Goal: Contribute content: Contribute content

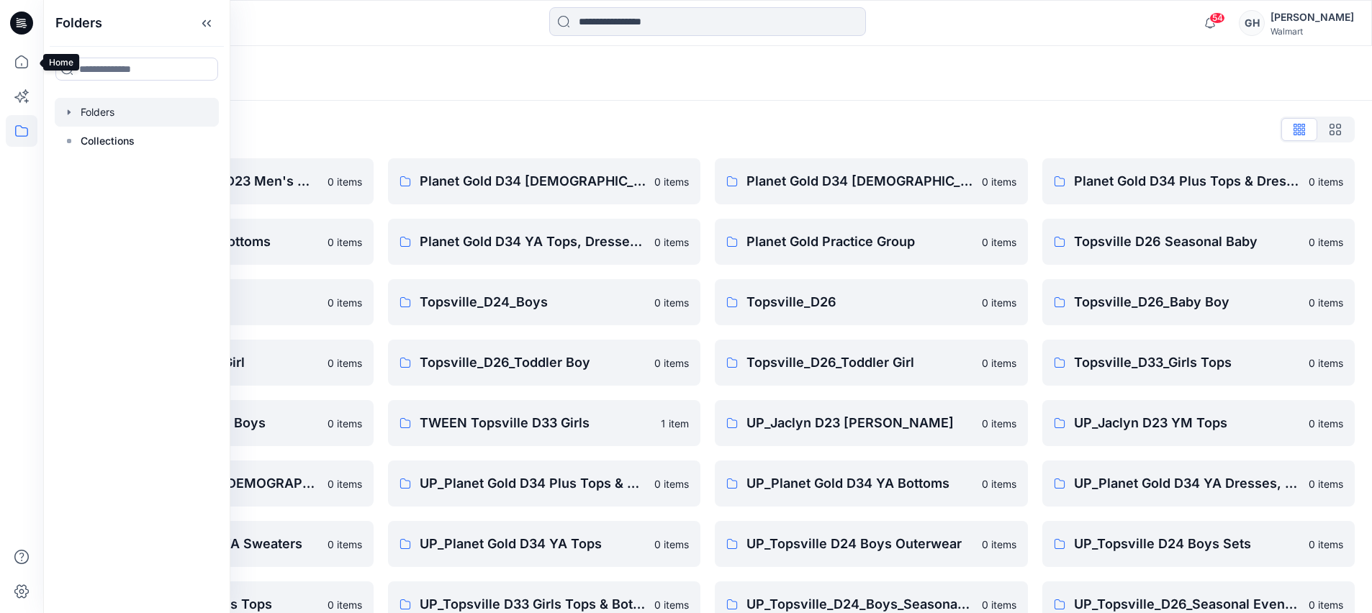
drag, startPoint x: 9, startPoint y: 50, endPoint x: 64, endPoint y: 41, distance: 55.5
click at [9, 51] on icon at bounding box center [22, 62] width 32 height 32
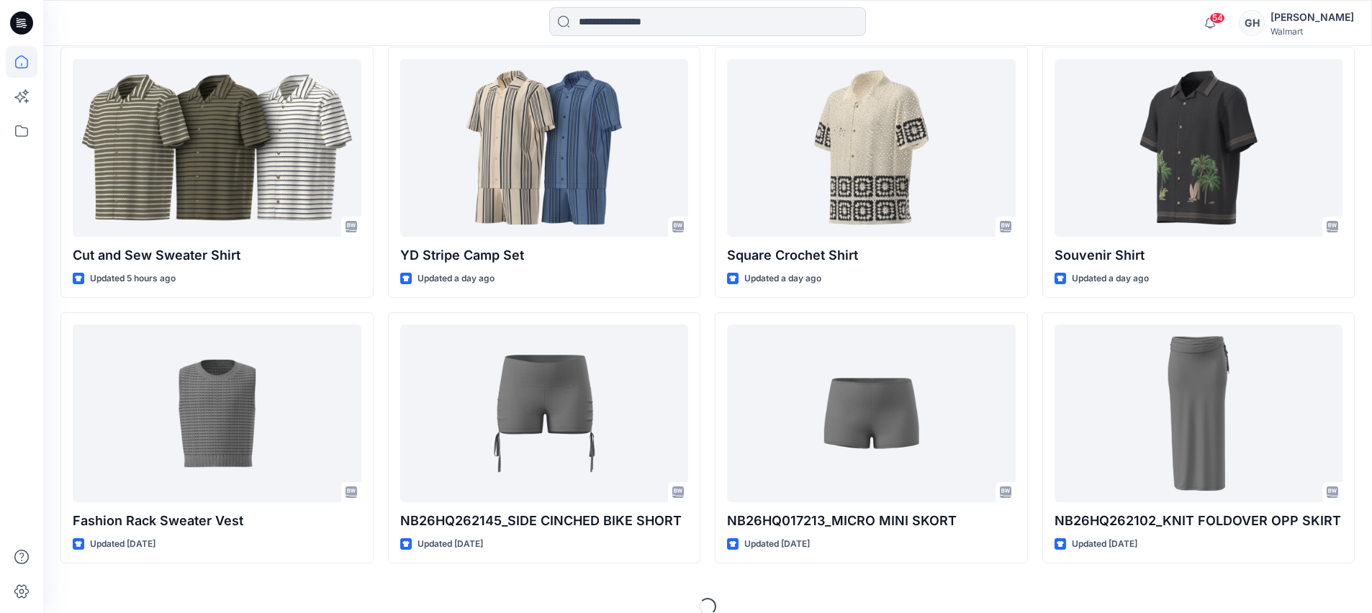
scroll to position [737, 0]
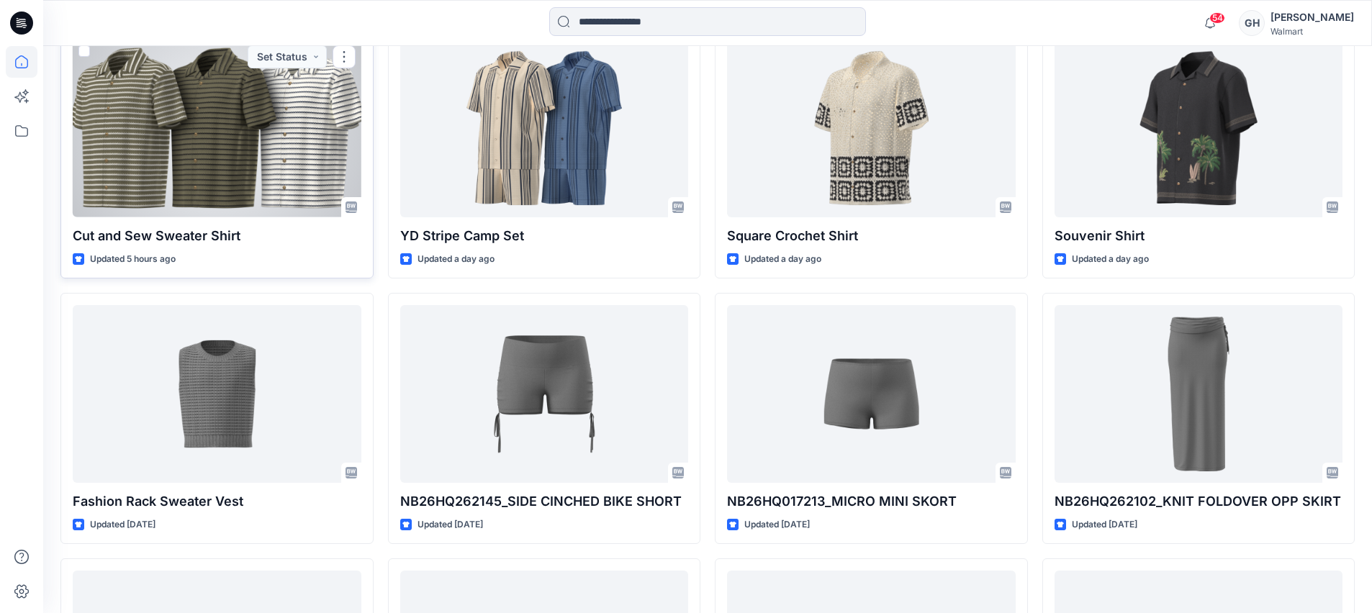
click at [274, 158] on div at bounding box center [217, 129] width 289 height 178
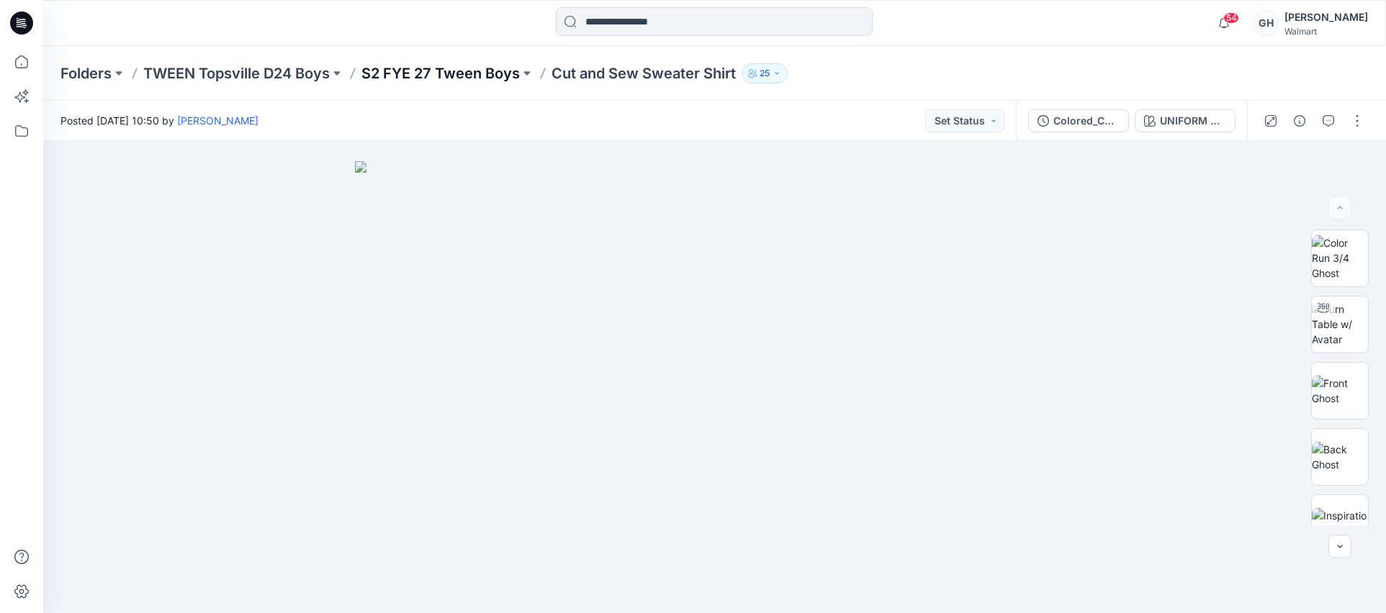
click at [463, 80] on p "S2 FYE 27 Tween Boys" at bounding box center [440, 73] width 158 height 20
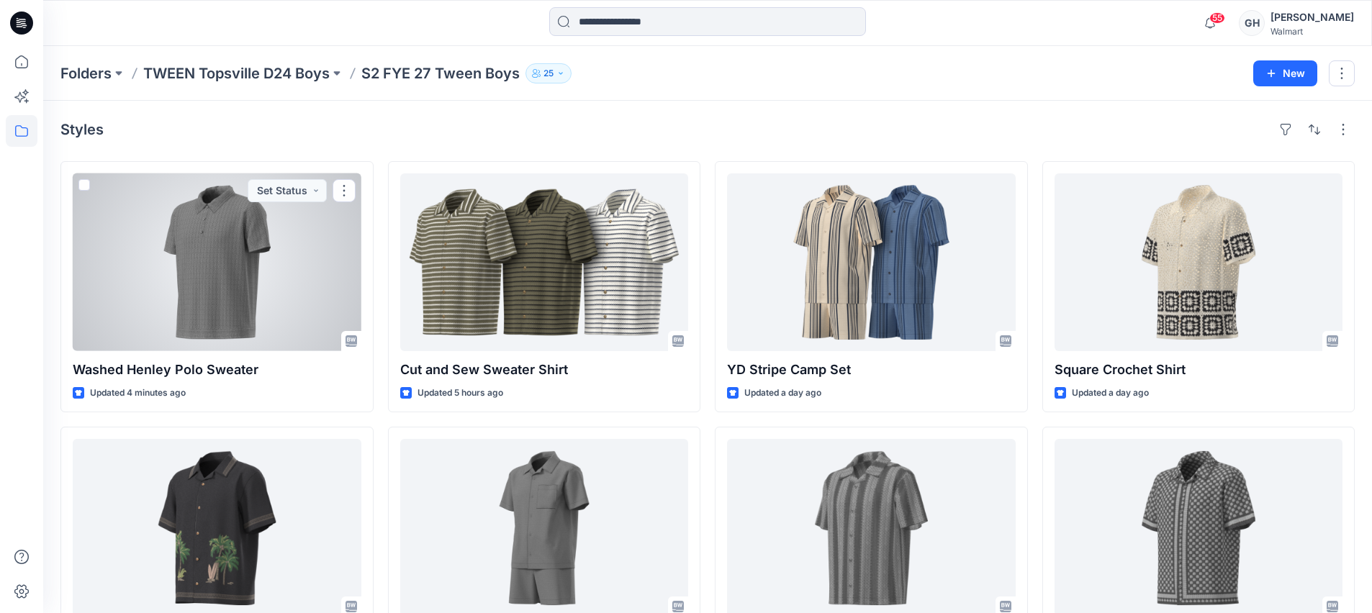
click at [218, 298] on div at bounding box center [217, 263] width 289 height 178
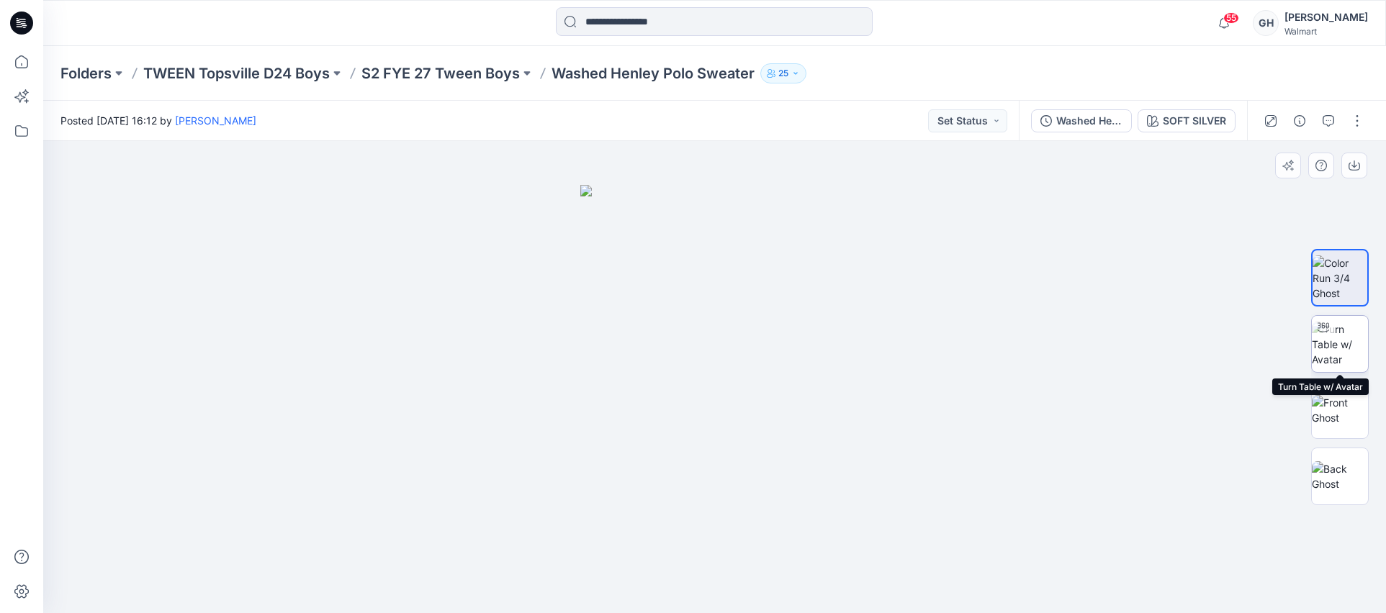
drag, startPoint x: 1342, startPoint y: 347, endPoint x: 1344, endPoint y: 357, distance: 10.2
click at [1342, 346] on img at bounding box center [1340, 344] width 56 height 45
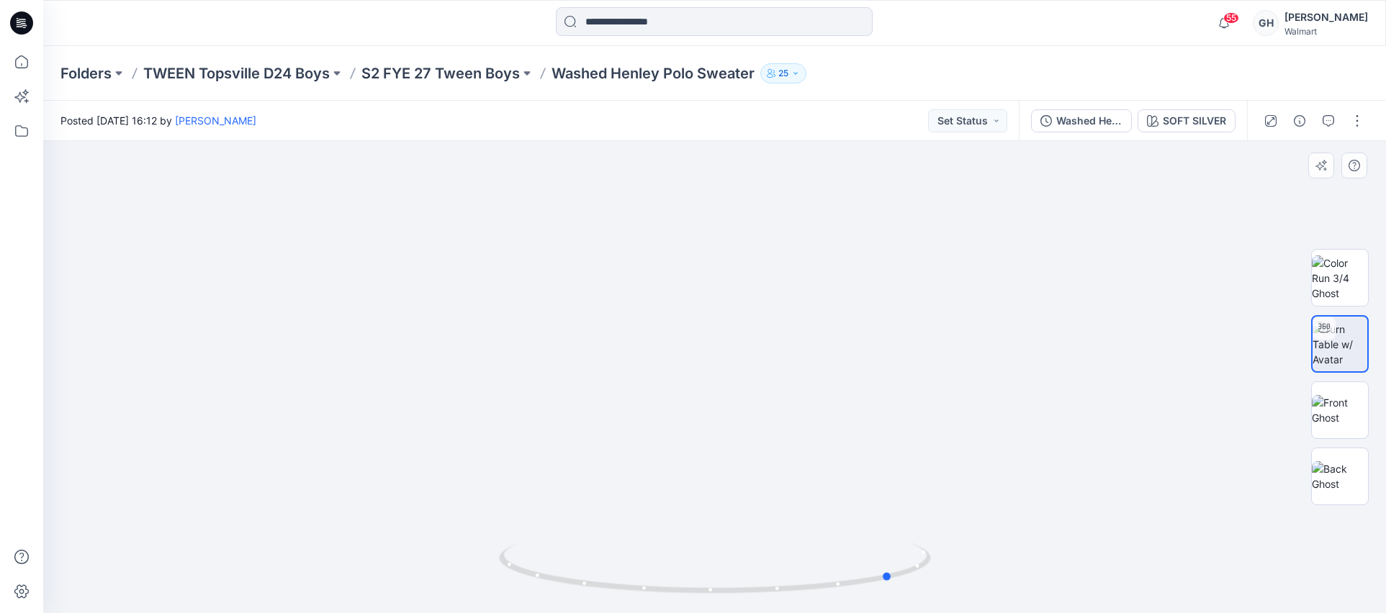
drag, startPoint x: 721, startPoint y: 593, endPoint x: 457, endPoint y: 575, distance: 264.1
click at [453, 578] on div at bounding box center [714, 377] width 1343 height 472
drag, startPoint x: 827, startPoint y: 587, endPoint x: 675, endPoint y: 590, distance: 151.2
click at [675, 590] on icon at bounding box center [717, 571] width 436 height 54
click at [1357, 413] on img at bounding box center [1340, 410] width 56 height 30
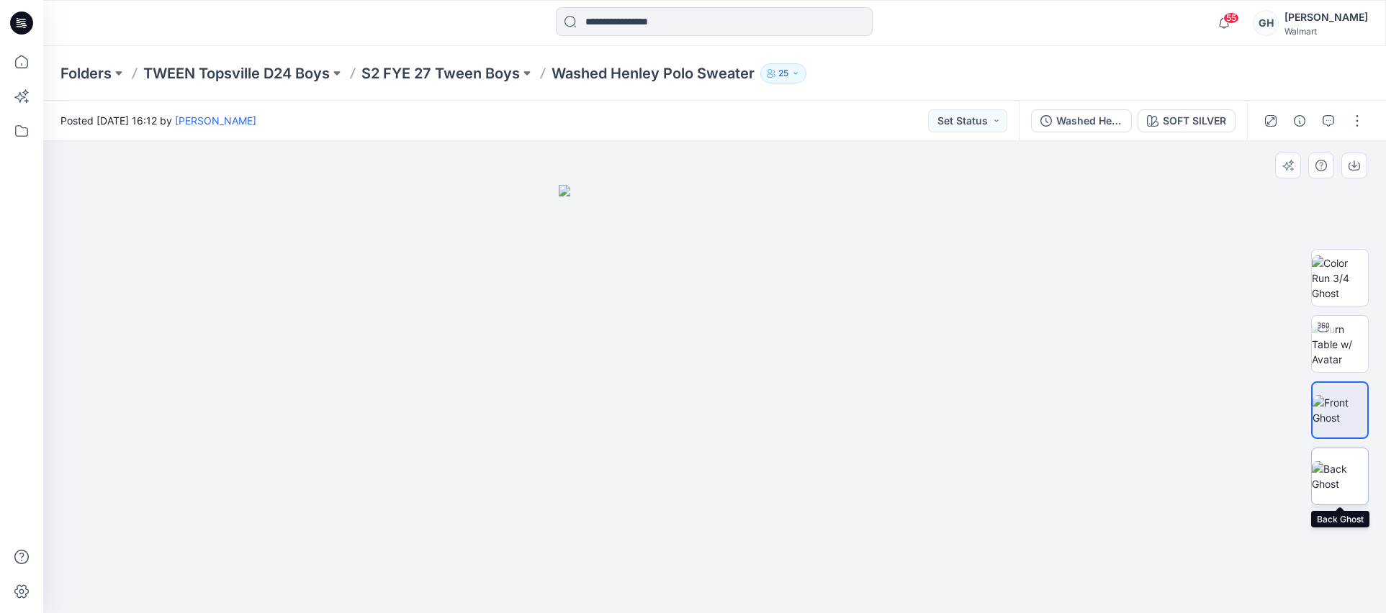
click at [1339, 467] on img at bounding box center [1340, 477] width 56 height 30
click at [1354, 114] on button "button" at bounding box center [1357, 120] width 23 height 23
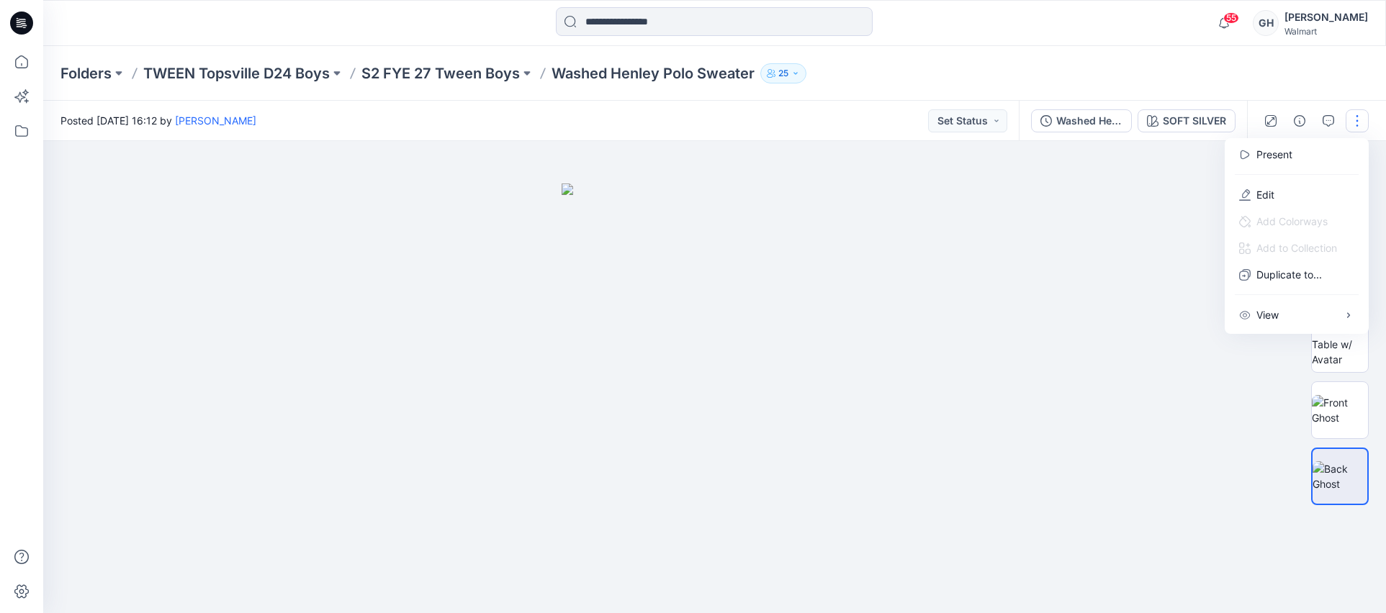
click at [1350, 118] on button "button" at bounding box center [1357, 120] width 23 height 23
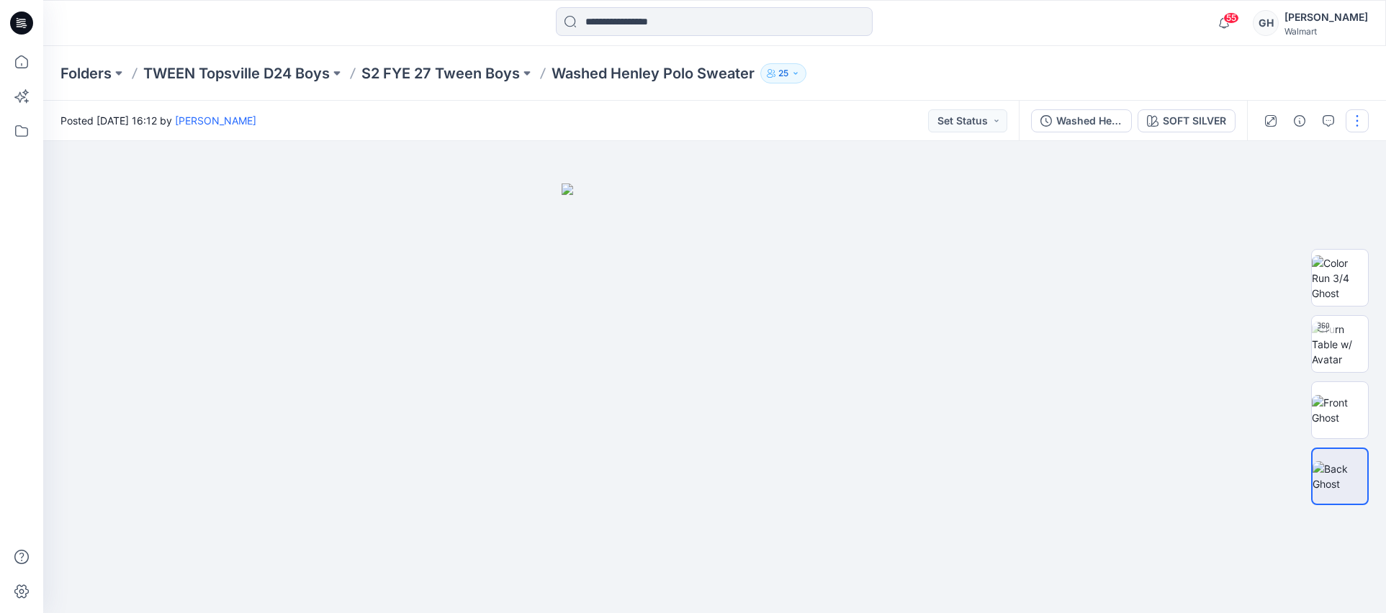
click at [1359, 119] on button "button" at bounding box center [1357, 120] width 23 height 23
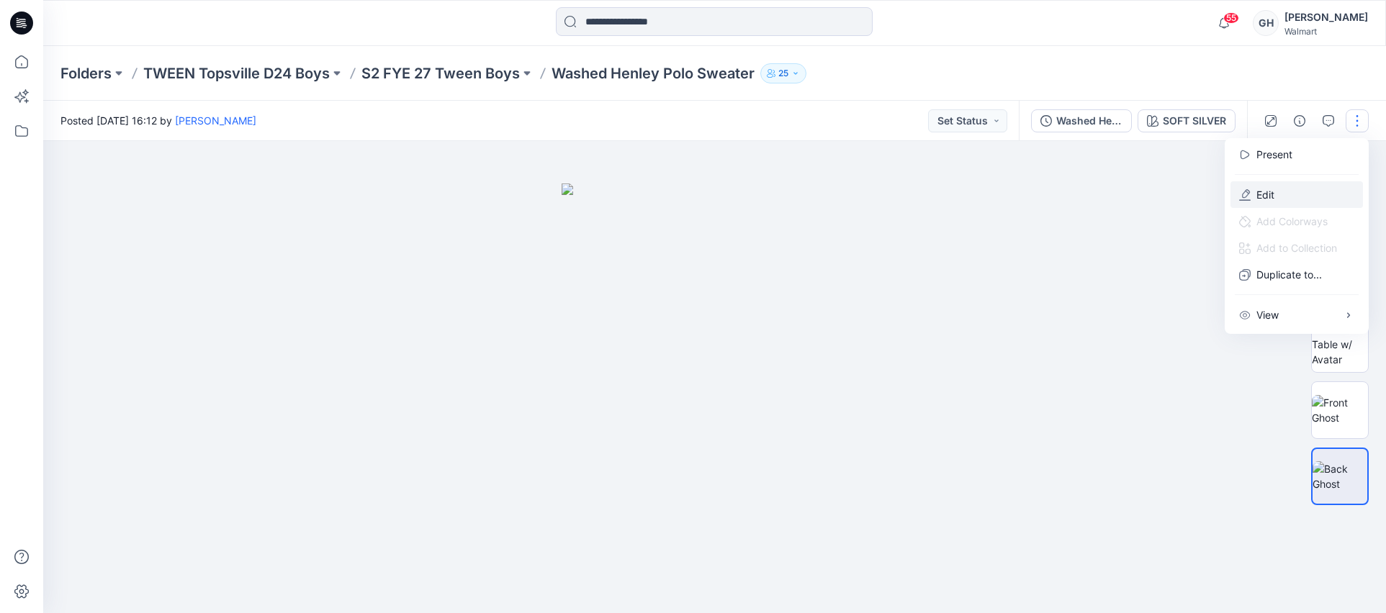
click at [1268, 197] on p "Edit" at bounding box center [1265, 194] width 18 height 15
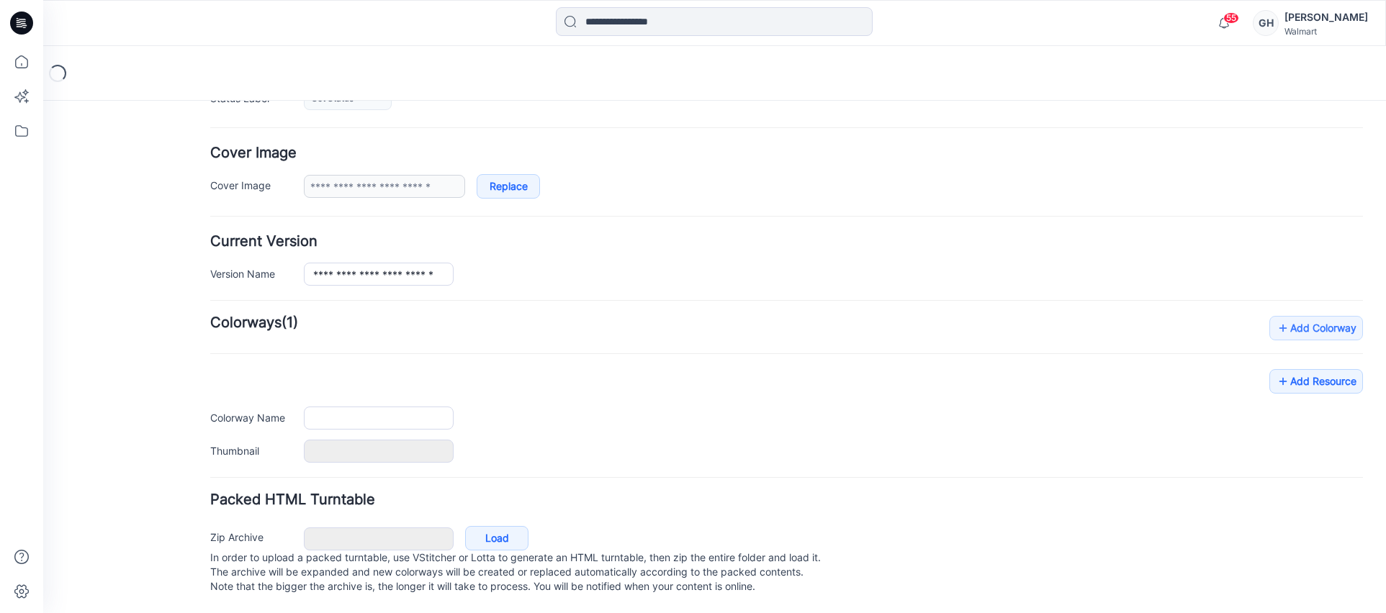
scroll to position [249, 0]
type input "**********"
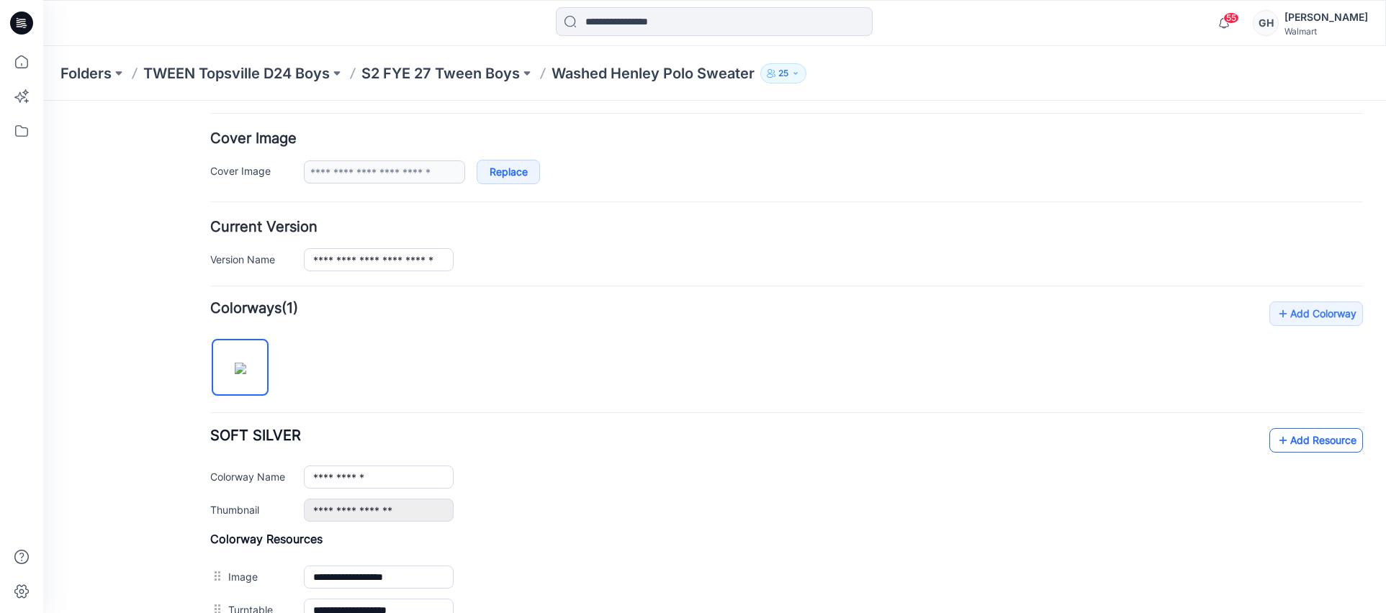
click at [1303, 446] on link "Add Resource" at bounding box center [1316, 440] width 94 height 24
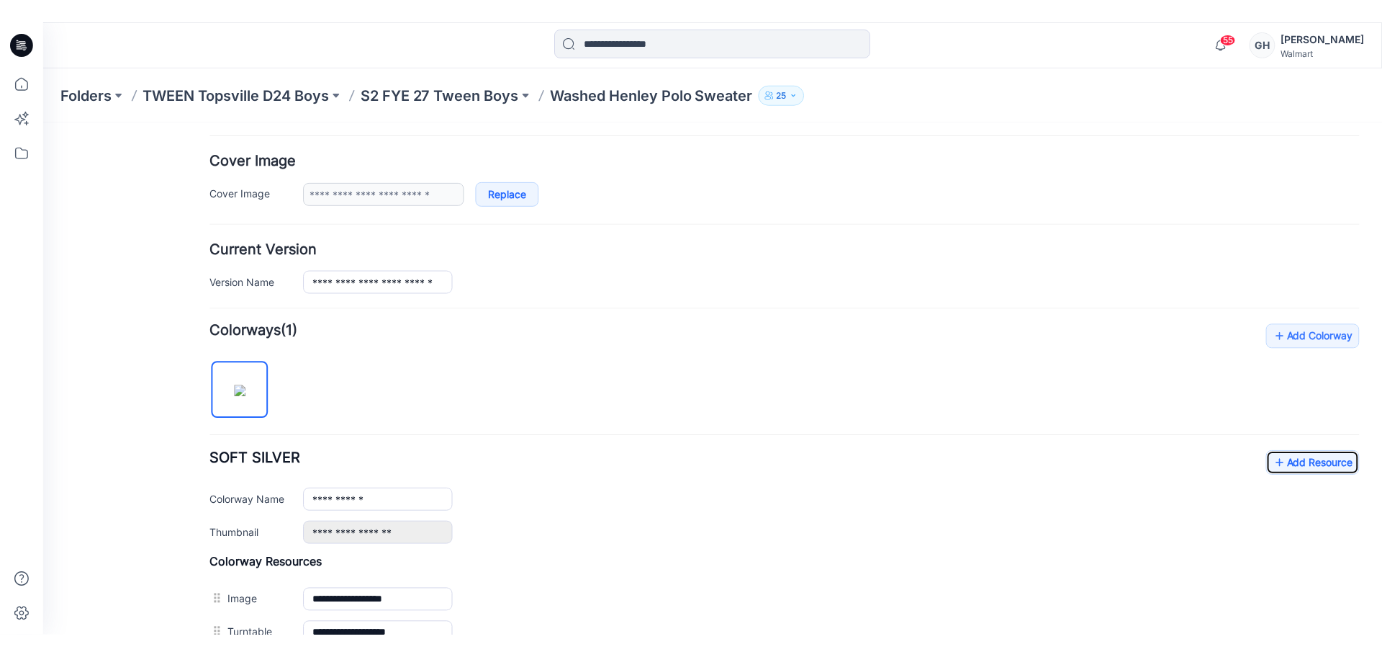
scroll to position [526, 0]
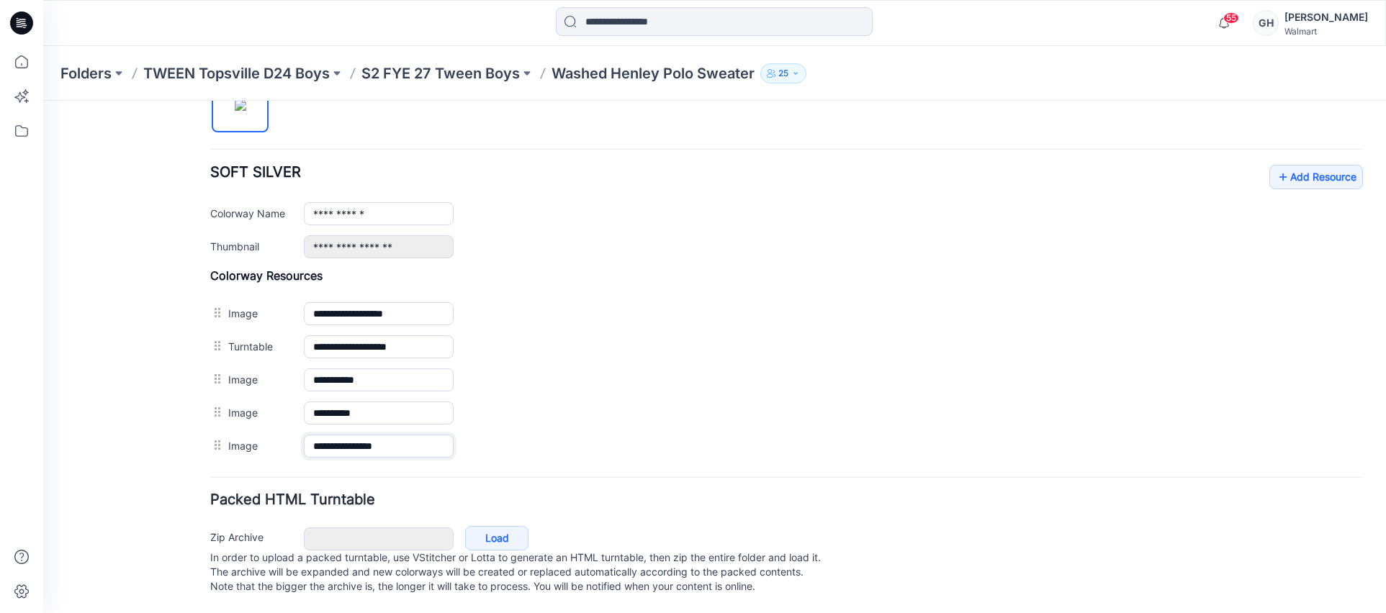
drag, startPoint x: 433, startPoint y: 429, endPoint x: 207, endPoint y: 416, distance: 226.5
click at [207, 416] on div "**********" at bounding box center [706, 100] width 1326 height 1025
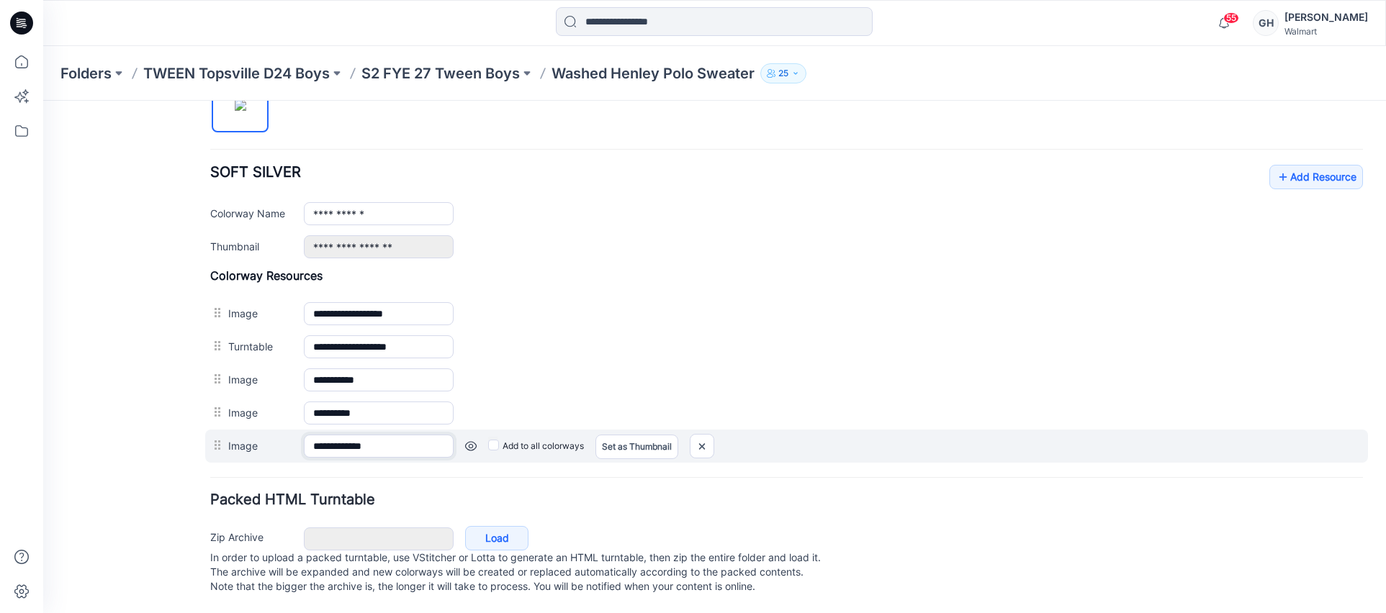
click at [325, 435] on input "**********" at bounding box center [379, 446] width 150 height 23
drag, startPoint x: 345, startPoint y: 433, endPoint x: 265, endPoint y: 437, distance: 80.0
click at [265, 437] on div "**********" at bounding box center [786, 446] width 1163 height 33
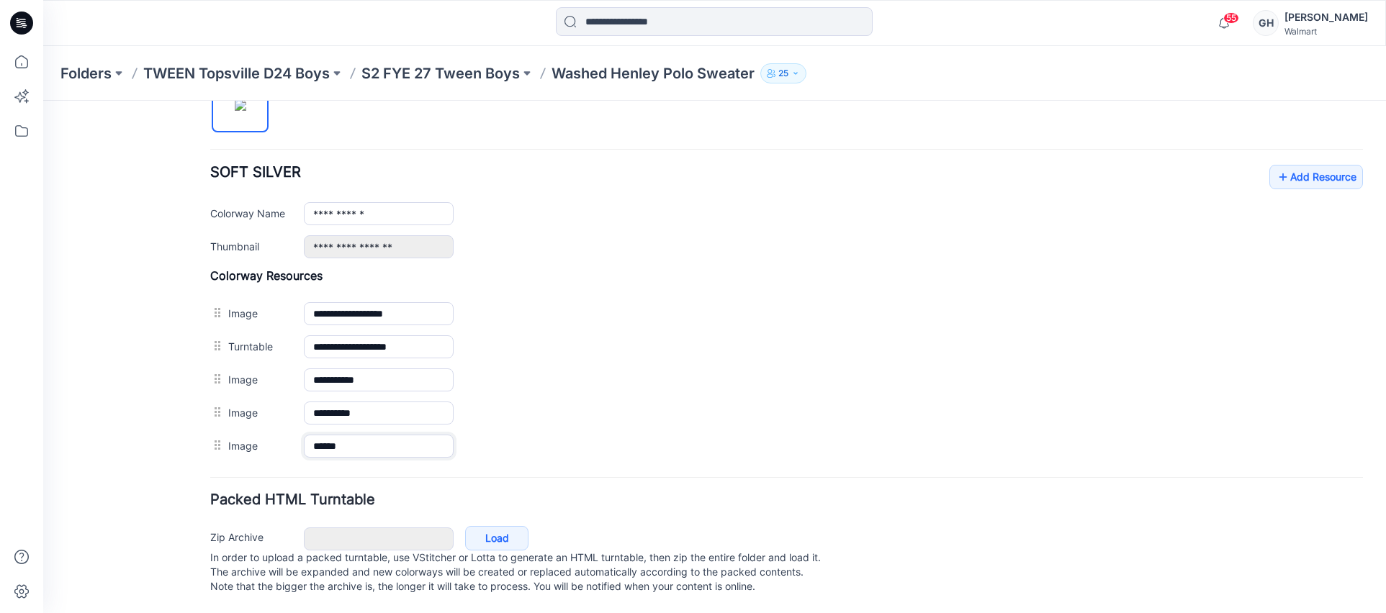
type input "******"
click at [534, 493] on h4 "Packed HTML Turntable" at bounding box center [786, 500] width 1153 height 14
click at [1276, 166] on icon at bounding box center [1283, 177] width 14 height 23
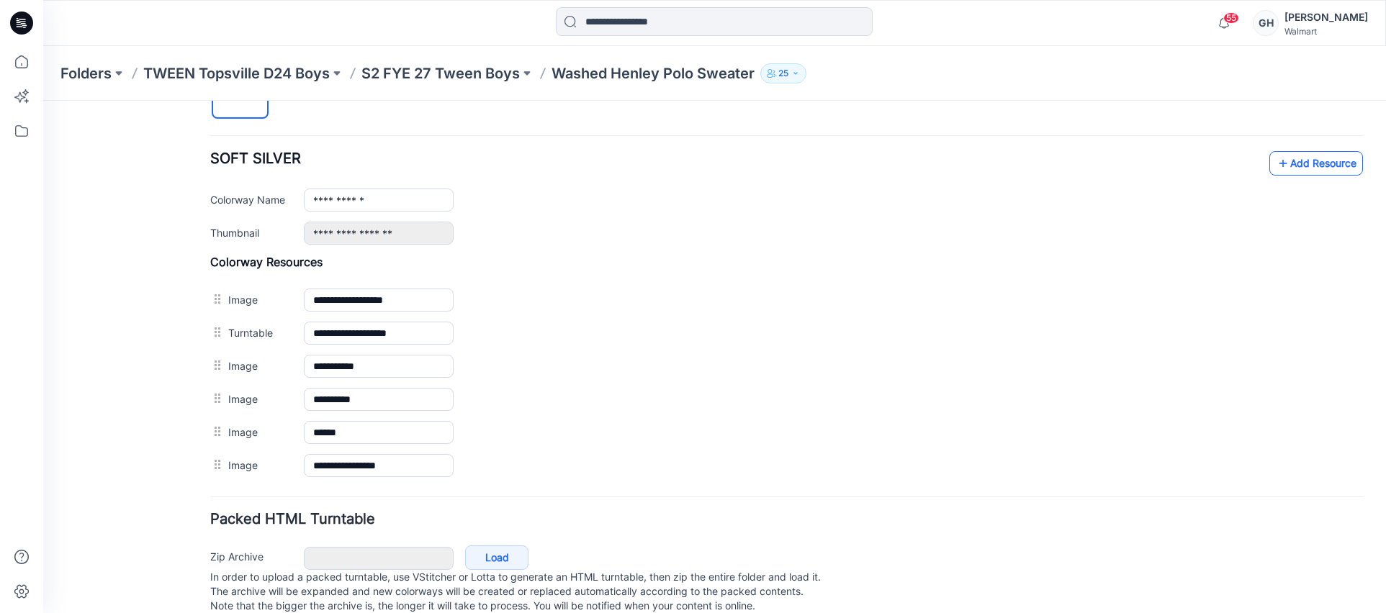
click at [1323, 171] on link "Add Resource" at bounding box center [1316, 163] width 94 height 24
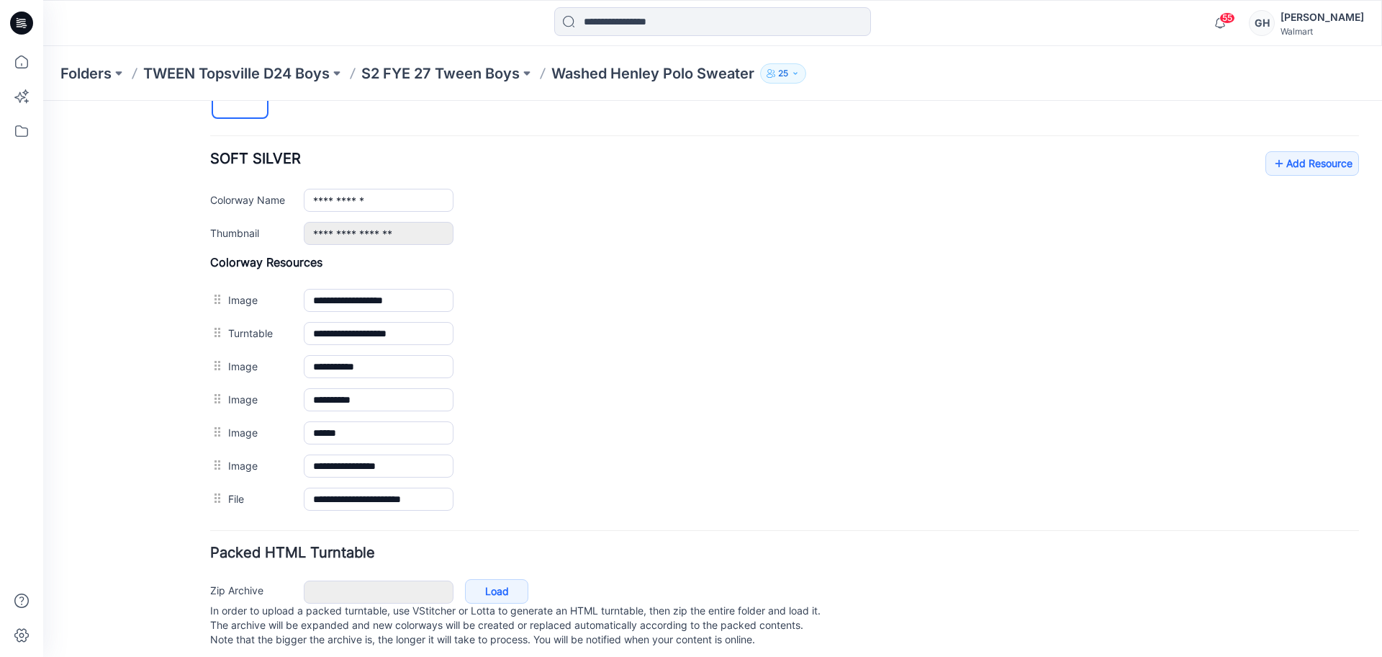
click at [472, 68] on p "S2 FYE 27 Tween Boys" at bounding box center [440, 73] width 158 height 20
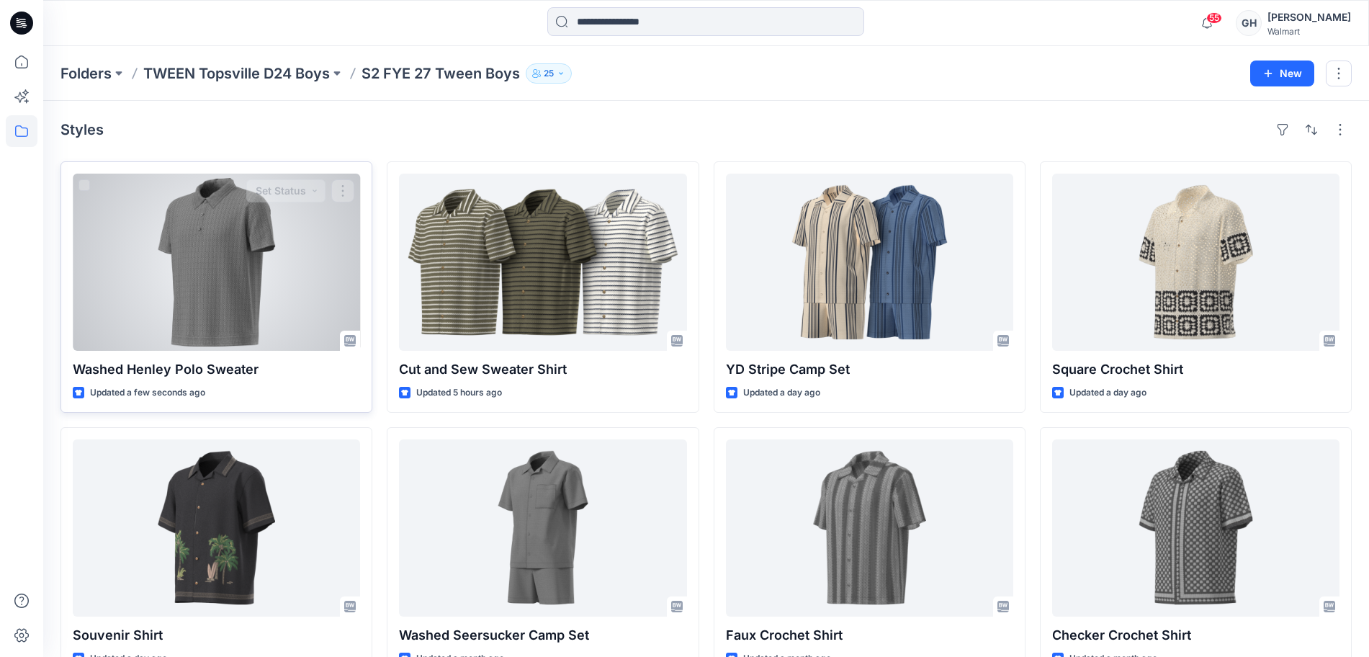
click at [139, 274] on div at bounding box center [216, 262] width 287 height 177
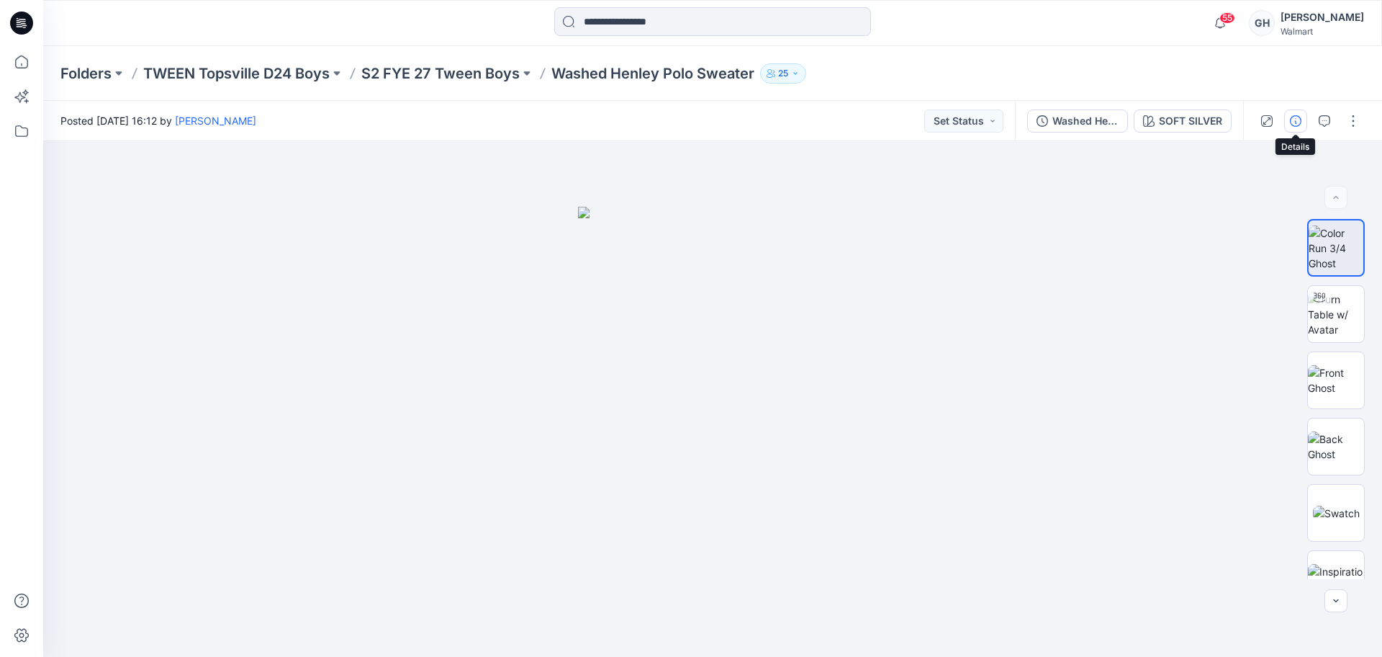
click at [1286, 120] on button "button" at bounding box center [1296, 120] width 23 height 23
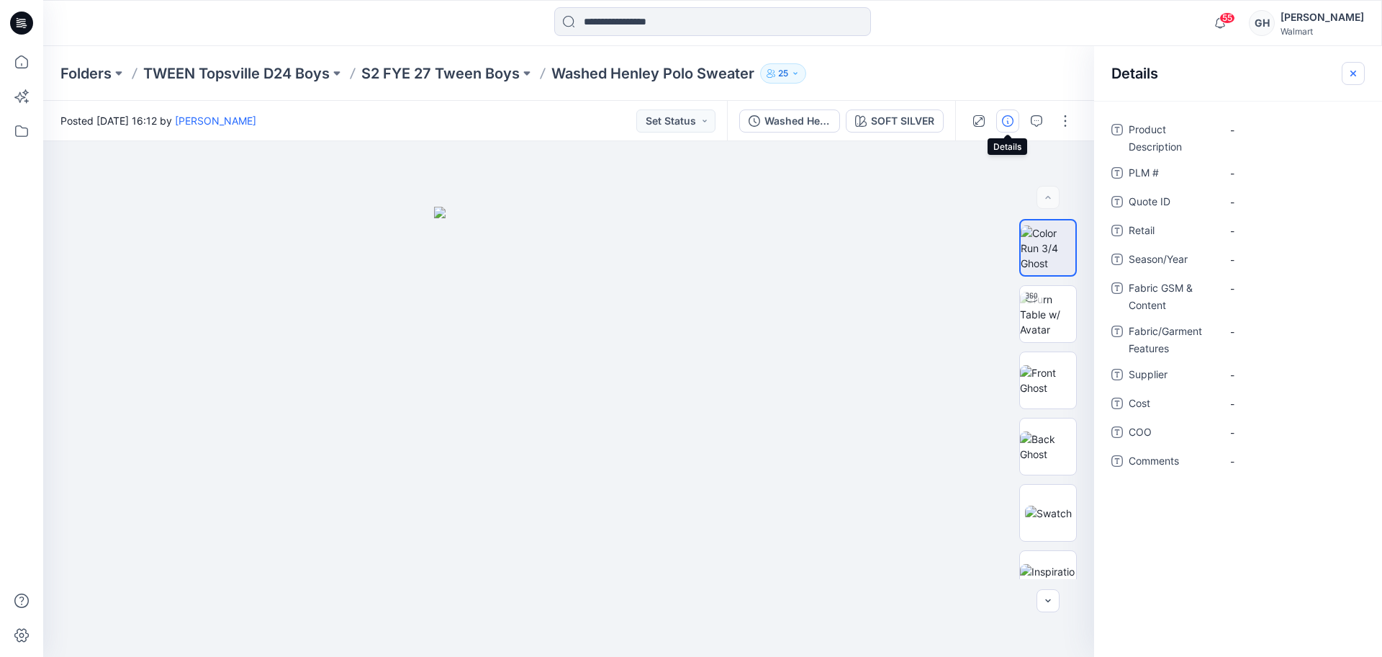
click at [1352, 68] on icon "button" at bounding box center [1354, 74] width 12 height 12
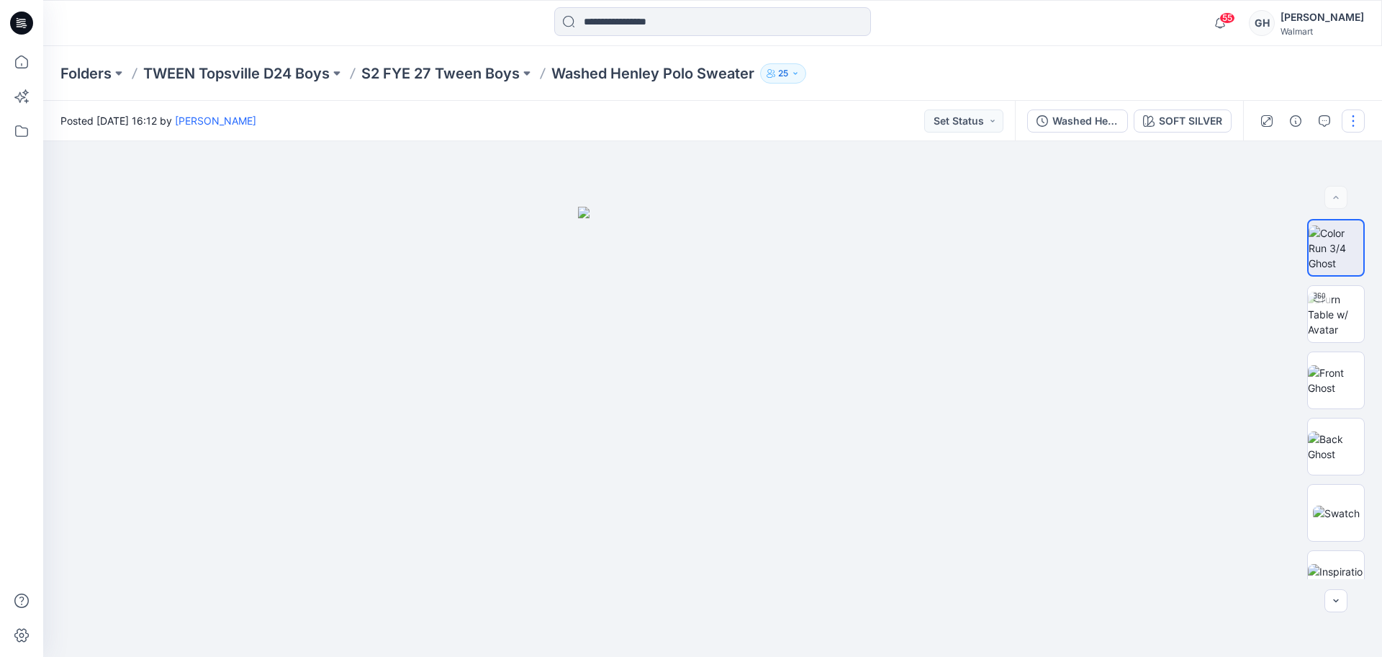
click at [1358, 116] on button "button" at bounding box center [1353, 120] width 23 height 23
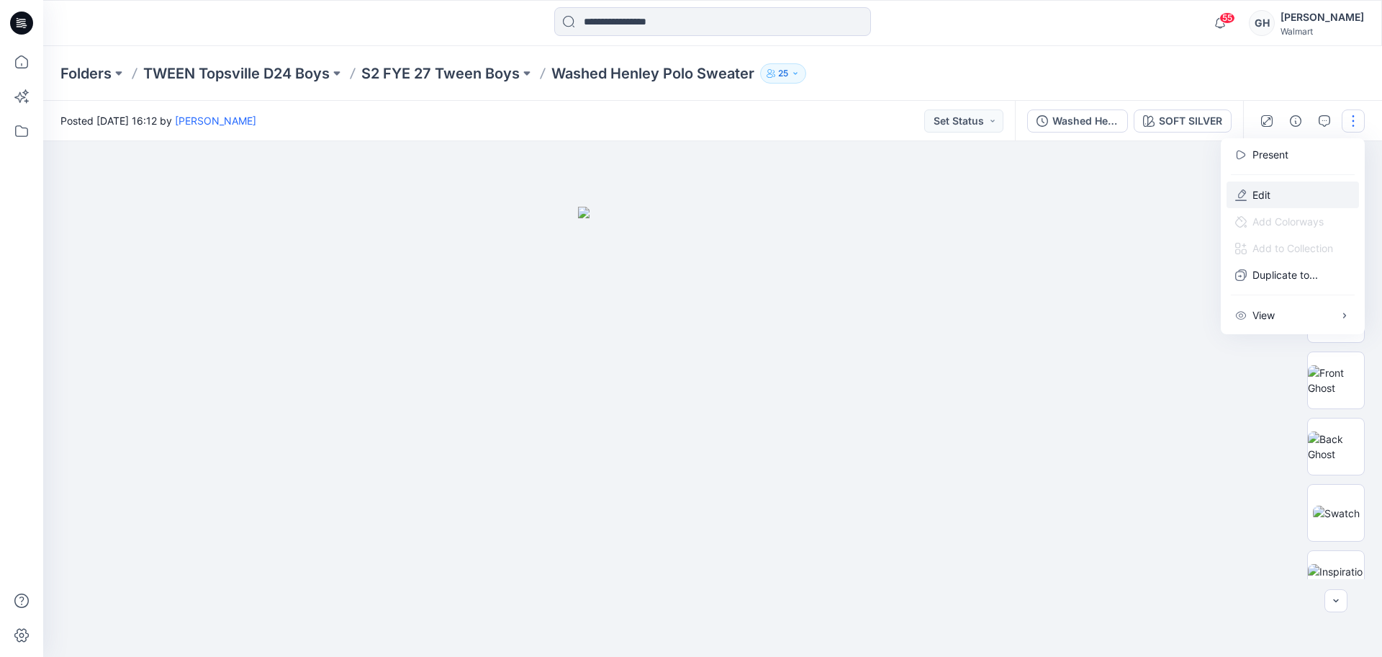
click at [1287, 206] on button "Edit" at bounding box center [1293, 194] width 132 height 27
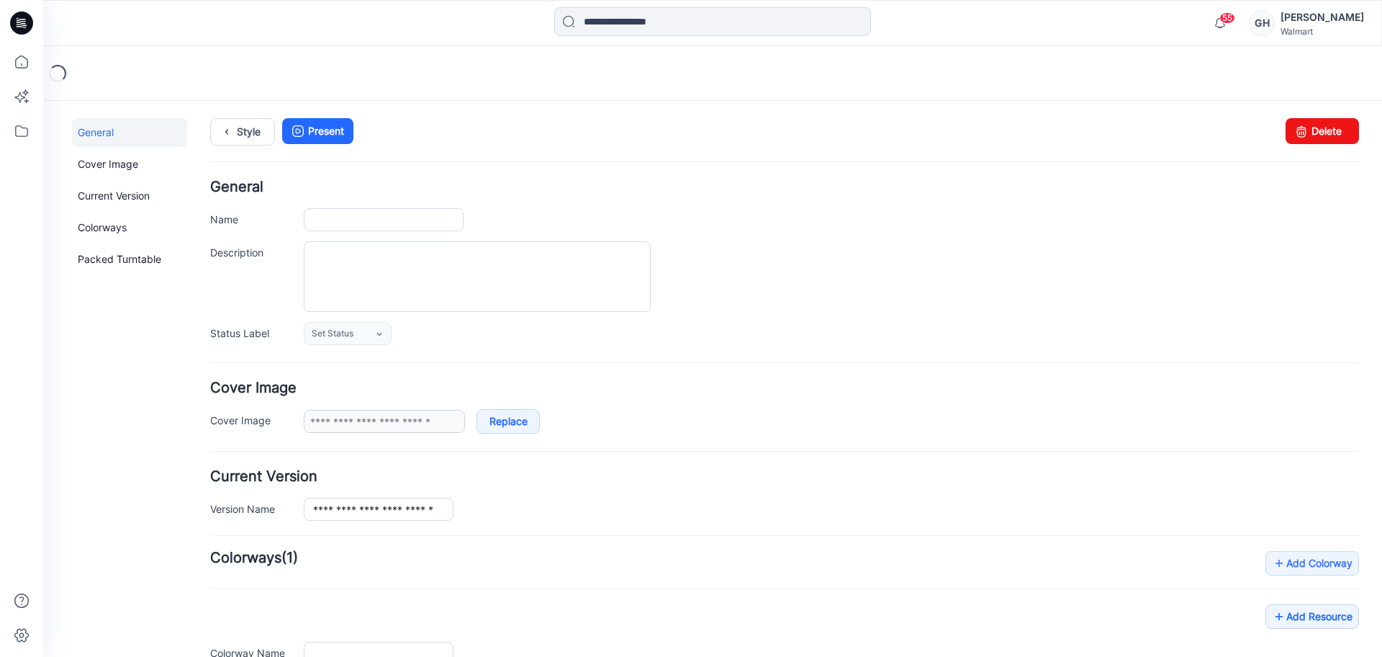
type input "**********"
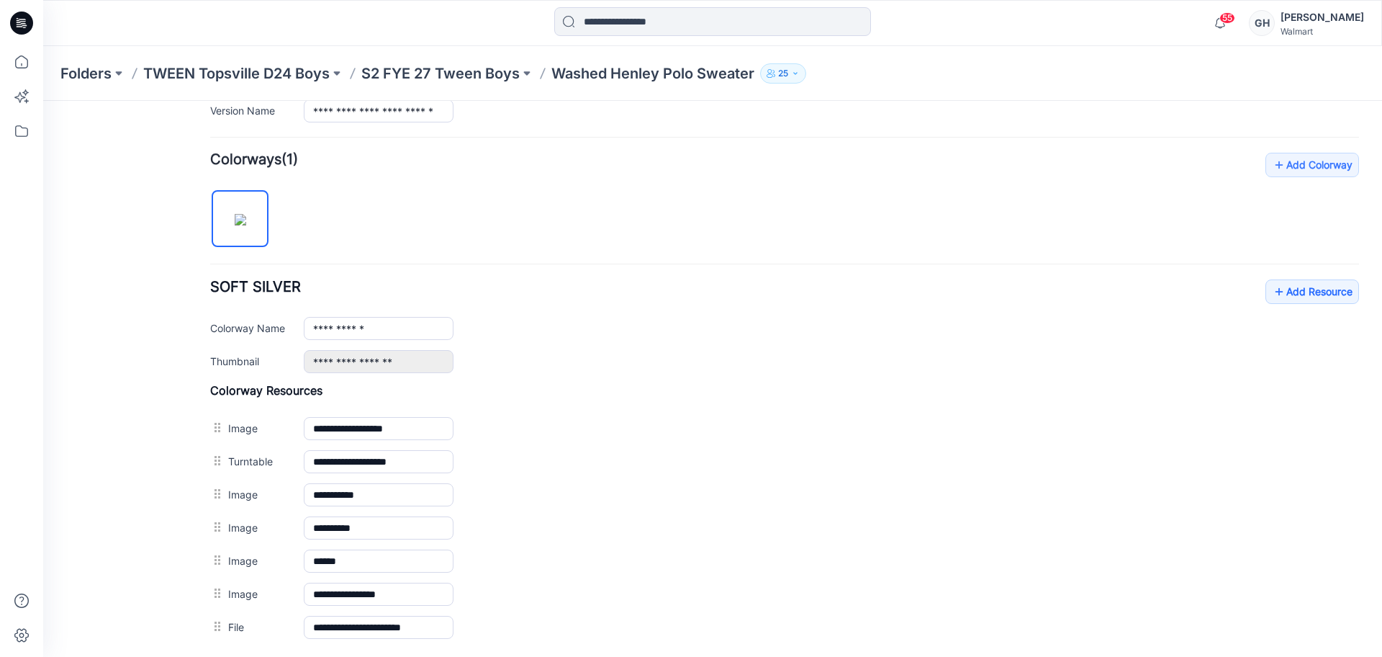
scroll to position [550, 0]
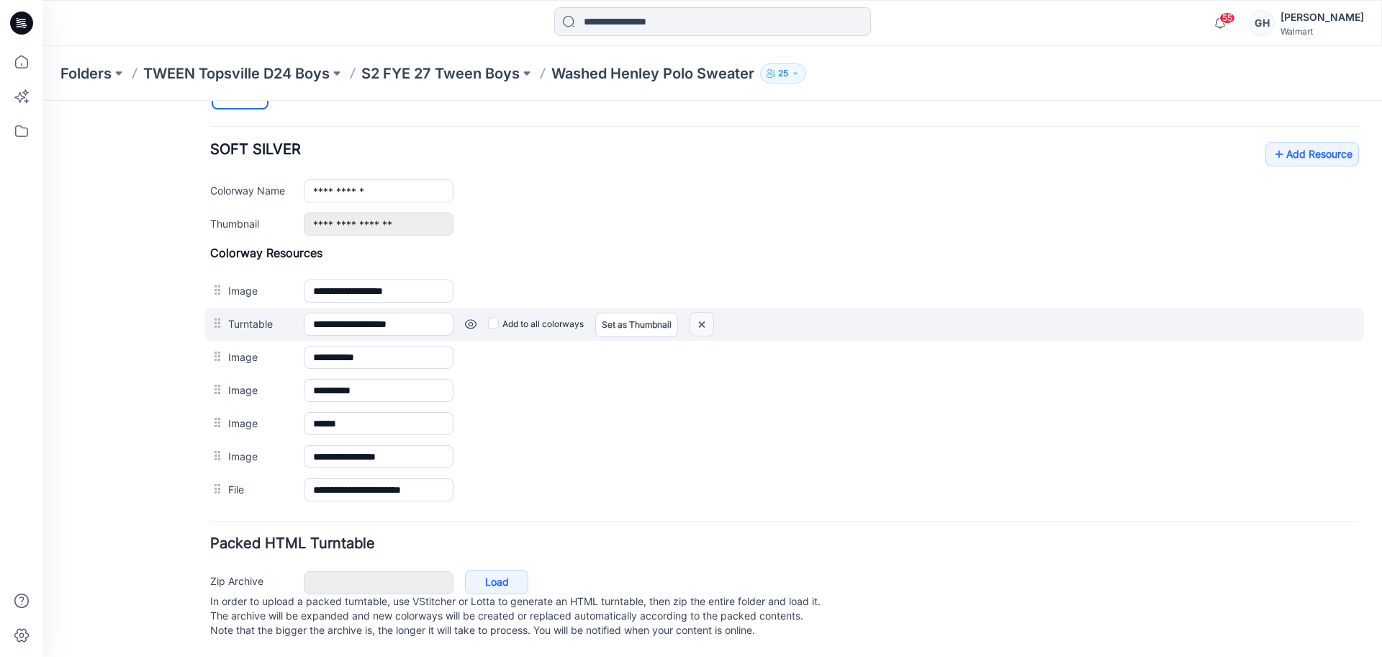
click at [701, 312] on img at bounding box center [702, 324] width 23 height 24
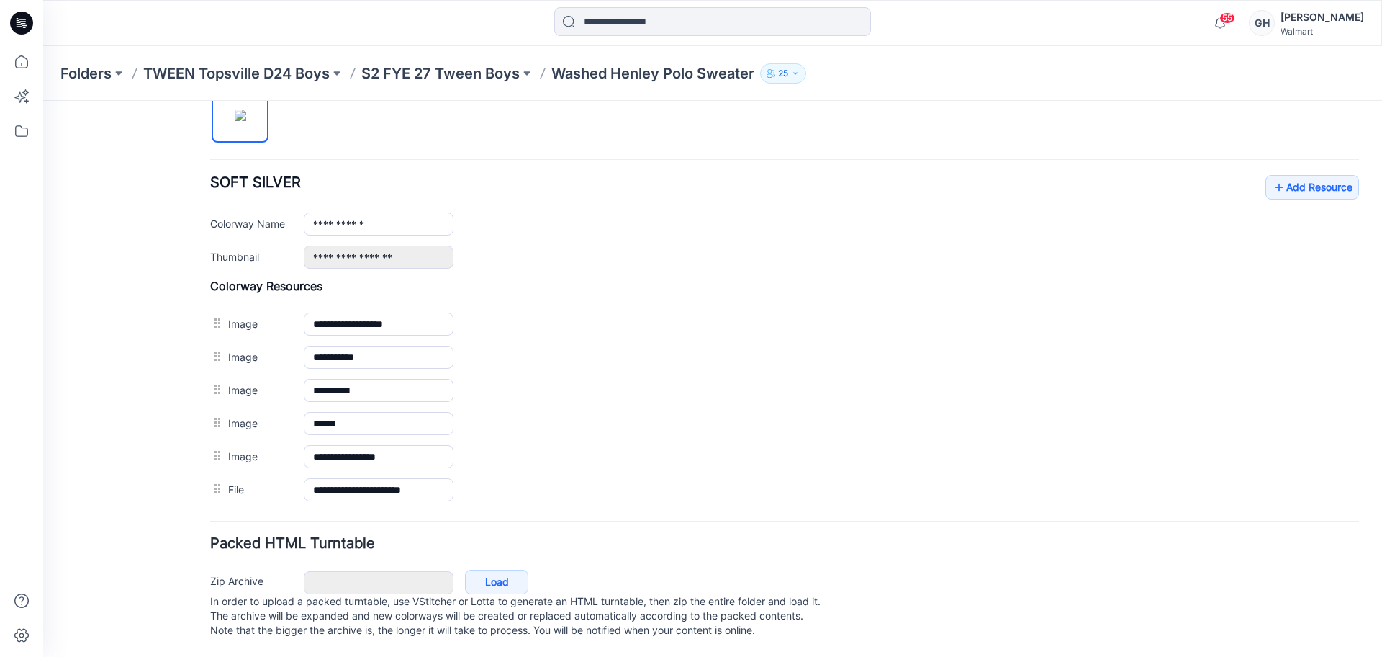
scroll to position [517, 0]
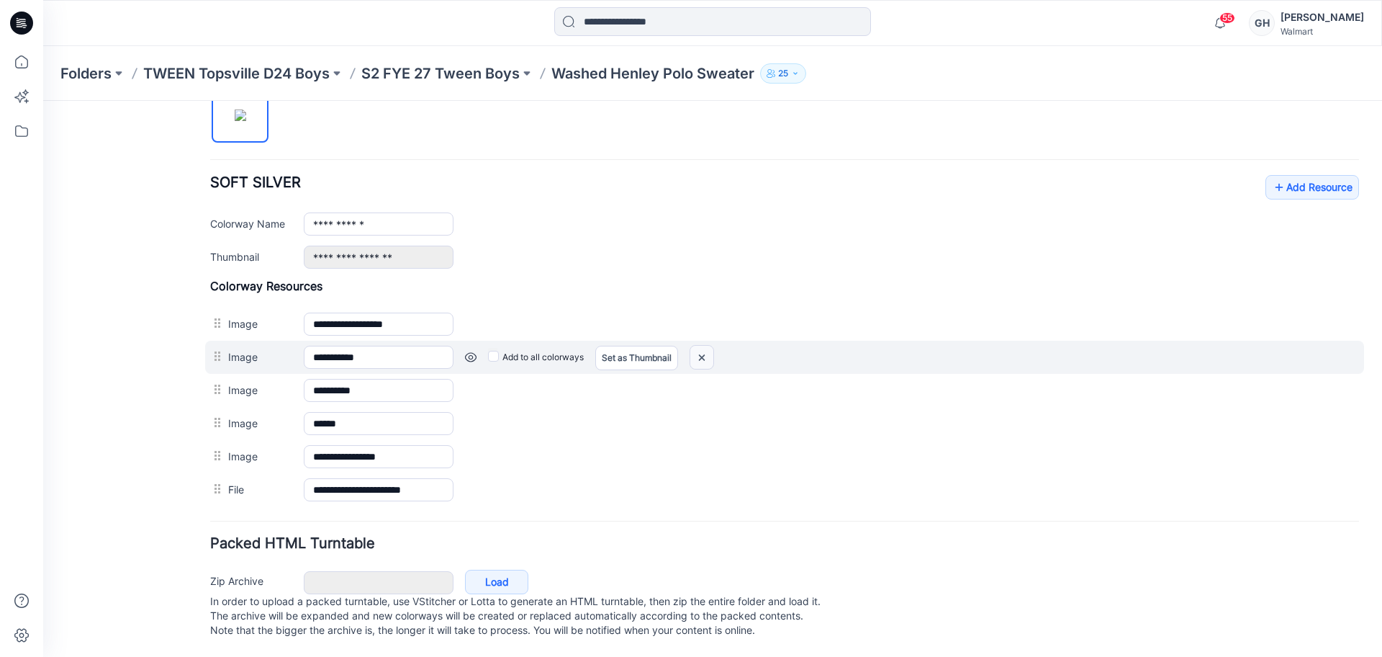
click at [706, 346] on img at bounding box center [702, 358] width 23 height 24
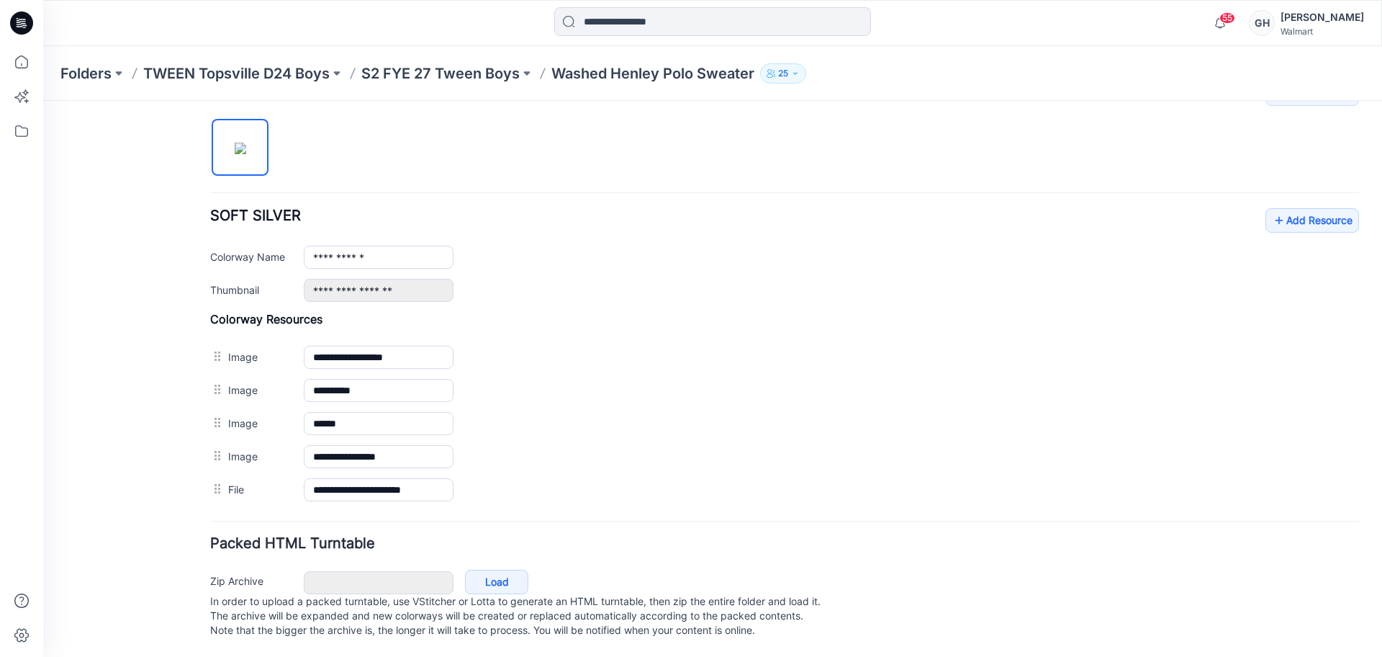
scroll to position [484, 0]
click at [491, 62] on div "Folders TWEEN Topsville D24 Boys S2 FYE 27 Tween Boys Washed Henley Polo Sweate…" at bounding box center [712, 73] width 1339 height 55
click at [462, 71] on p "S2 FYE 27 Tween Boys" at bounding box center [440, 73] width 158 height 20
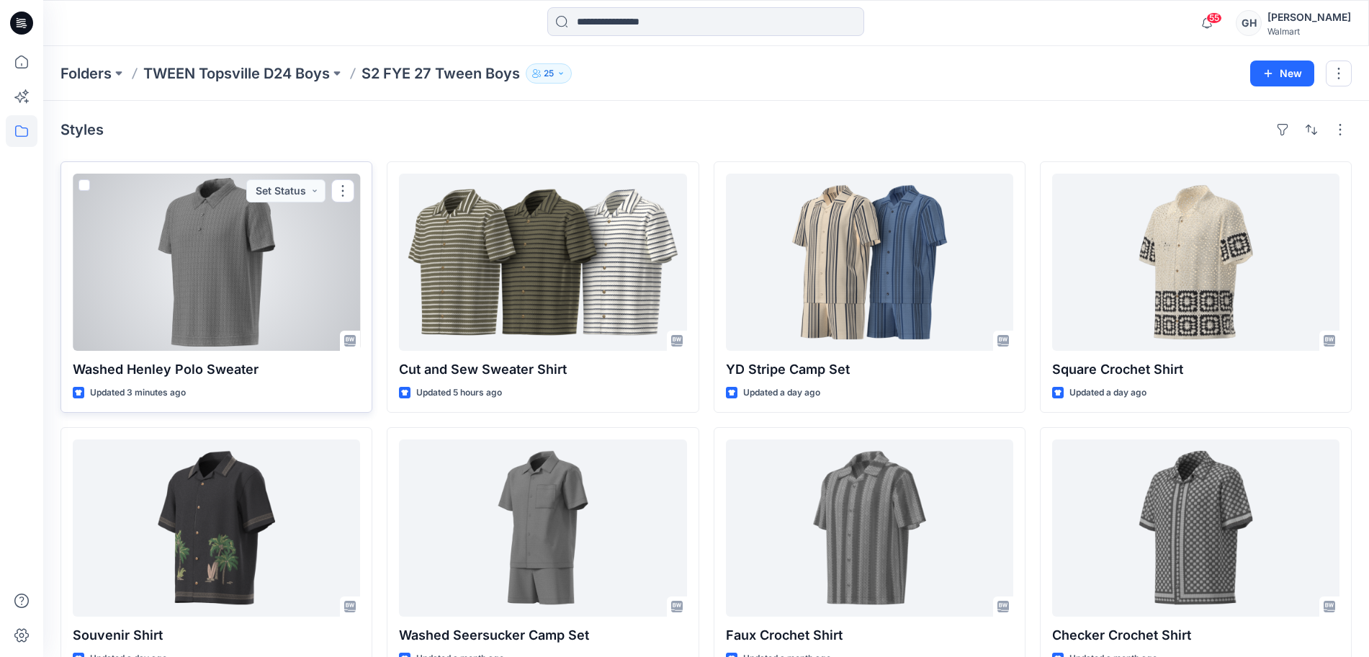
click at [164, 263] on div at bounding box center [216, 262] width 287 height 177
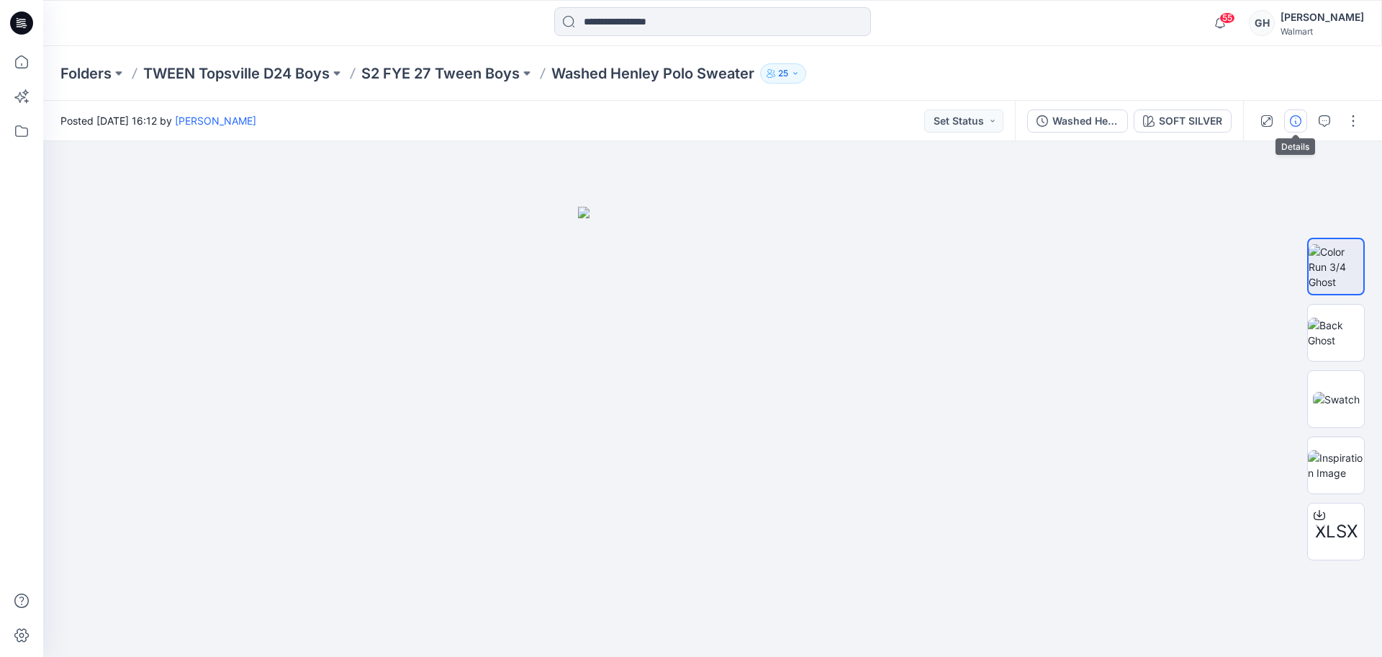
click at [1302, 125] on button "button" at bounding box center [1296, 120] width 23 height 23
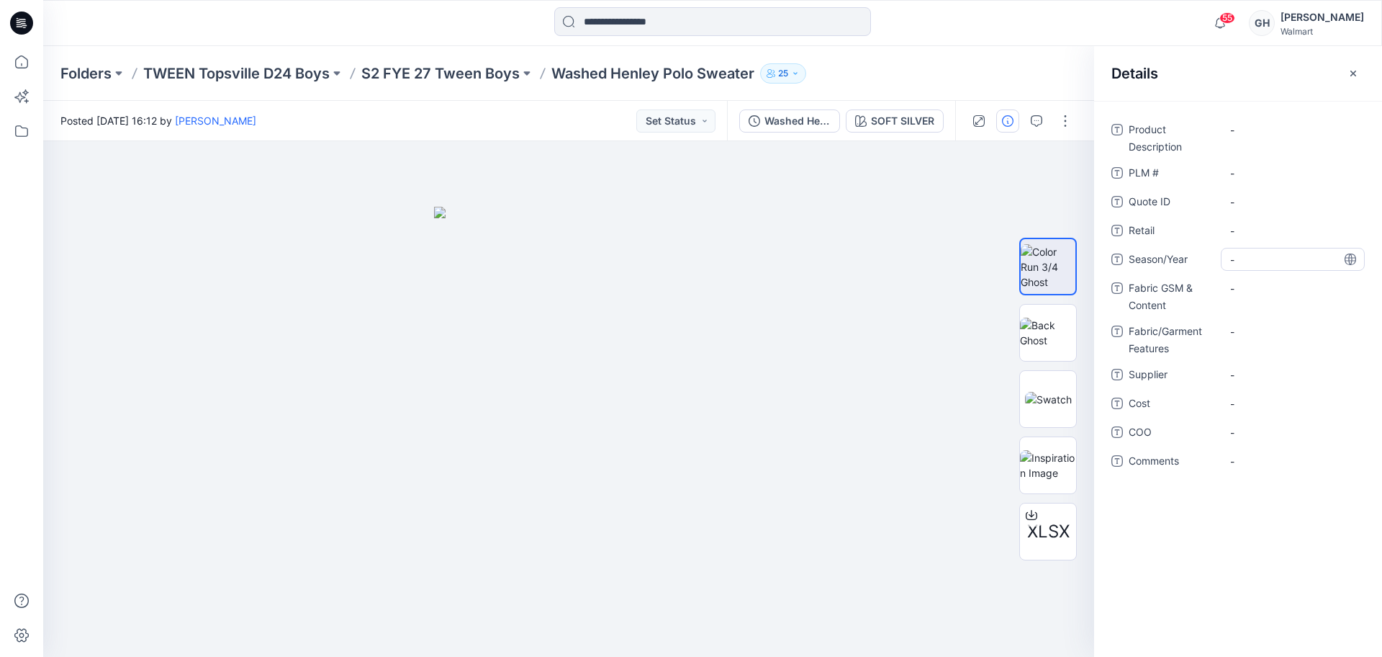
click at [1255, 256] on span "-" at bounding box center [1293, 259] width 125 height 15
type textarea "**********"
click at [1276, 377] on span "-" at bounding box center [1293, 374] width 125 height 15
type textarea "*********"
click at [1276, 294] on Content "-" at bounding box center [1293, 288] width 125 height 15
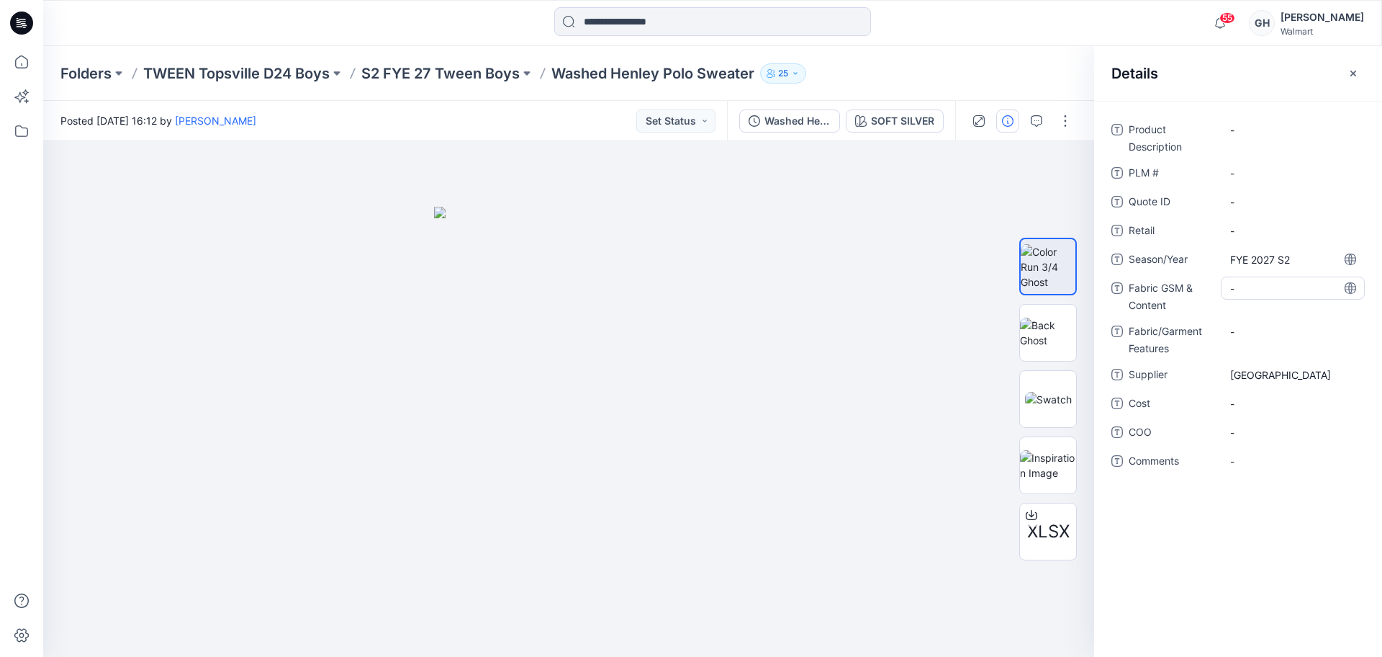
click at [1287, 284] on Content "-" at bounding box center [1293, 288] width 125 height 15
type textarea "**********"
click at [1273, 328] on Features "-" at bounding box center [1293, 331] width 125 height 15
click at [1310, 305] on Content "7GG 2 Ends/ 100% BCI Cotton/" at bounding box center [1293, 292] width 125 height 30
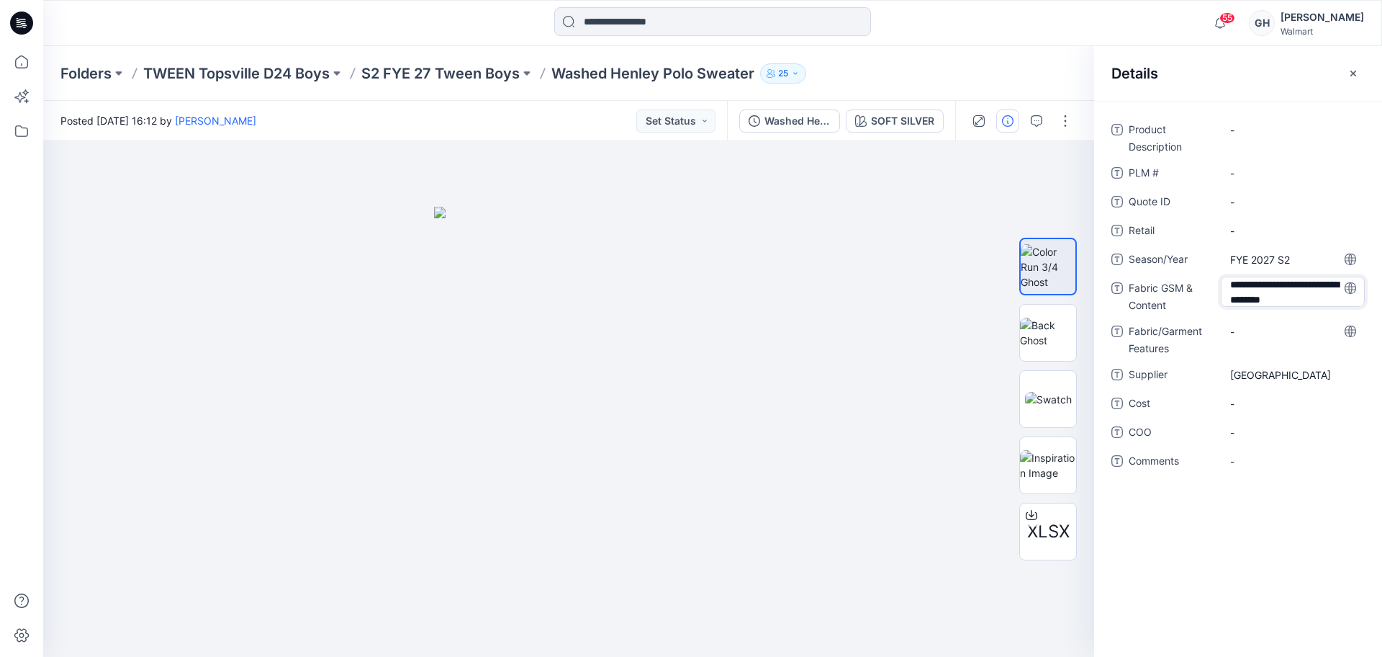
scroll to position [18, 0]
type textarea "**********"
click at [1287, 326] on div "Product Description - PLM # - Quote ID - Retail - Season/Year FYE 2027 S2 Fabri…" at bounding box center [1238, 308] width 253 height 381
click at [1256, 474] on span "-" at bounding box center [1293, 470] width 125 height 15
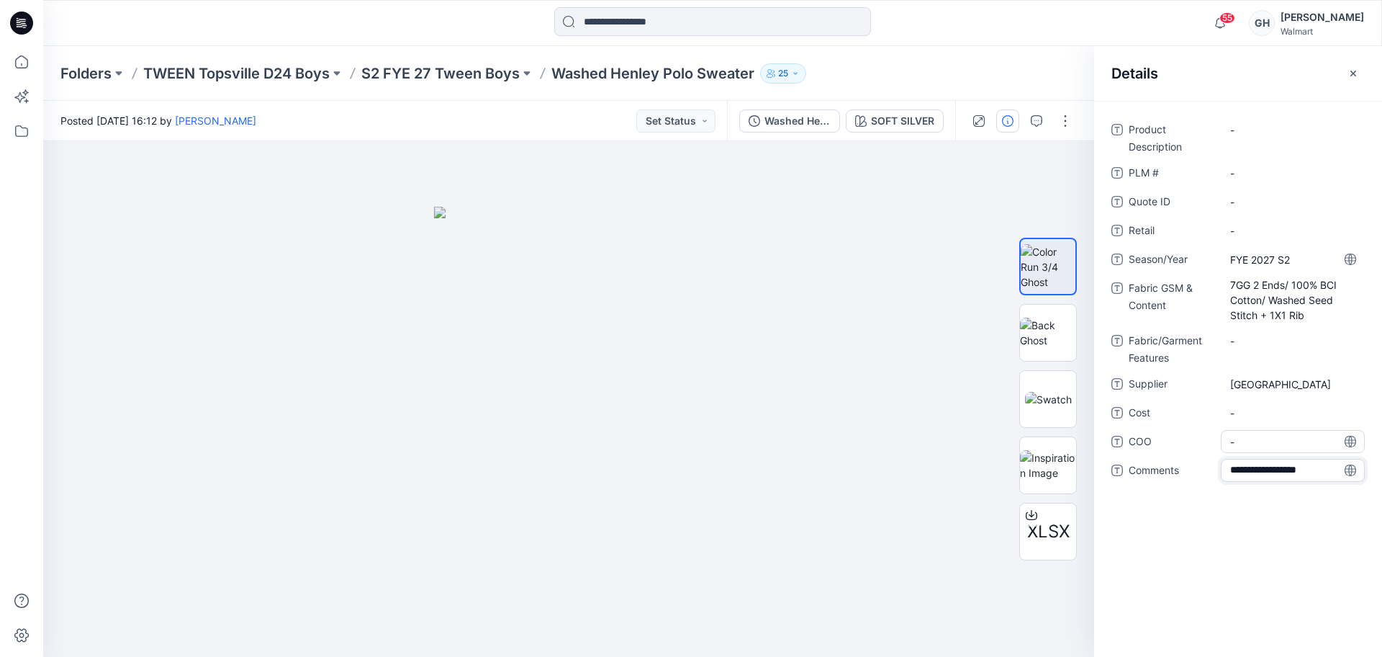
type textarea "**********"
click at [1249, 440] on span "-" at bounding box center [1293, 441] width 125 height 15
click at [1319, 473] on span "3D Sub Fabric : 7GG" at bounding box center [1293, 470] width 125 height 15
type textarea "**********"
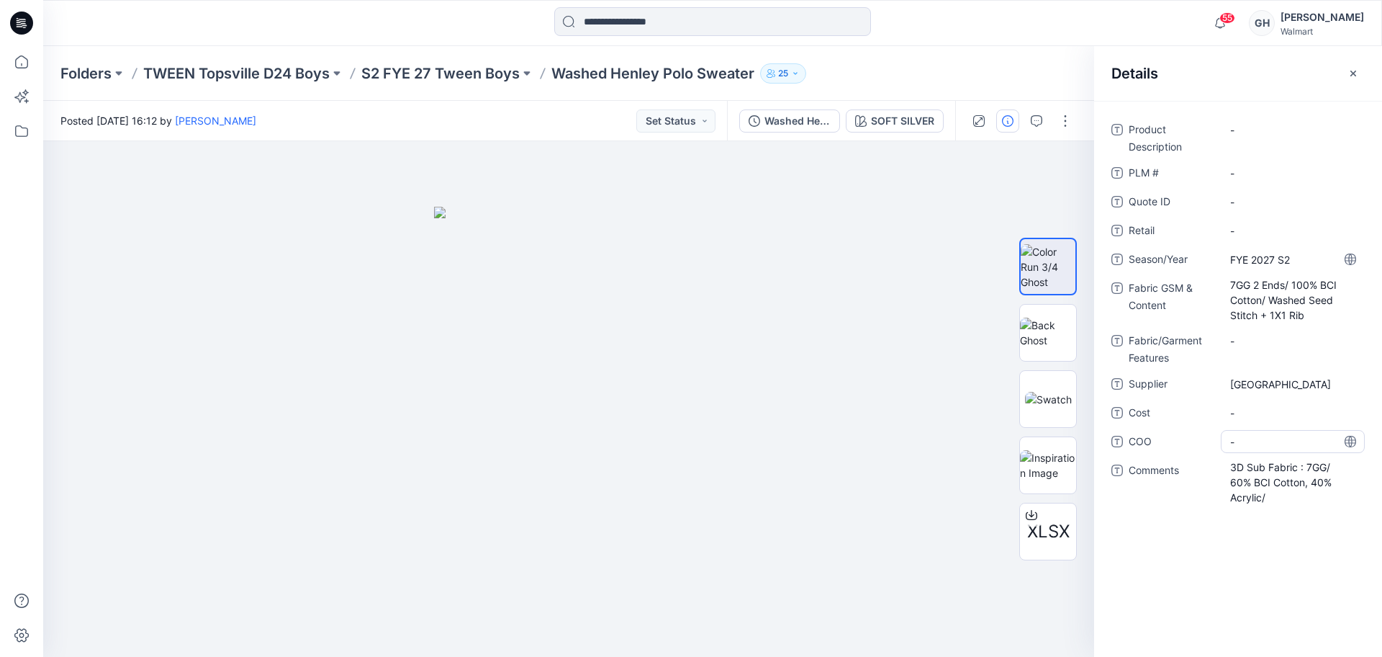
click at [1271, 438] on span "-" at bounding box center [1293, 441] width 125 height 15
click at [1269, 498] on span "3D Sub Fabric : 7GG/ 60% BCI Cotton, 40% Acrylic/" at bounding box center [1293, 481] width 125 height 45
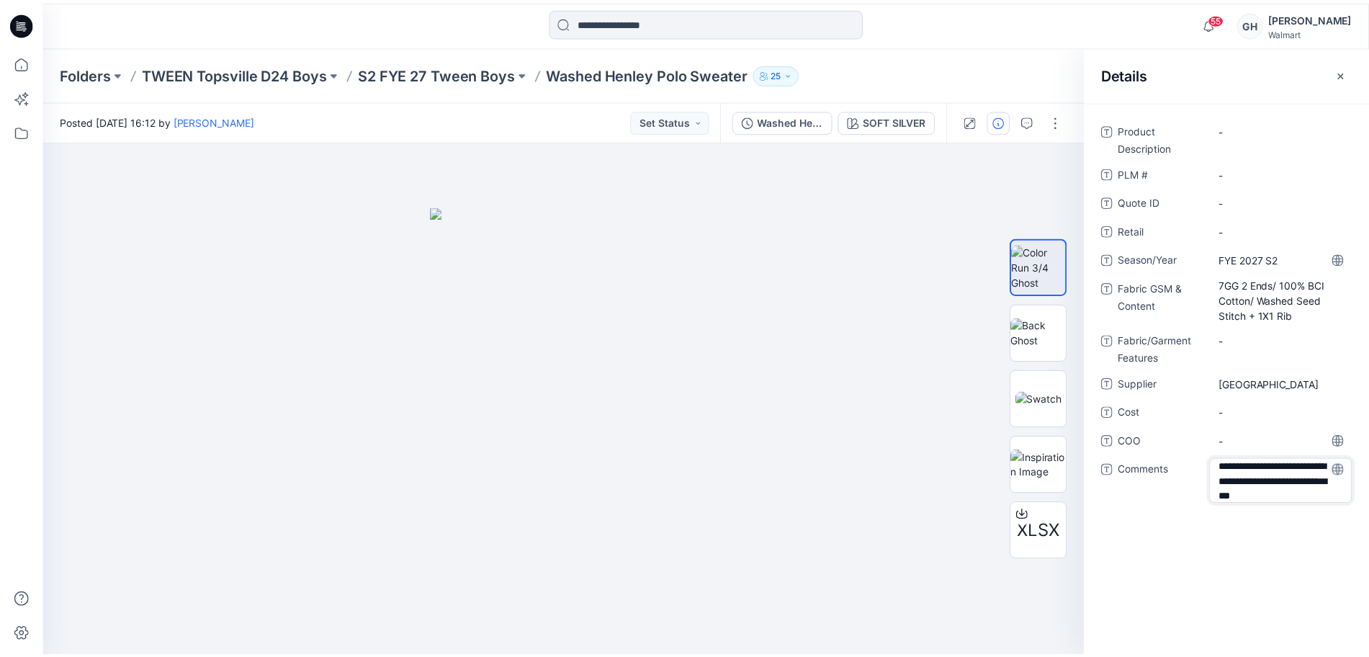
scroll to position [18, 0]
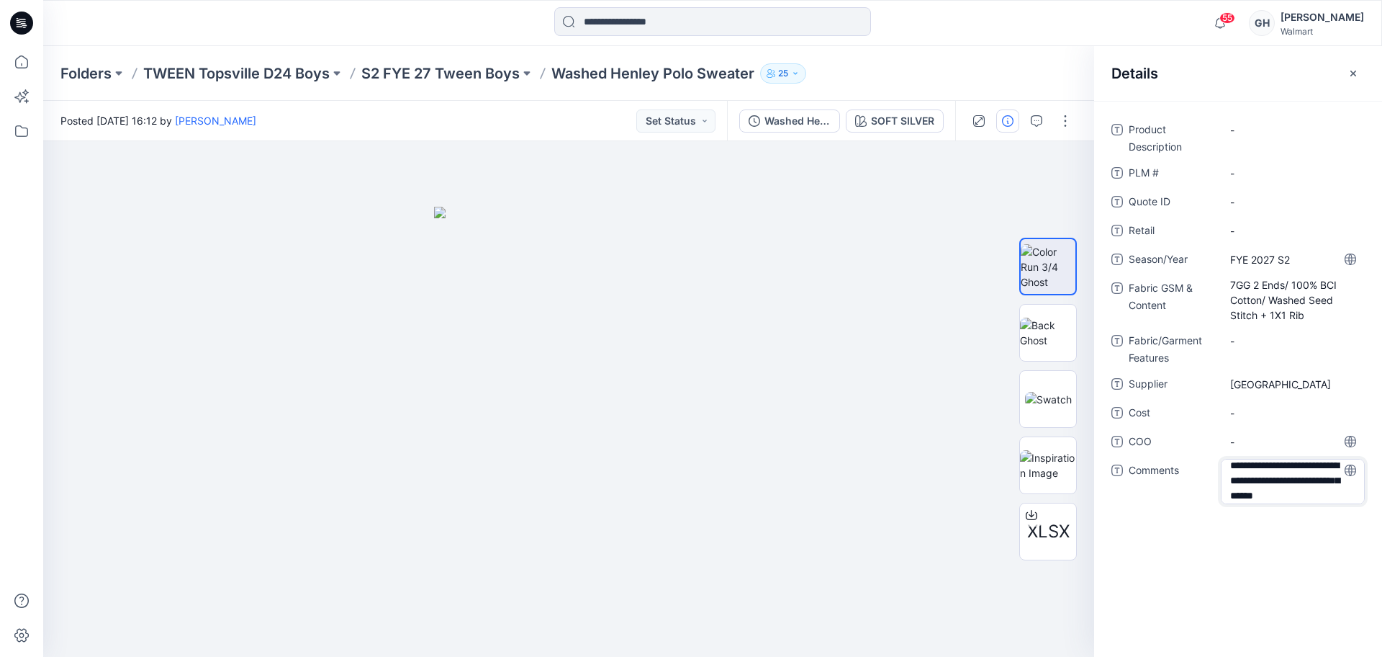
type textarea "**********"
click at [1281, 444] on span "-" at bounding box center [1293, 441] width 125 height 15
click at [492, 68] on p "S2 FYE 27 Tween Boys" at bounding box center [440, 73] width 158 height 20
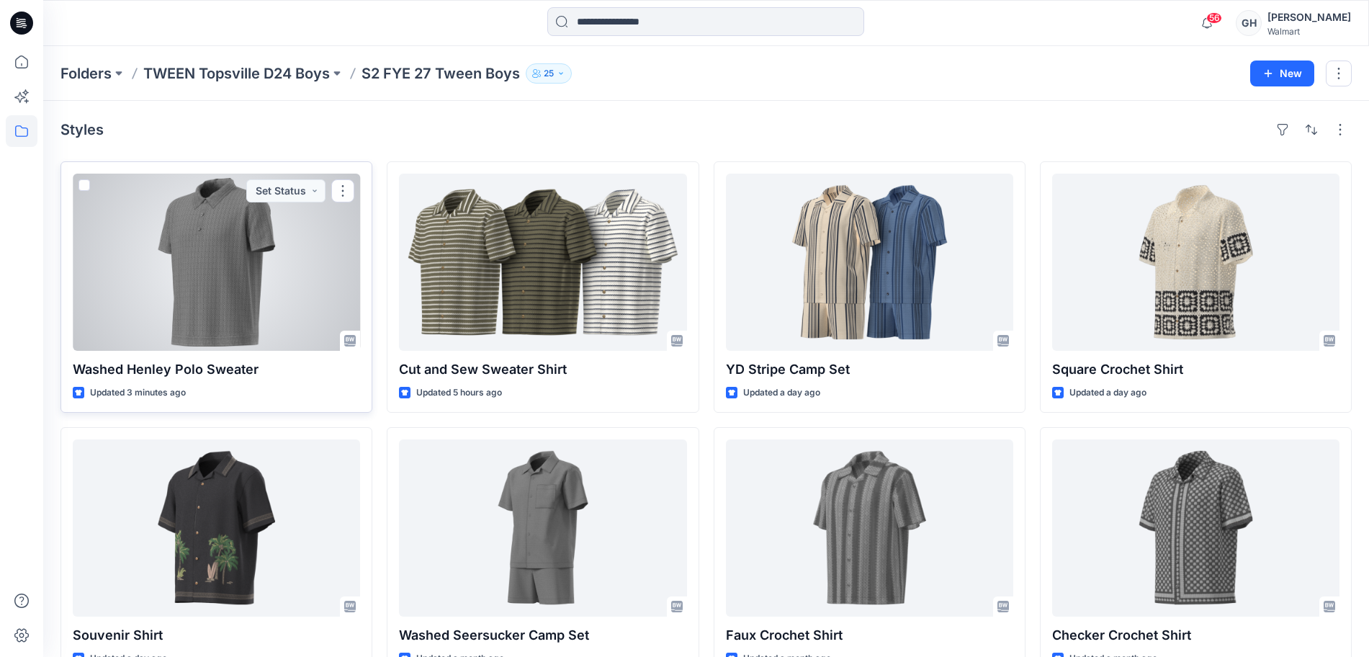
click at [241, 283] on div at bounding box center [216, 262] width 287 height 177
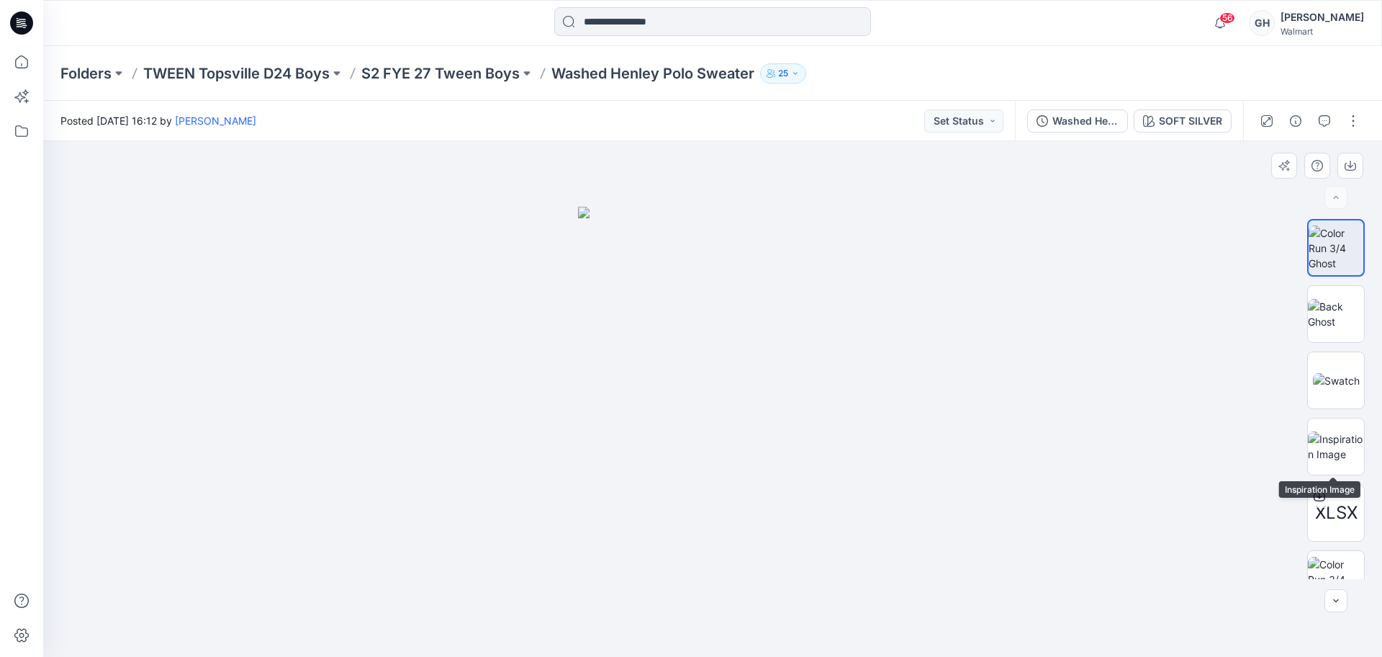
scroll to position [228, 0]
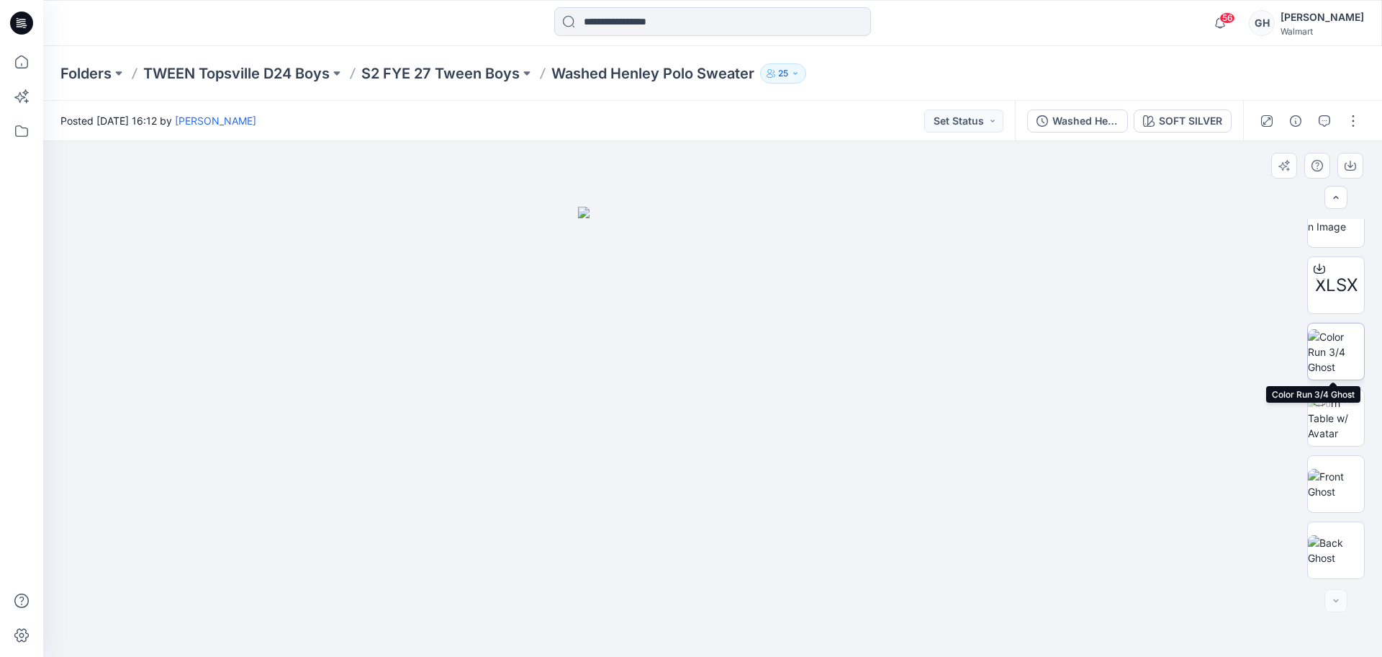
click at [1337, 338] on img at bounding box center [1336, 351] width 56 height 45
drag, startPoint x: 1344, startPoint y: 405, endPoint x: 1339, endPoint y: 474, distance: 69.3
click at [1344, 405] on img at bounding box center [1336, 417] width 56 height 45
drag, startPoint x: 719, startPoint y: 195, endPoint x: 742, endPoint y: 480, distance: 286.1
click at [742, 480] on img at bounding box center [737, 204] width 1906 height 904
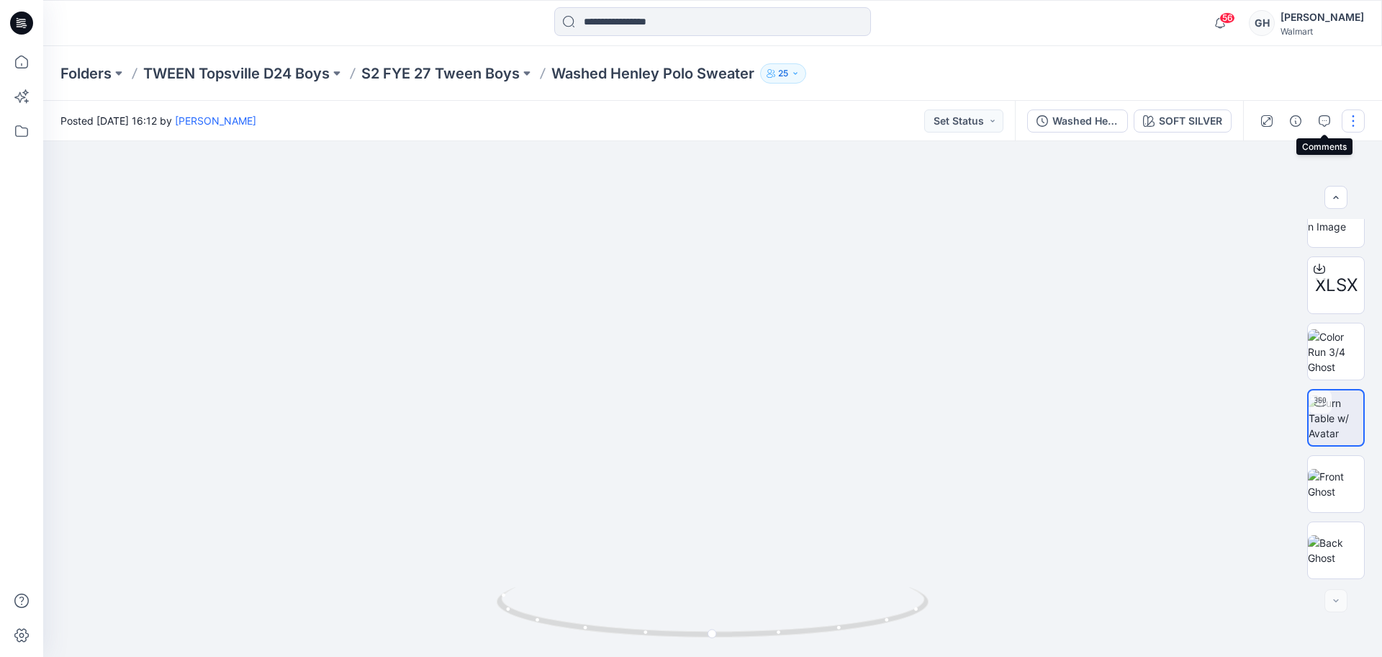
click at [1343, 116] on button "button" at bounding box center [1353, 120] width 23 height 23
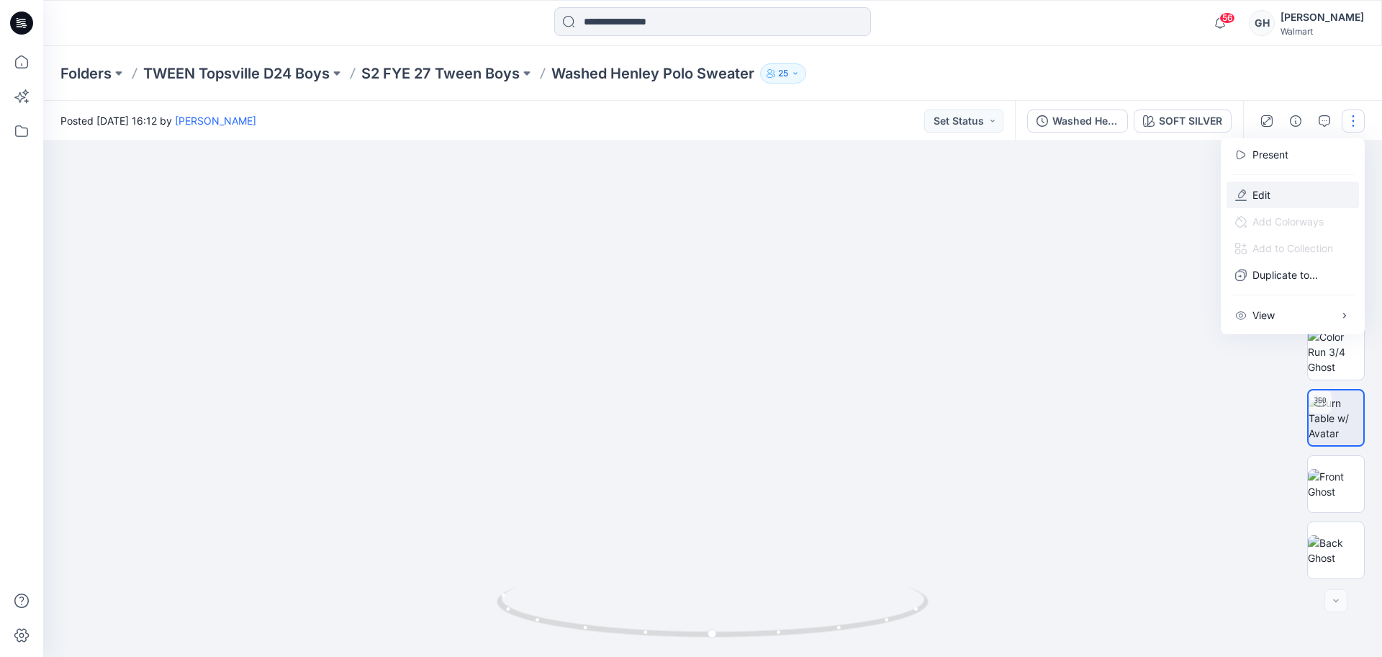
click at [1245, 193] on icon "button" at bounding box center [1242, 193] width 8 height 9
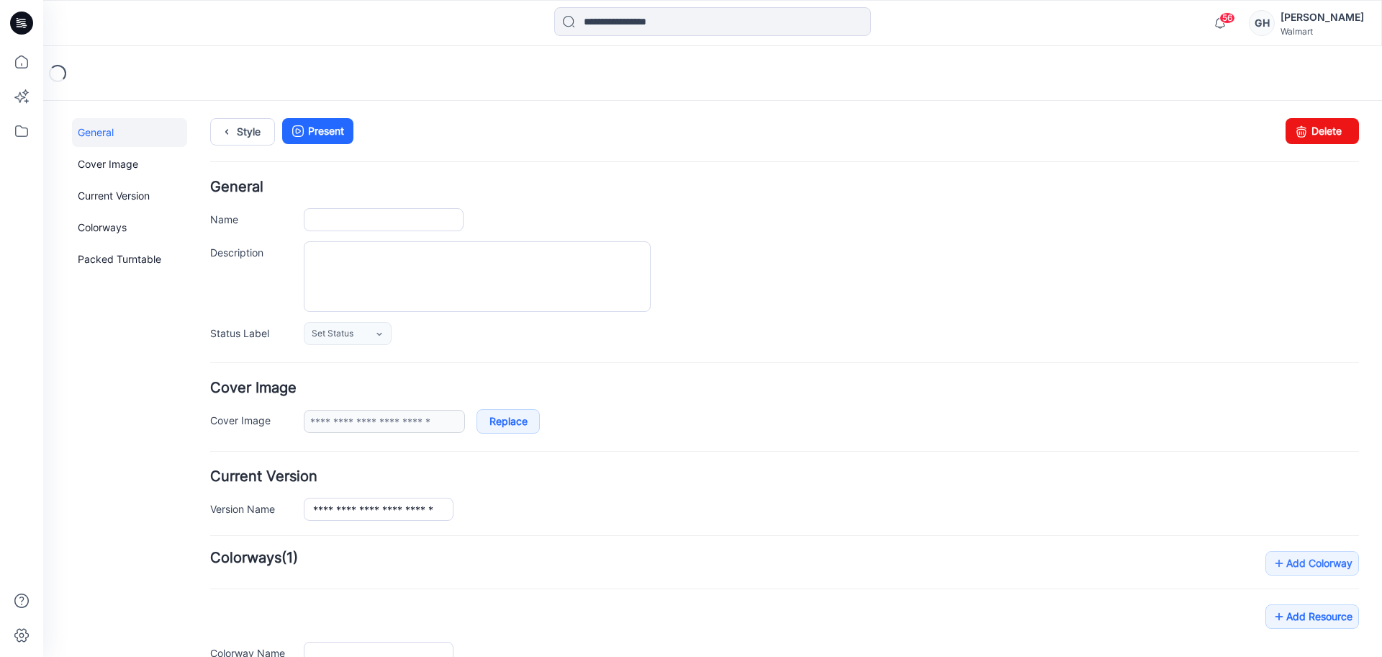
type input "**********"
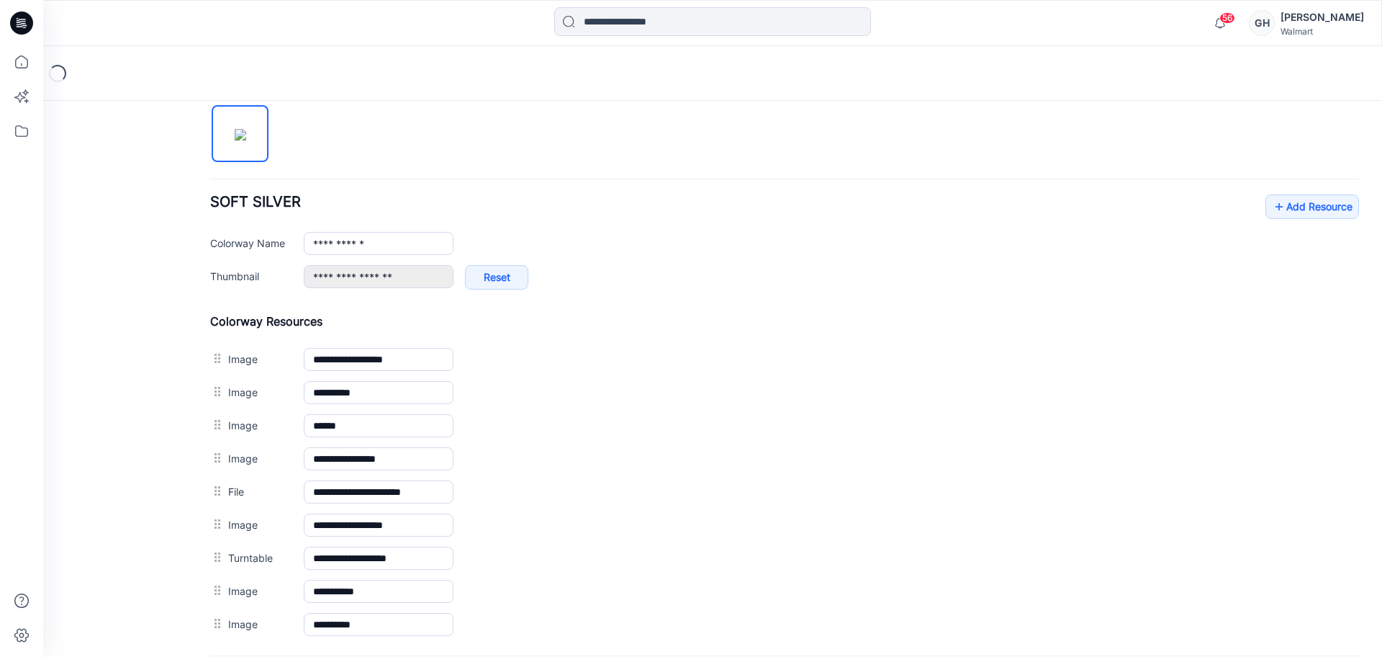
scroll to position [632, 0]
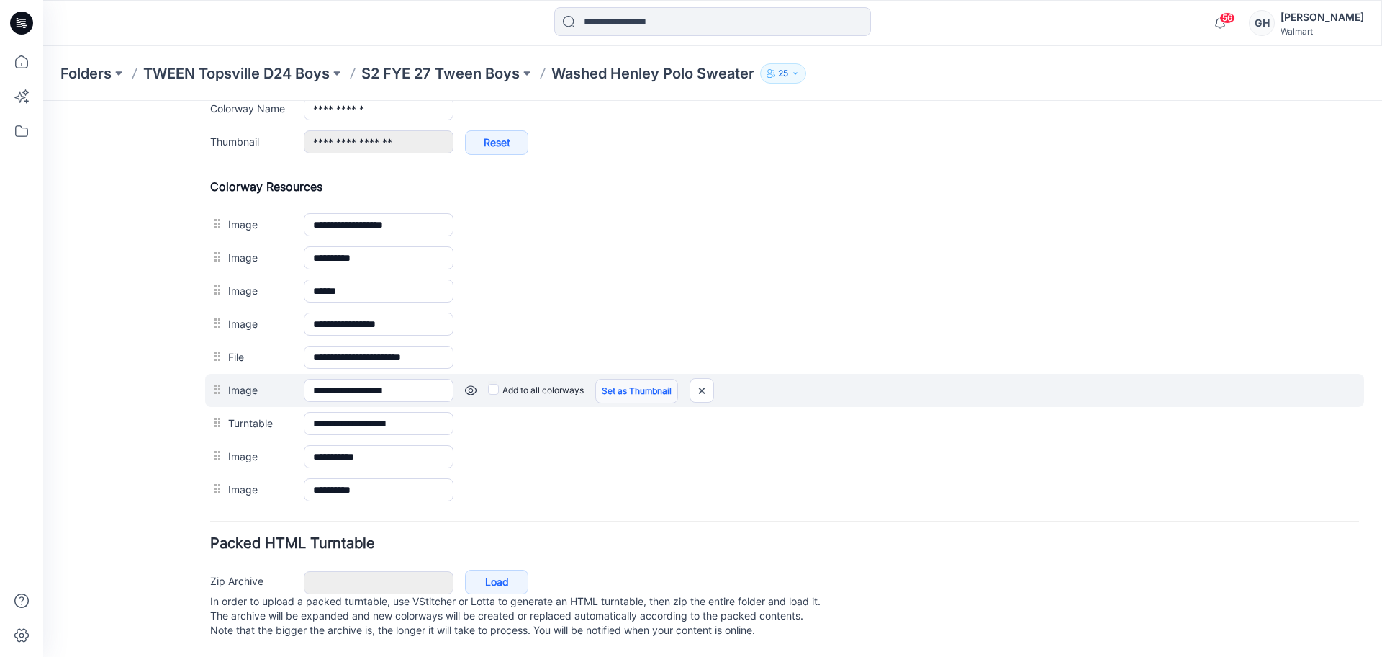
click at [675, 379] on link "Set as Thumbnail" at bounding box center [636, 391] width 83 height 24
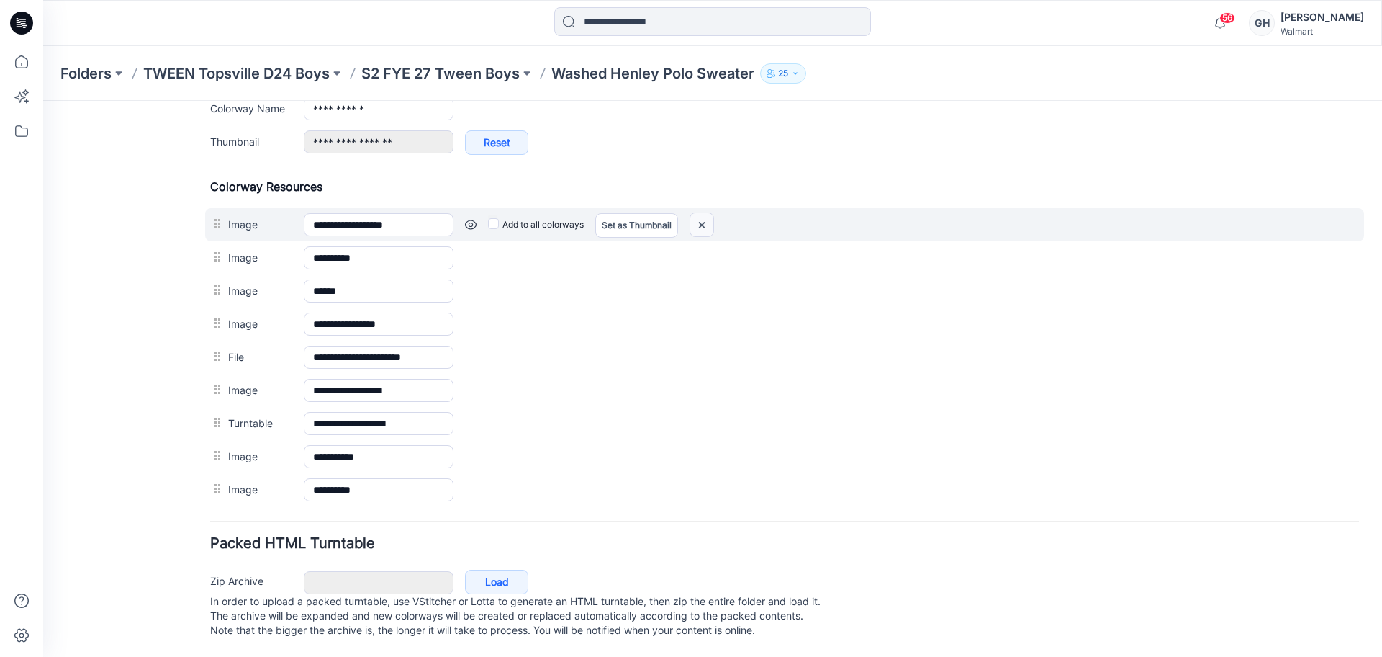
click at [713, 213] on img at bounding box center [702, 225] width 23 height 24
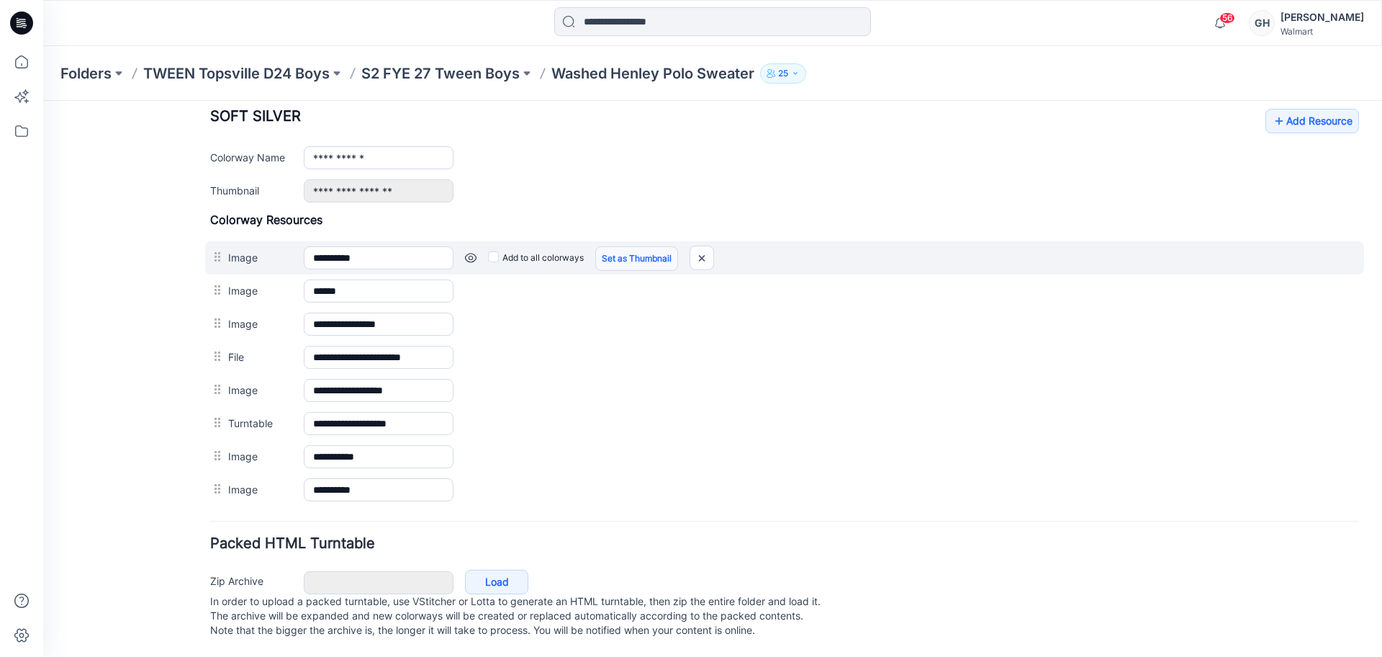
scroll to position [583, 0]
click at [703, 246] on img at bounding box center [702, 258] width 23 height 24
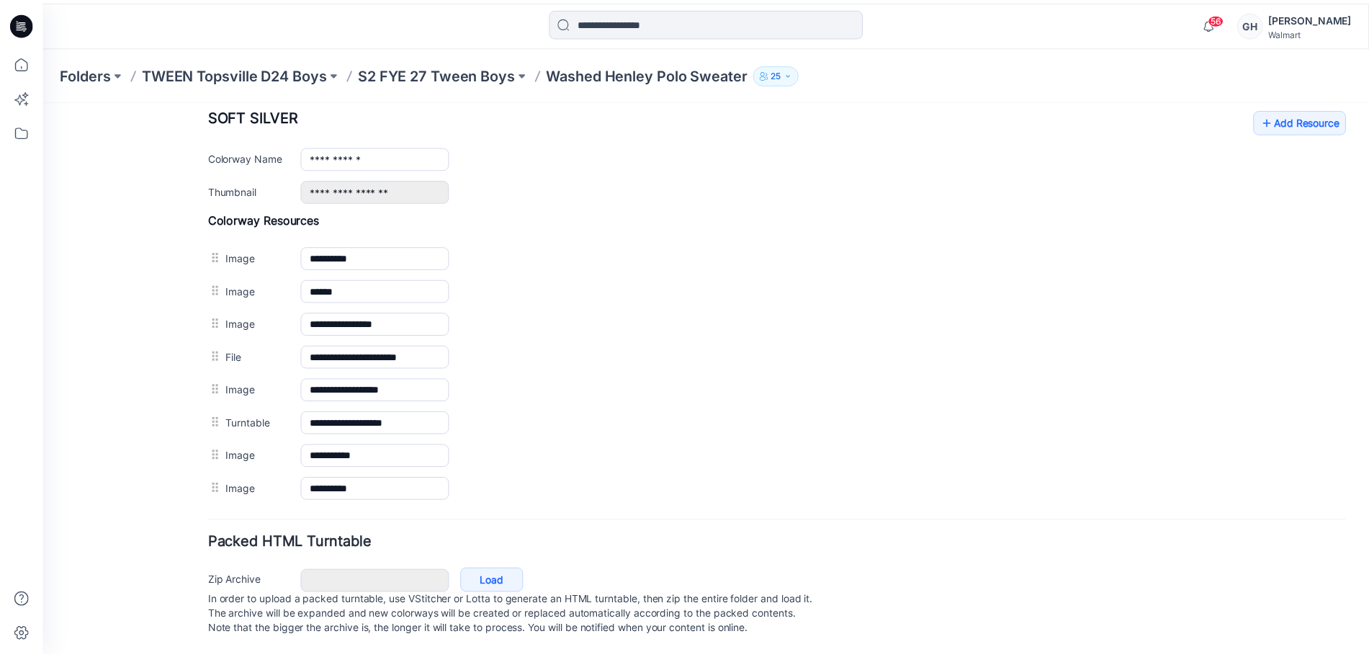
scroll to position [550, 0]
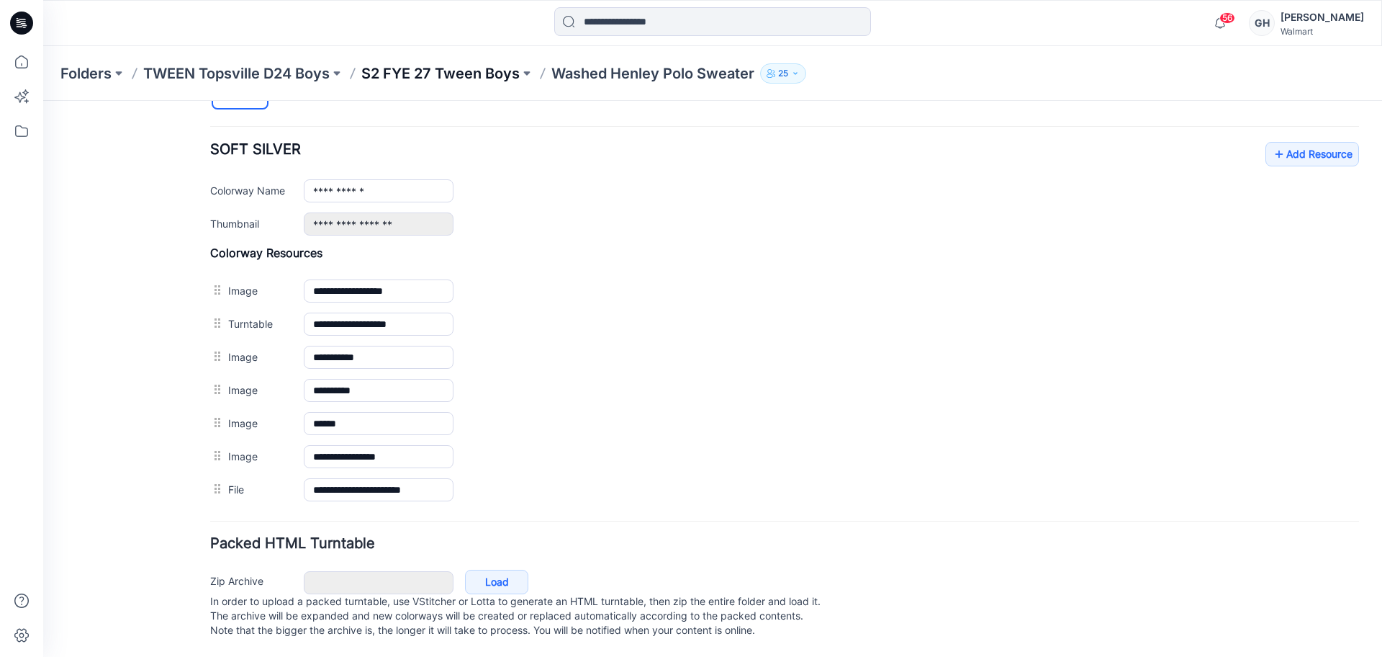
click at [516, 66] on p "S2 FYE 27 Tween Boys" at bounding box center [440, 73] width 158 height 20
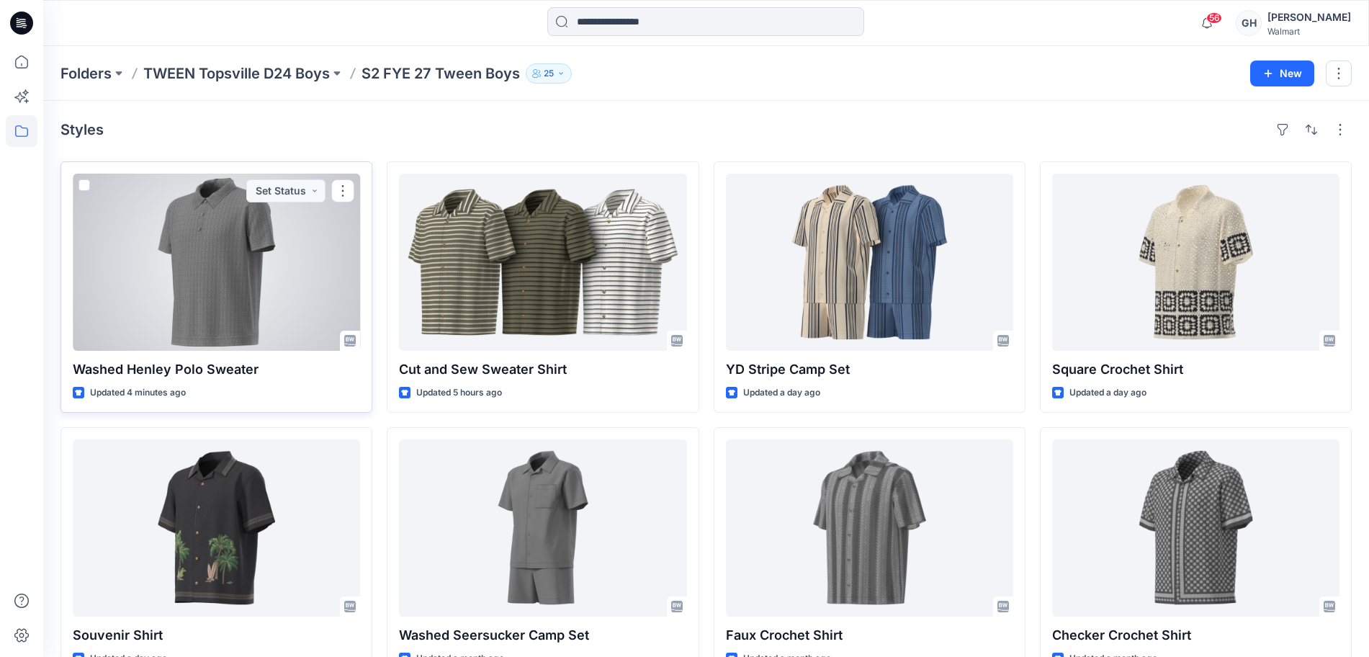
click at [261, 282] on div at bounding box center [216, 262] width 287 height 177
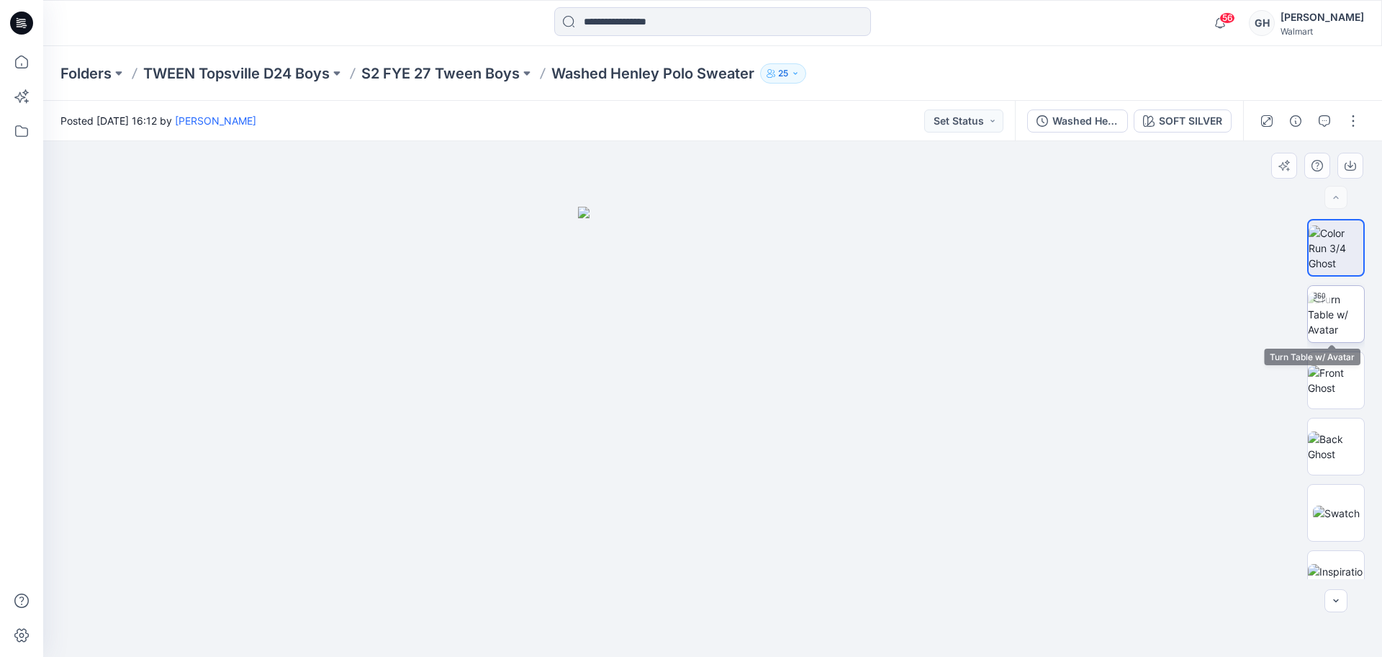
click at [1335, 302] on img at bounding box center [1336, 314] width 56 height 45
drag, startPoint x: 722, startPoint y: 189, endPoint x: 722, endPoint y: 505, distance: 316.1
click at [722, 505] on img at bounding box center [713, 72] width 2303 height 1169
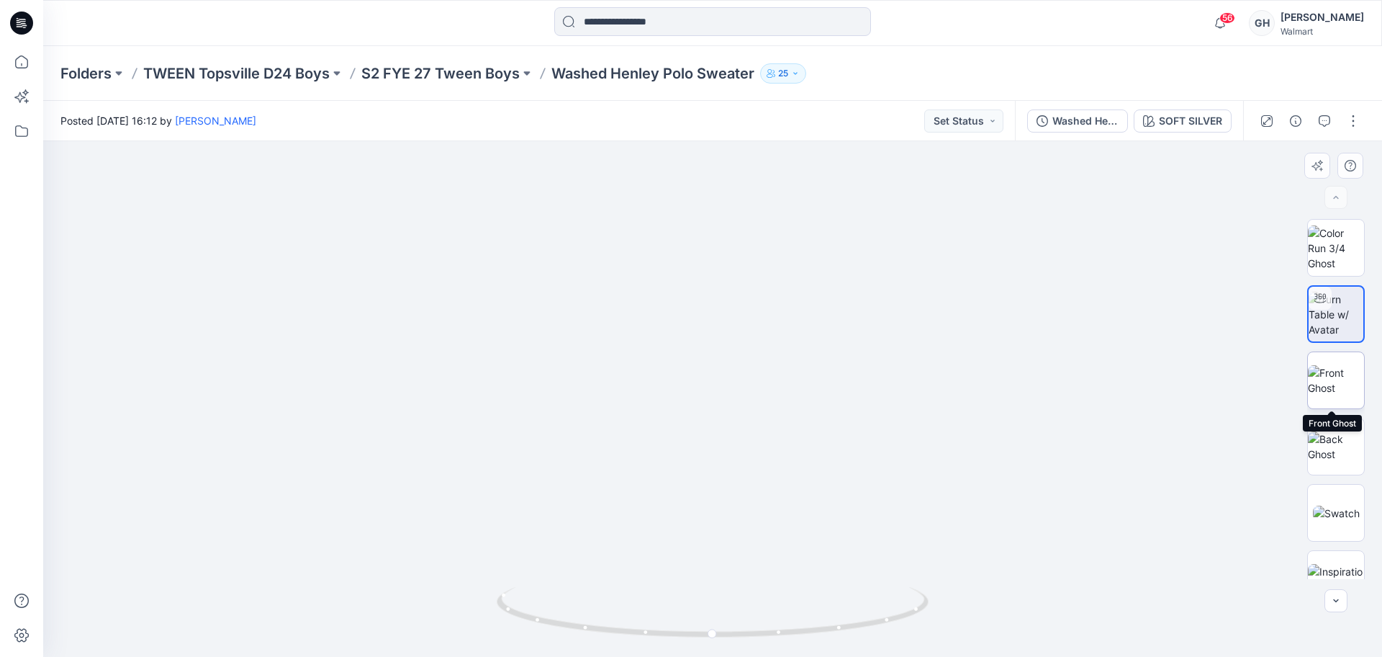
click at [1326, 387] on img at bounding box center [1336, 380] width 56 height 30
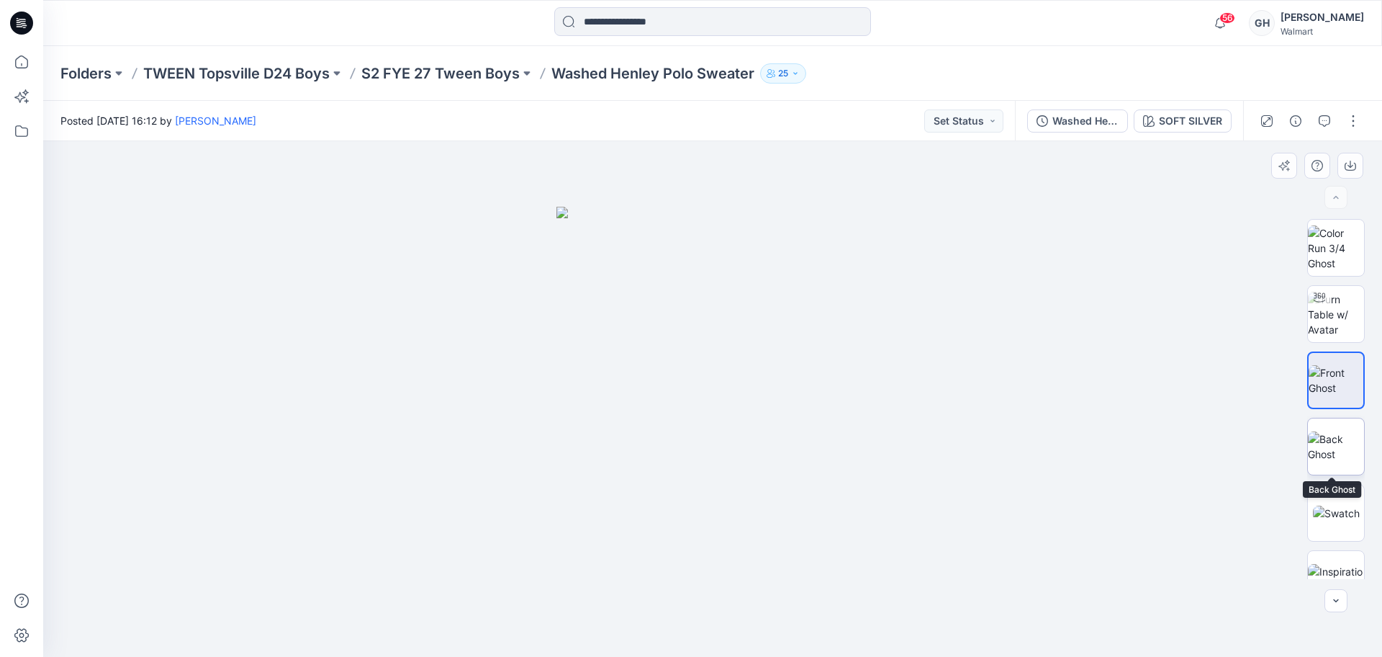
click at [1323, 454] on img at bounding box center [1336, 446] width 56 height 30
click at [423, 75] on p "S2 FYE 27 Tween Boys" at bounding box center [440, 73] width 158 height 20
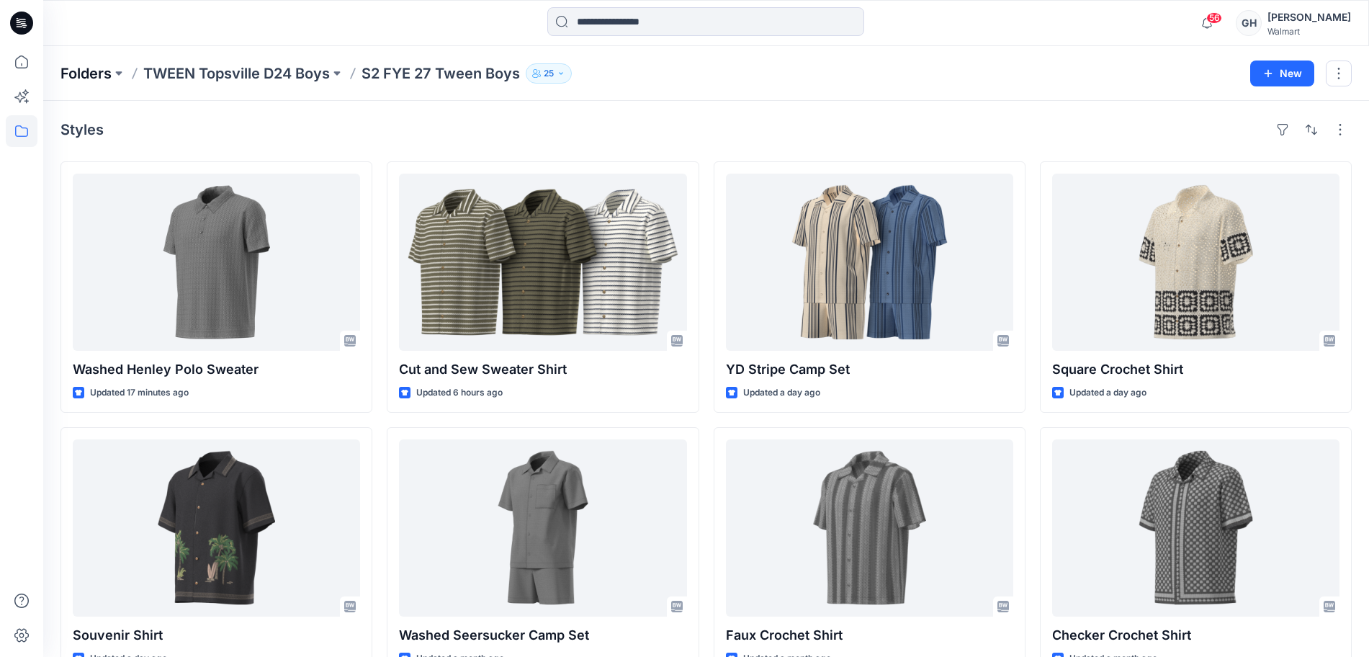
click at [88, 73] on p "Folders" at bounding box center [85, 73] width 51 height 20
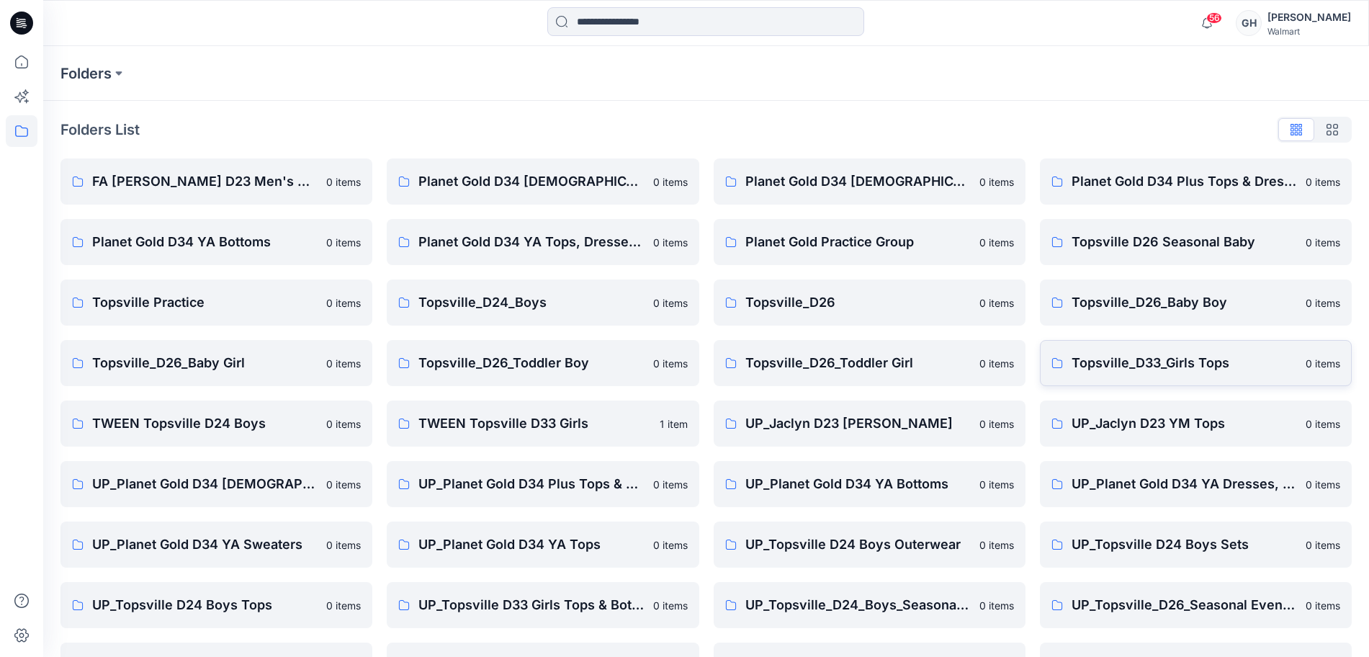
click at [1179, 368] on p "Topsville_D33_Girls Tops" at bounding box center [1183, 363] width 225 height 20
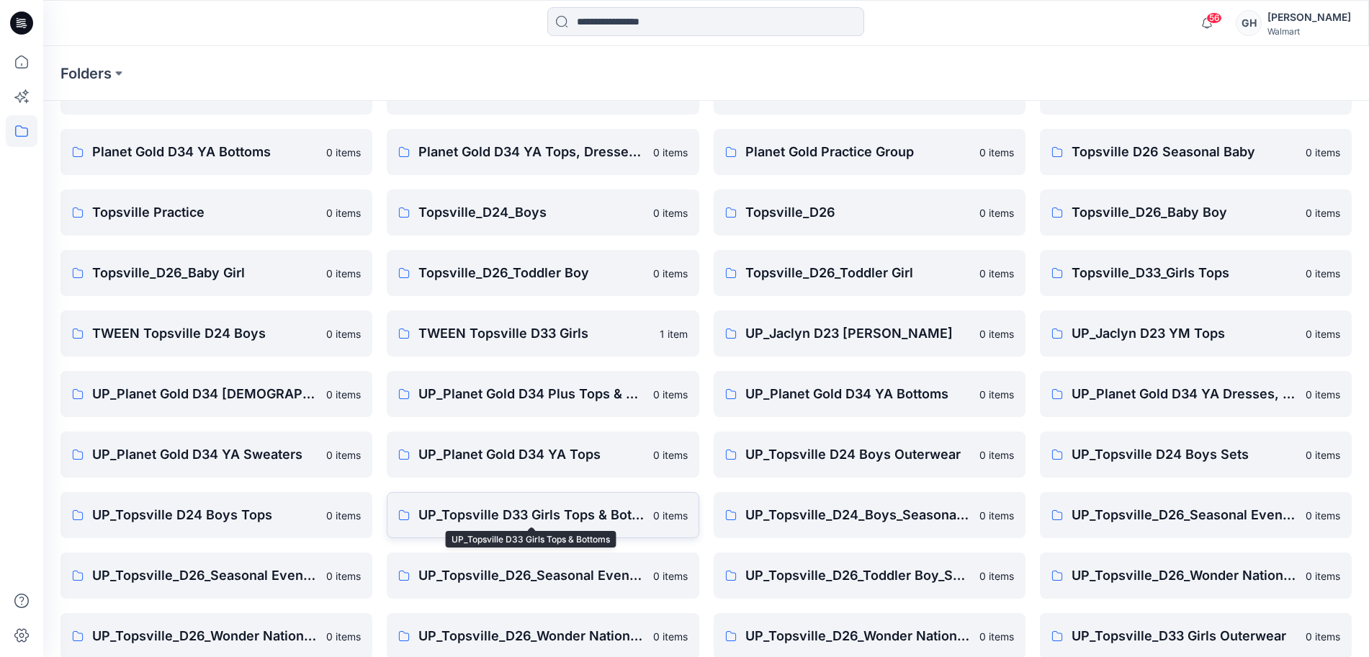
click at [481, 513] on p "UP_Topsville D33 Girls Tops & Bottoms" at bounding box center [530, 515] width 225 height 20
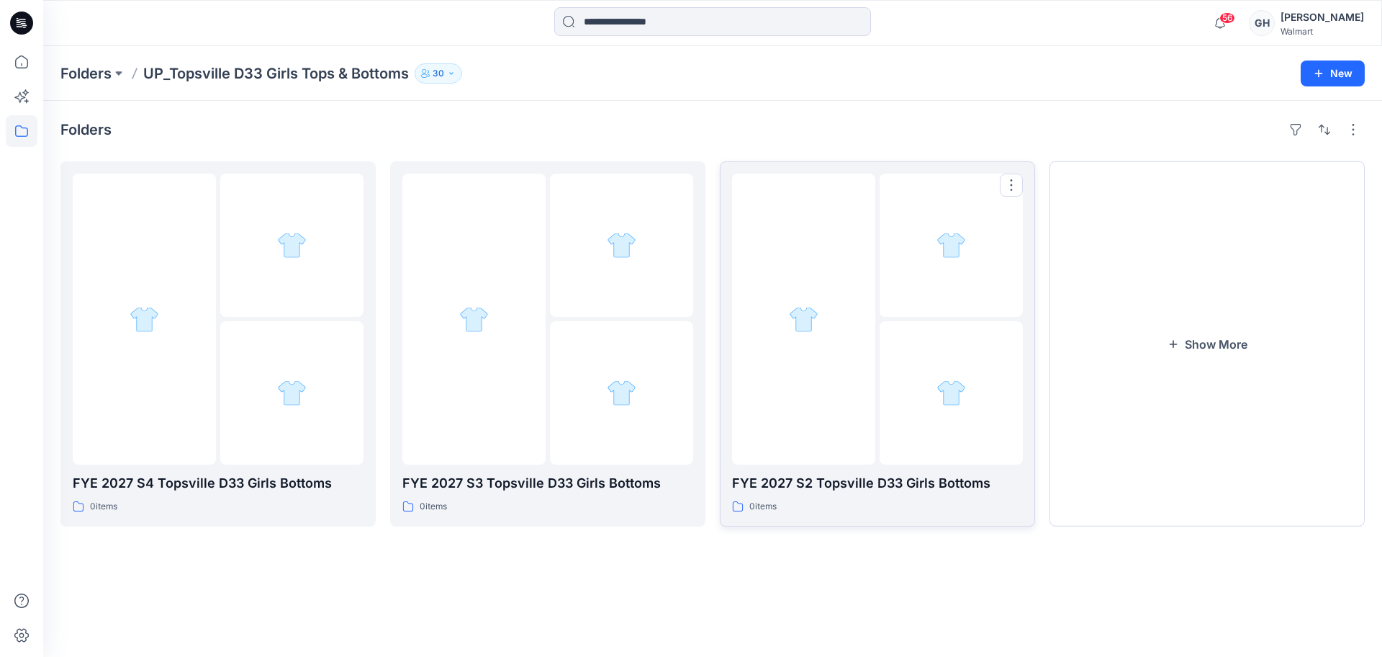
click at [835, 367] on div at bounding box center [803, 319] width 143 height 291
click at [1190, 323] on button "Show More" at bounding box center [1207, 343] width 315 height 365
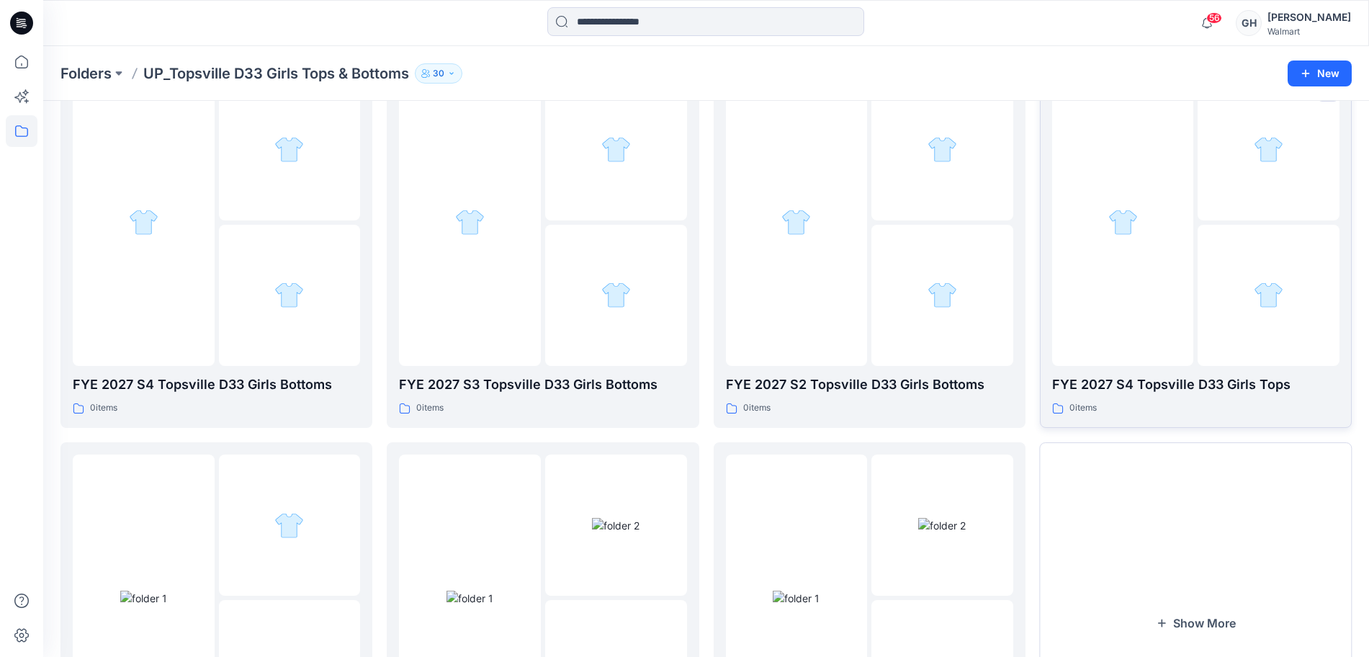
scroll to position [270, 0]
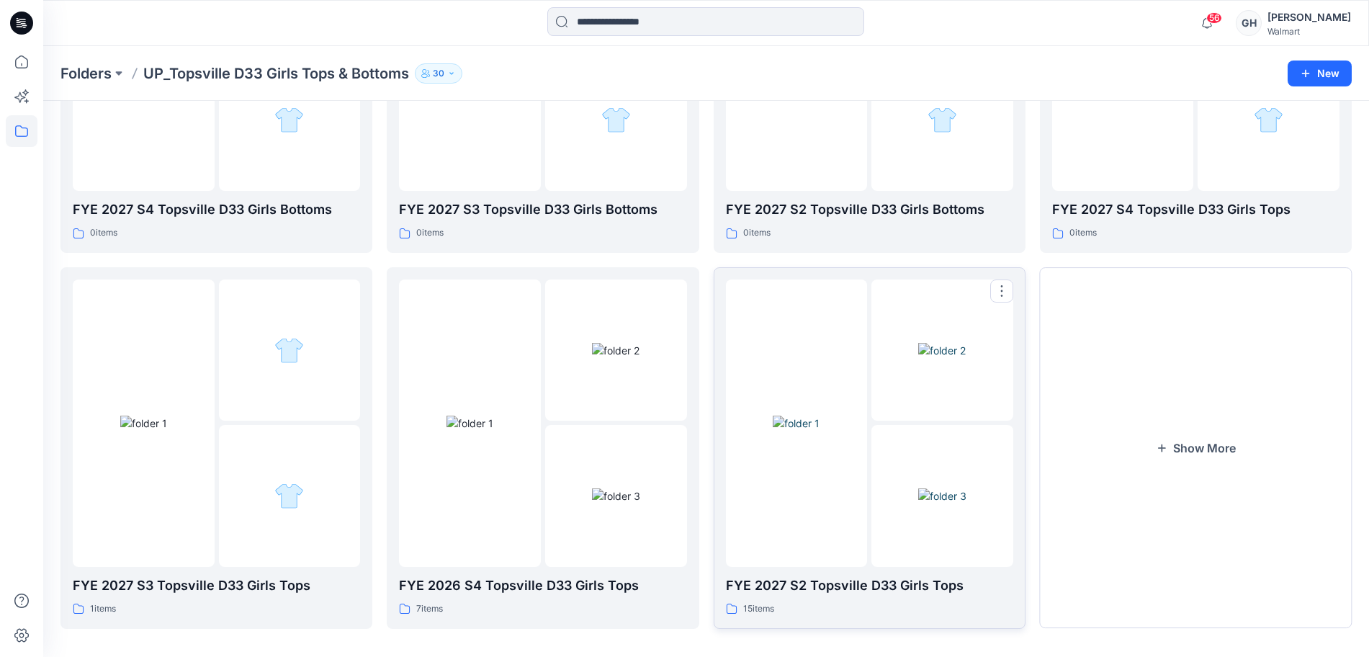
click at [918, 488] on img at bounding box center [942, 495] width 48 height 15
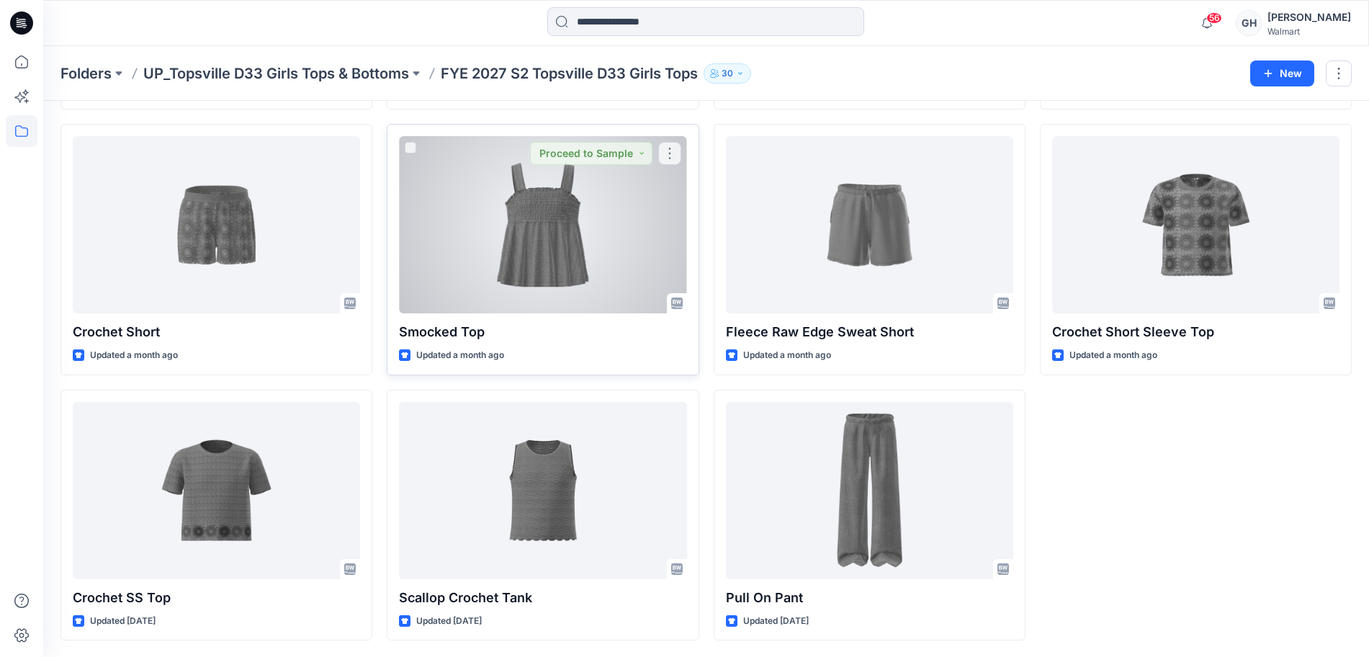
scroll to position [985, 0]
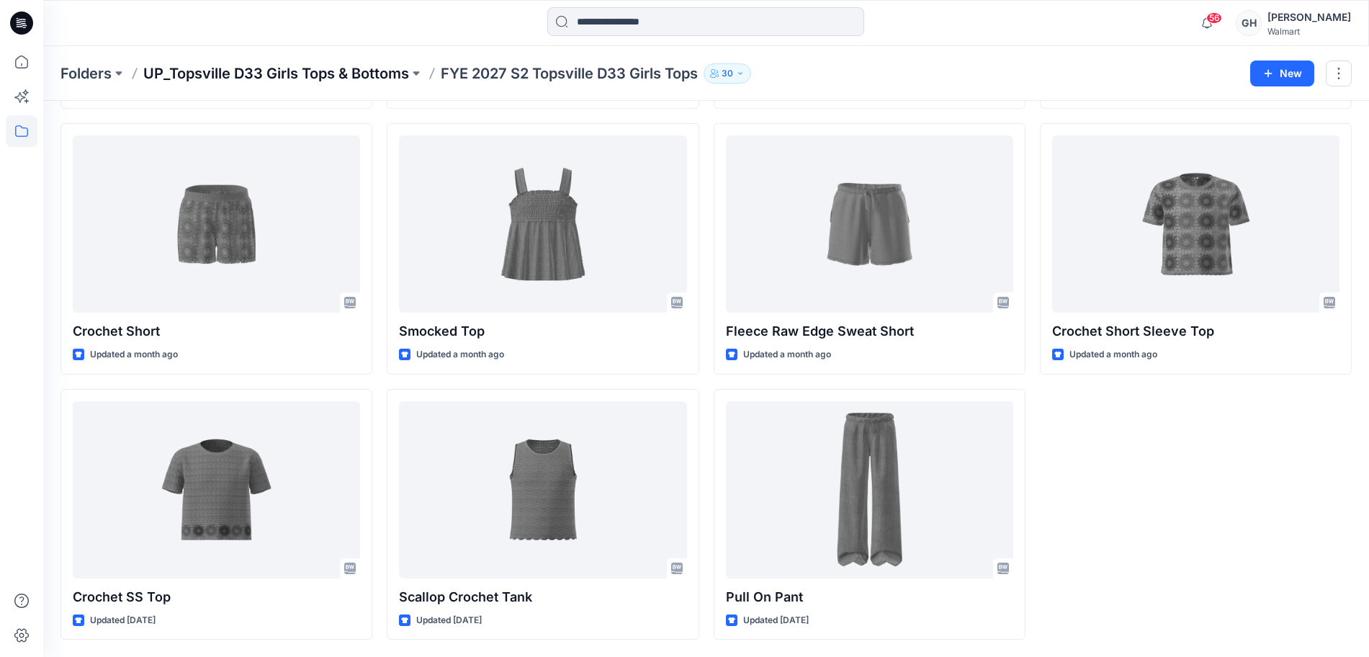
click at [361, 73] on p "UP_Topsville D33 Girls Tops & Bottoms" at bounding box center [276, 73] width 266 height 20
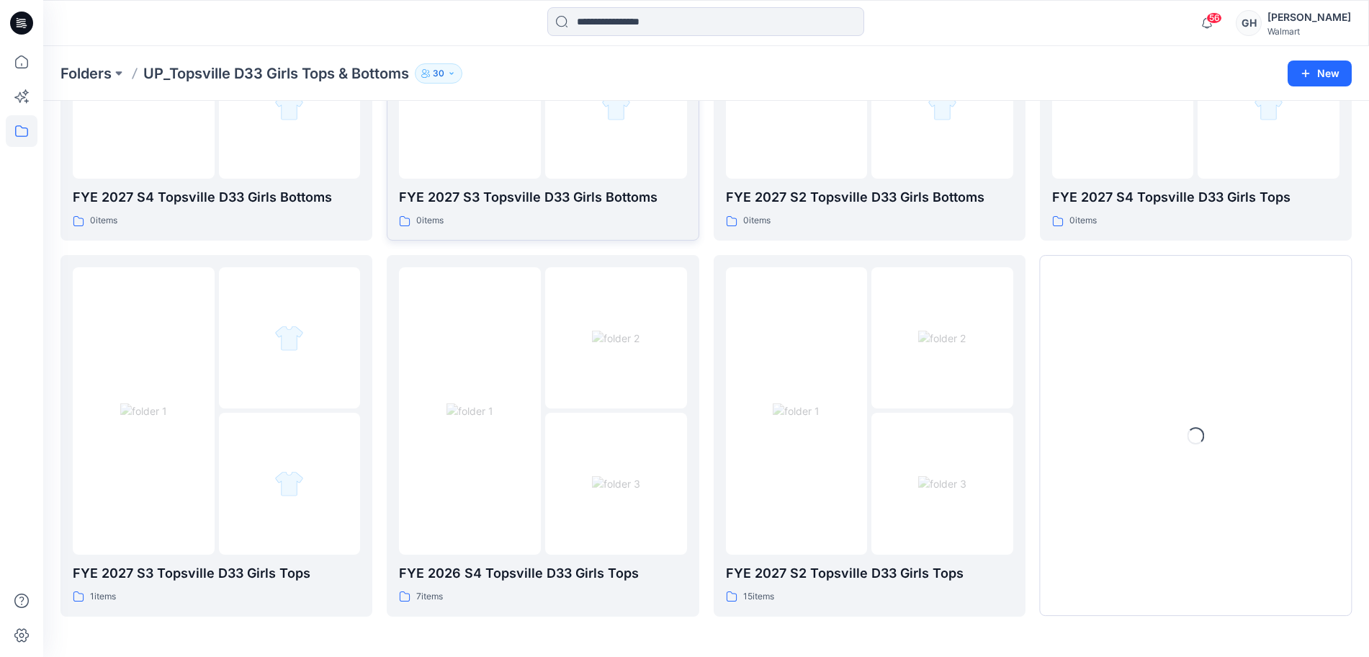
scroll to position [282, 0]
click at [1133, 459] on button "Show More" at bounding box center [1196, 435] width 312 height 361
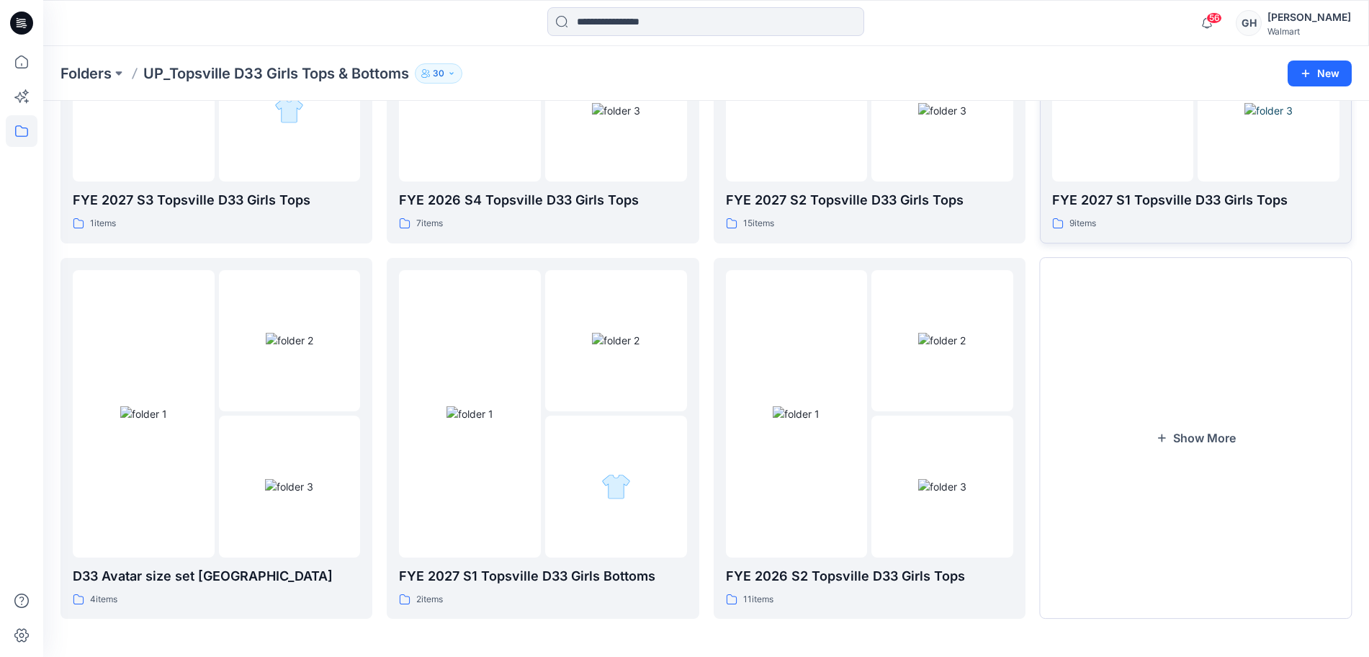
scroll to position [657, 0]
click at [24, 45] on div at bounding box center [21, 328] width 43 height 657
click at [27, 55] on icon at bounding box center [22, 62] width 32 height 32
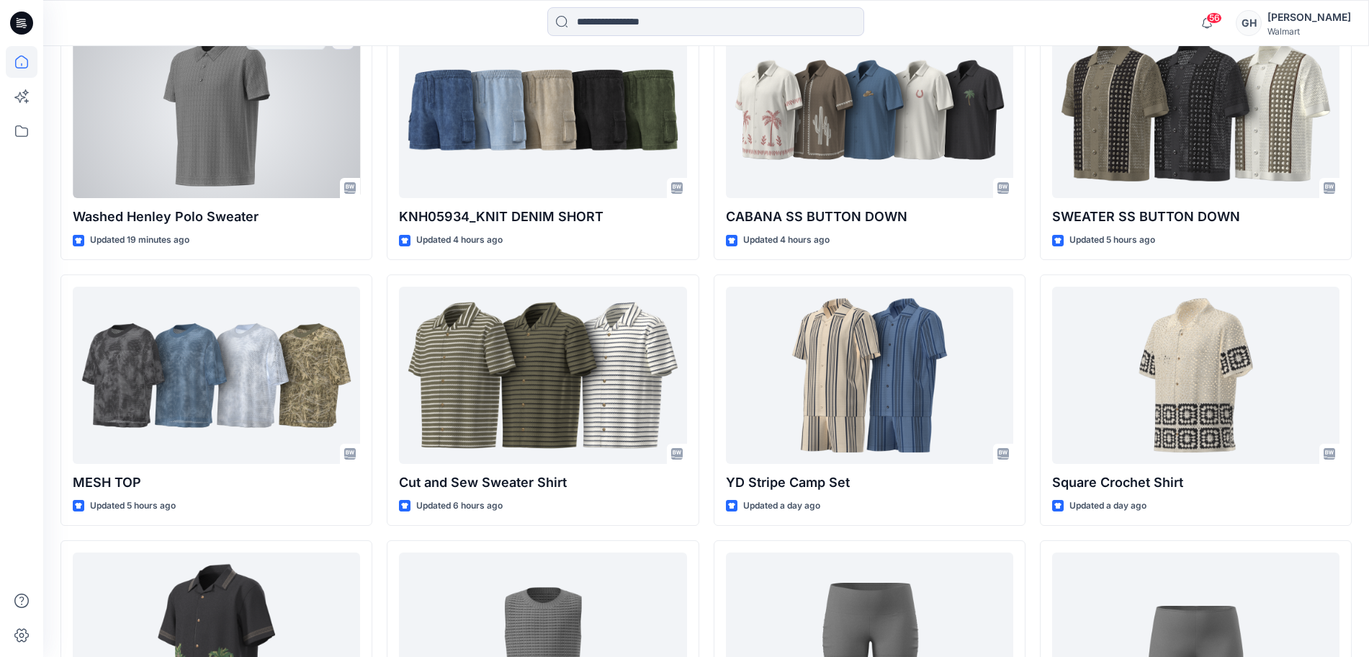
scroll to position [38, 0]
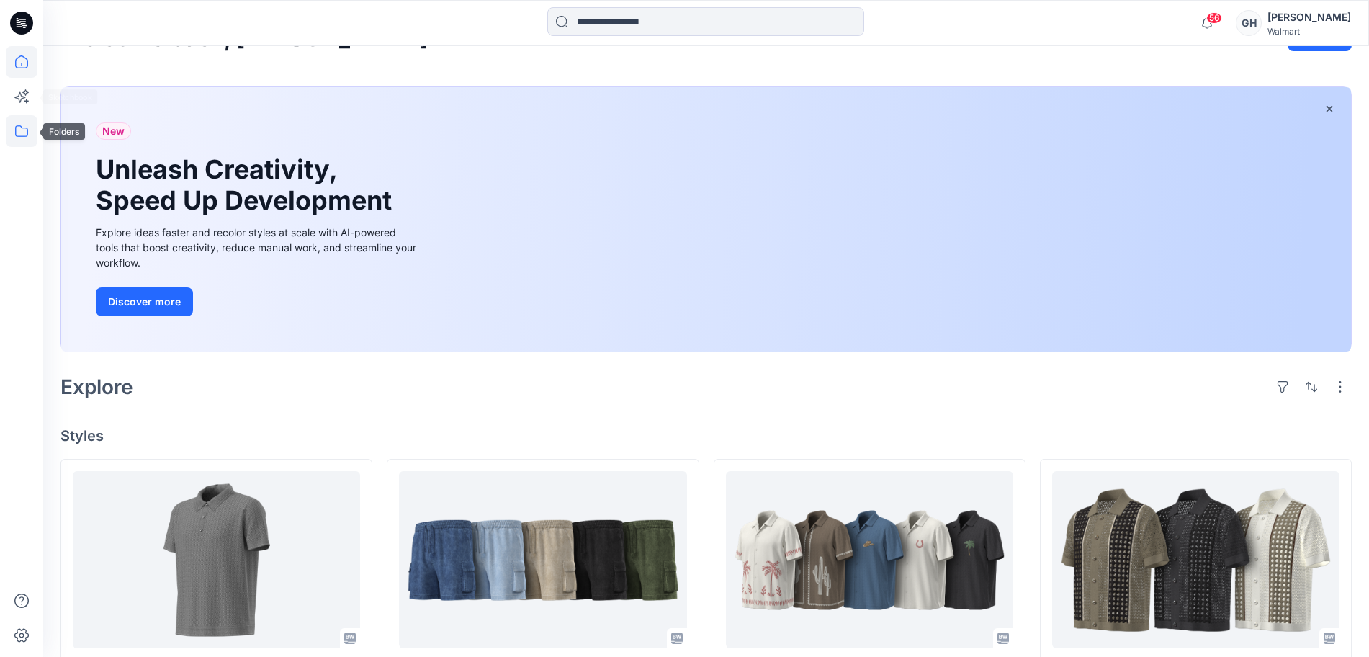
drag, startPoint x: 19, startPoint y: 124, endPoint x: 28, endPoint y: 125, distance: 9.5
click at [19, 124] on icon at bounding box center [22, 131] width 32 height 32
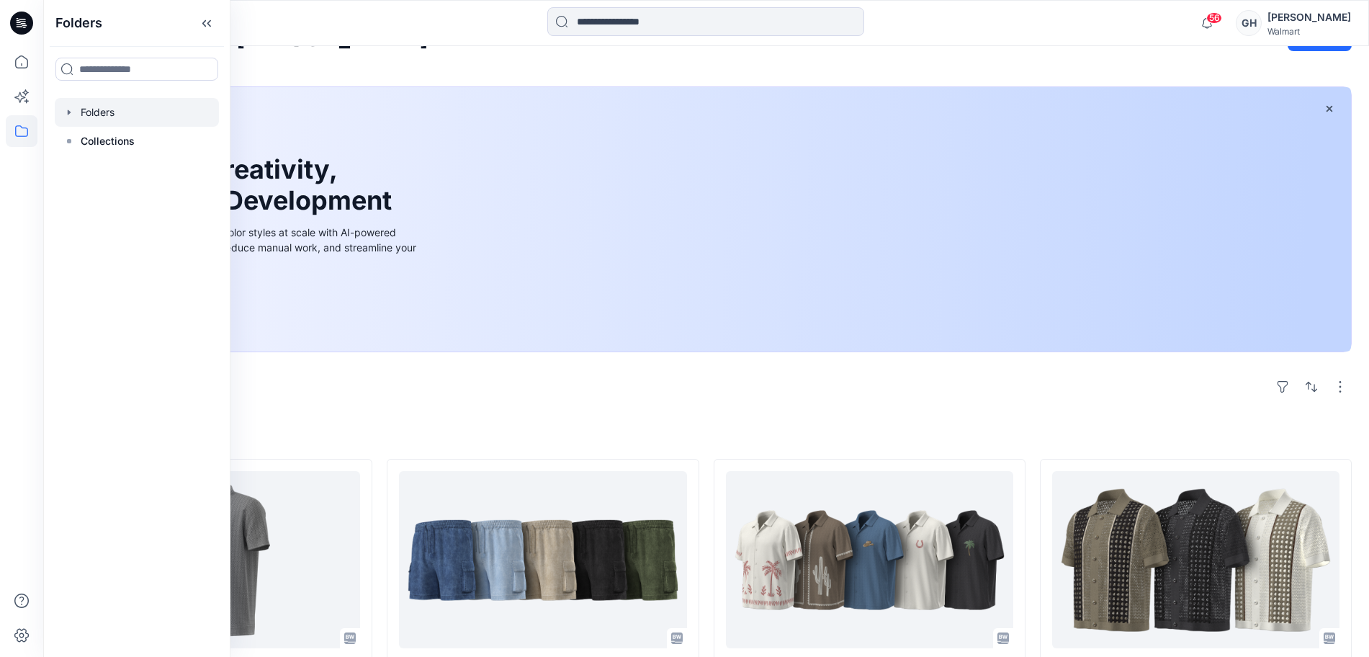
click at [108, 122] on div at bounding box center [137, 112] width 164 height 29
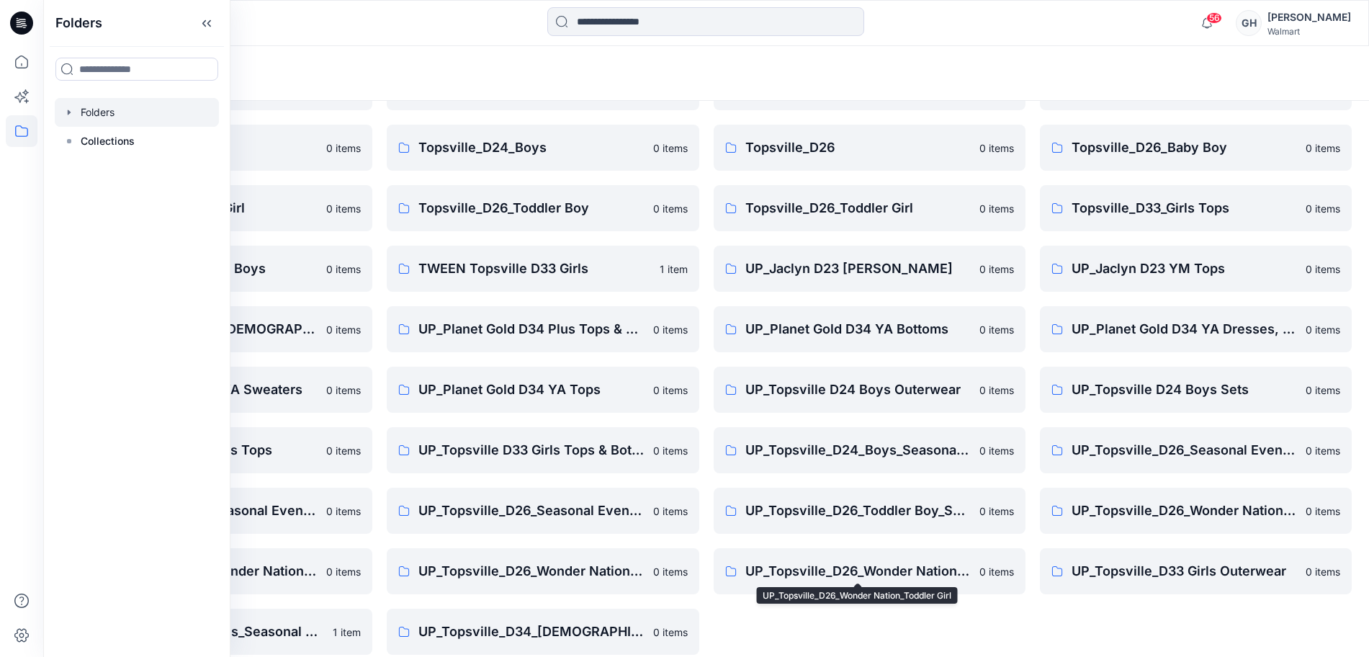
scroll to position [170, 0]
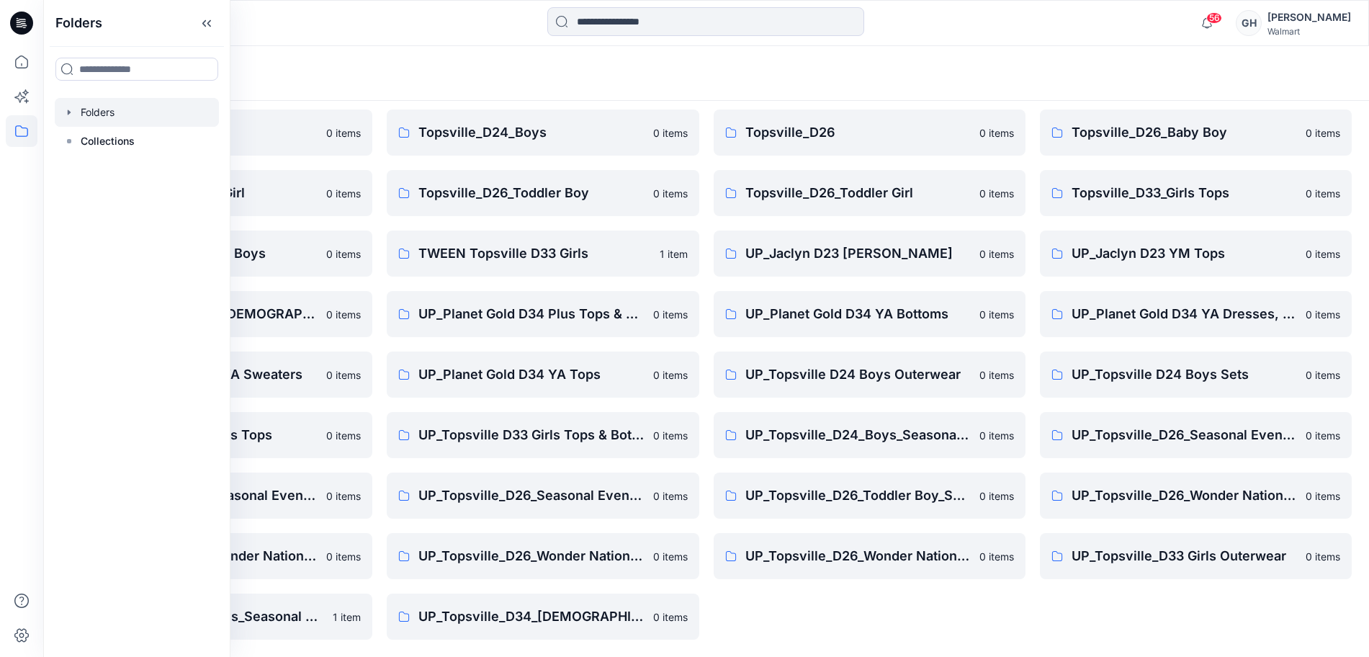
click at [946, 636] on div "Planet Gold D34 Ladies Plus Bottoms 0 items Planet Gold Practice Group 0 items …" at bounding box center [870, 313] width 312 height 651
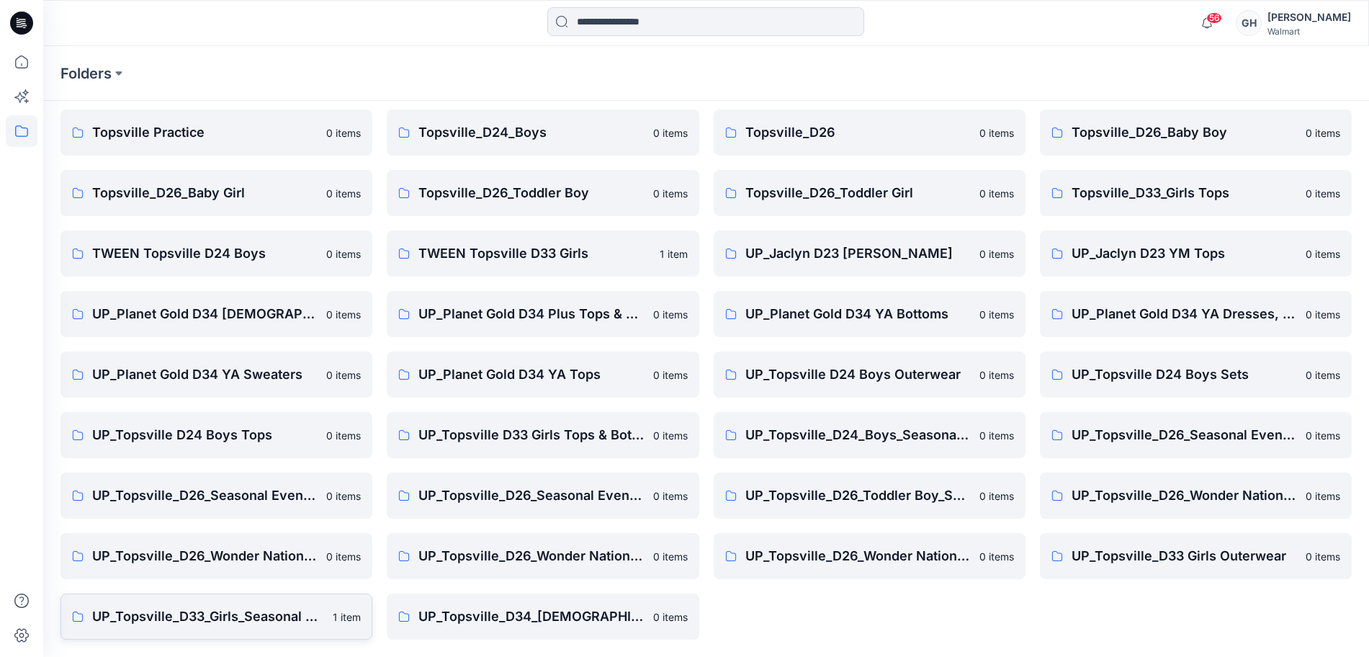
click at [209, 612] on p "UP_Topsville_D33_Girls_Seasonal Events" at bounding box center [208, 616] width 232 height 20
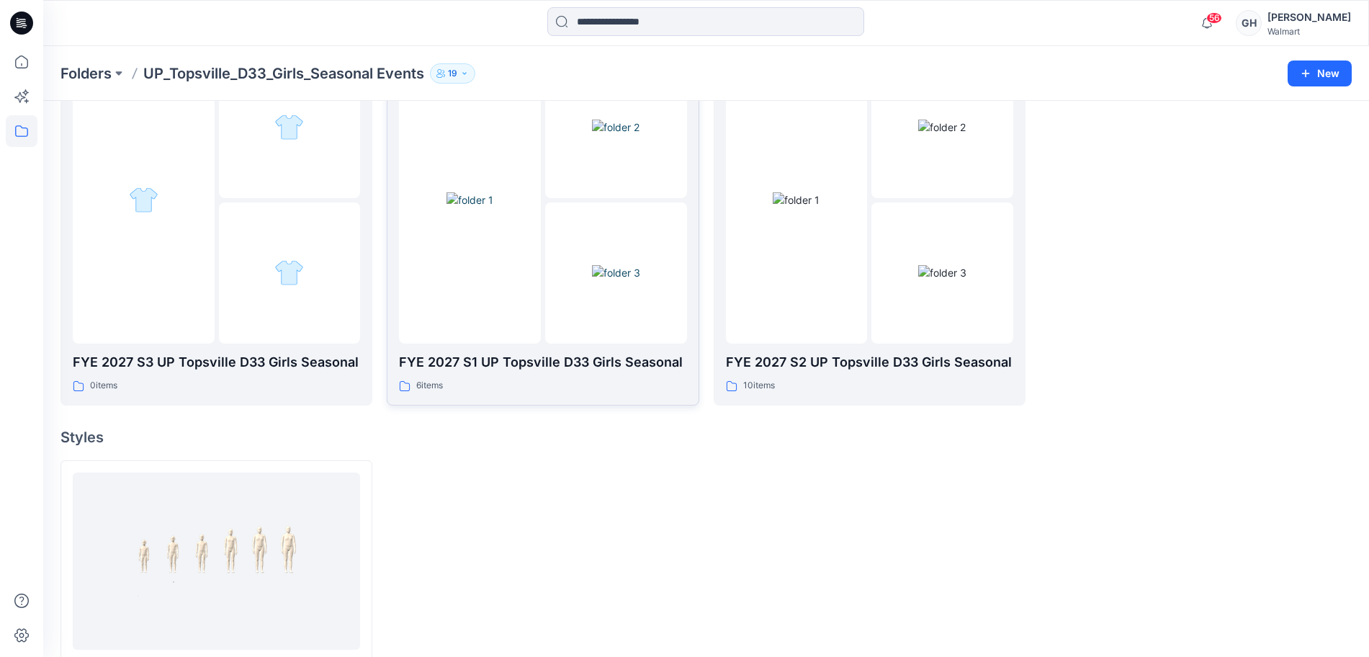
scroll to position [189, 0]
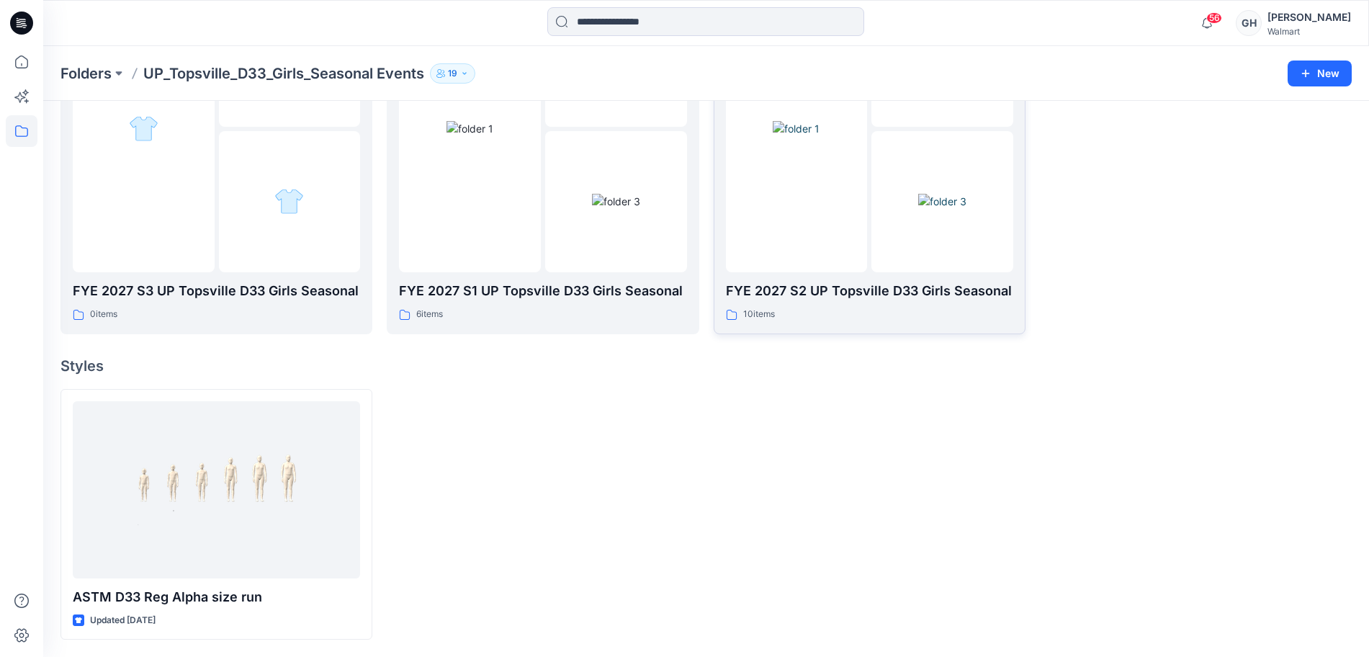
click at [835, 217] on div at bounding box center [797, 128] width 142 height 287
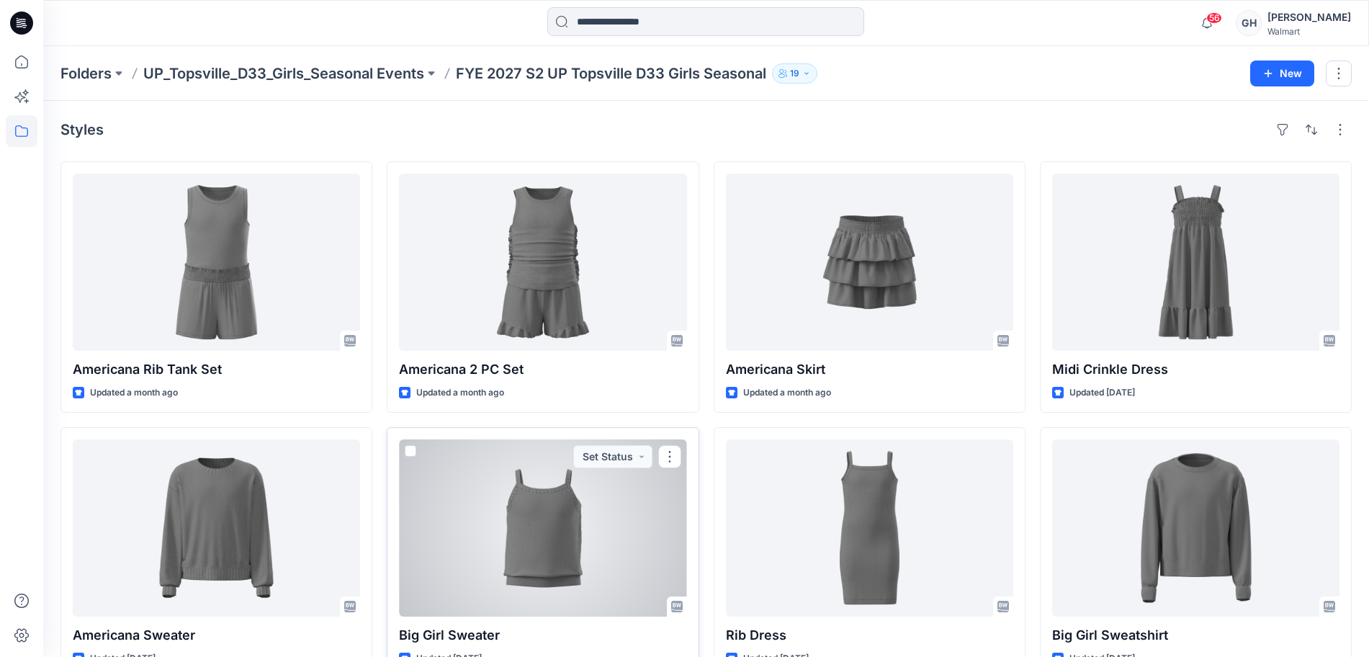
scroll to position [304, 0]
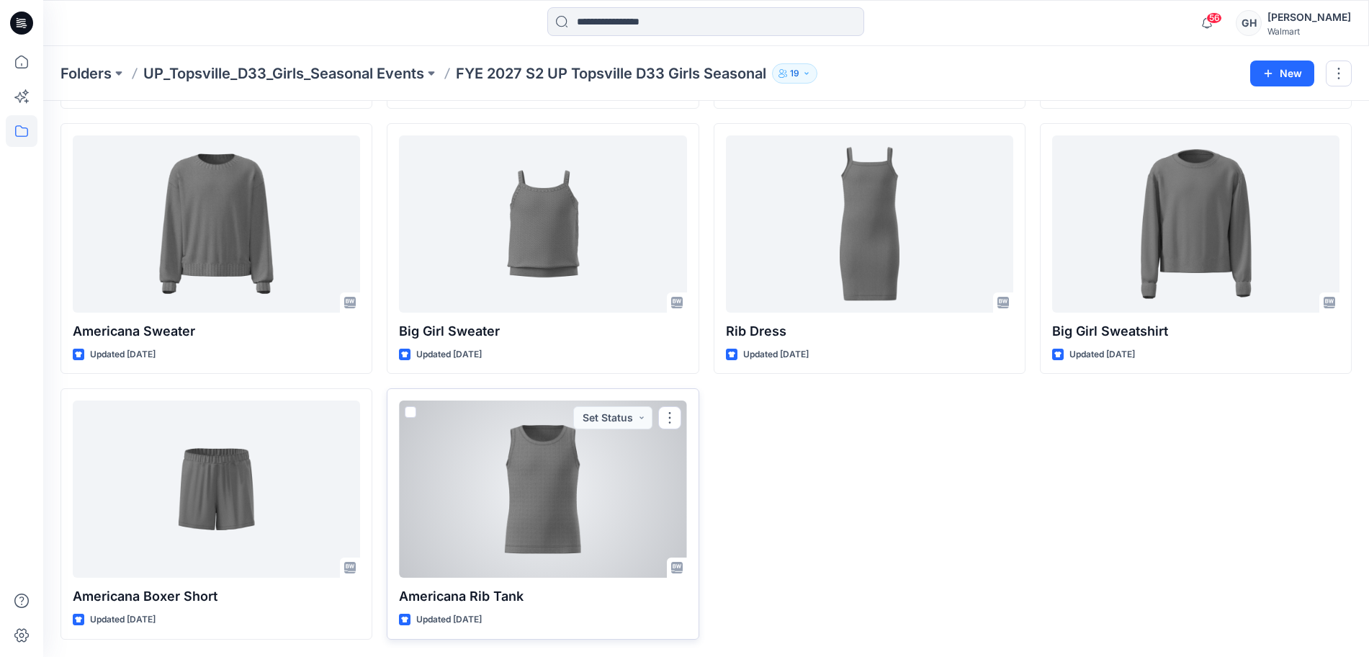
click at [592, 536] on div at bounding box center [542, 488] width 287 height 177
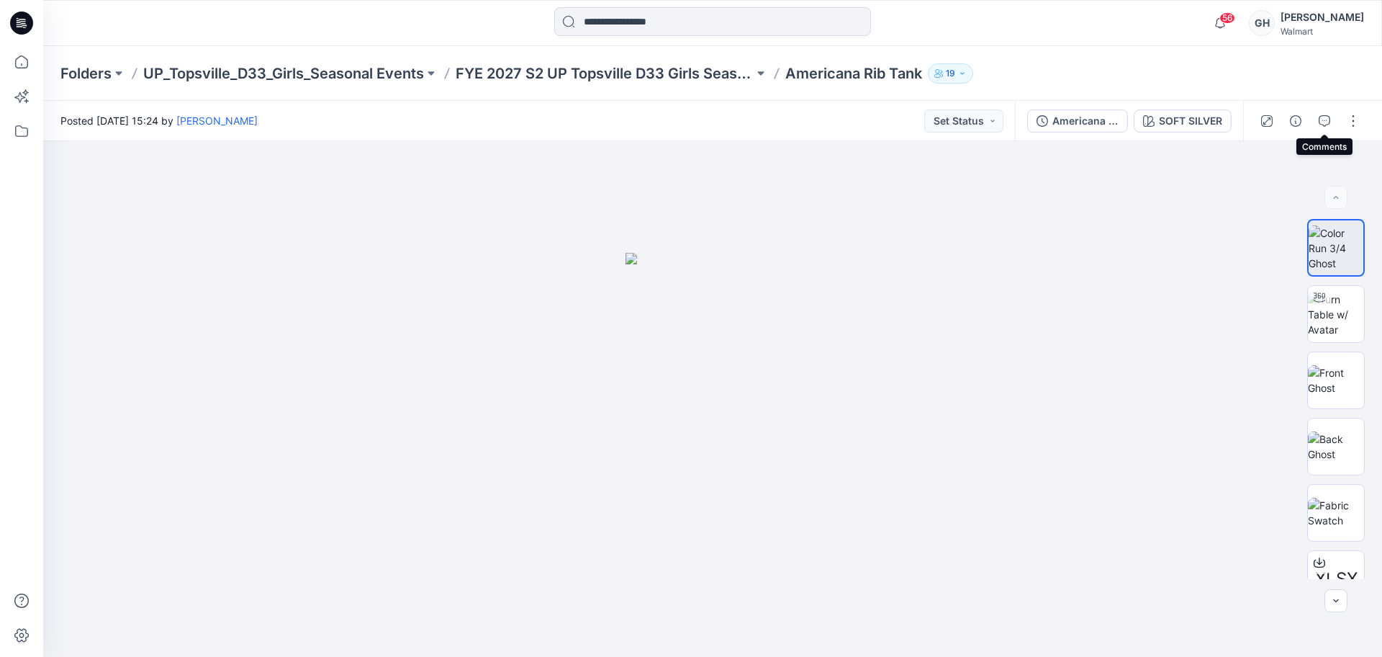
click at [1324, 115] on icon "button" at bounding box center [1325, 121] width 12 height 12
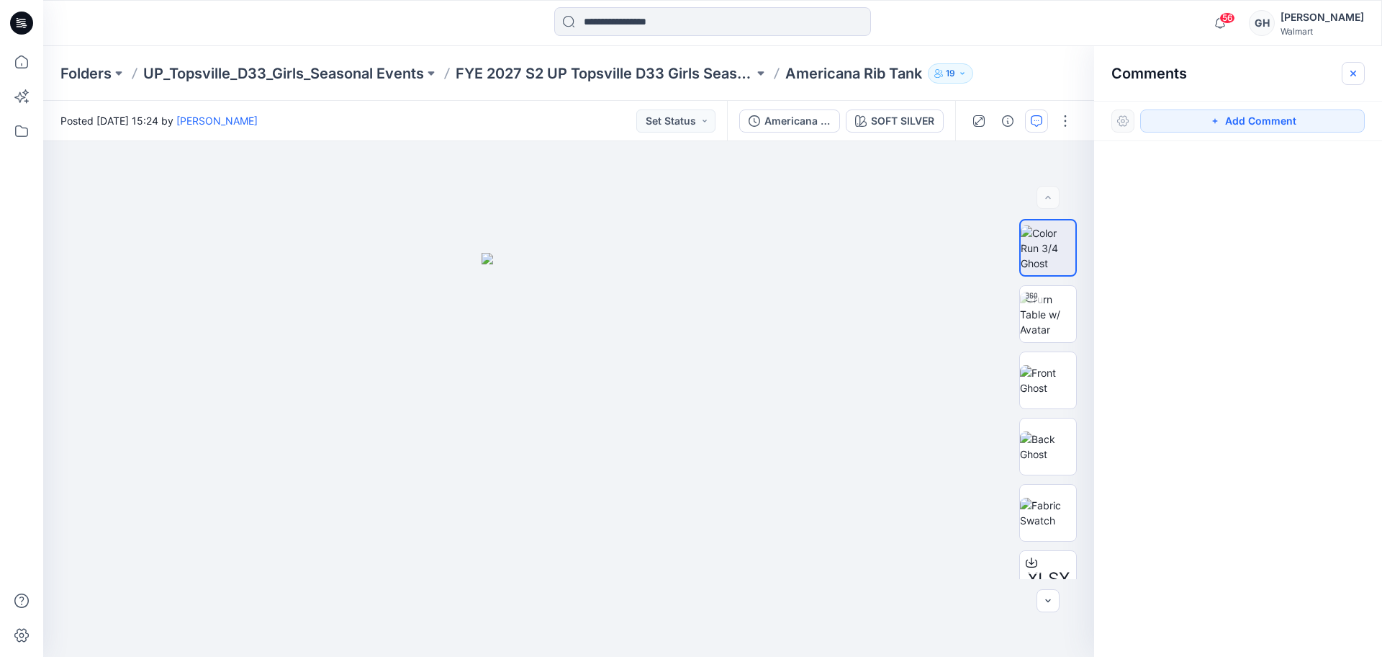
click at [1354, 73] on icon "button" at bounding box center [1354, 74] width 12 height 12
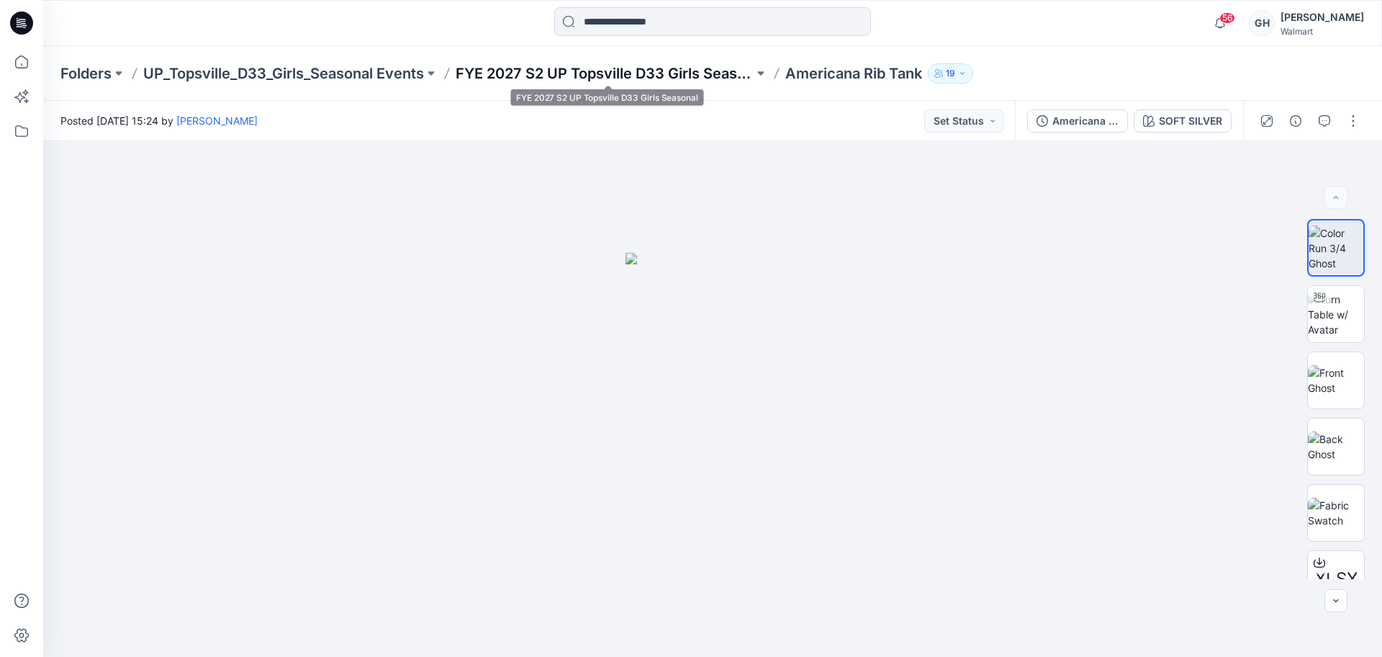
click at [668, 74] on p "FYE 2027 S2 UP Topsville D33 Girls Seasonal" at bounding box center [605, 73] width 298 height 20
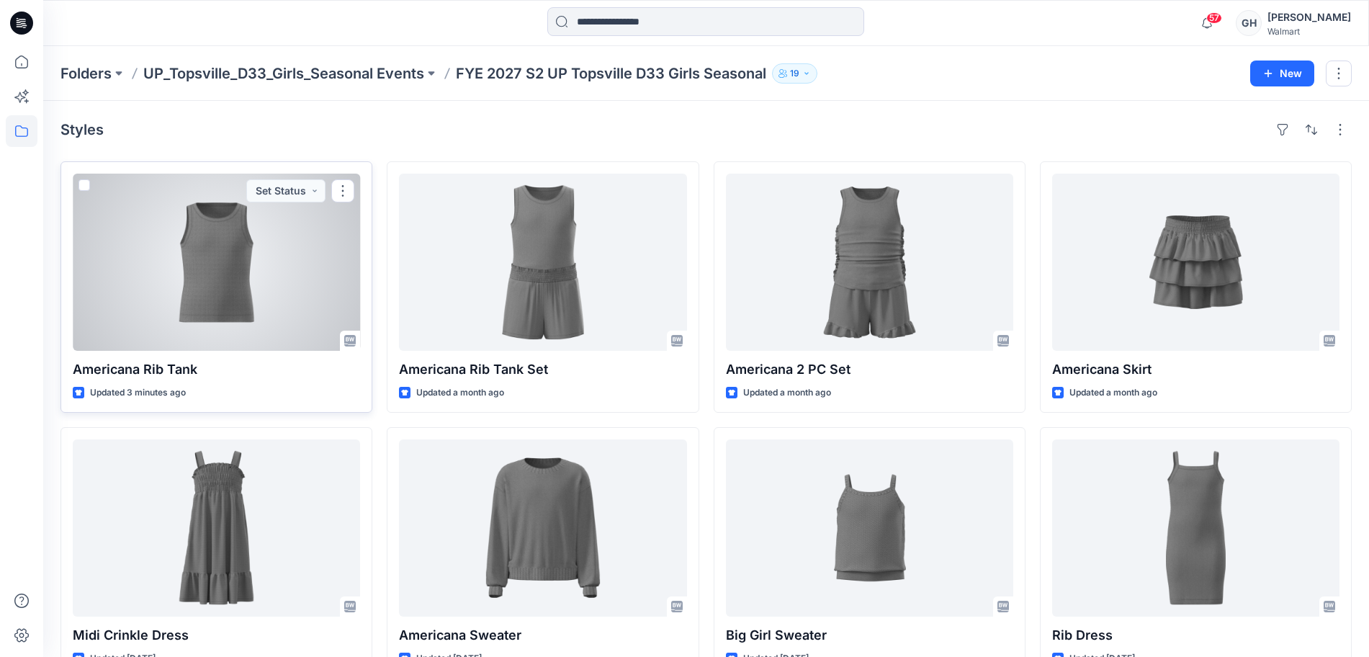
click at [210, 304] on div at bounding box center [216, 262] width 287 height 177
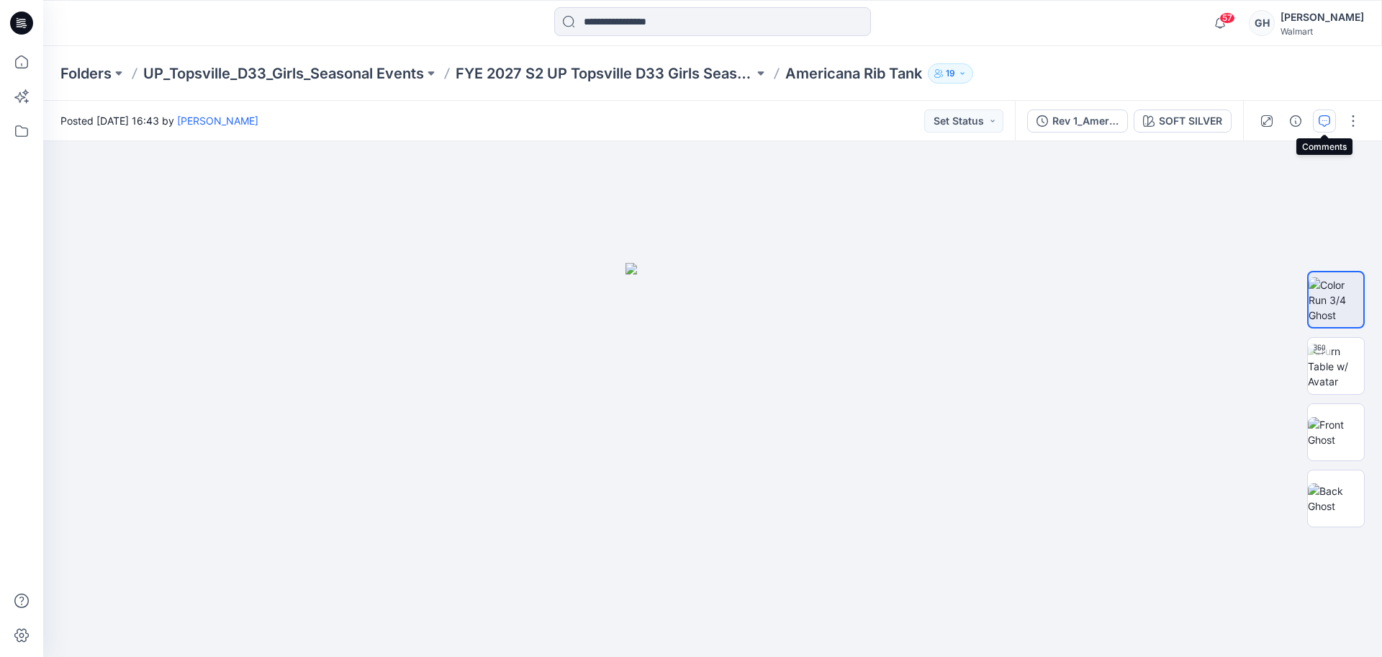
click at [1333, 120] on button "button" at bounding box center [1324, 120] width 23 height 23
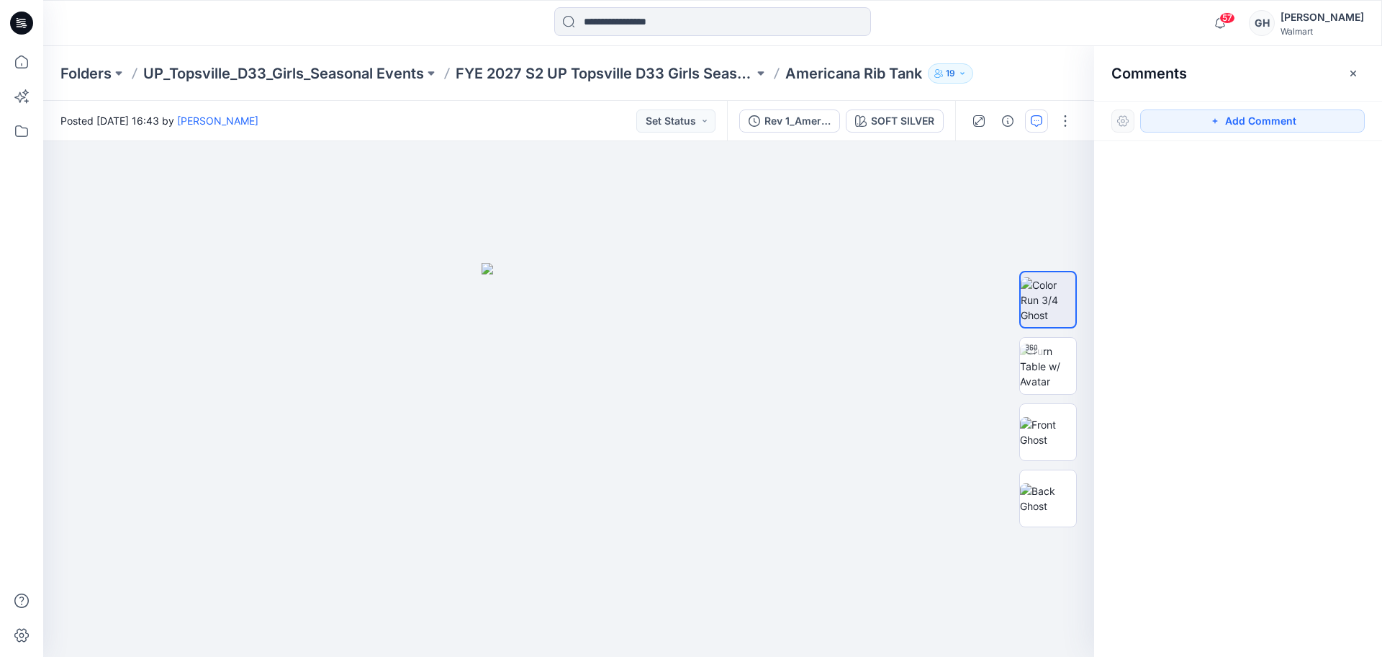
click at [1205, 125] on button "Add Comment" at bounding box center [1253, 120] width 225 height 23
click at [714, 243] on div "1" at bounding box center [568, 399] width 1051 height 516
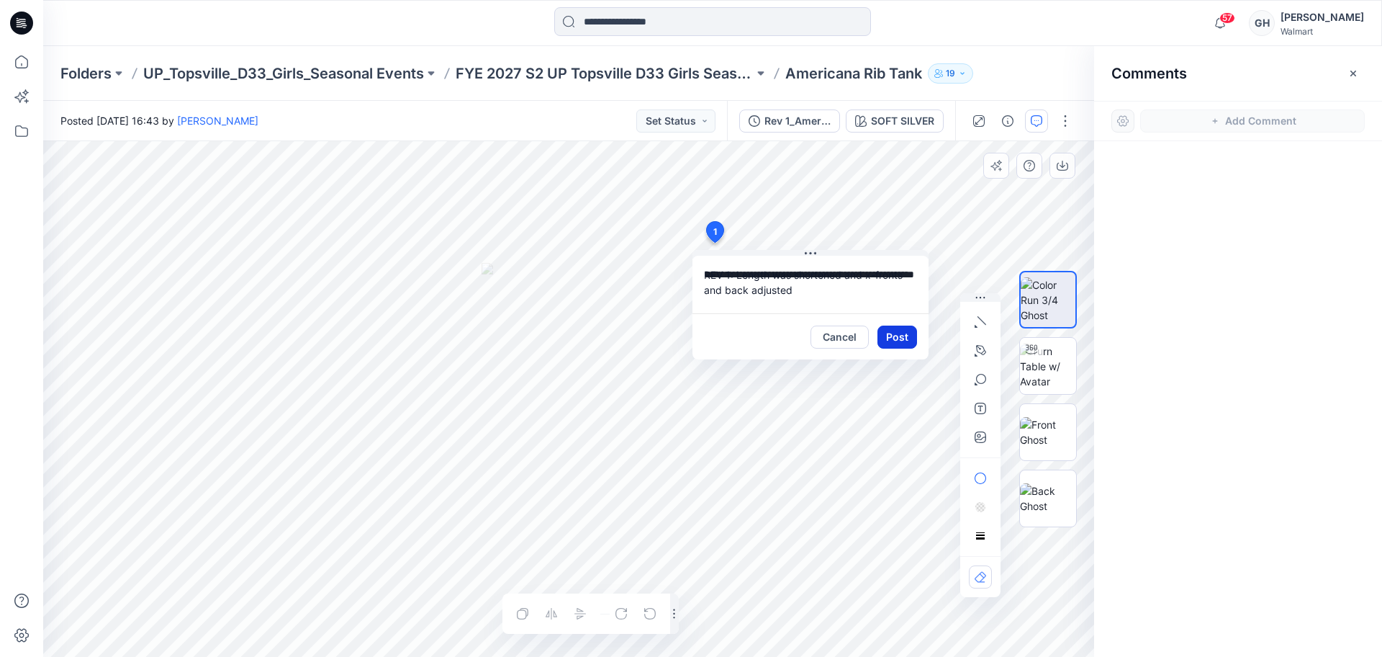
type textarea "**********"
click at [897, 343] on button "Post" at bounding box center [898, 336] width 40 height 23
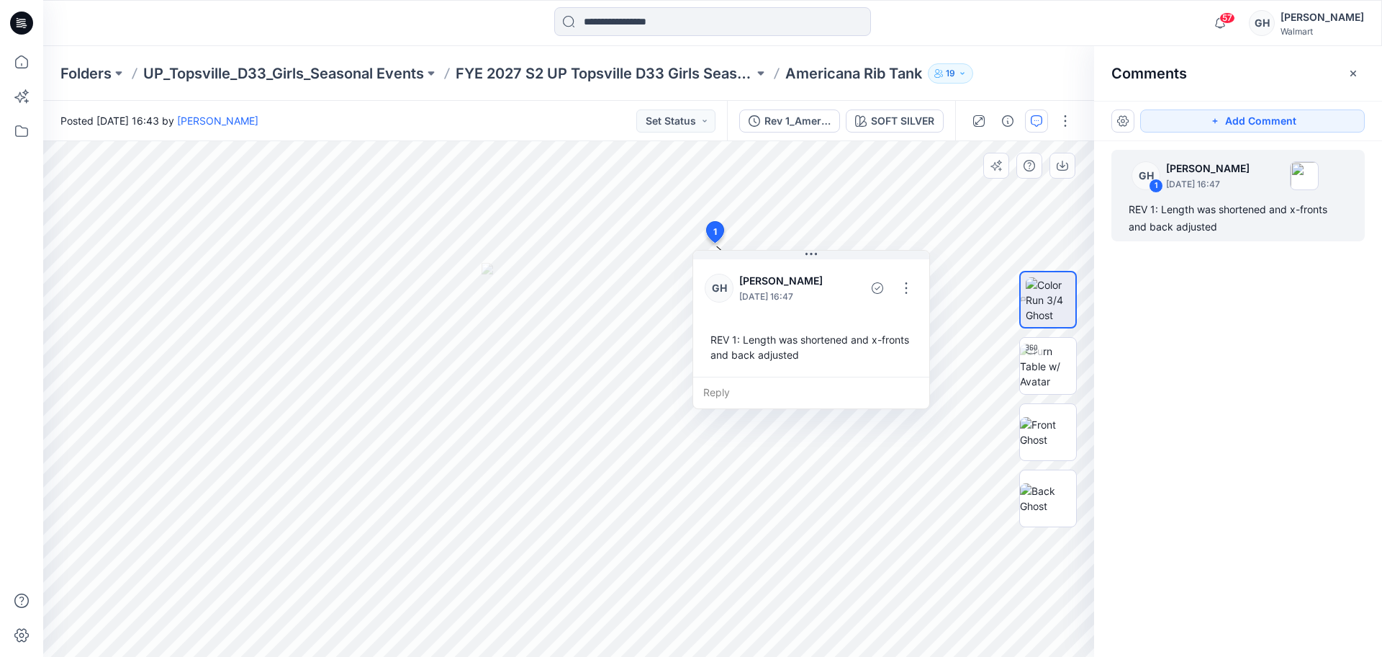
click at [1355, 70] on icon "button" at bounding box center [1354, 74] width 12 height 12
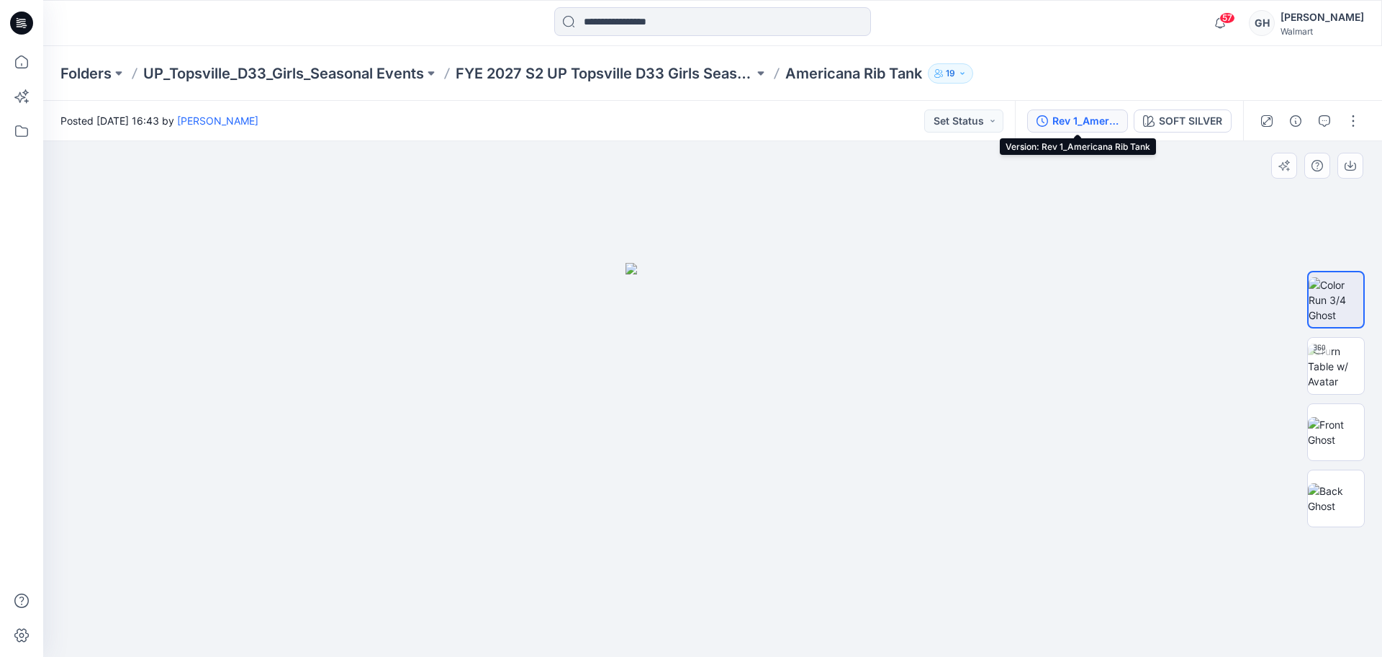
click at [1090, 124] on div "Rev 1_Americana Rib Tank" at bounding box center [1086, 121] width 66 height 16
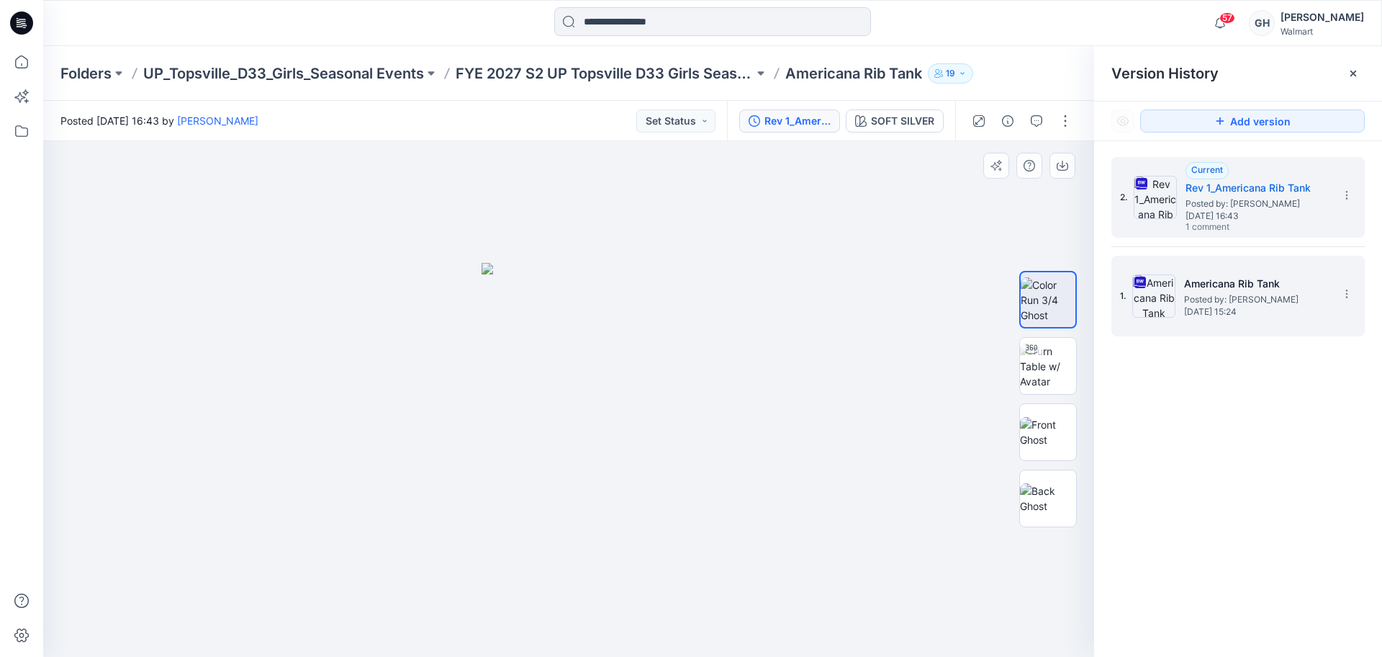
click at [1184, 302] on span "Posted by: [PERSON_NAME]" at bounding box center [1256, 299] width 144 height 14
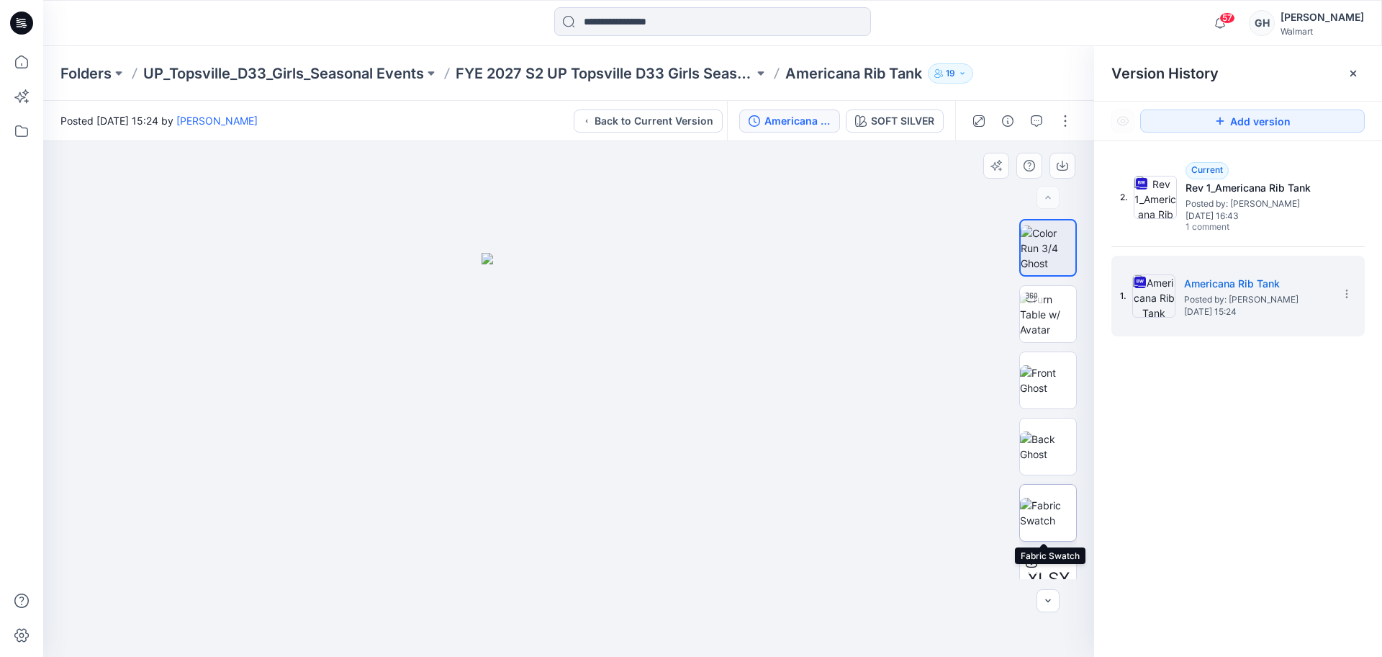
click at [1050, 500] on img at bounding box center [1048, 513] width 56 height 30
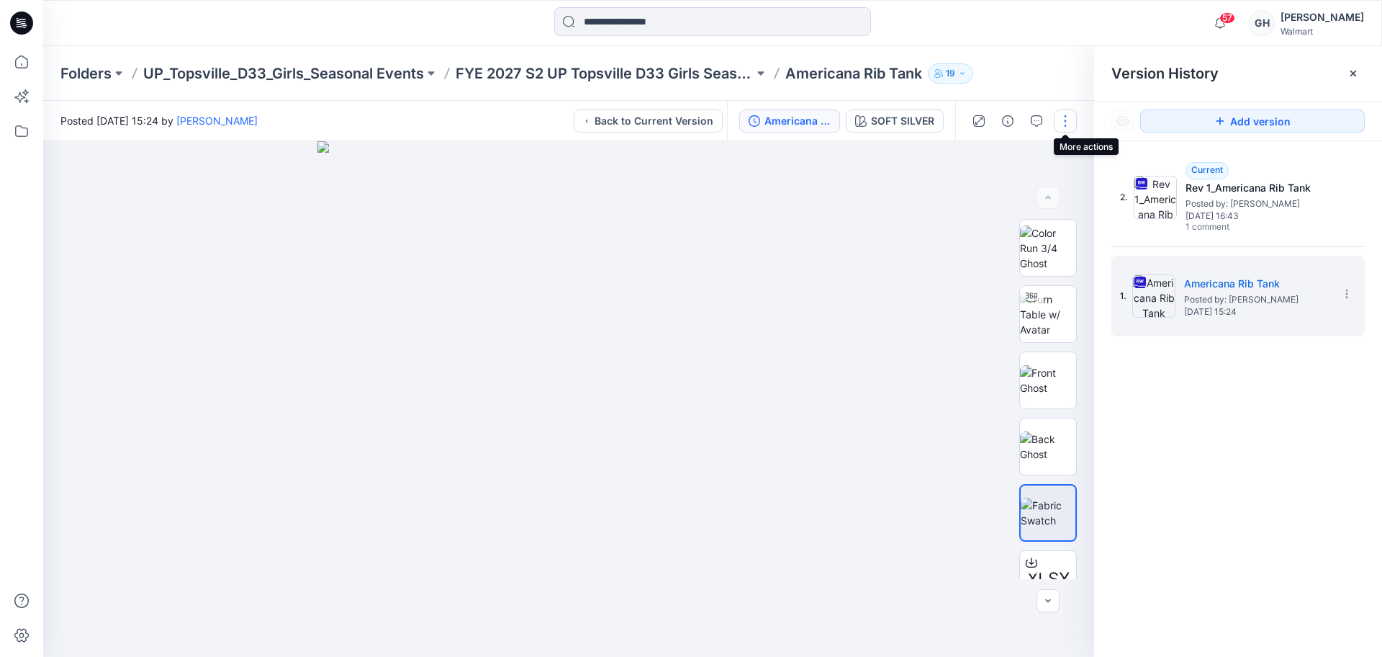
click at [1067, 118] on button "button" at bounding box center [1065, 120] width 23 height 23
click at [908, 258] on div at bounding box center [568, 399] width 1051 height 516
click at [1063, 171] on button "button" at bounding box center [1063, 166] width 26 height 26
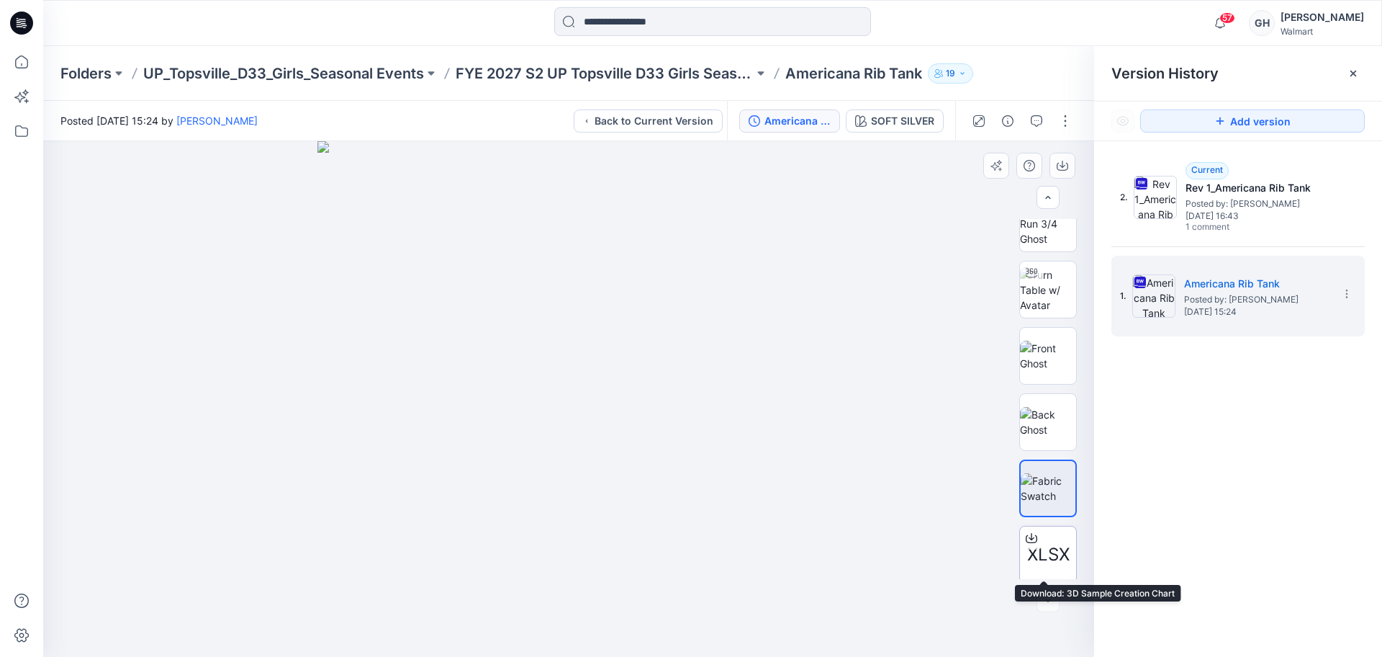
scroll to position [29, 0]
click at [825, 72] on p "Americana Rib Tank" at bounding box center [854, 73] width 137 height 20
click at [711, 68] on p "FYE 2027 S2 UP Topsville D33 Girls Seasonal" at bounding box center [605, 73] width 298 height 20
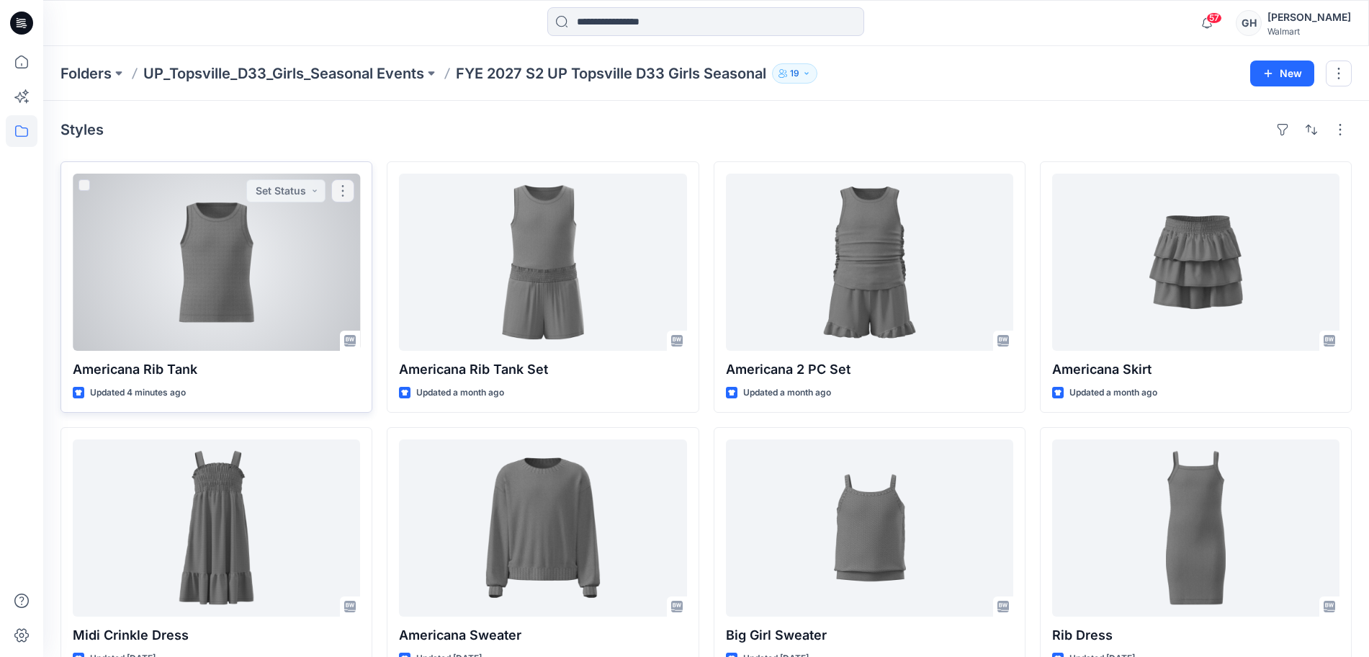
click at [210, 315] on div at bounding box center [216, 262] width 287 height 177
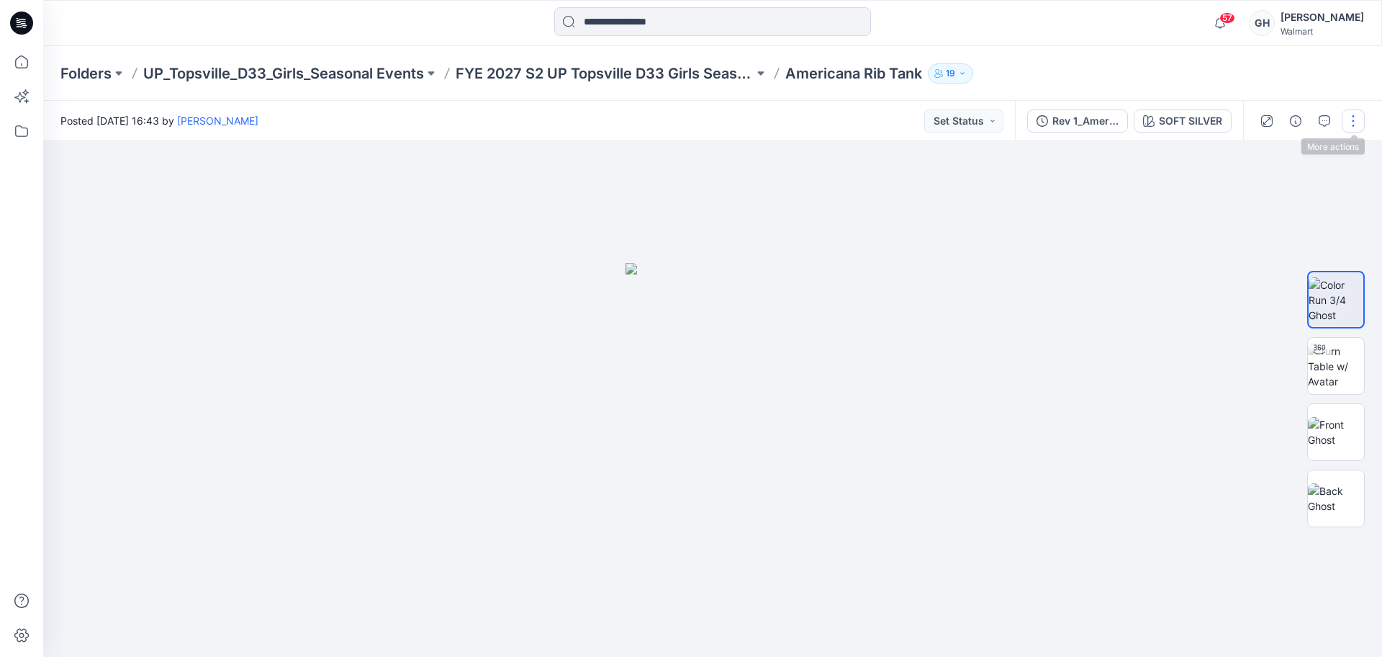
click at [1357, 115] on button "button" at bounding box center [1353, 120] width 23 height 23
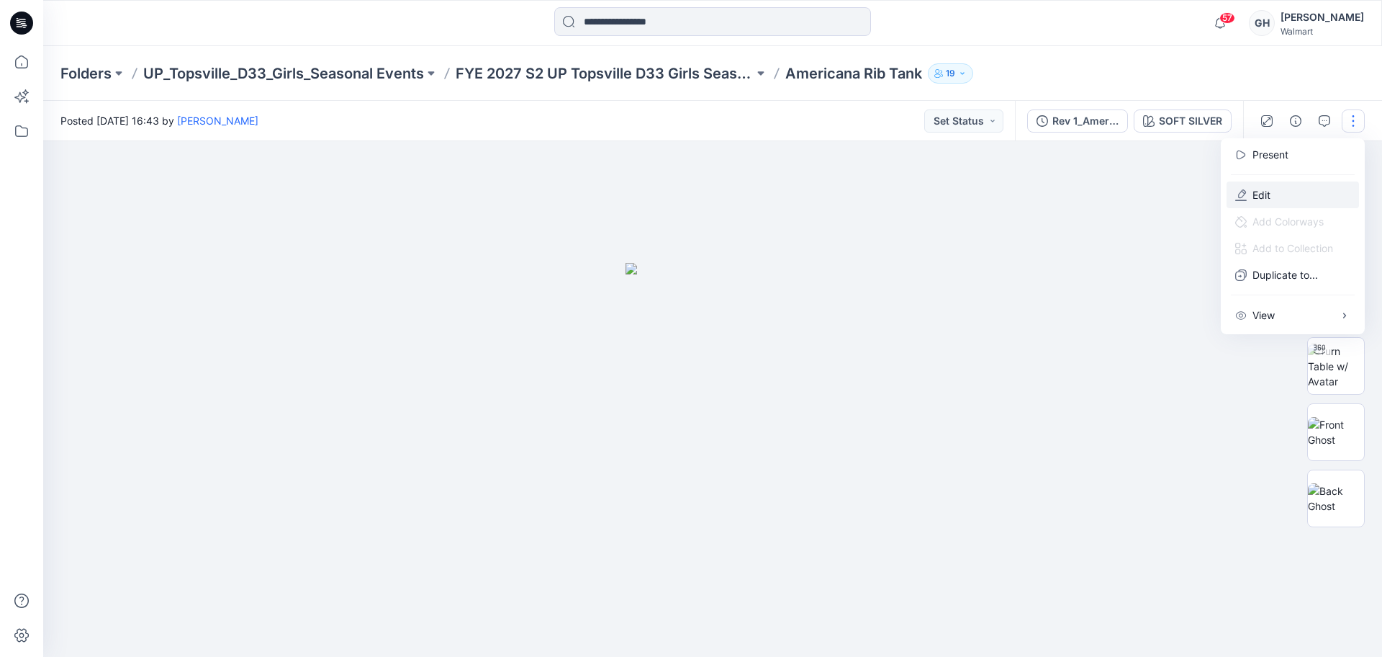
click at [1300, 184] on button "Edit" at bounding box center [1293, 194] width 132 height 27
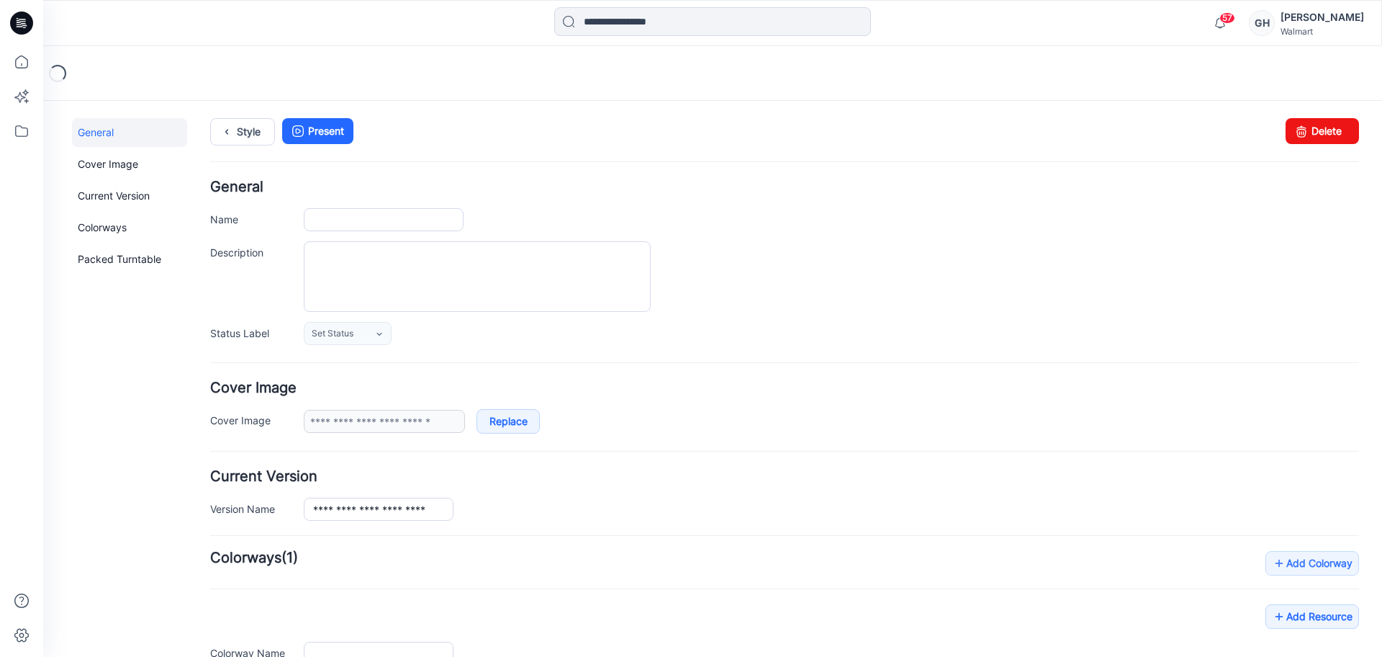
type input "**********"
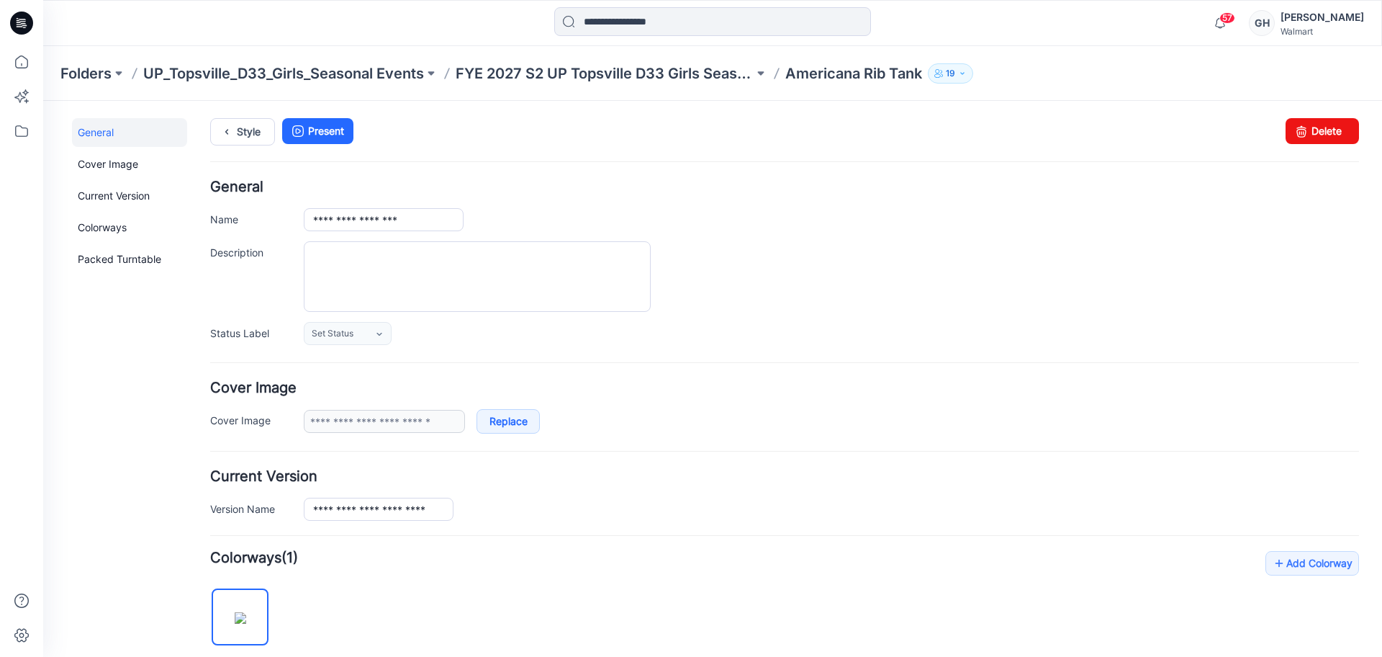
scroll to position [450, 0]
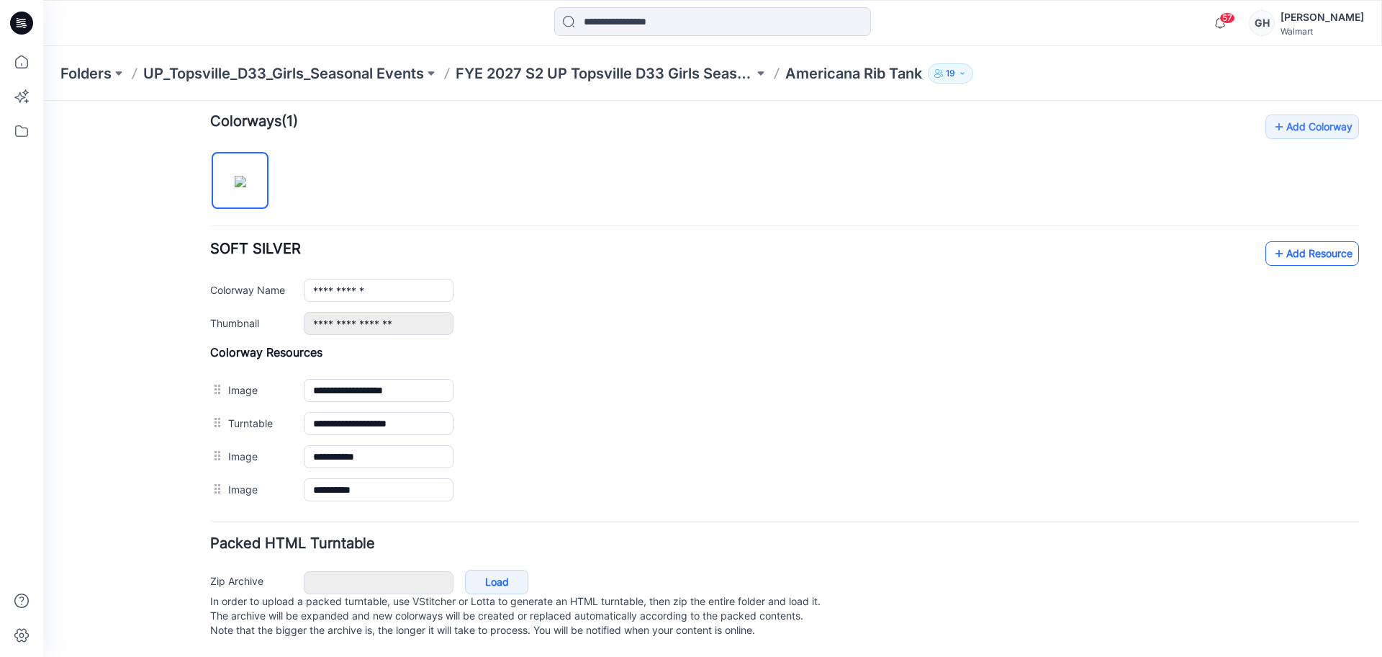
click at [1285, 250] on link "Add Resource" at bounding box center [1313, 253] width 94 height 24
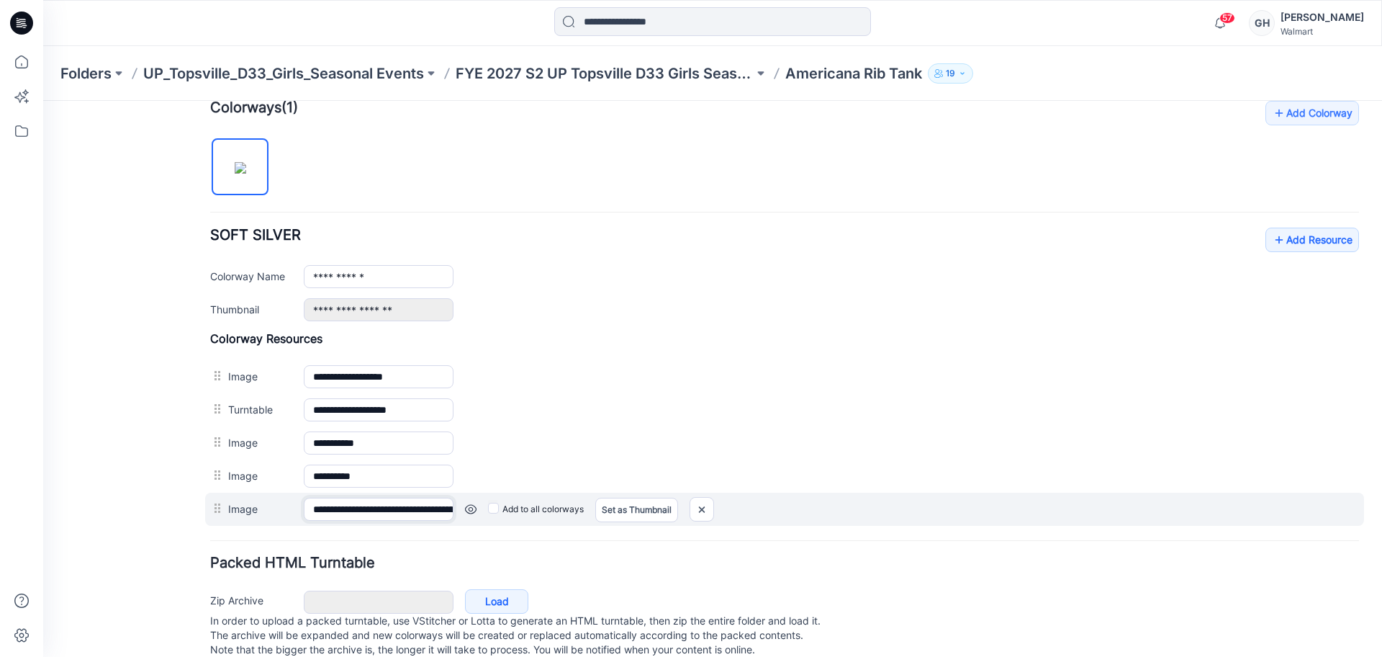
click at [361, 507] on input "**********" at bounding box center [379, 509] width 150 height 23
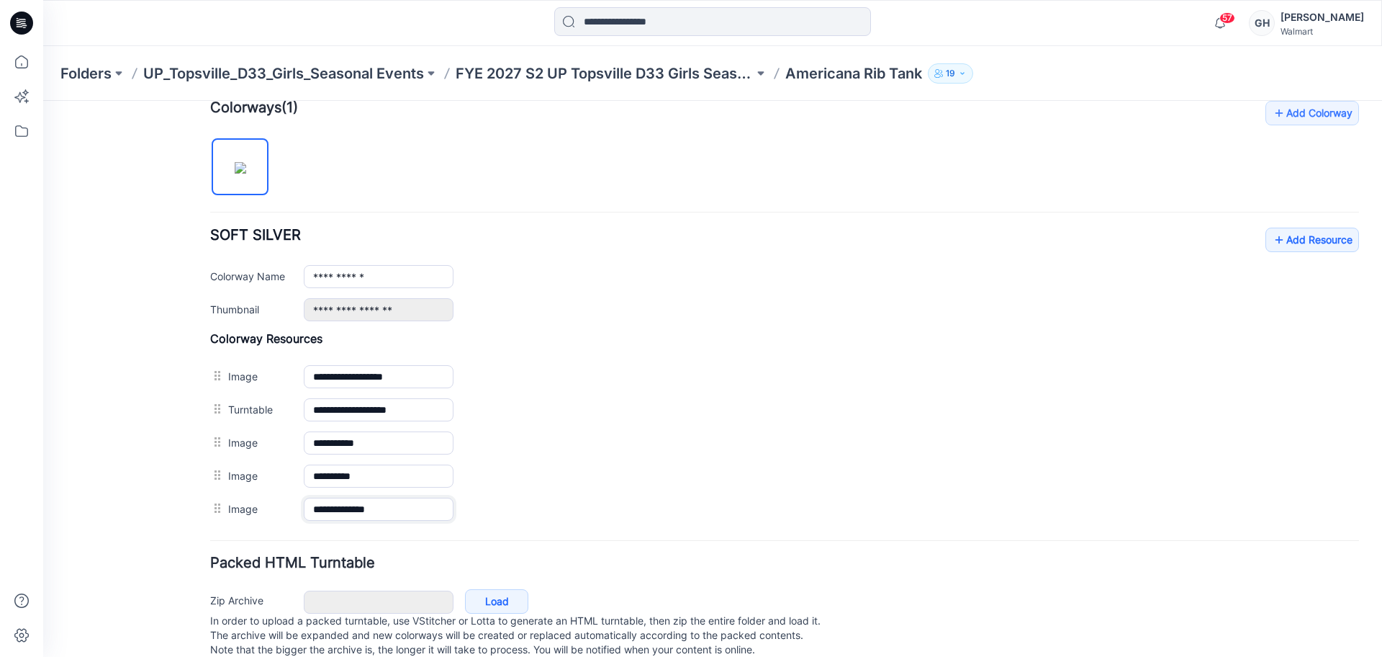
type input "**********"
click at [165, 507] on div "General Cover Image Current Version Colorways Packed Turntable" at bounding box center [129, 172] width 115 height 1008
click at [1312, 241] on link "Add Resource" at bounding box center [1313, 240] width 94 height 24
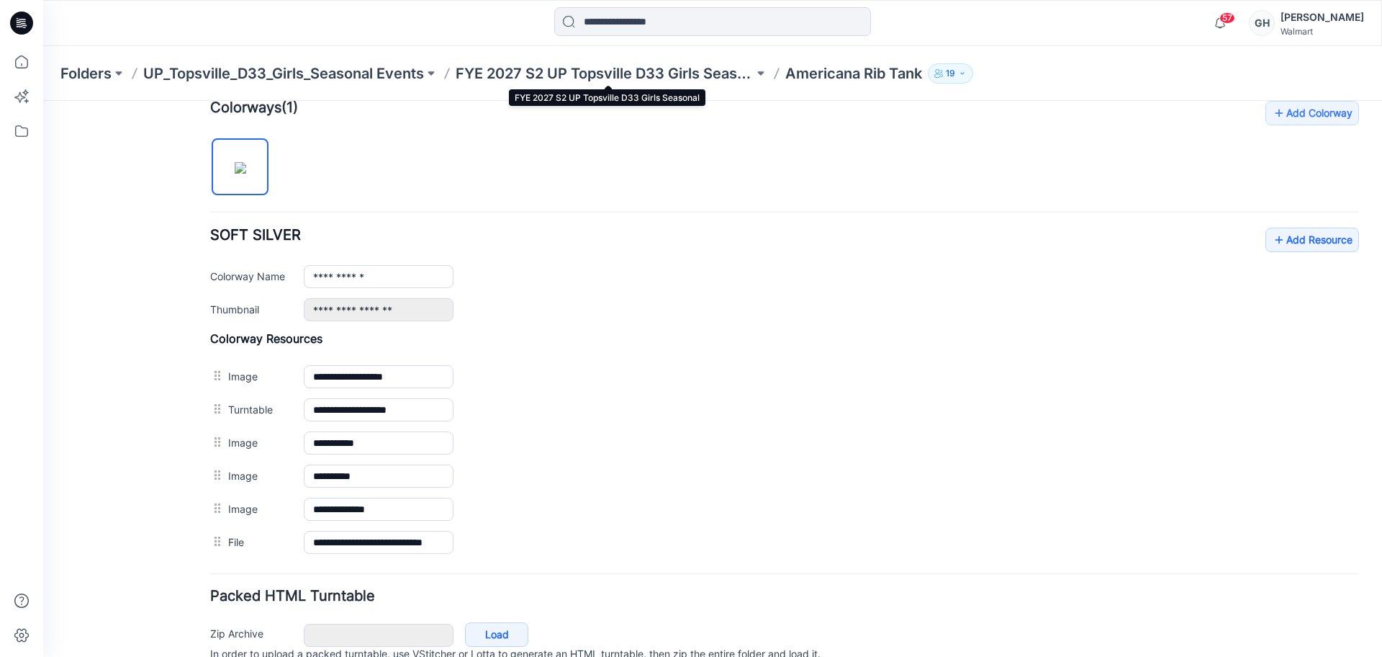
click at [589, 73] on p "FYE 2027 S2 UP Topsville D33 Girls Seasonal" at bounding box center [605, 73] width 298 height 20
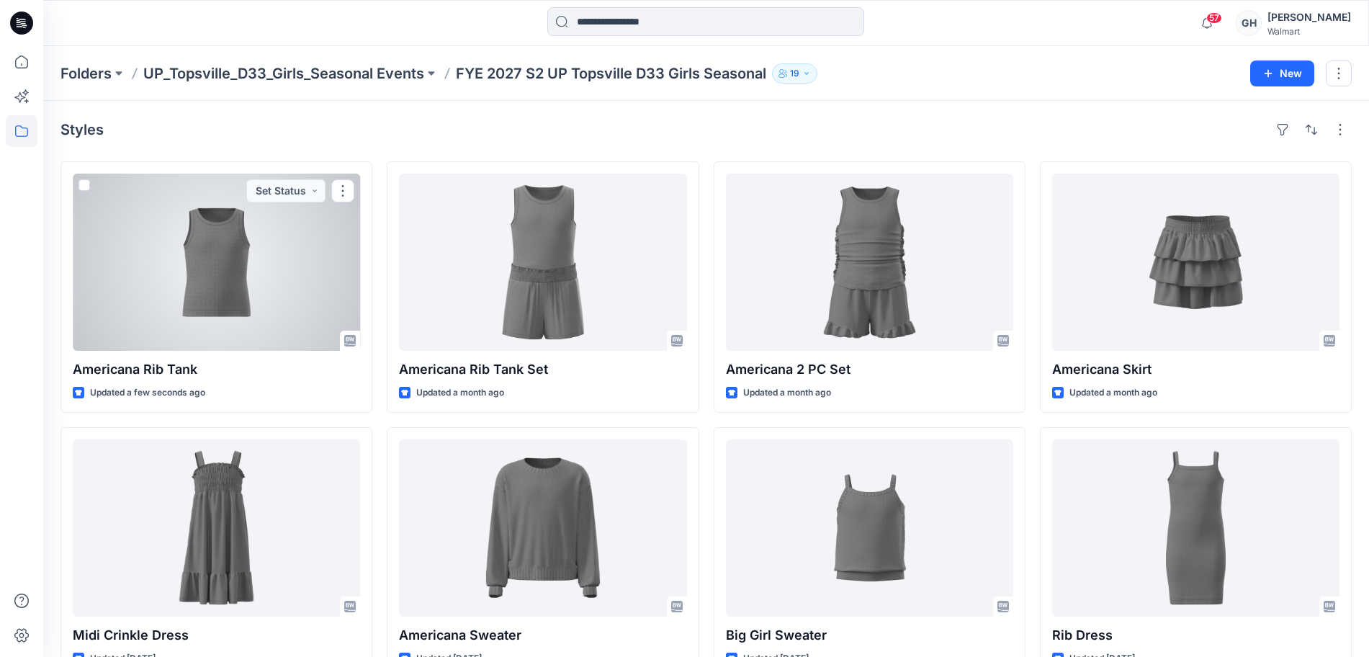
click at [204, 313] on div at bounding box center [216, 262] width 287 height 177
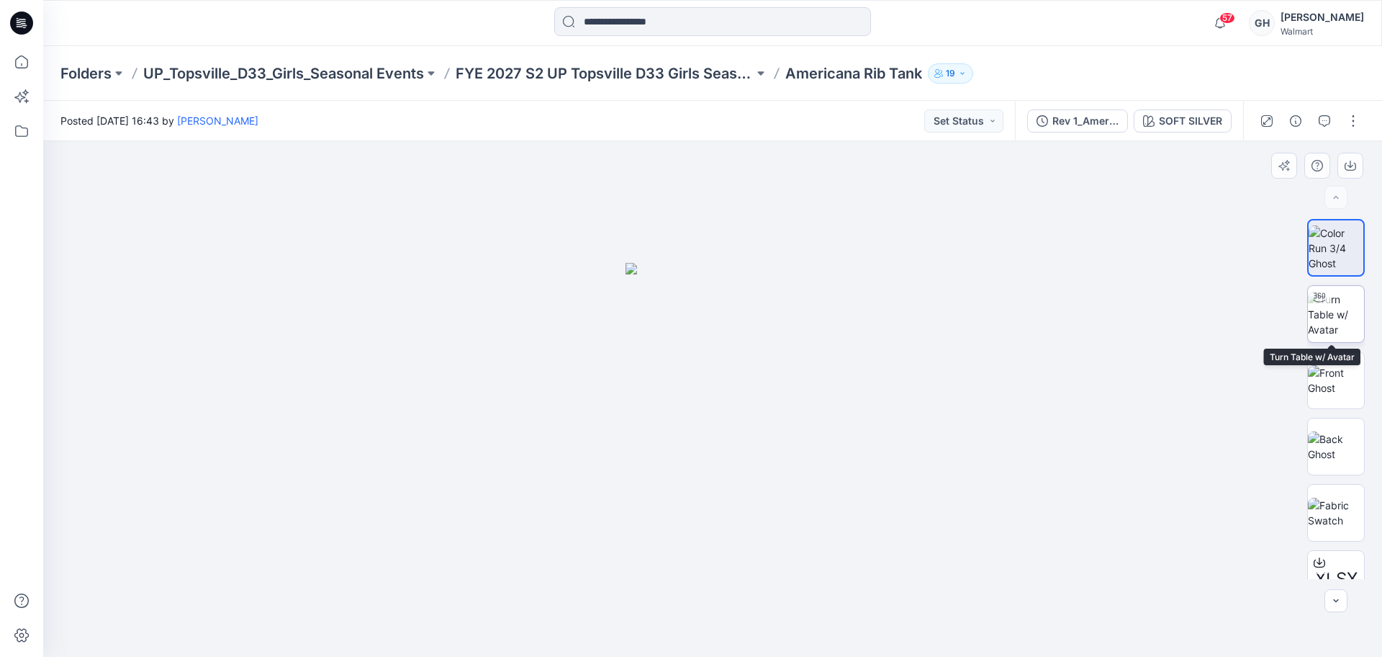
click at [1341, 323] on img at bounding box center [1336, 314] width 56 height 45
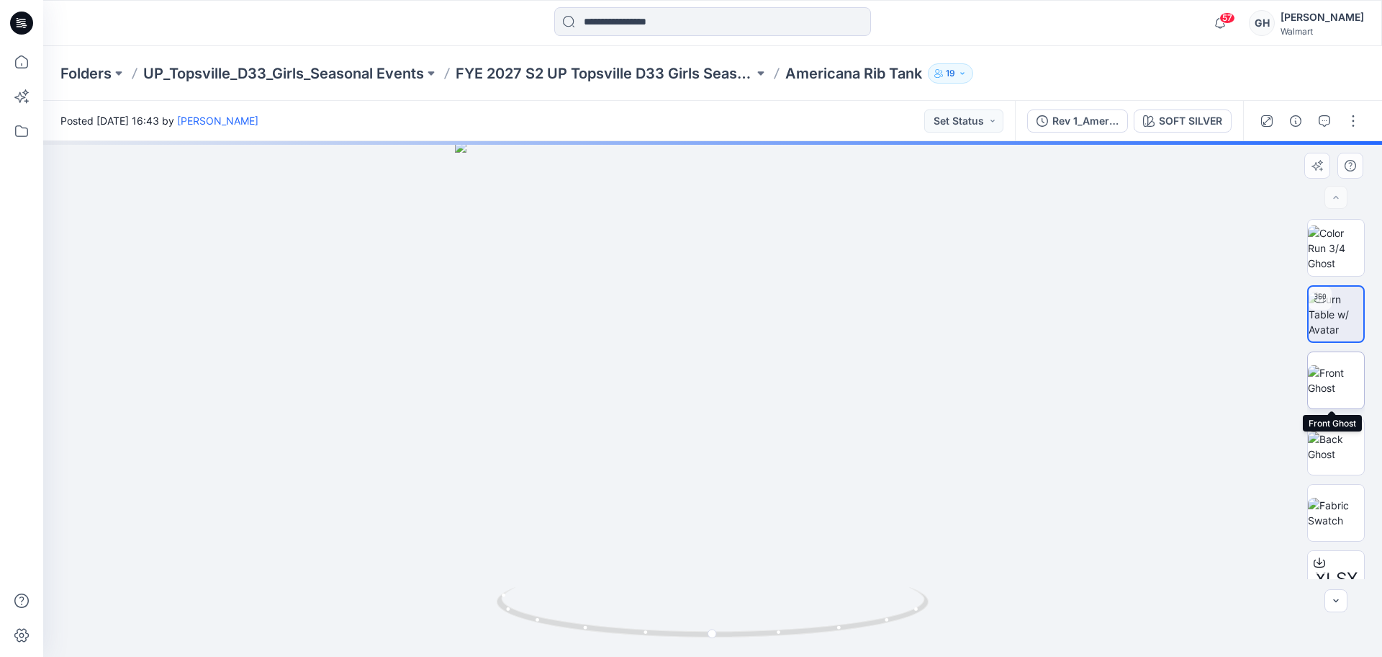
click at [1336, 373] on img at bounding box center [1336, 380] width 56 height 30
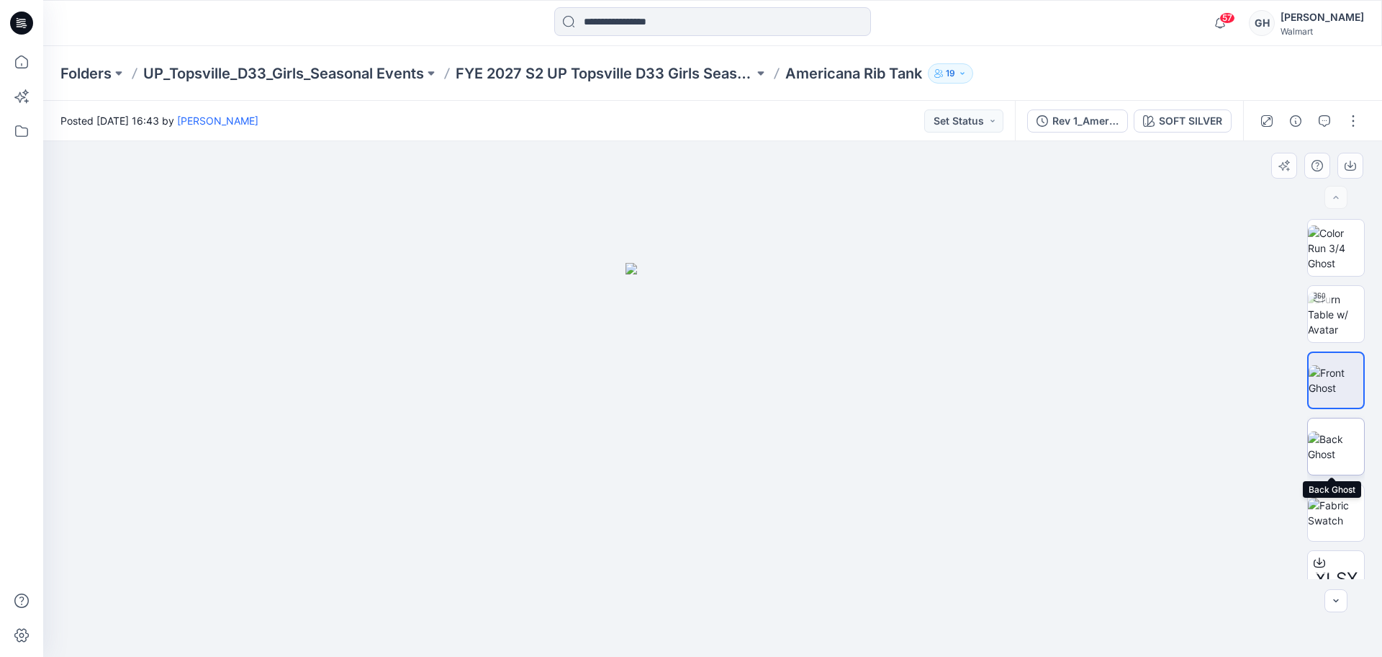
click at [1336, 443] on img at bounding box center [1336, 446] width 56 height 30
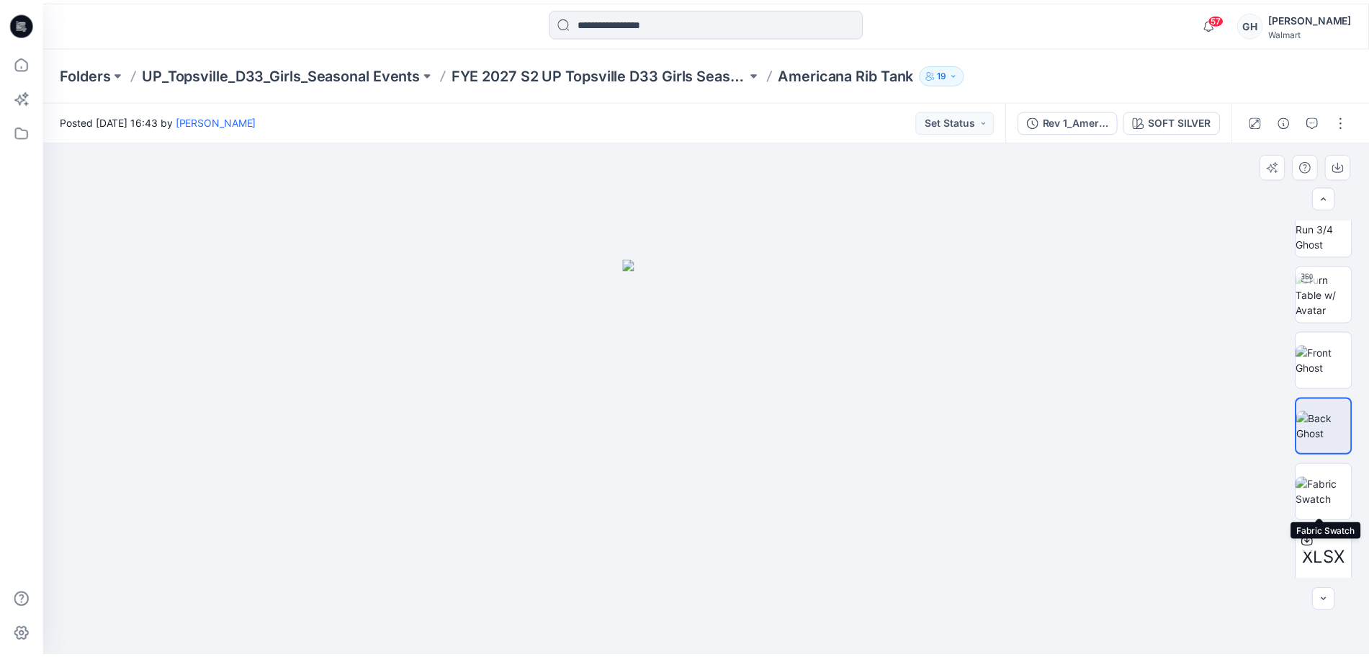
scroll to position [29, 0]
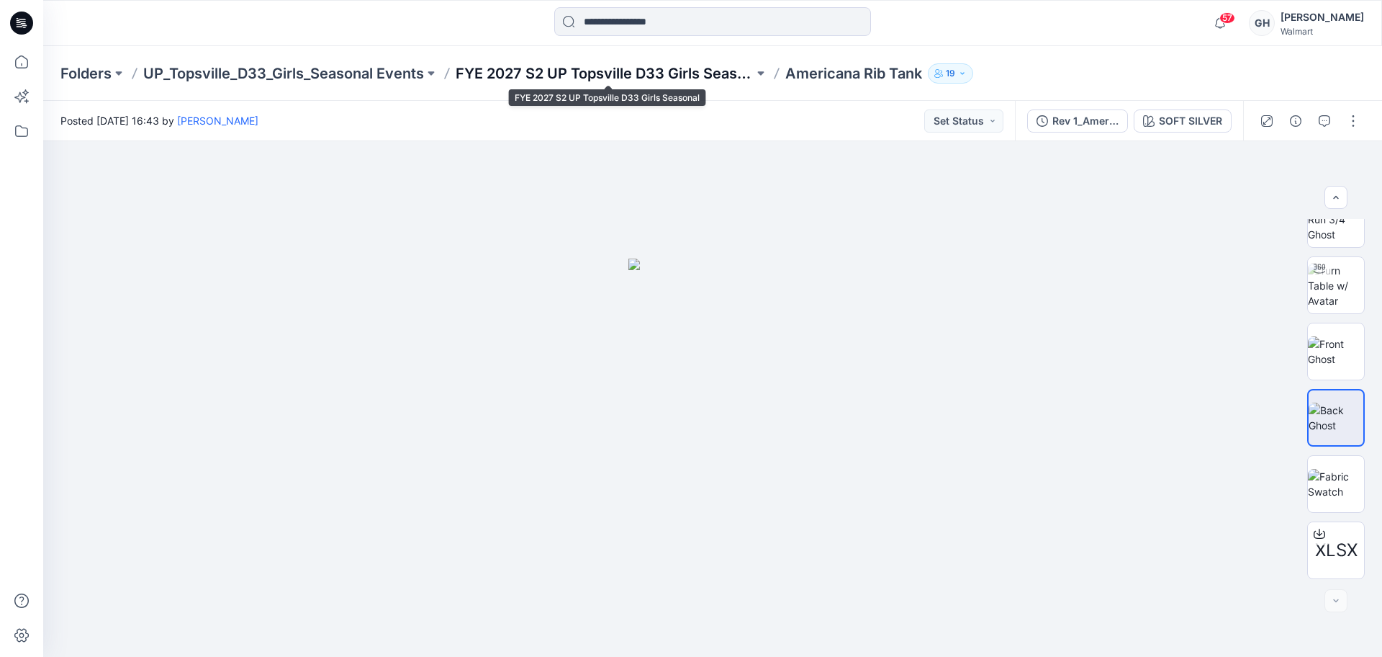
click at [631, 73] on p "FYE 2027 S2 UP Topsville D33 Girls Seasonal" at bounding box center [605, 73] width 298 height 20
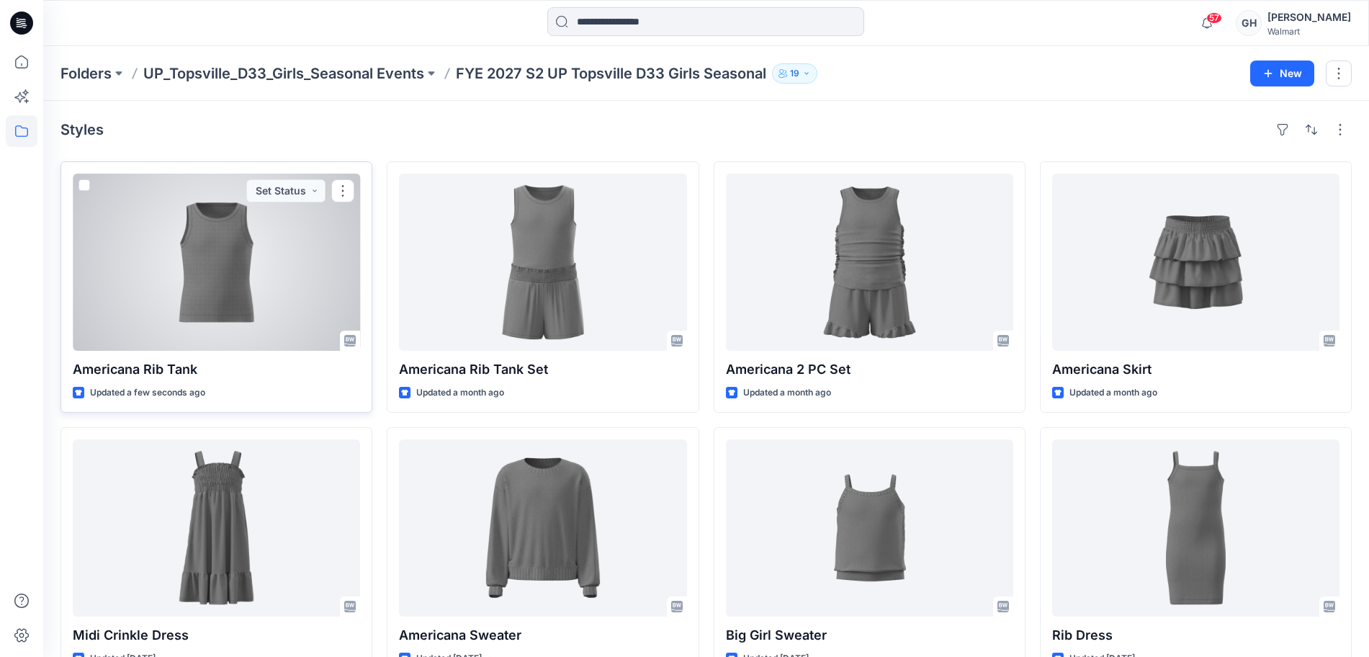
click at [279, 271] on div at bounding box center [216, 262] width 287 height 177
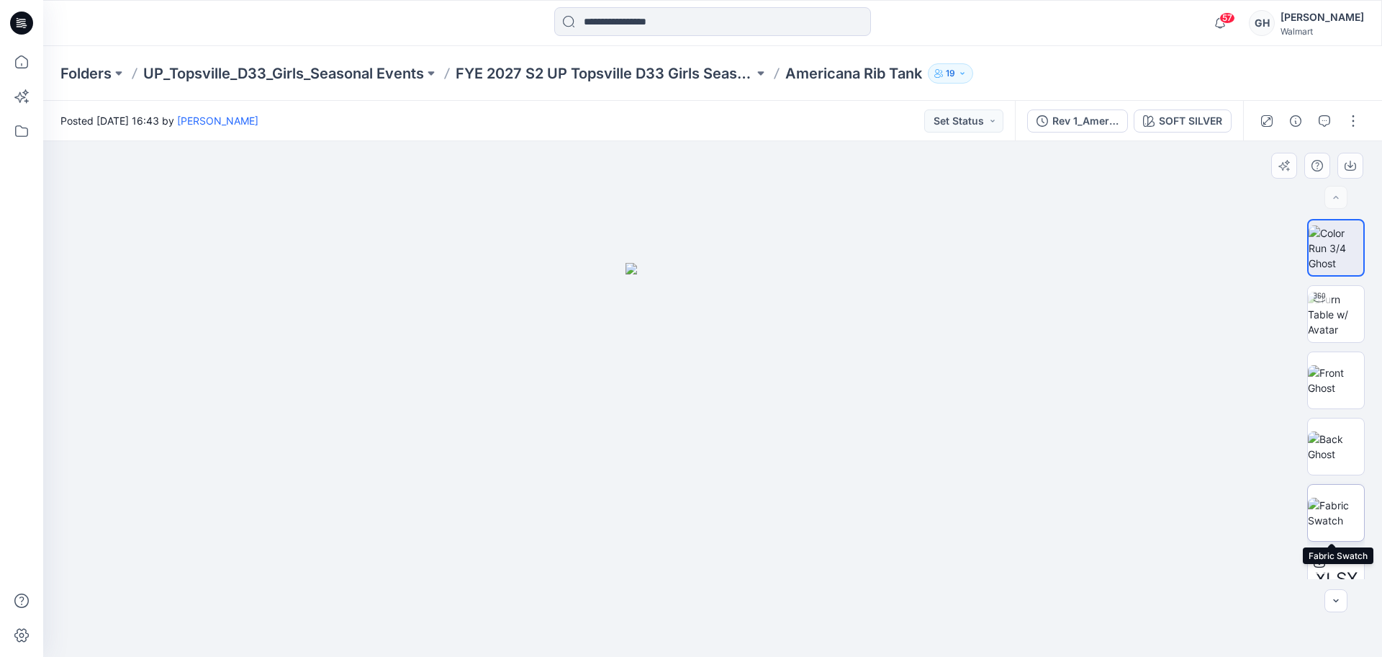
click at [1342, 521] on img at bounding box center [1336, 513] width 56 height 30
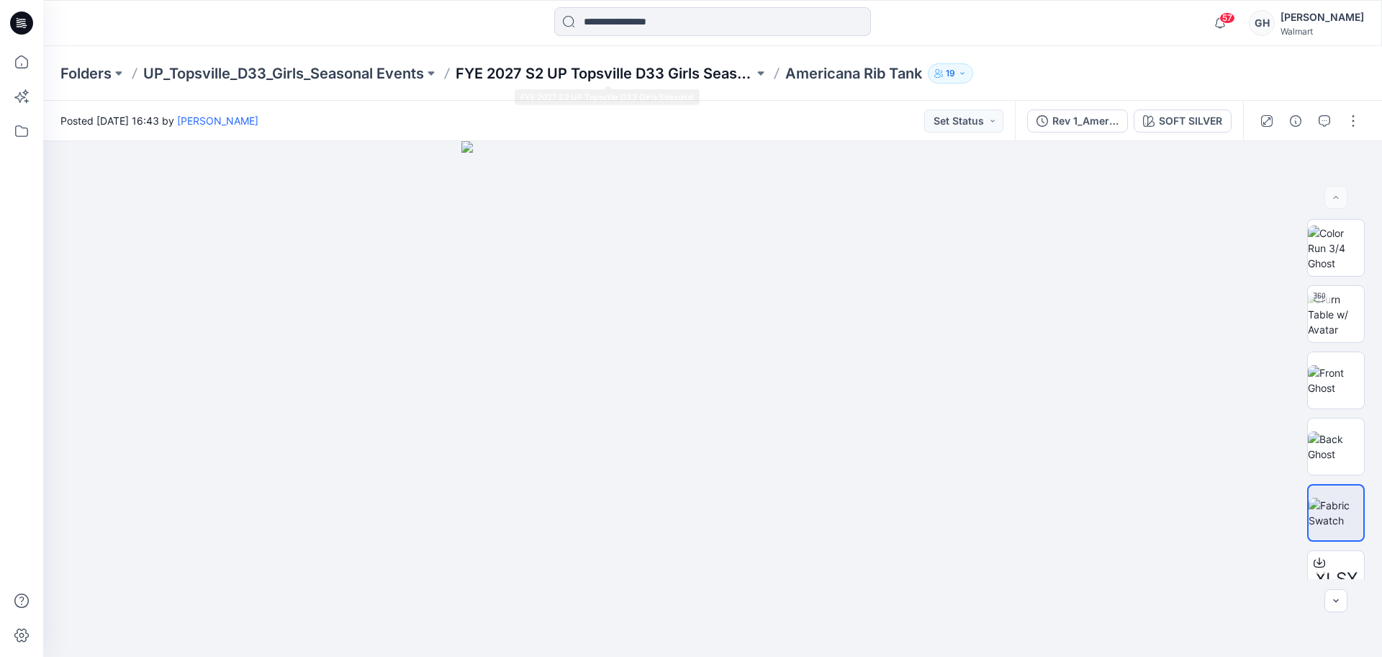
click at [702, 79] on p "FYE 2027 S2 UP Topsville D33 Girls Seasonal" at bounding box center [605, 73] width 298 height 20
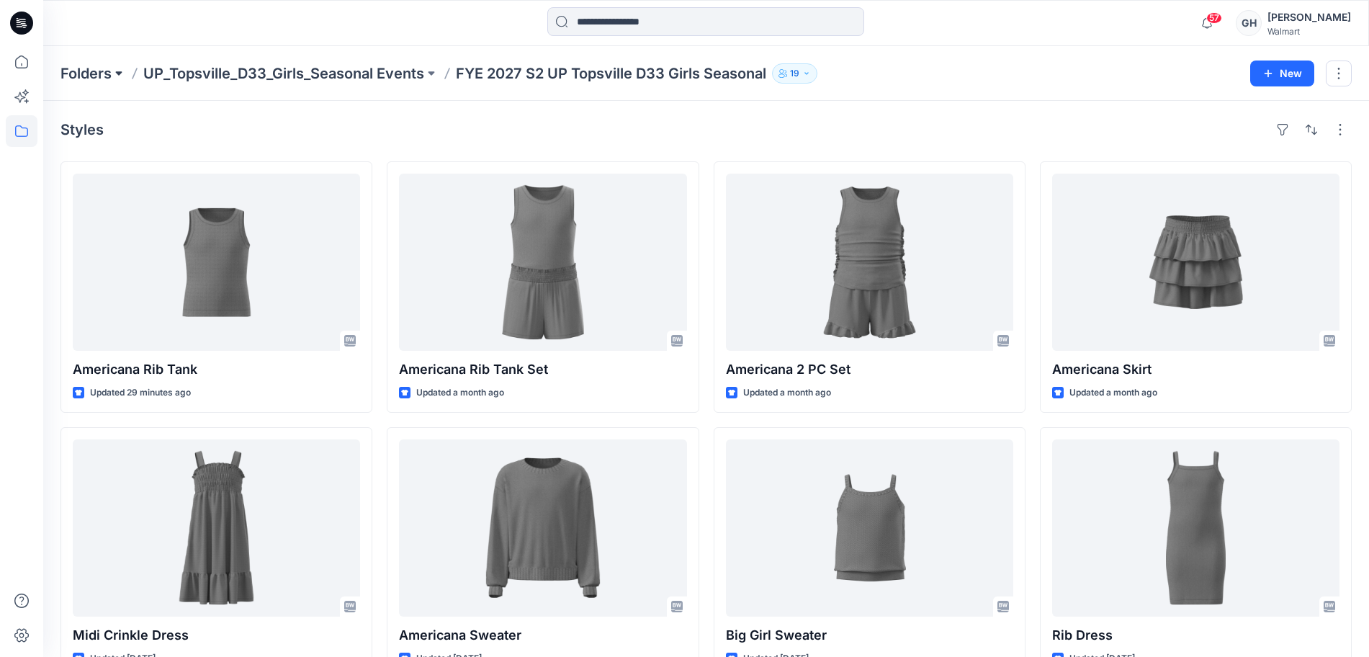
click at [115, 76] on button at bounding box center [119, 73] width 14 height 20
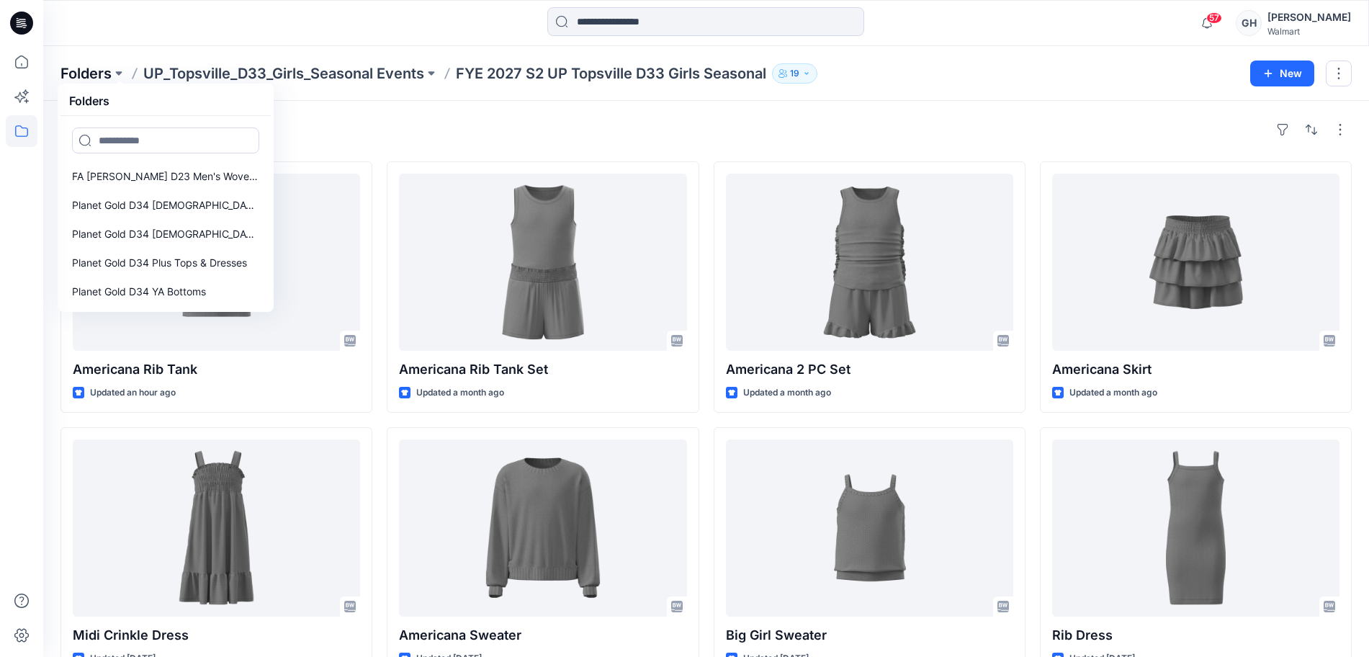
click at [107, 71] on p "Folders" at bounding box center [85, 73] width 51 height 20
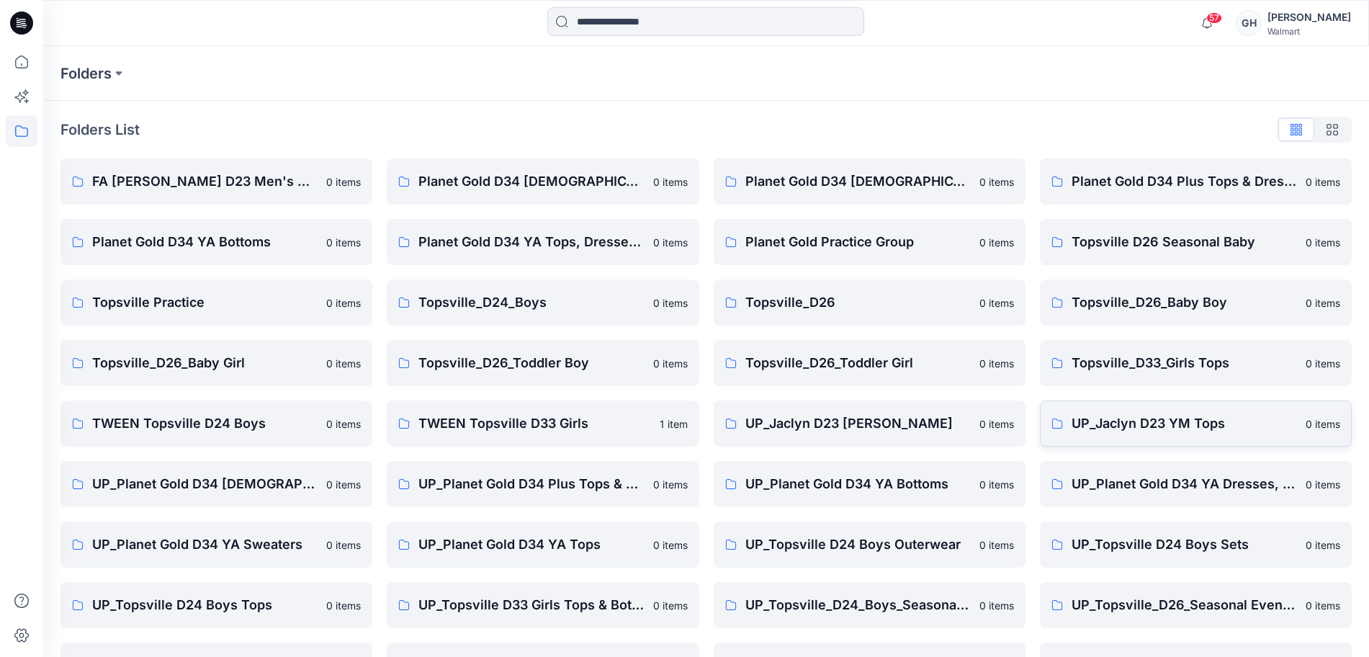
scroll to position [170, 0]
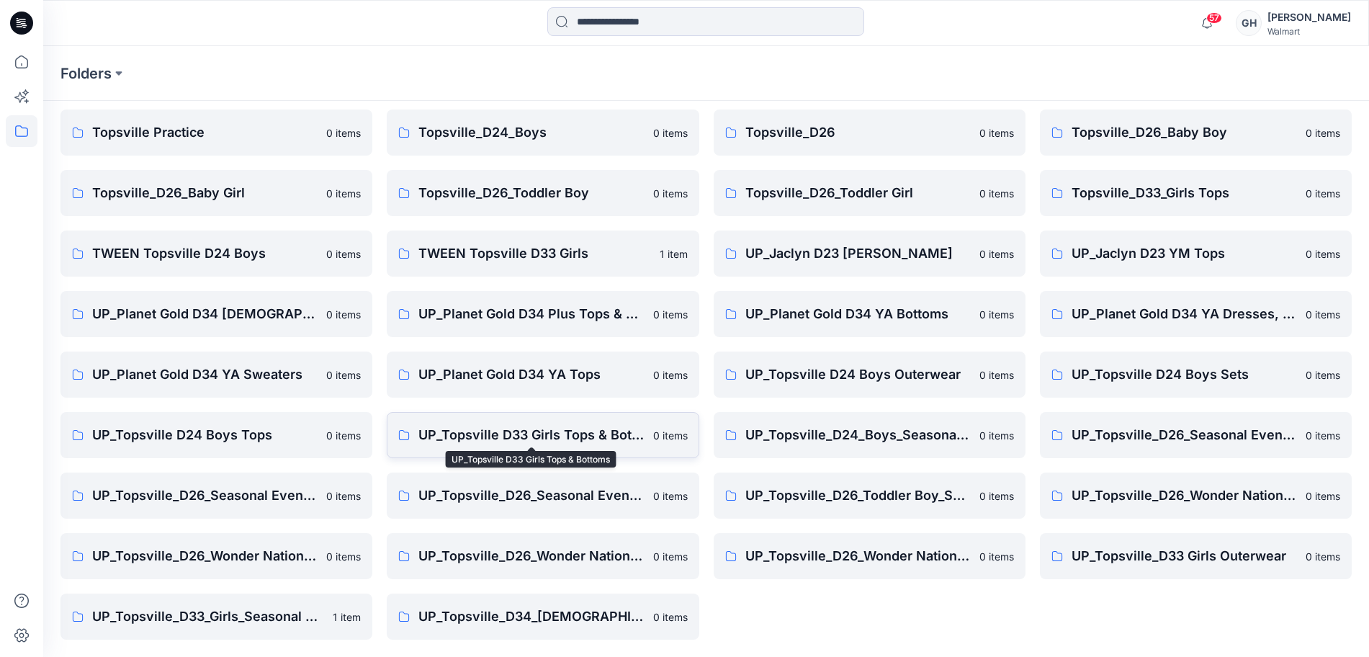
click at [518, 440] on p "UP_Topsville D33 Girls Tops & Bottoms" at bounding box center [530, 435] width 225 height 20
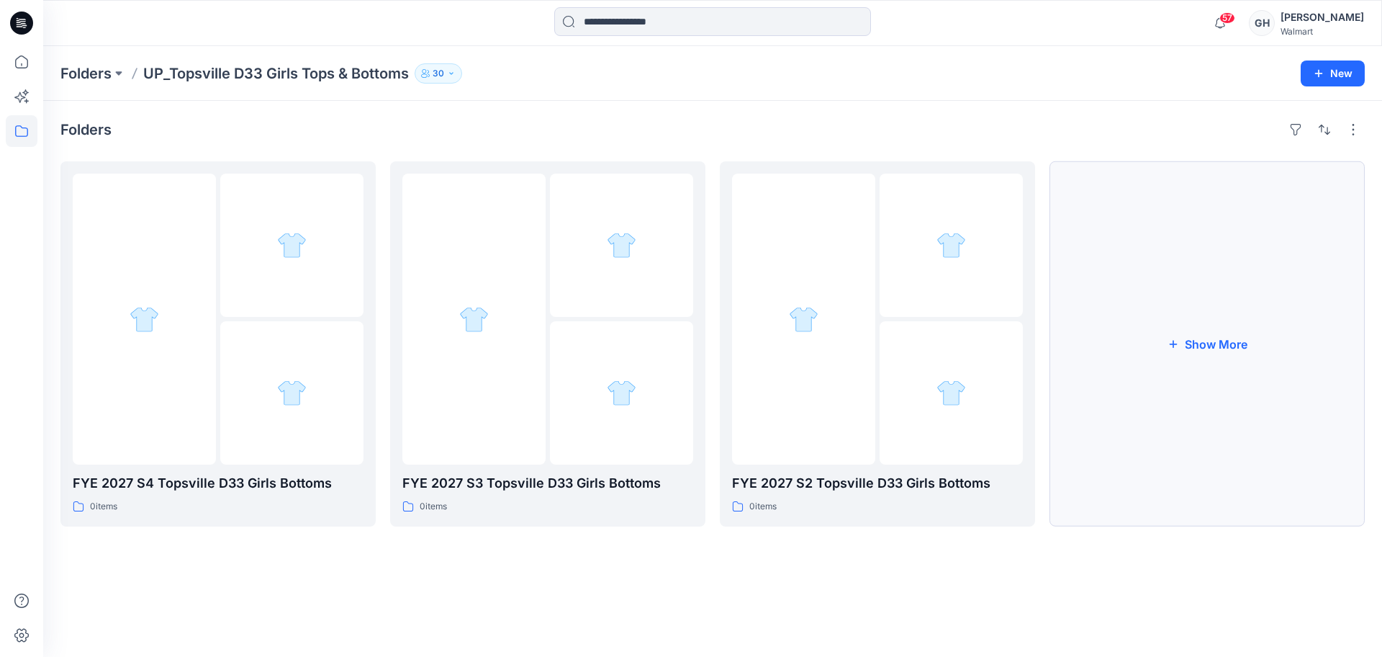
click at [1248, 346] on button "Show More" at bounding box center [1207, 343] width 315 height 365
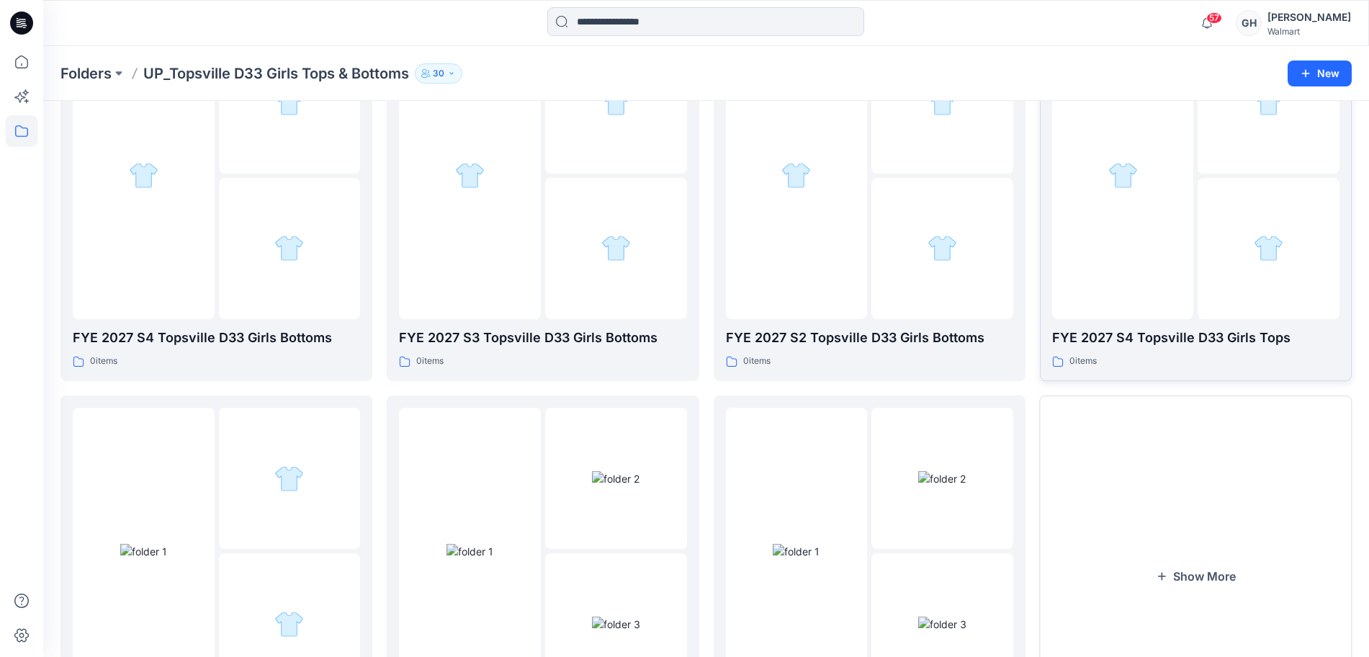
scroll to position [282, 0]
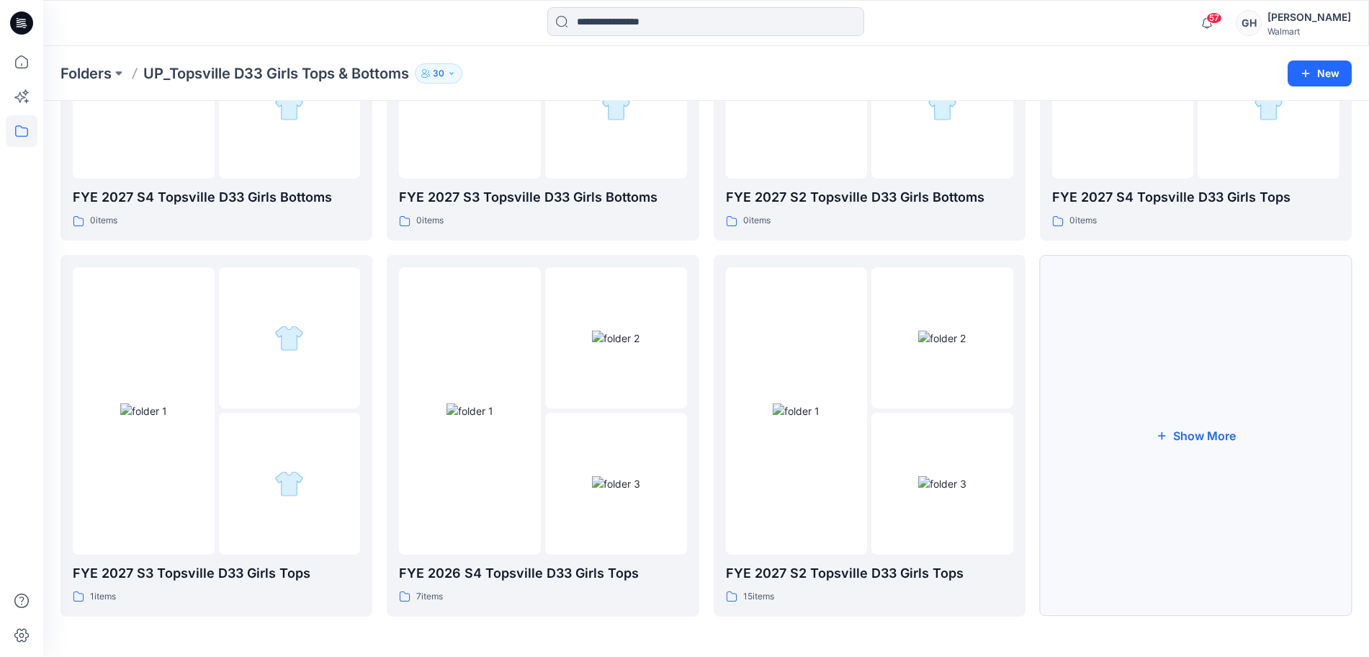
click at [1192, 419] on button "Show More" at bounding box center [1196, 435] width 312 height 361
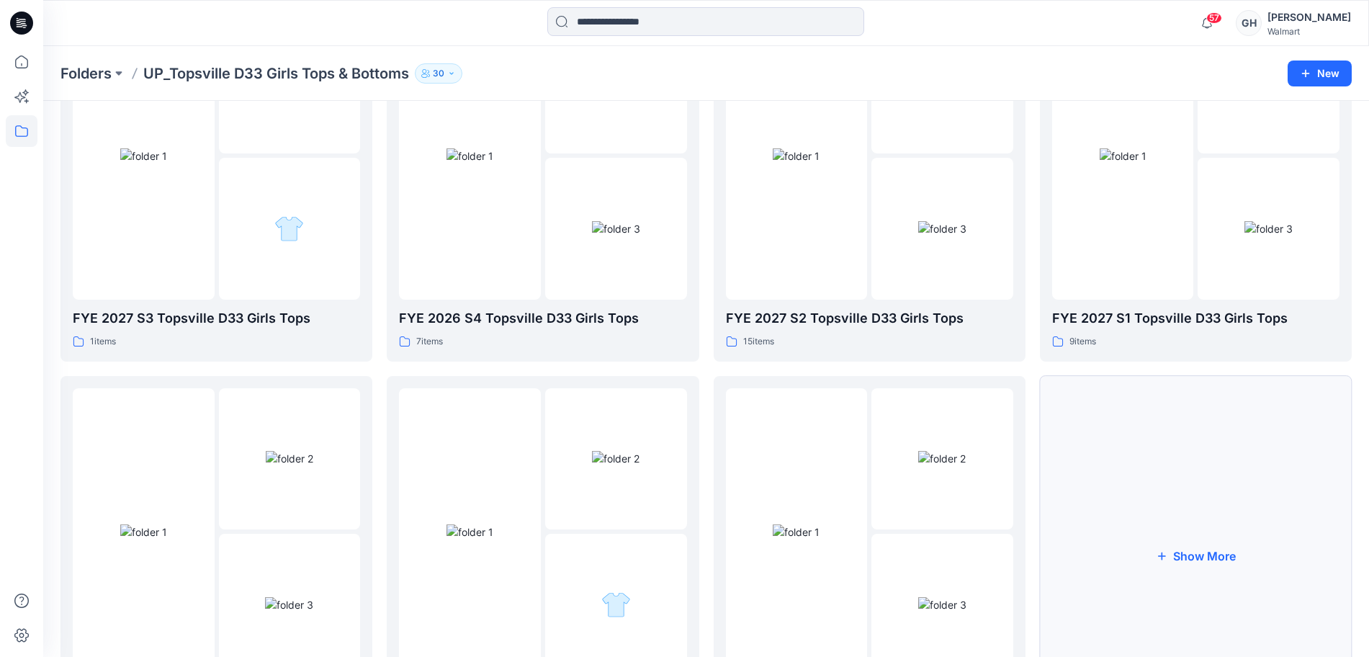
scroll to position [0, 0]
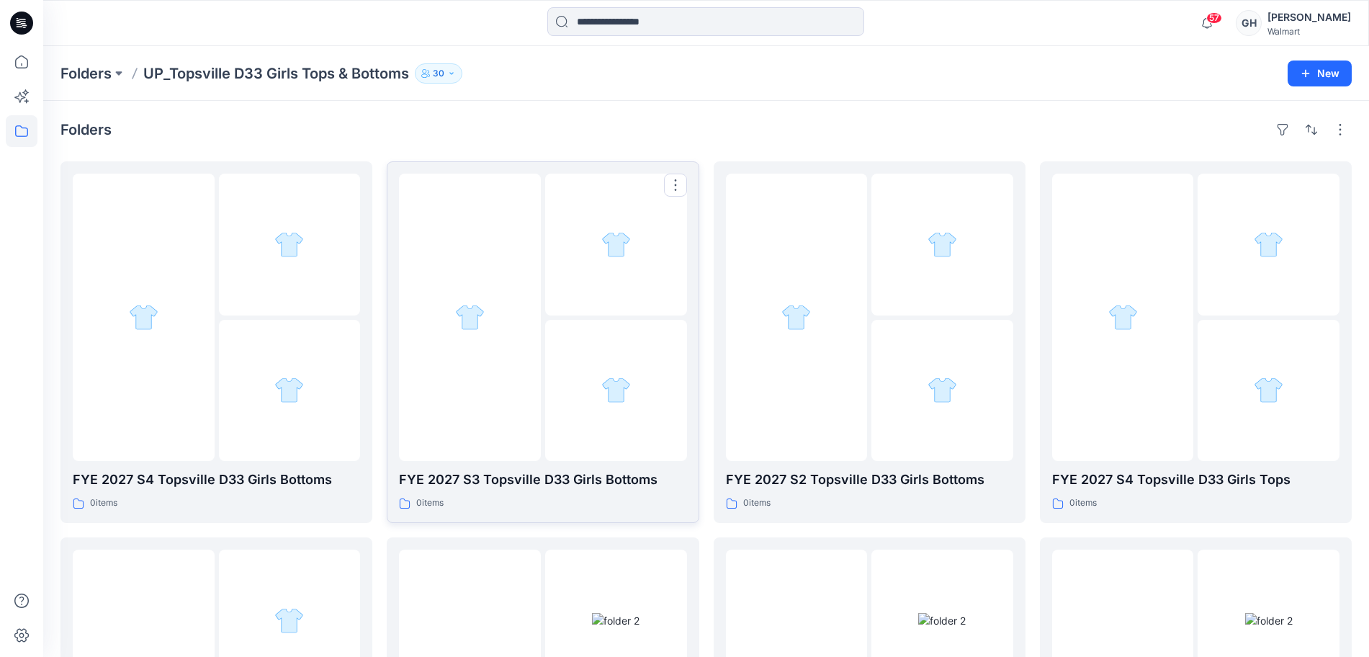
click at [569, 374] on div at bounding box center [616, 391] width 142 height 142
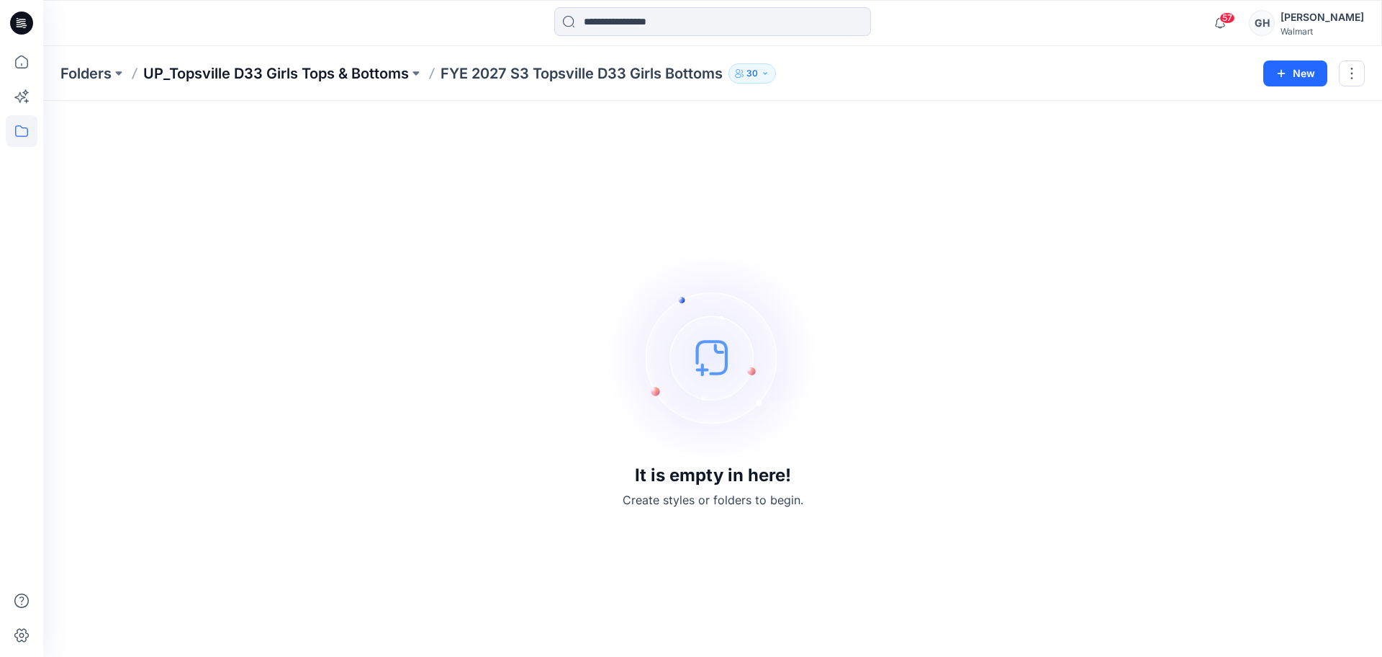
click at [341, 65] on p "UP_Topsville D33 Girls Tops & Bottoms" at bounding box center [276, 73] width 266 height 20
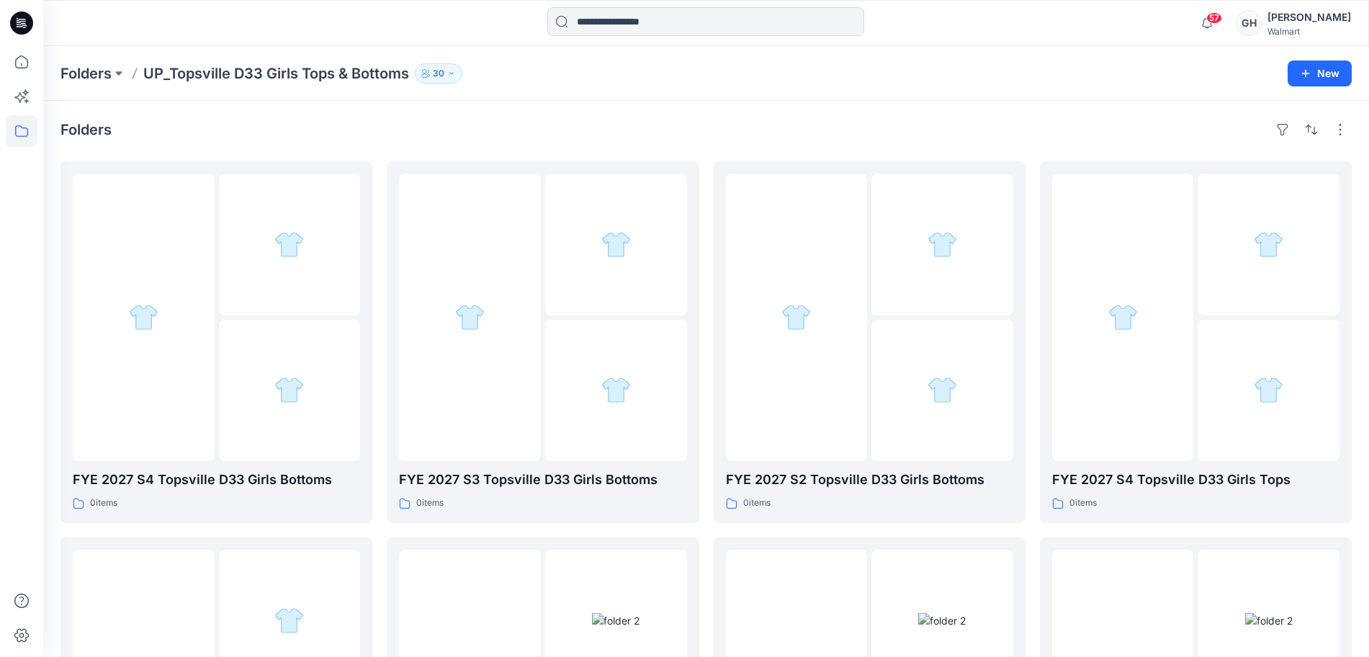
scroll to position [90, 0]
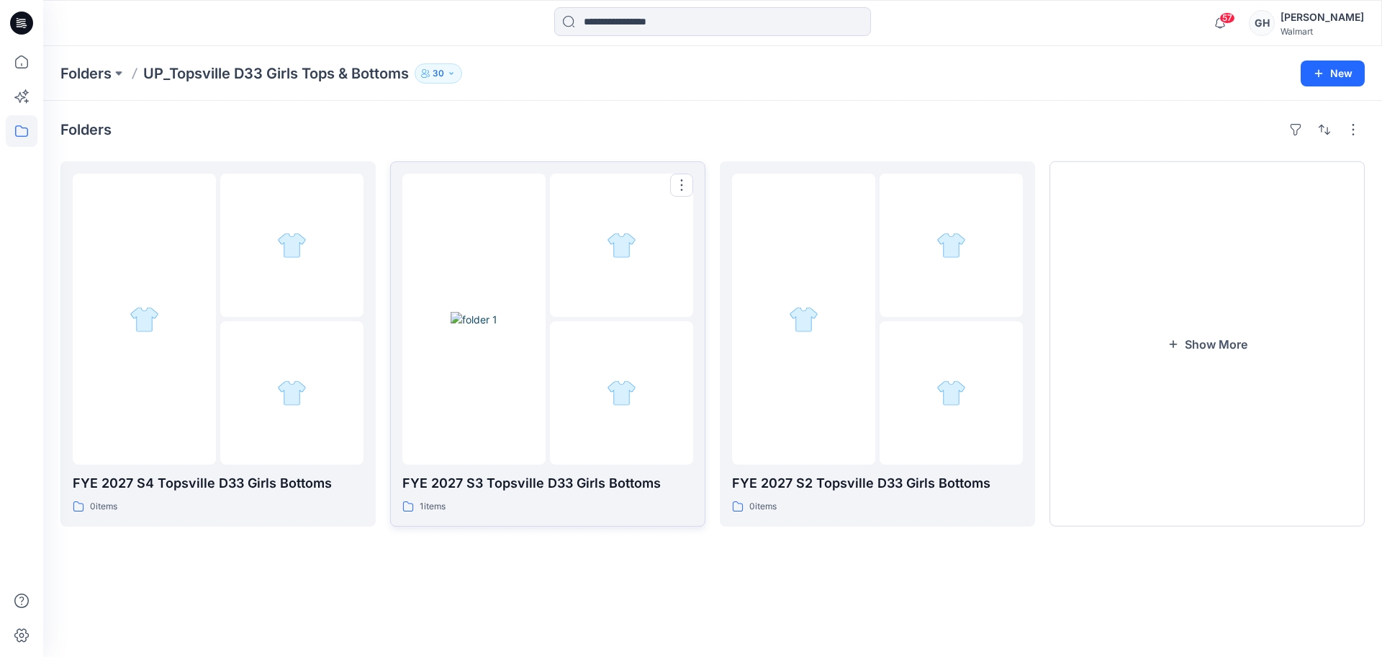
click at [498, 327] on img at bounding box center [474, 319] width 47 height 15
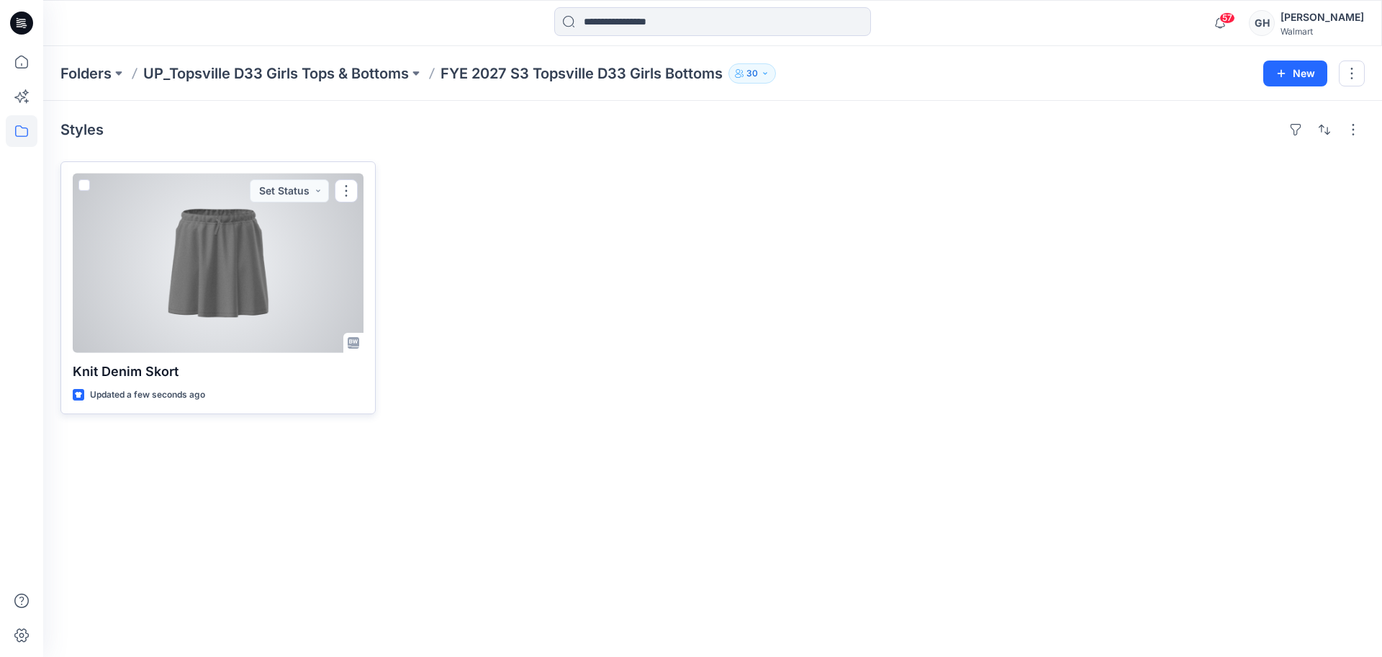
click at [116, 311] on div at bounding box center [218, 263] width 291 height 179
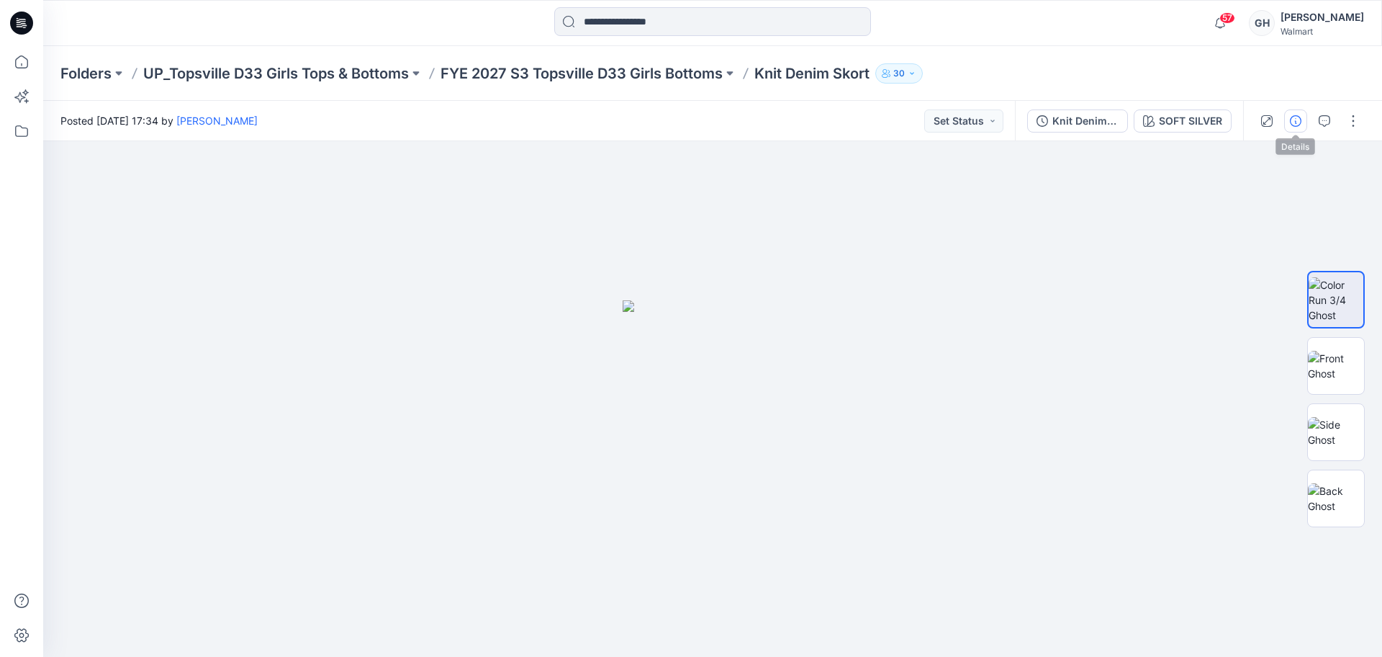
click at [1290, 117] on button "button" at bounding box center [1296, 120] width 23 height 23
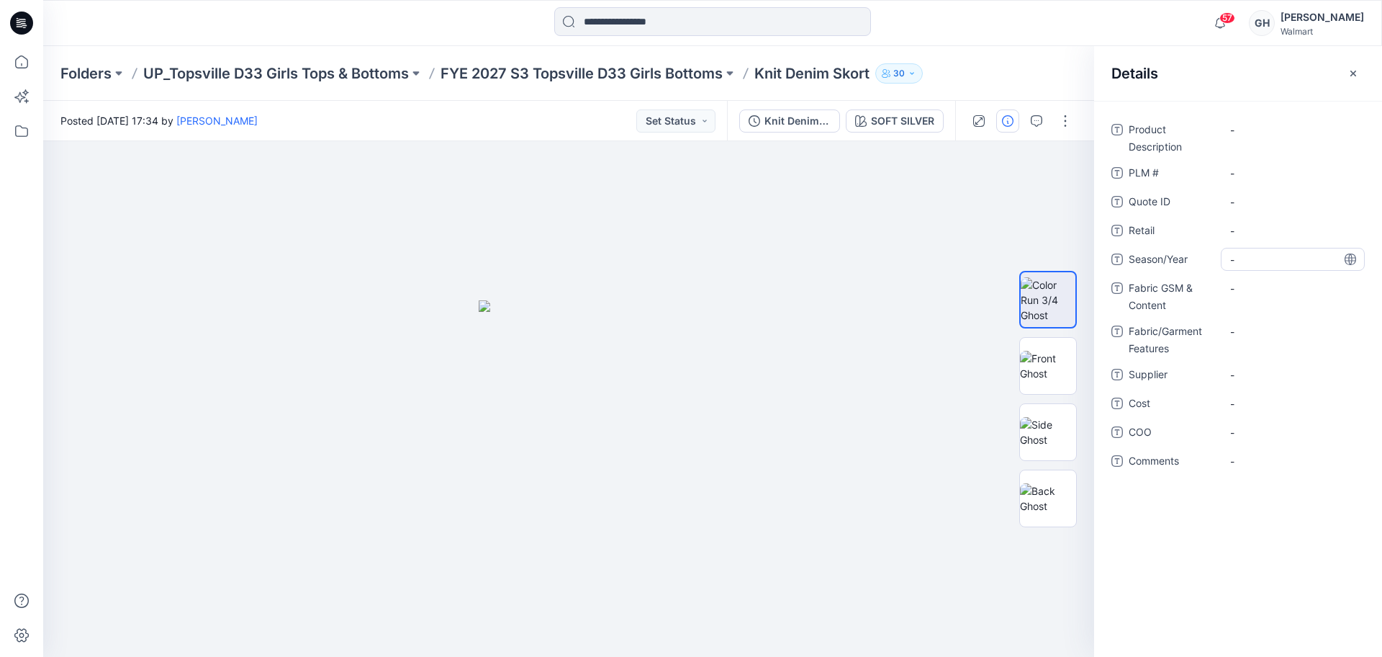
click at [1255, 263] on span "-" at bounding box center [1293, 259] width 125 height 15
type textarea "**********"
click at [1268, 378] on span "-" at bounding box center [1293, 374] width 125 height 15
type textarea "*********"
click at [1269, 294] on Content "-" at bounding box center [1293, 288] width 125 height 15
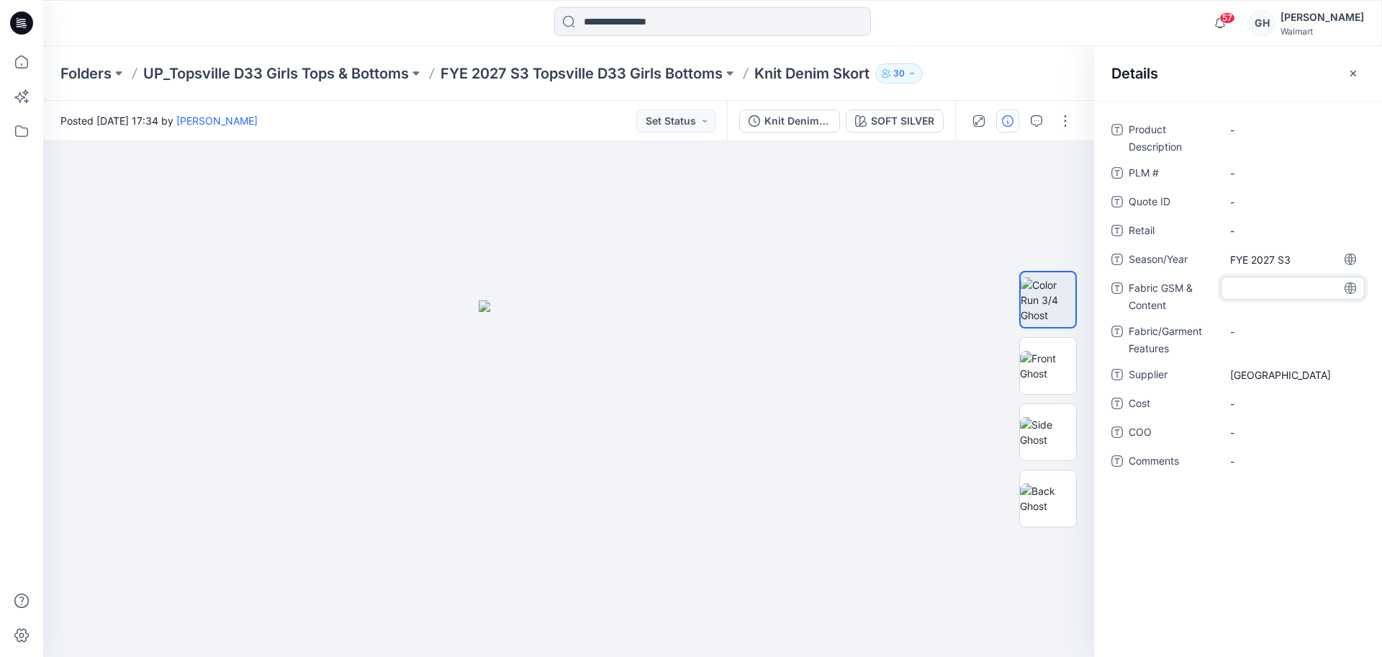
type textarea "**********"
click at [1261, 325] on div "Product Description - PLM # - Quote ID - Retail - Season/Year FYE 2027 S3 Fabri…" at bounding box center [1238, 308] width 253 height 381
click at [1259, 321] on Content "70% BCI Cotton/23% Recycled Polyester/7% Spandex" at bounding box center [1293, 299] width 125 height 45
click at [1224, 284] on textarea "**********" at bounding box center [1293, 298] width 144 height 45
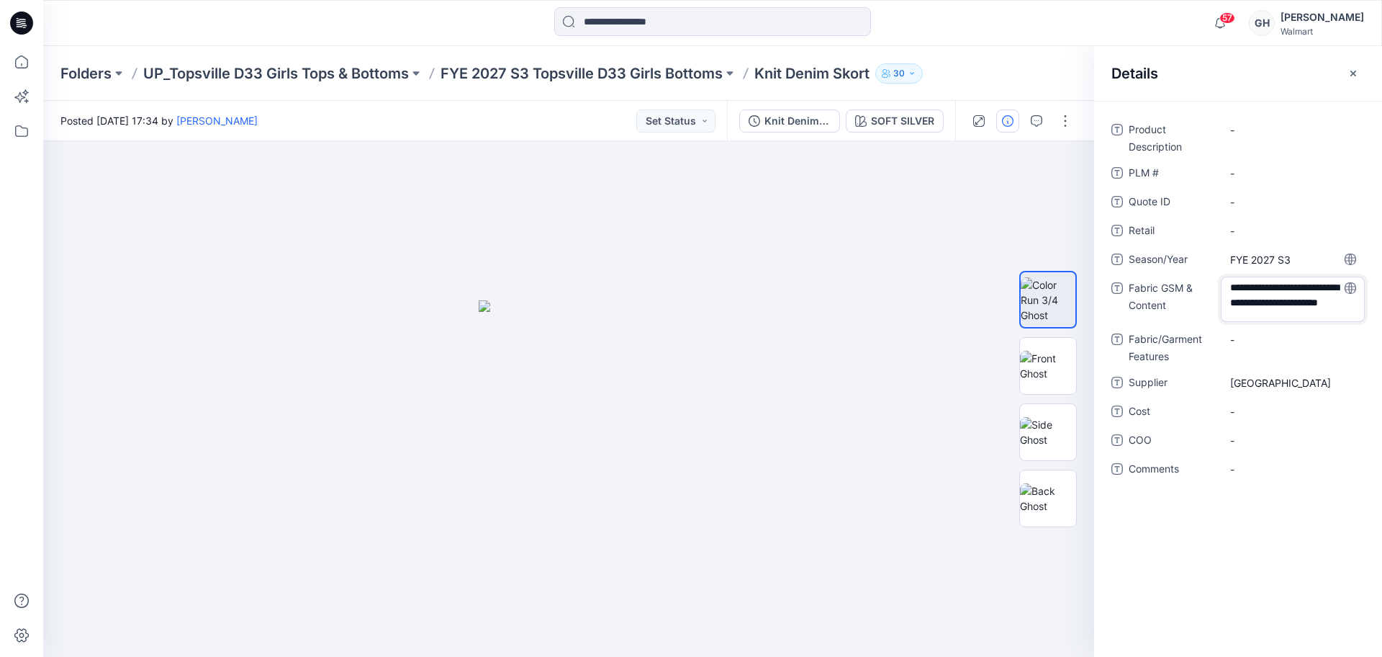
type textarea "**********"
click at [1276, 310] on textarea "**********" at bounding box center [1293, 298] width 144 height 45
click at [1263, 341] on Features "-" at bounding box center [1293, 339] width 125 height 15
click at [1245, 304] on Content "270 G/ 70% BCI Cotton/23% Recycled Polyester/7% Spandex" at bounding box center [1293, 299] width 125 height 45
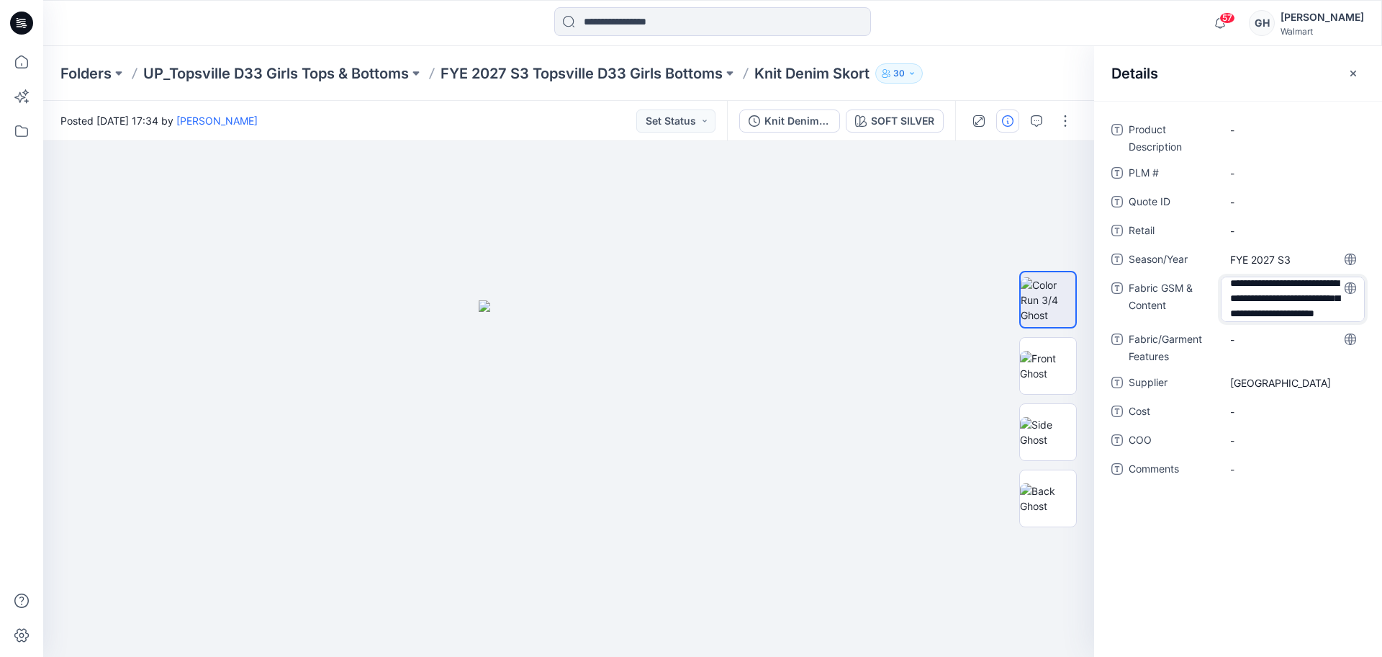
type textarea "**********"
click at [1275, 338] on Features "-" at bounding box center [1293, 340] width 125 height 15
click at [1309, 300] on Content "270 G/ 70% BCI Cotton/23% Recycled Polyester/7% Spandex/ YMX Loop Back Knit Den…" at bounding box center [1293, 299] width 125 height 45
click at [1323, 313] on textarea "**********" at bounding box center [1293, 298] width 144 height 45
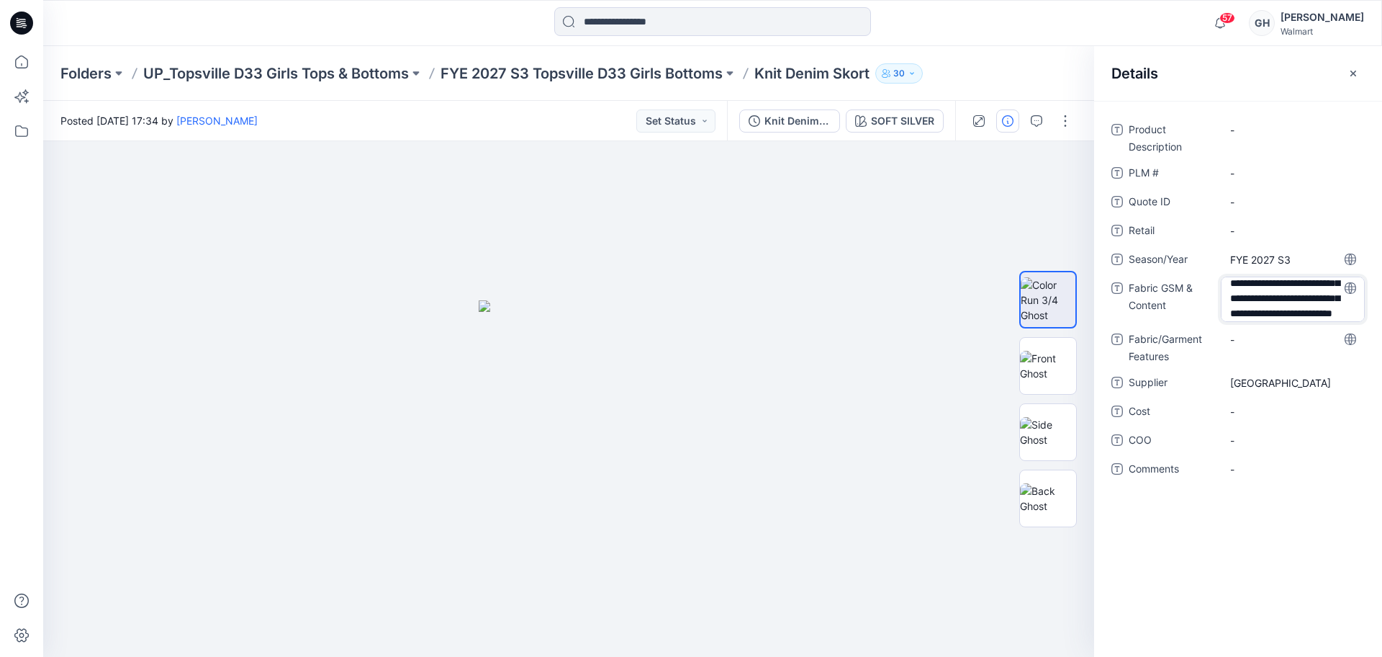
scroll to position [78, 0]
type textarea "**********"
click at [1280, 343] on div "-" at bounding box center [1293, 339] width 144 height 23
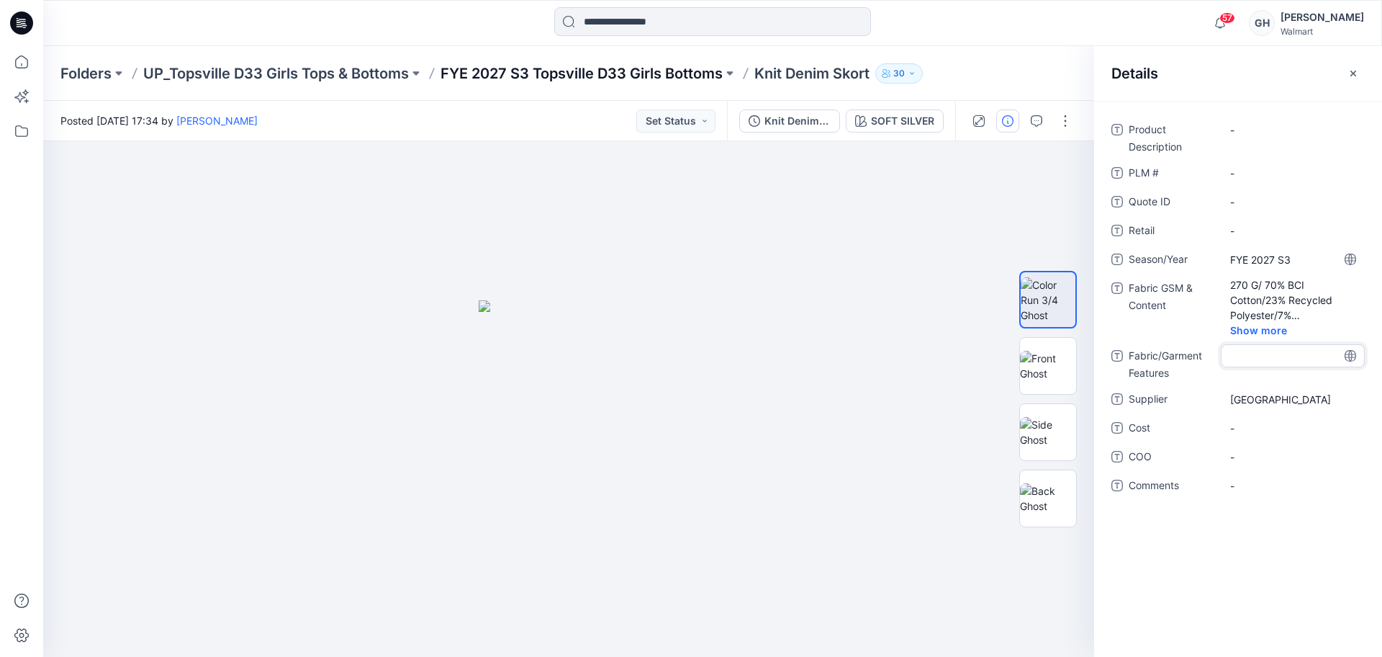
click at [611, 63] on p "FYE 2027 S3 Topsville D33 Girls Bottoms" at bounding box center [582, 73] width 282 height 20
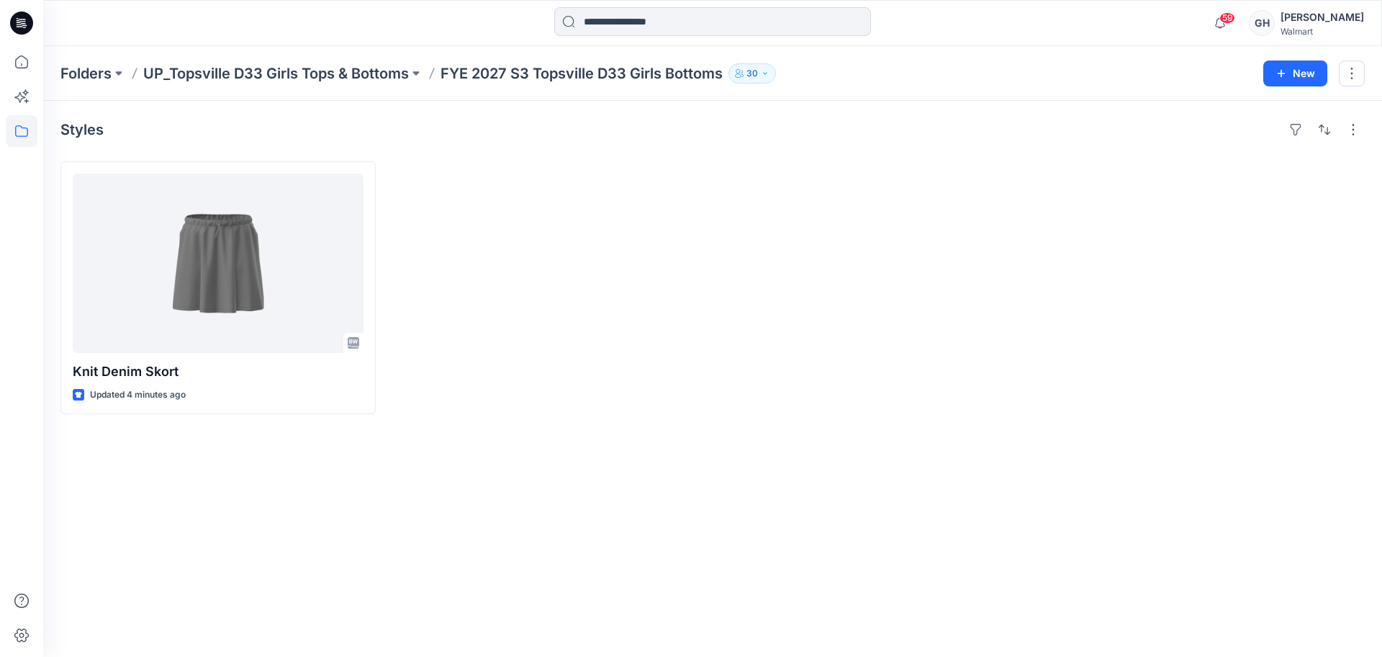
drag, startPoint x: 393, startPoint y: 73, endPoint x: 526, endPoint y: 149, distance: 153.2
click at [392, 73] on p "UP_Topsville D33 Girls Tops & Bottoms" at bounding box center [276, 73] width 266 height 20
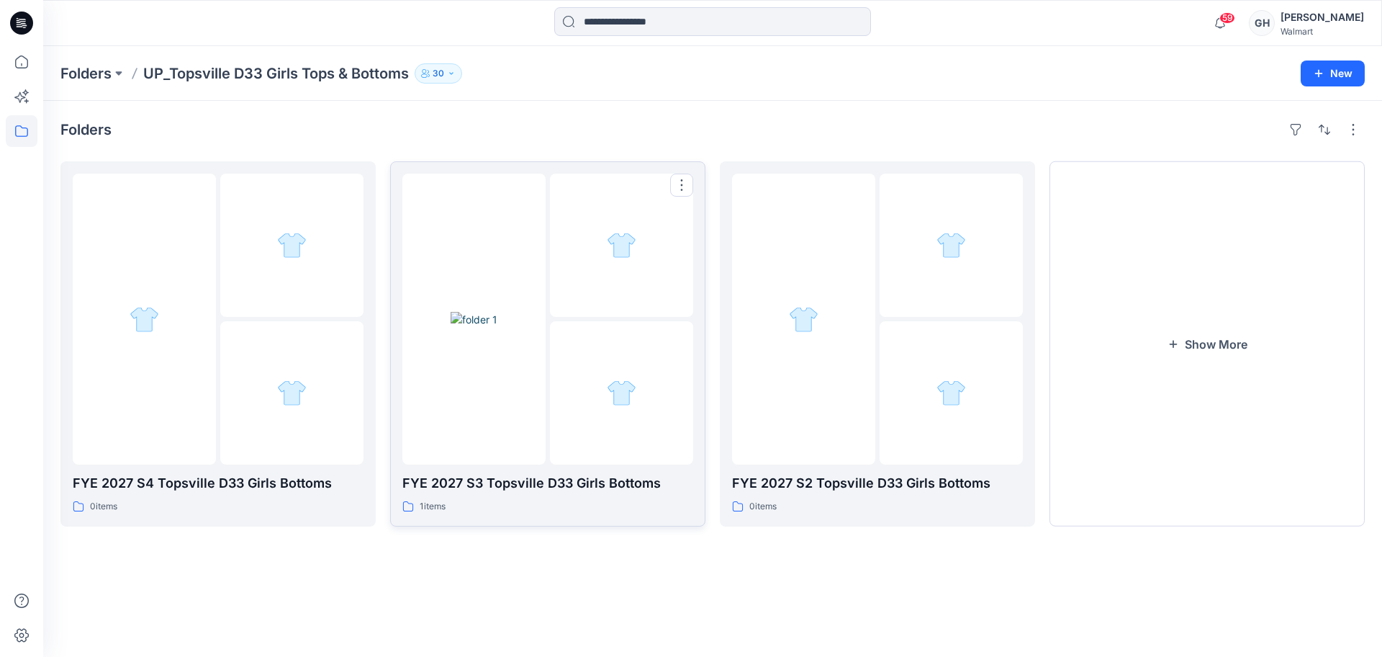
click at [498, 327] on img at bounding box center [474, 319] width 47 height 15
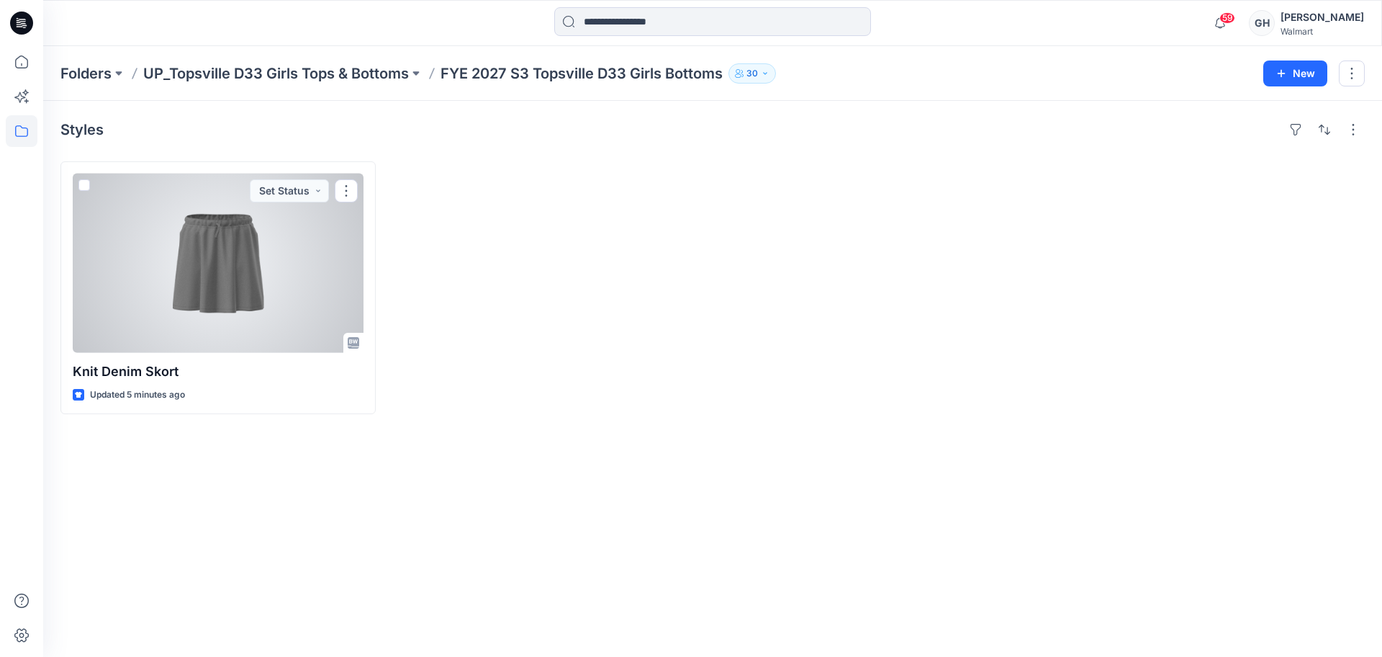
drag, startPoint x: 186, startPoint y: 275, endPoint x: 530, endPoint y: 264, distance: 343.6
click at [186, 275] on div at bounding box center [218, 263] width 291 height 179
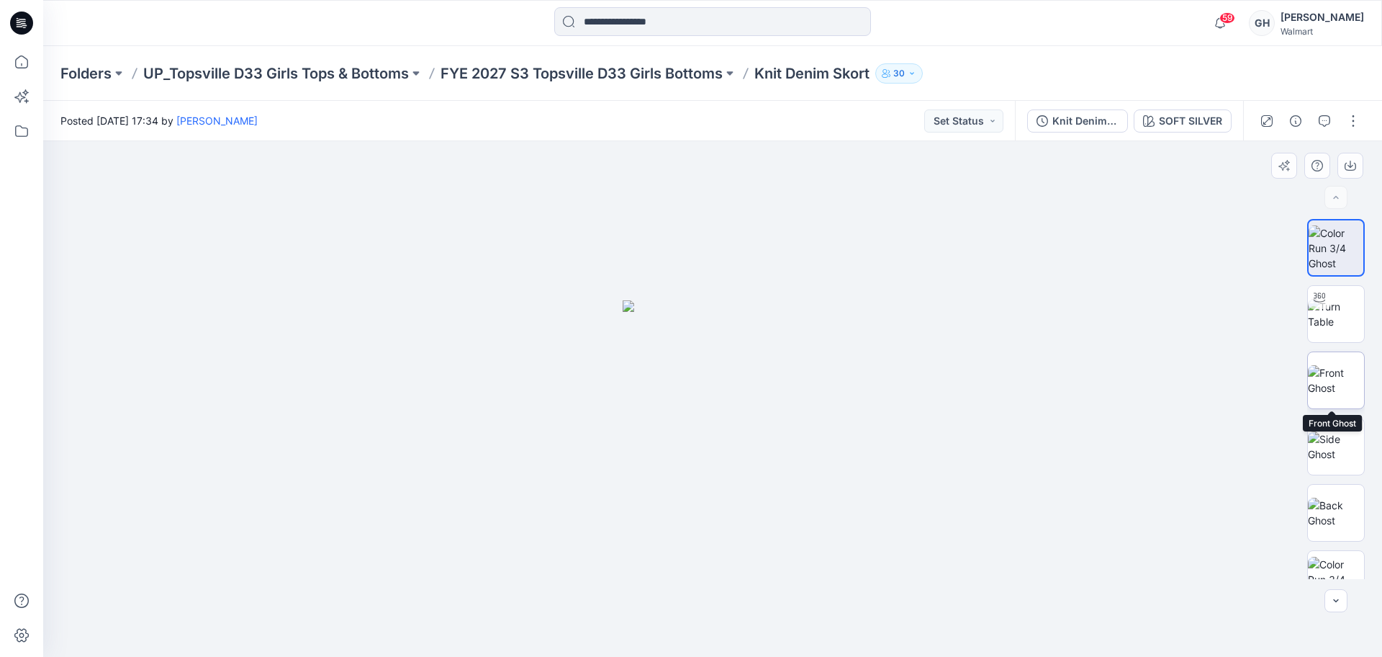
scroll to position [294, 0]
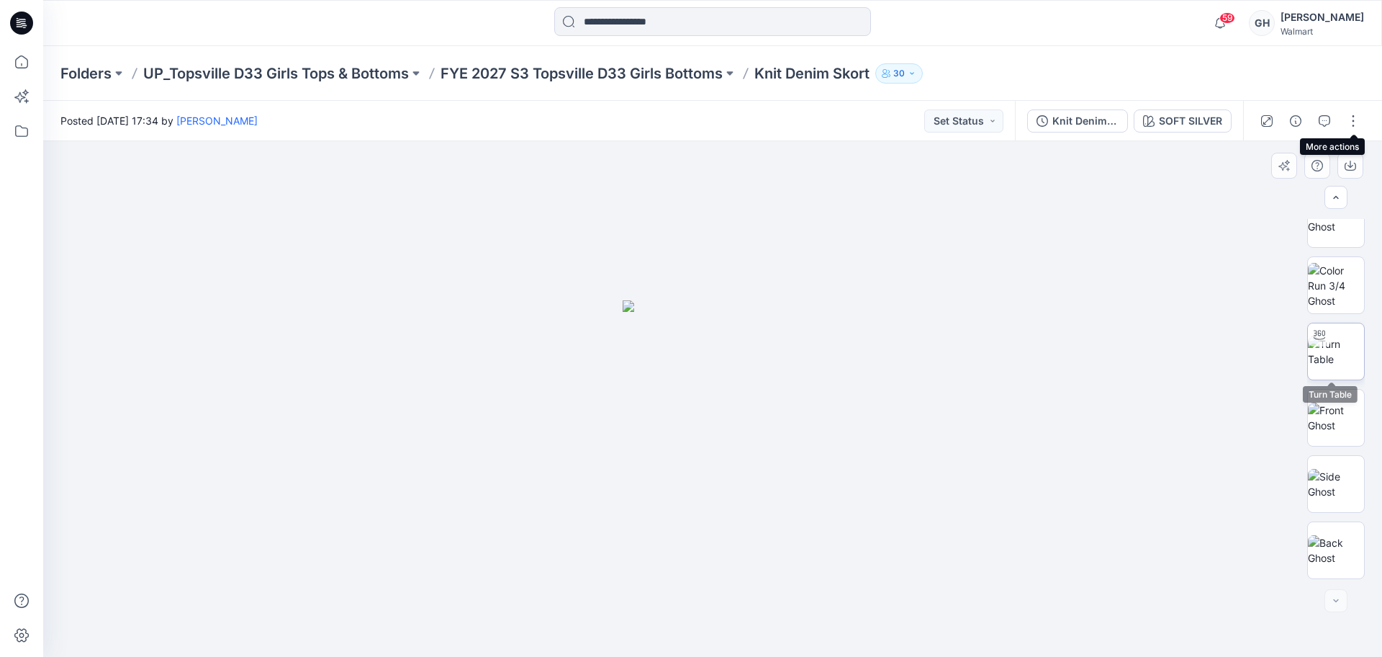
drag, startPoint x: 1344, startPoint y: 356, endPoint x: 1341, endPoint y: 429, distance: 72.8
click at [1344, 357] on img at bounding box center [1336, 351] width 56 height 30
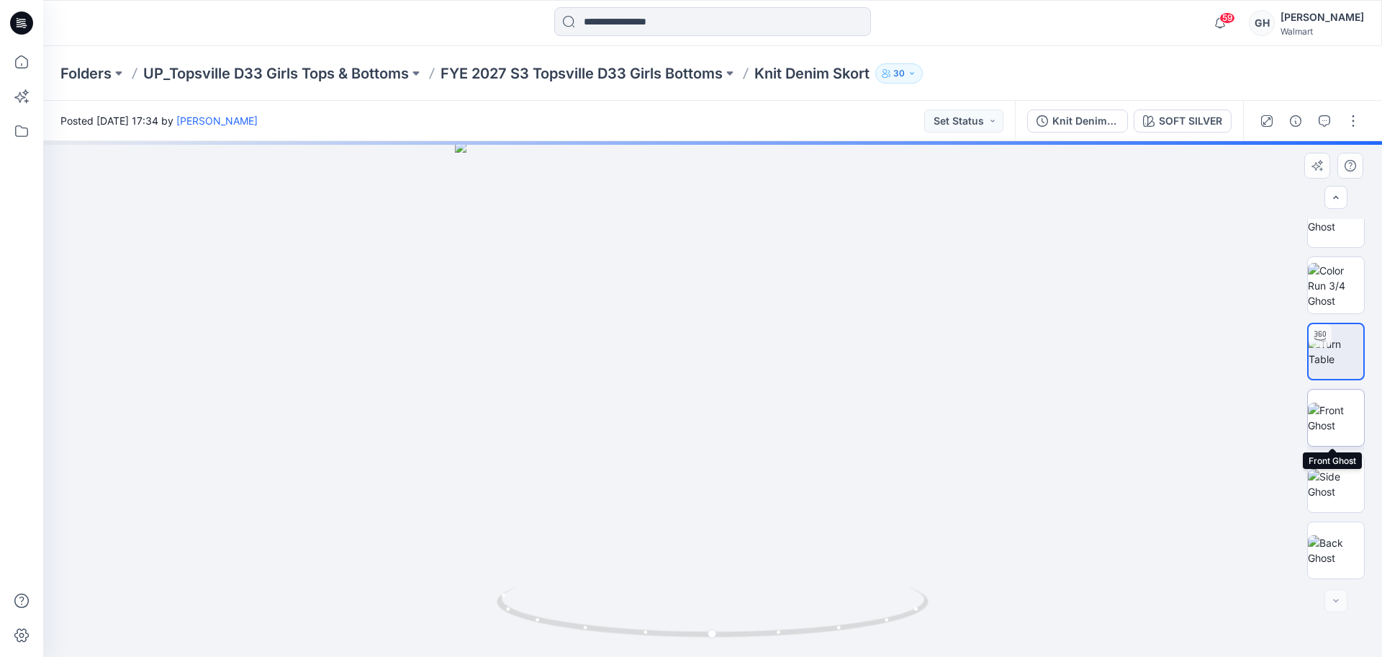
click at [1333, 433] on img at bounding box center [1336, 417] width 56 height 30
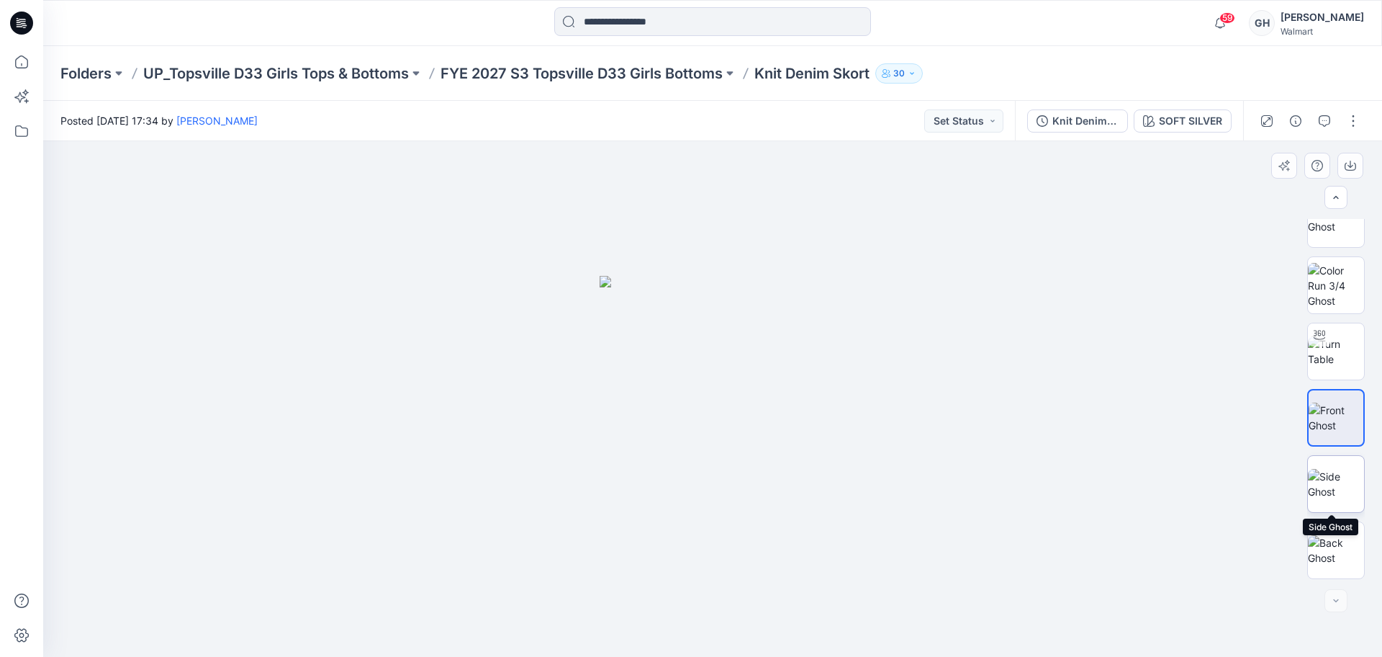
click at [1332, 492] on img at bounding box center [1336, 484] width 56 height 30
click at [1360, 121] on button "button" at bounding box center [1353, 120] width 23 height 23
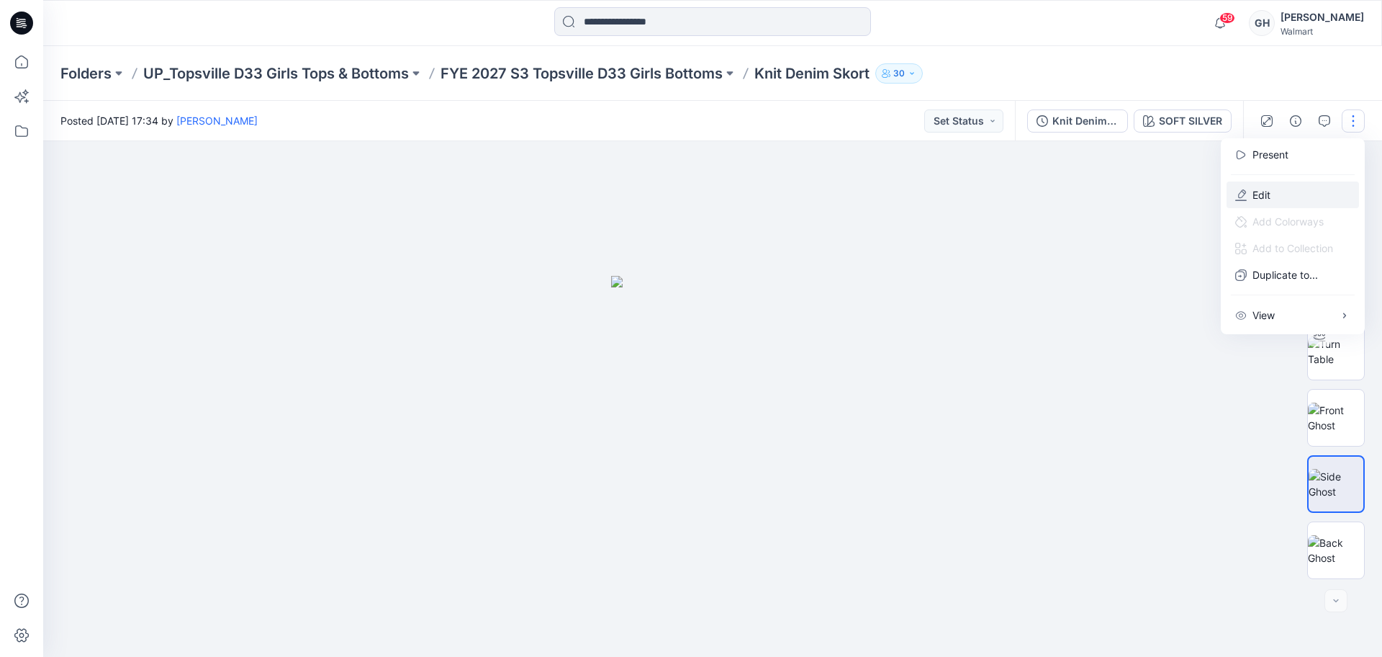
click at [1242, 202] on button "Edit" at bounding box center [1293, 194] width 132 height 27
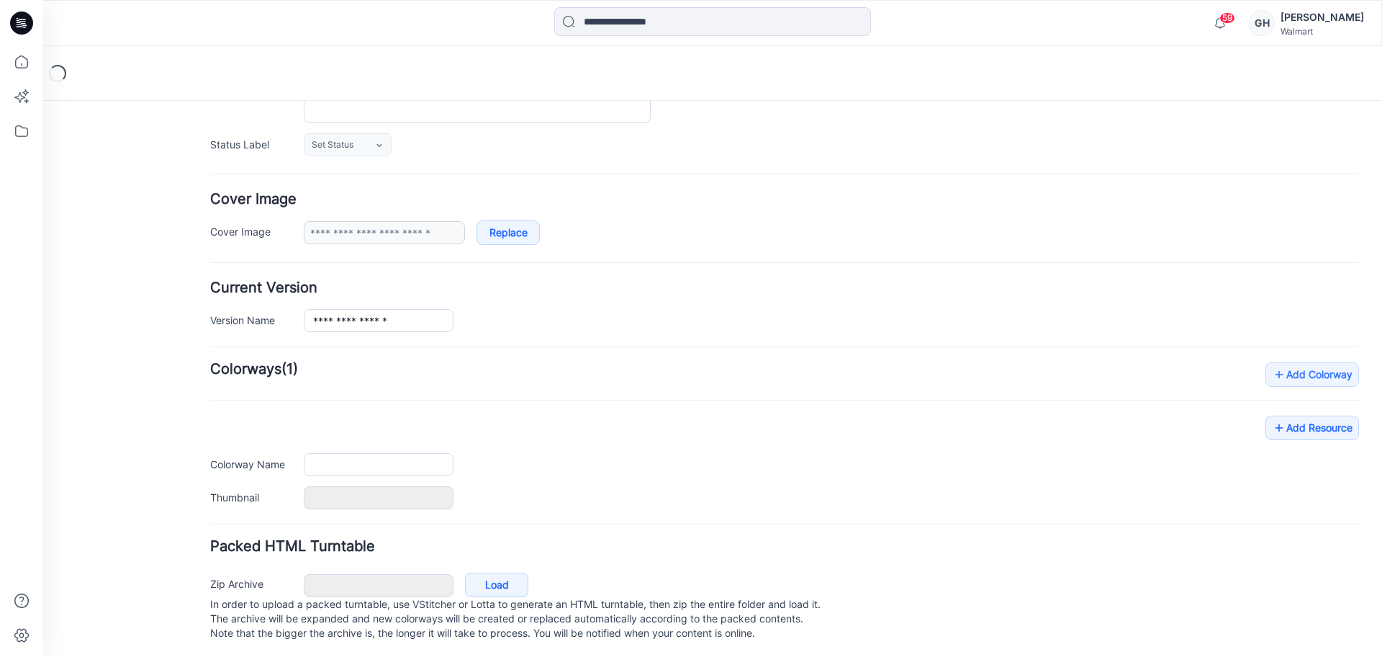
type input "**********"
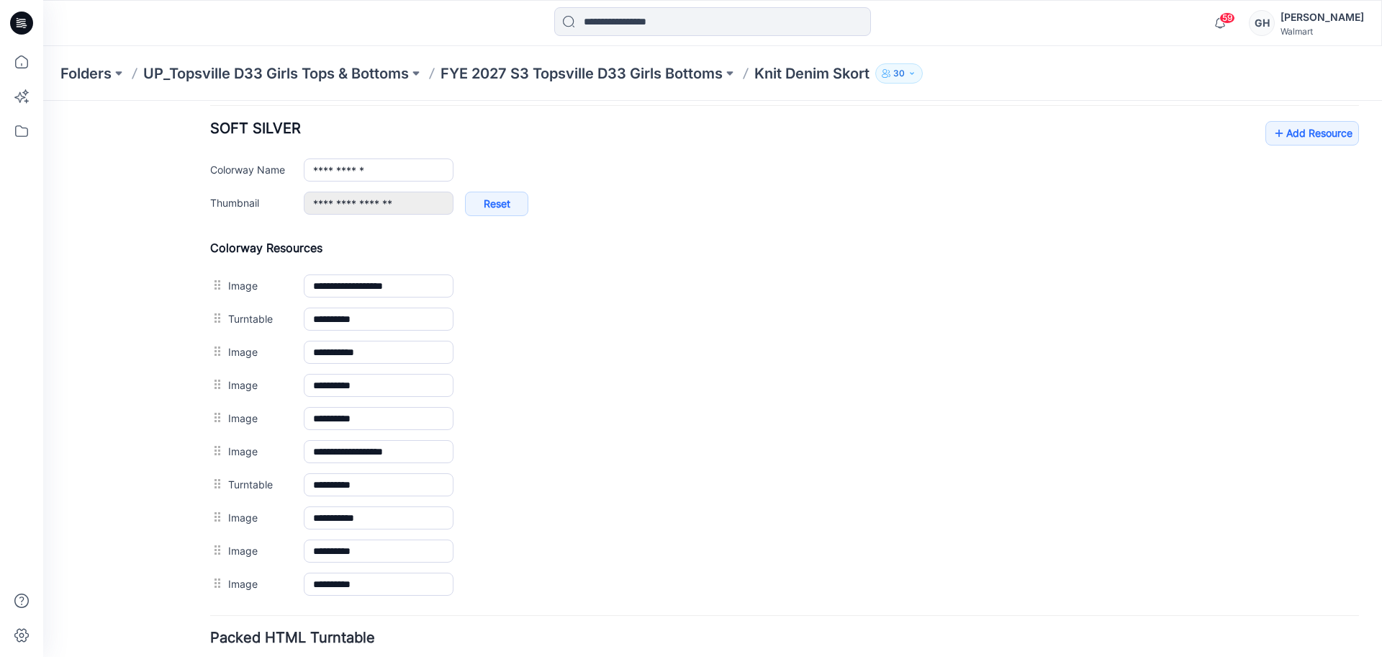
scroll to position [656, 0]
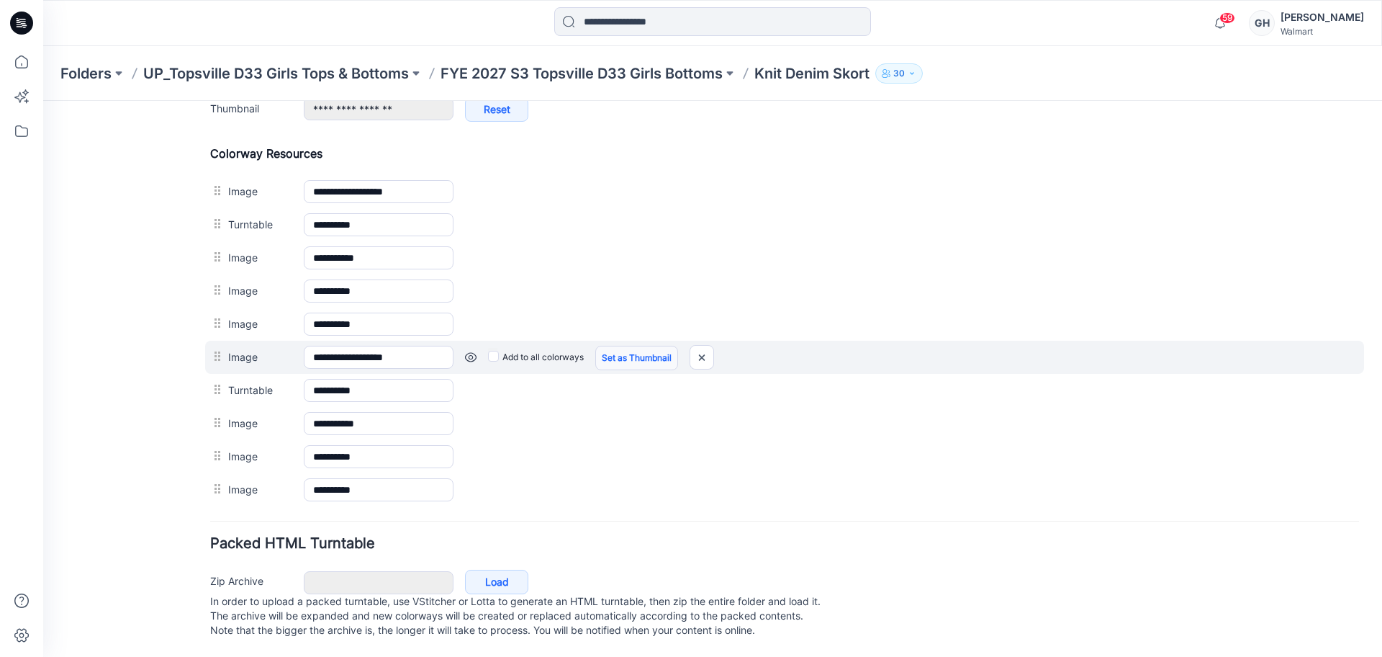
click at [661, 354] on link "Set as Thumbnail" at bounding box center [636, 358] width 83 height 24
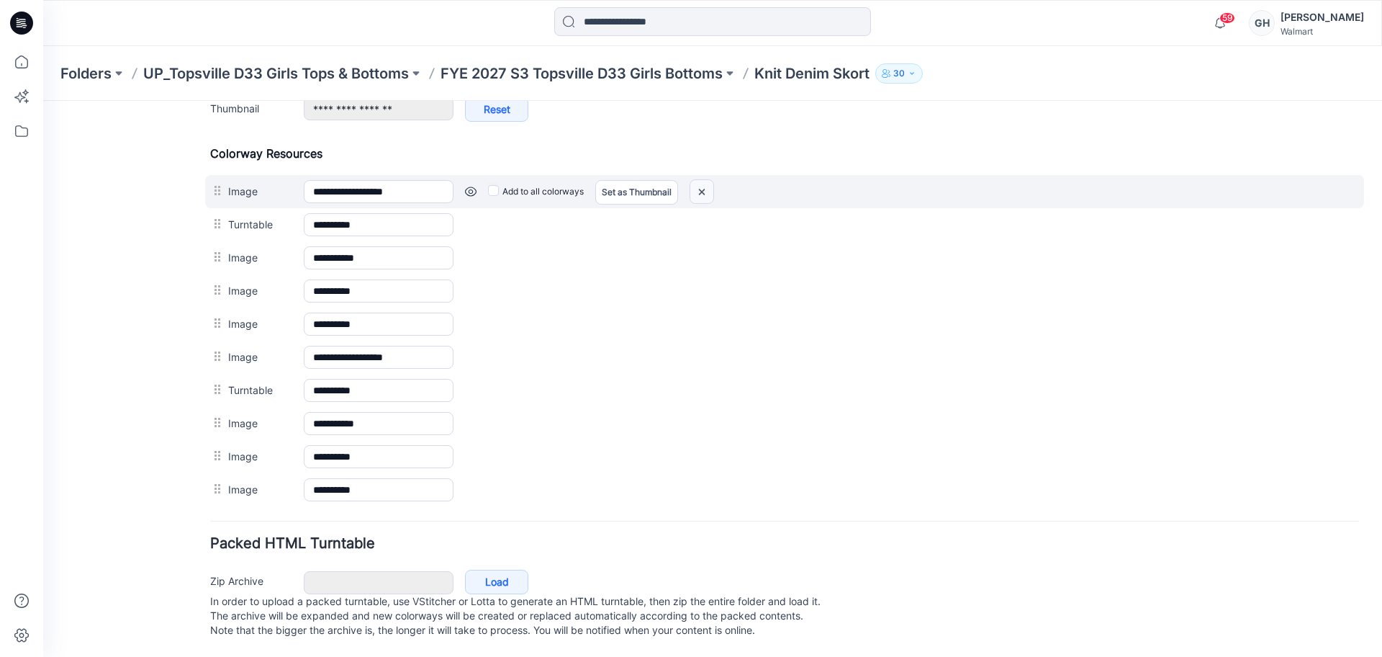
drag, startPoint x: 712, startPoint y: 184, endPoint x: 824, endPoint y: 201, distance: 112.8
click at [712, 185] on img at bounding box center [702, 192] width 23 height 24
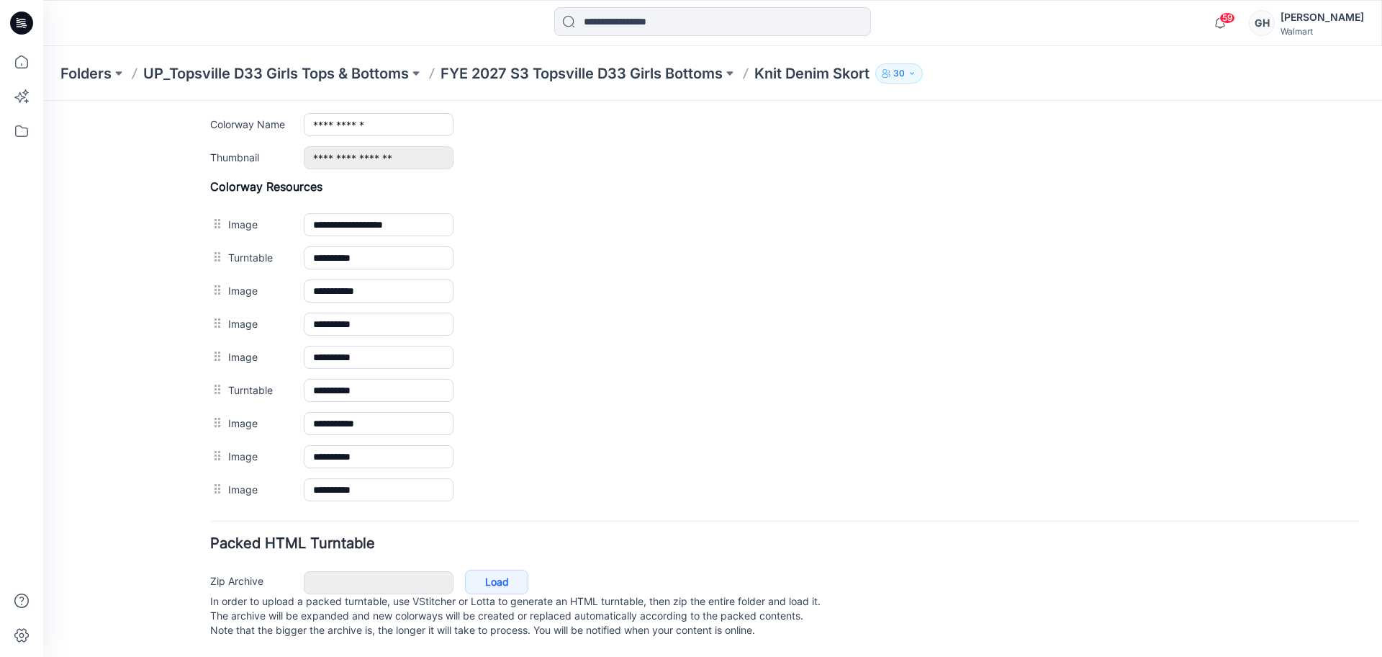
scroll to position [256, 0]
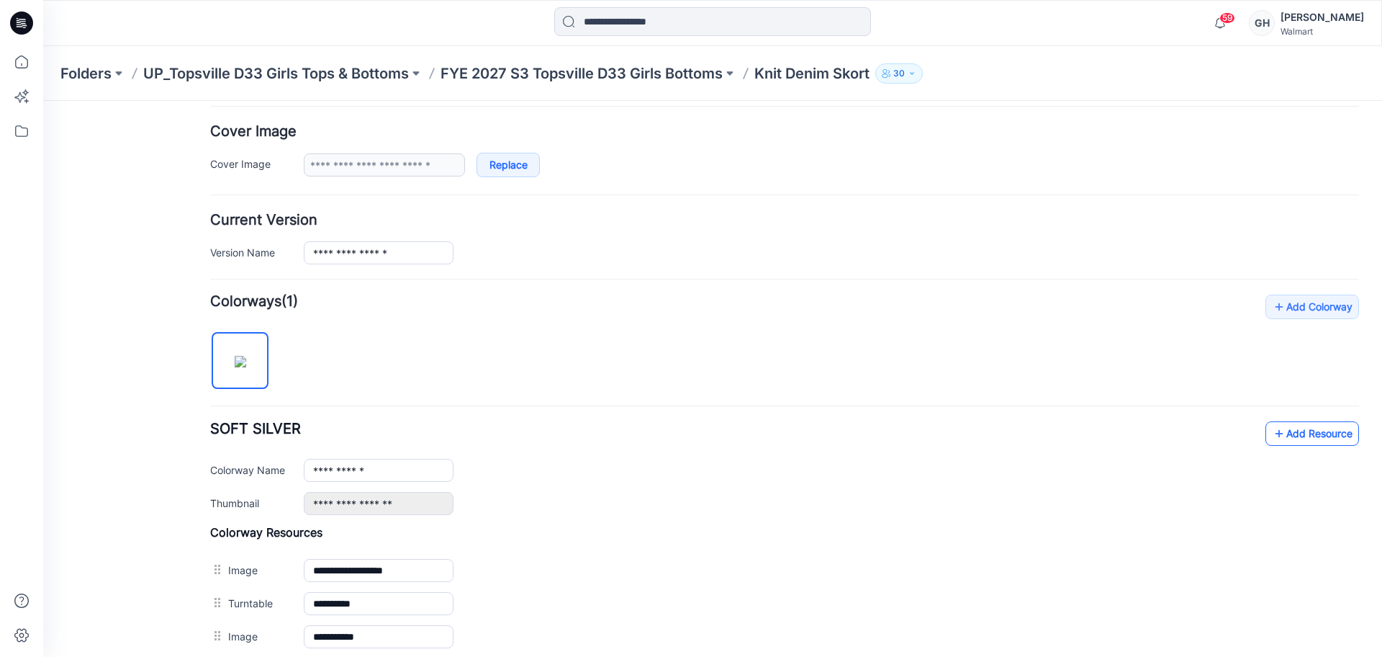
click at [1292, 433] on link "Add Resource" at bounding box center [1313, 433] width 94 height 24
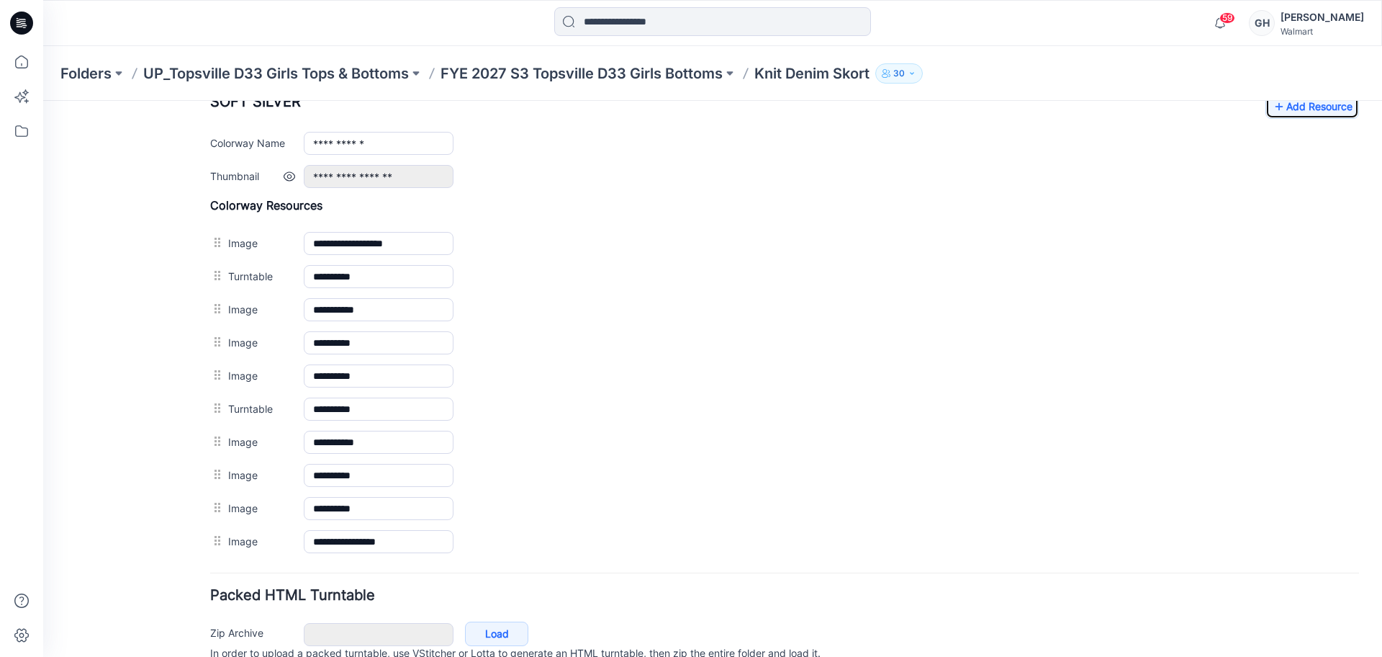
scroll to position [526, 0]
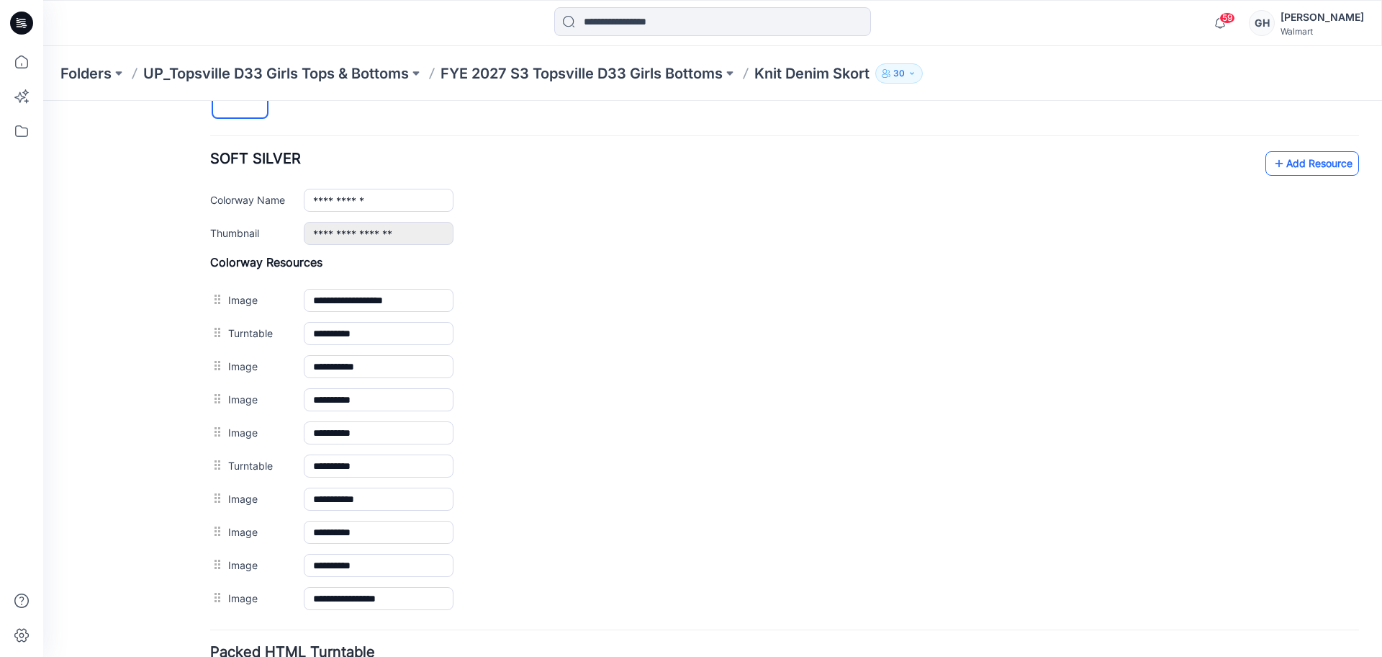
click at [1272, 174] on icon at bounding box center [1279, 163] width 14 height 23
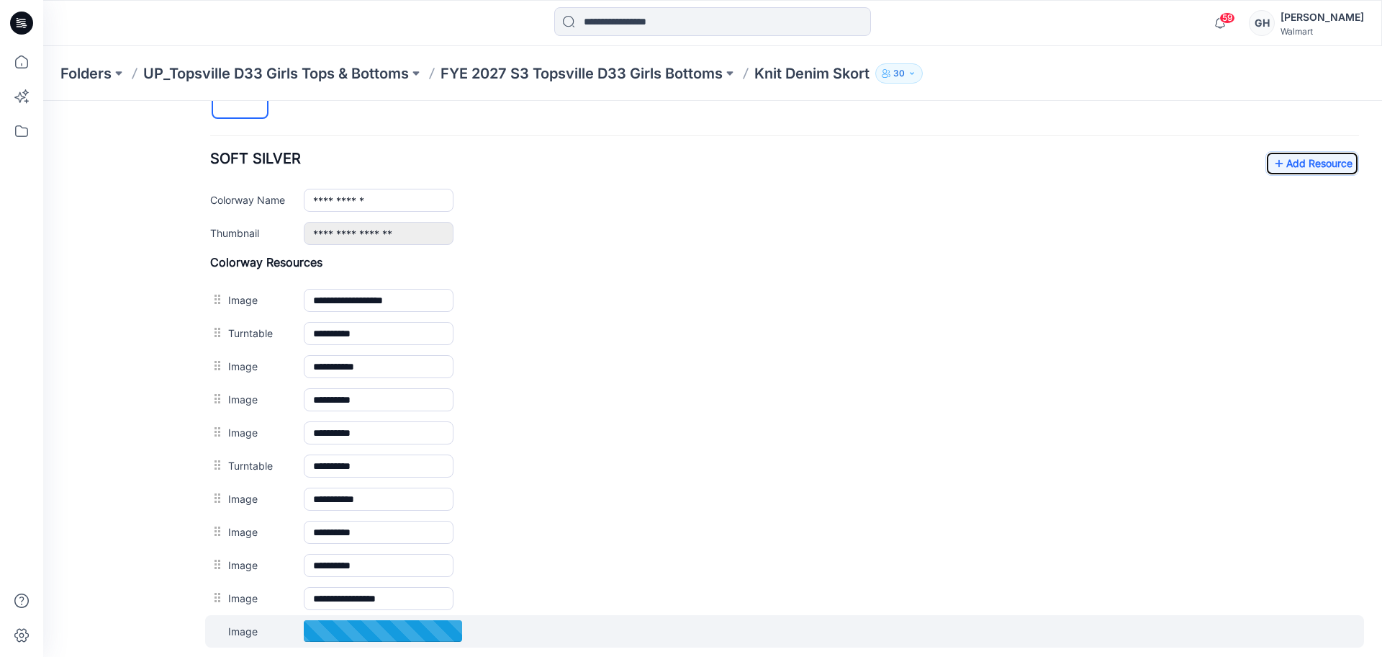
scroll to position [616, 0]
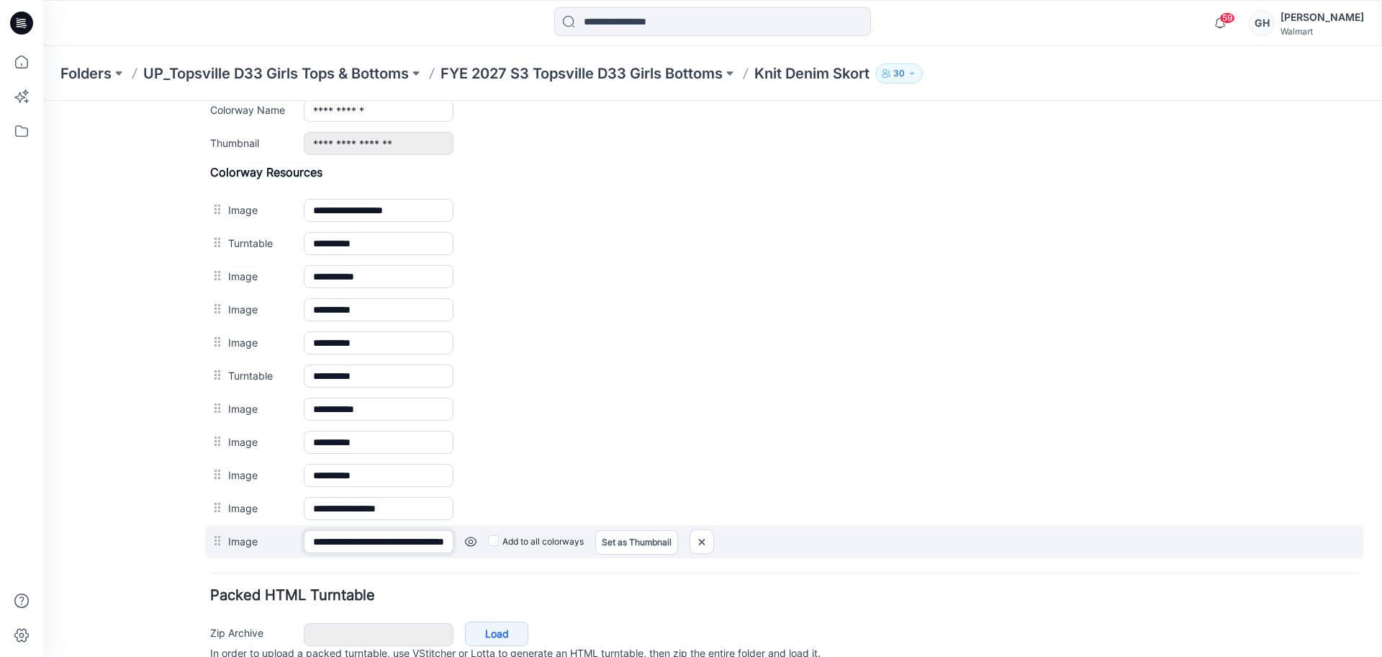
click at [339, 539] on input "**********" at bounding box center [379, 541] width 150 height 23
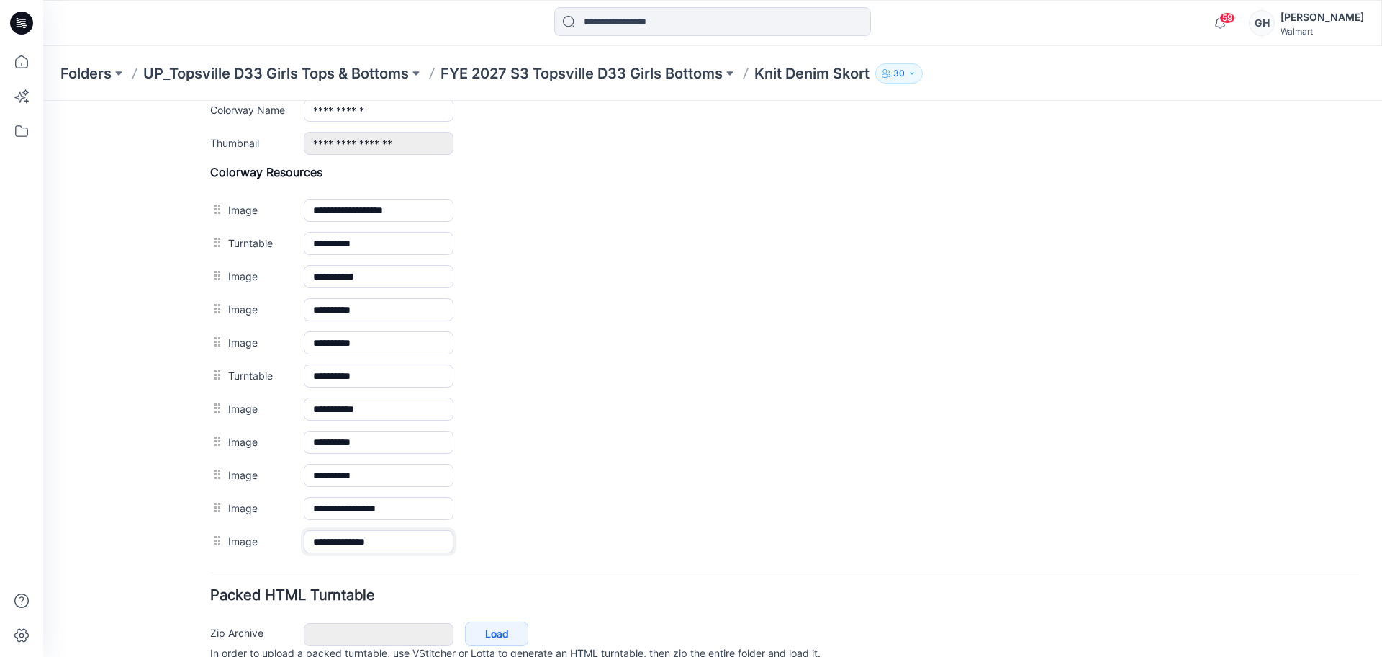
type input "**********"
click at [462, 570] on form "**********" at bounding box center [784, 129] width 1149 height 1130
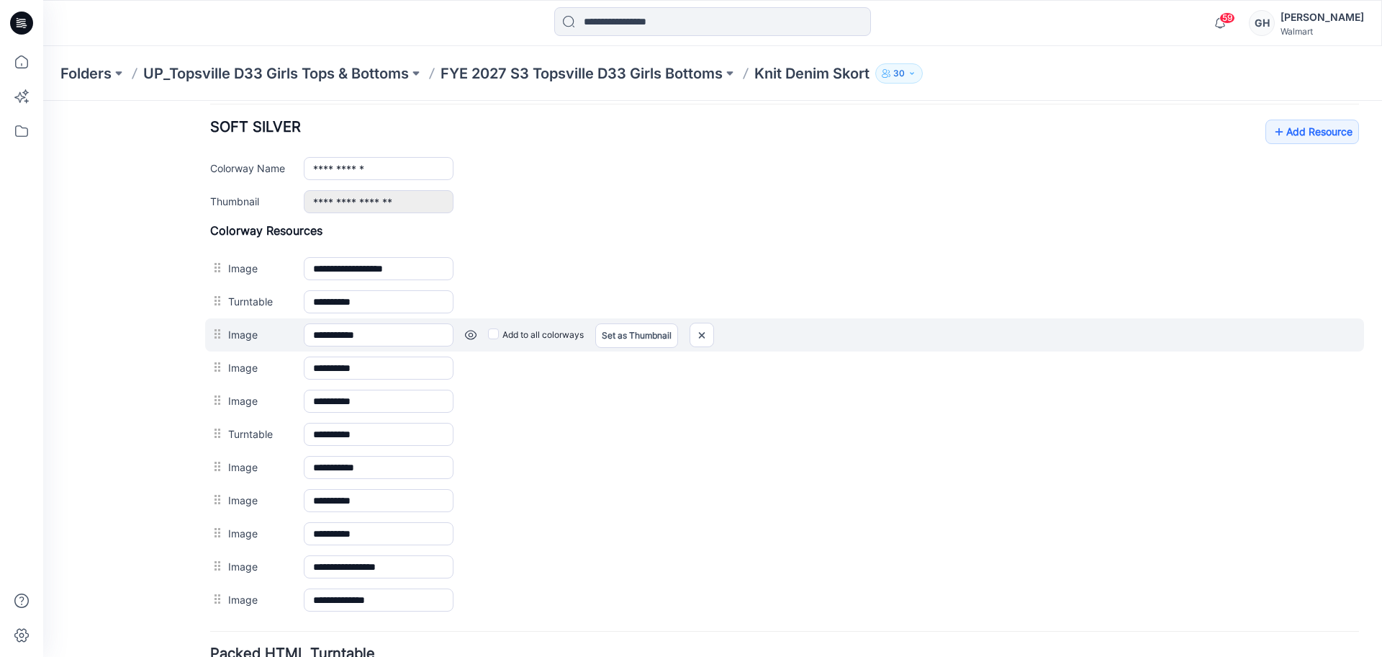
scroll to position [526, 0]
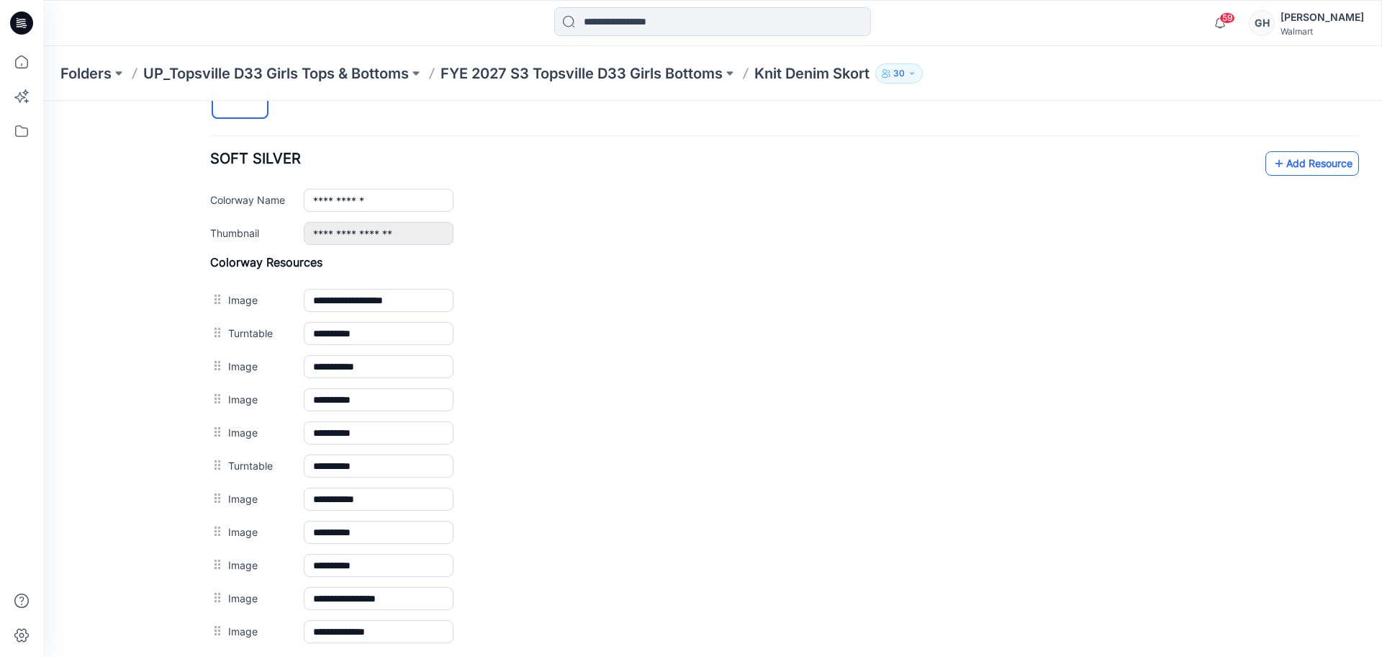
click at [1297, 156] on link "Add Resource" at bounding box center [1313, 163] width 94 height 24
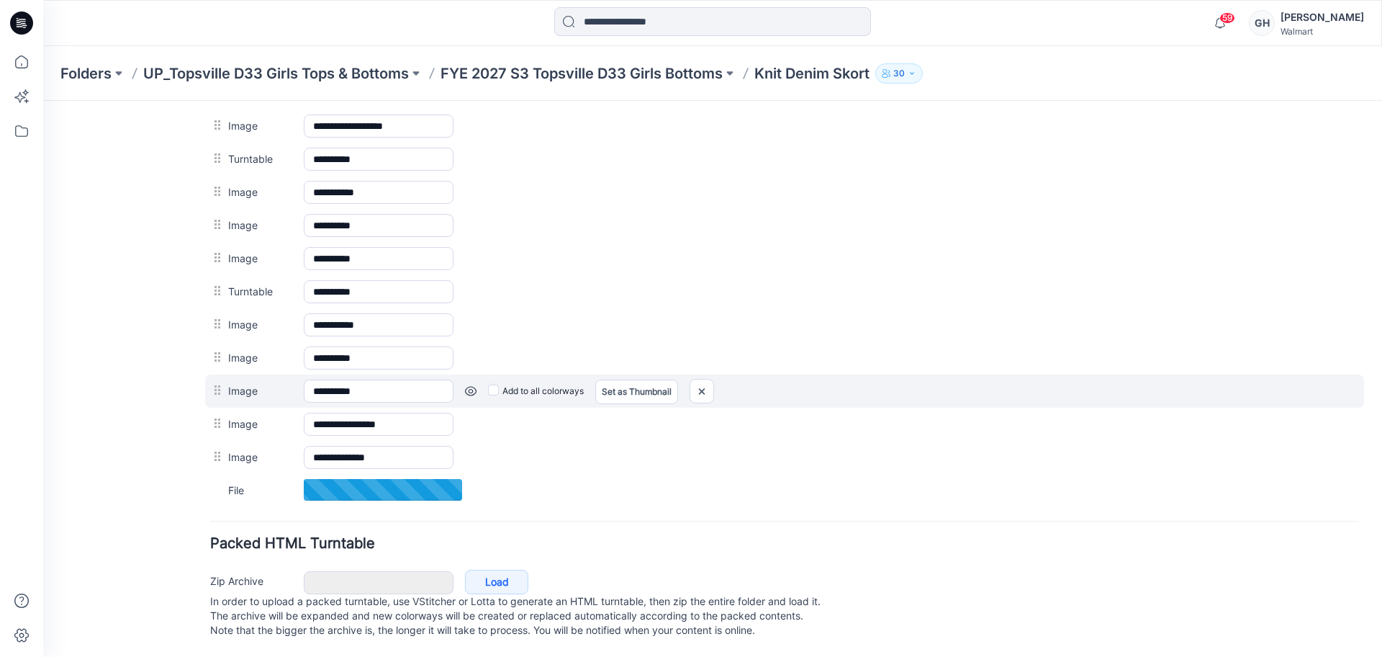
scroll to position [716, 0]
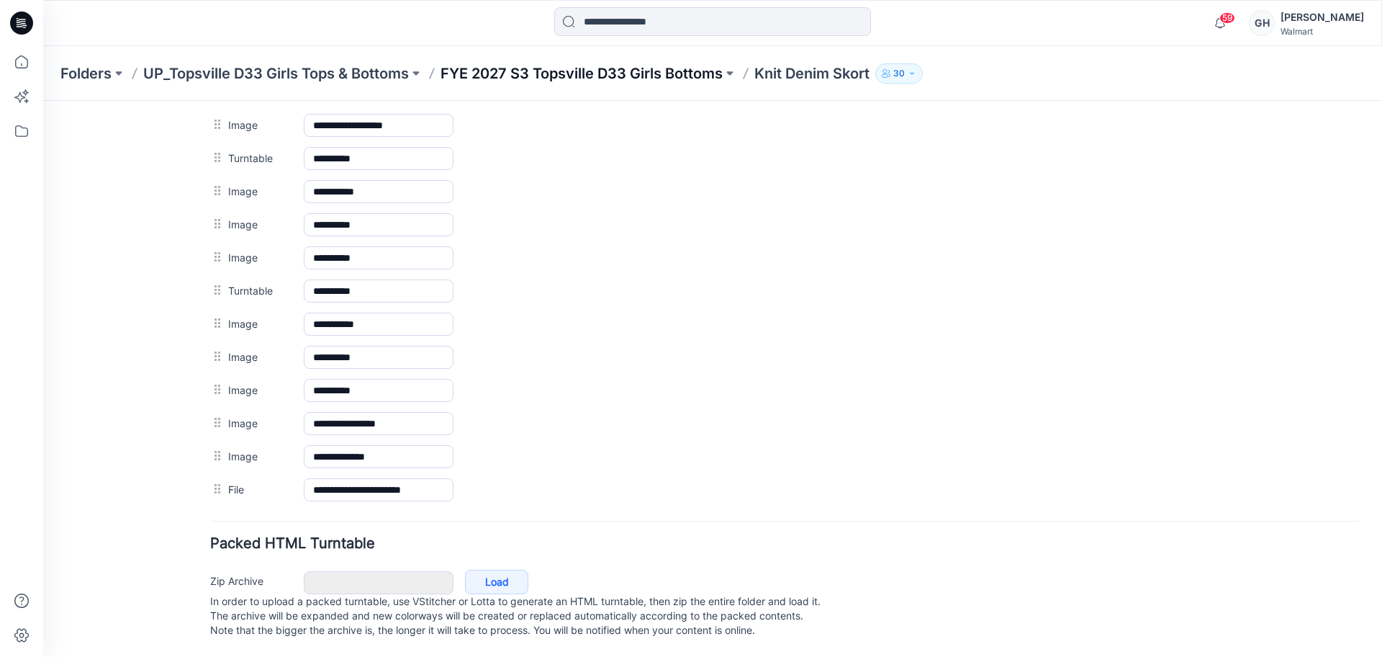
click at [590, 75] on p "FYE 2027 S3 Topsville D33 Girls Bottoms" at bounding box center [582, 73] width 282 height 20
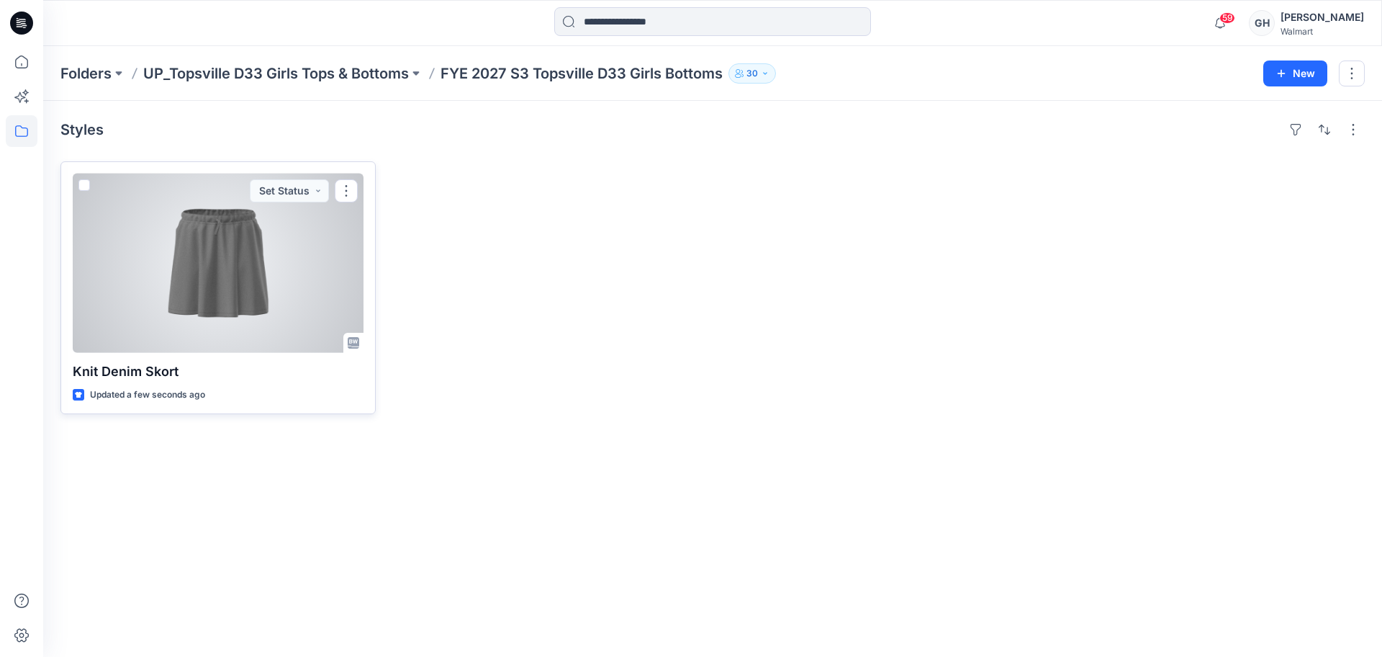
click at [330, 315] on div at bounding box center [218, 263] width 291 height 179
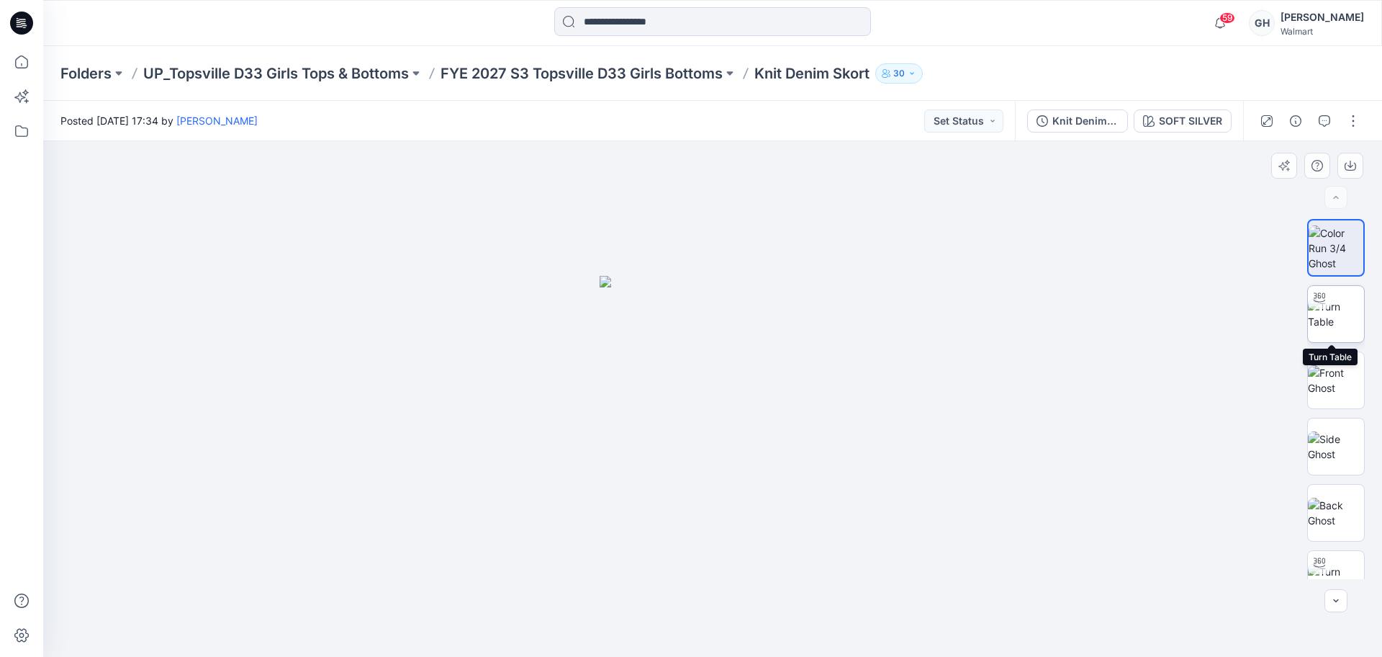
click at [1344, 328] on img at bounding box center [1336, 314] width 56 height 30
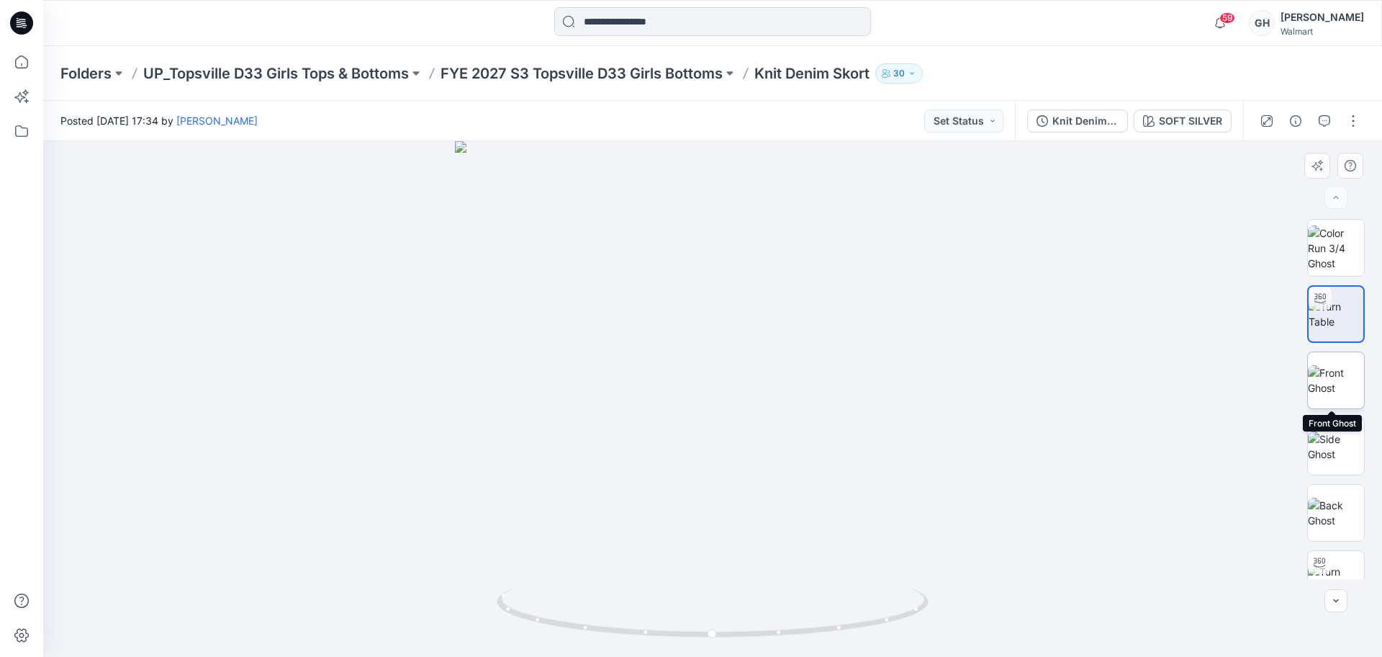
click at [1346, 378] on img at bounding box center [1336, 380] width 56 height 30
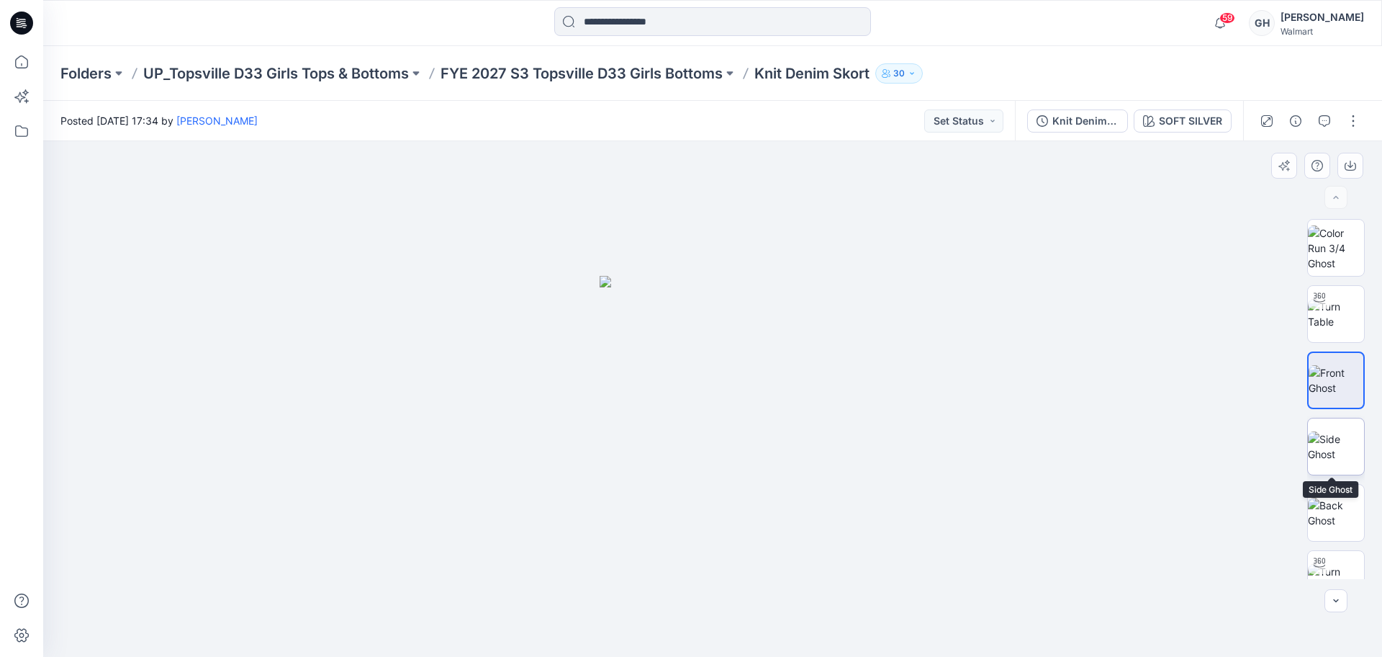
click at [1346, 454] on img at bounding box center [1336, 446] width 56 height 30
click at [1334, 507] on img at bounding box center [1336, 513] width 56 height 30
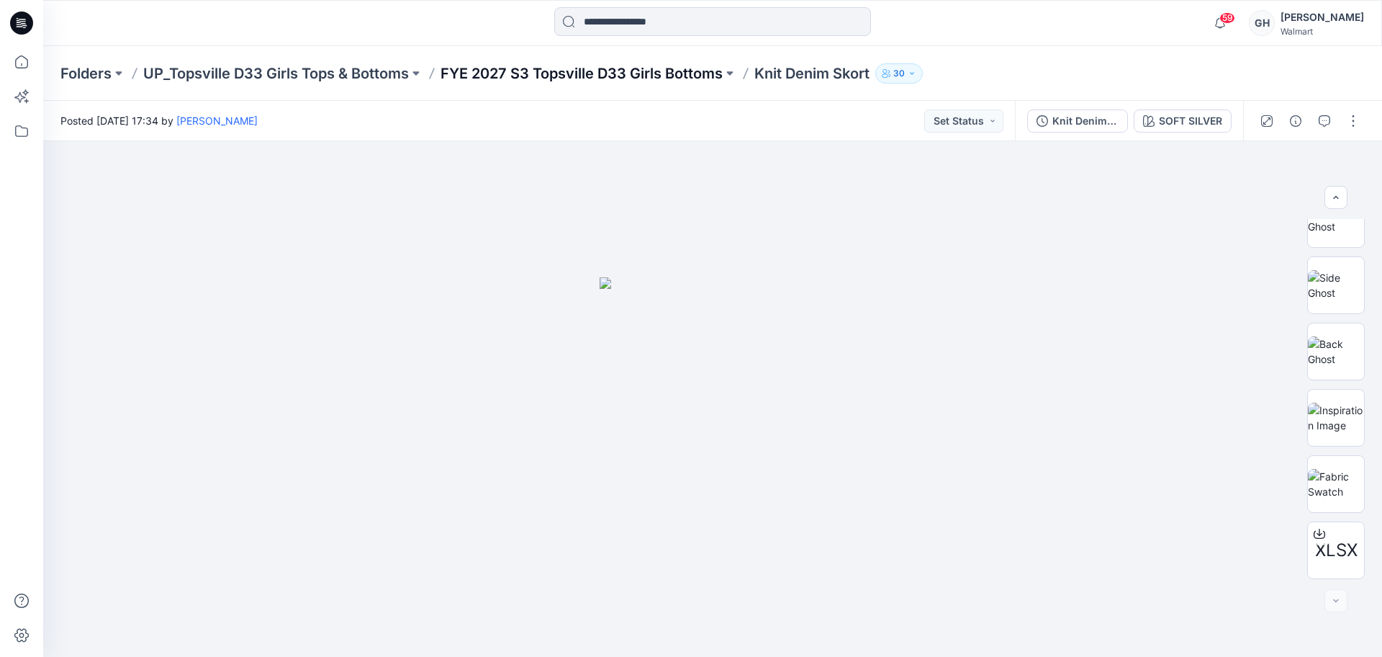
click at [517, 71] on p "FYE 2027 S3 Topsville D33 Girls Bottoms" at bounding box center [582, 73] width 282 height 20
